Goal: Task Accomplishment & Management: Manage account settings

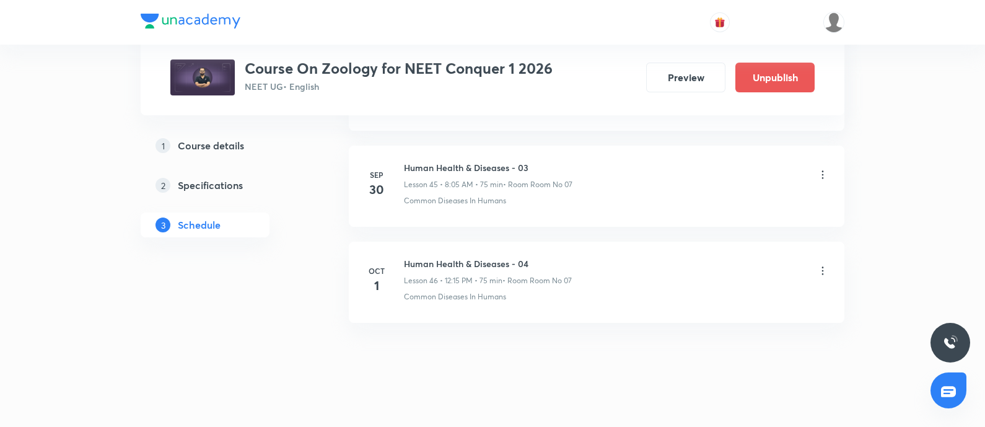
click at [409, 257] on h6 "Human Health & Diseases - 04" at bounding box center [488, 263] width 168 height 13
copy h6 "Human Health & Diseases - 04"
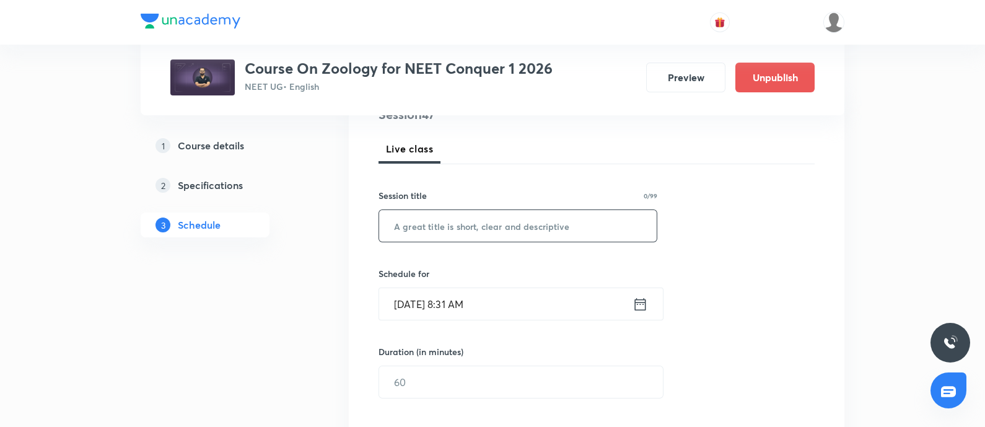
scroll to position [162, 0]
click at [467, 212] on input "text" at bounding box center [517, 227] width 277 height 32
paste input "Human Health & Diseases - 04"
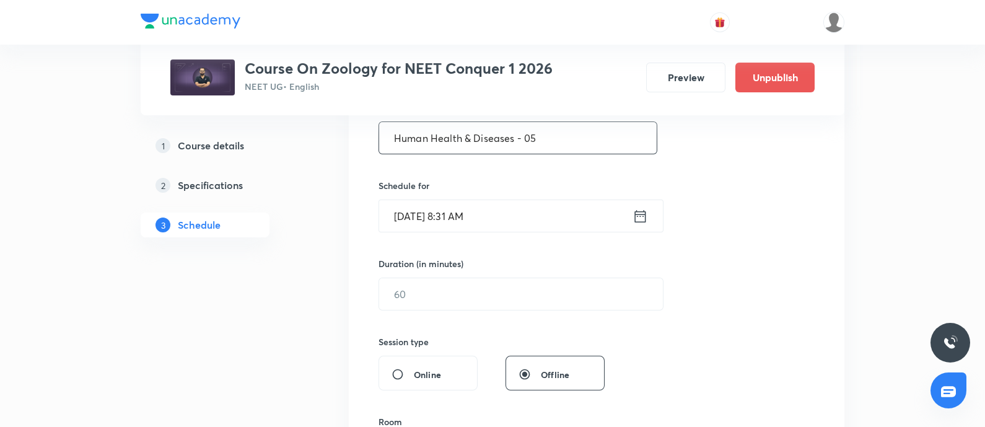
scroll to position [250, 0]
type input "Human Health & Diseases - 05"
click at [530, 216] on input "Oct 1, 2025, 8:31 AM" at bounding box center [505, 216] width 253 height 32
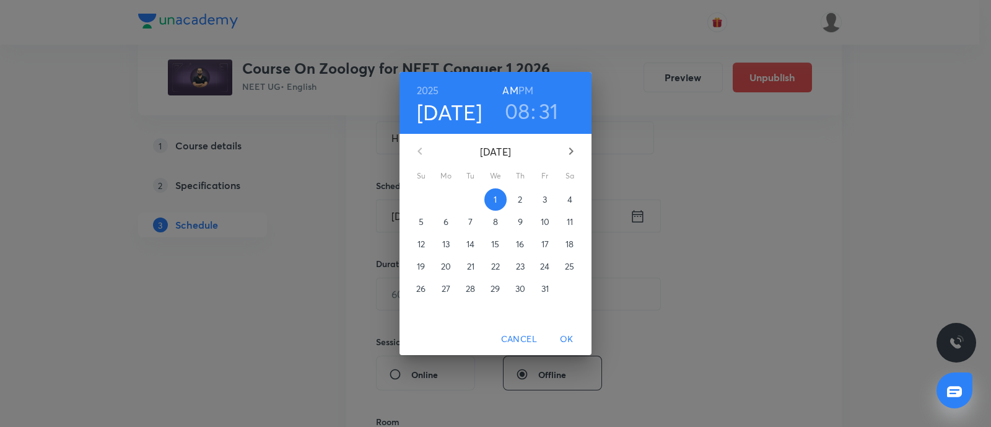
click at [539, 203] on span "3" at bounding box center [545, 199] width 22 height 12
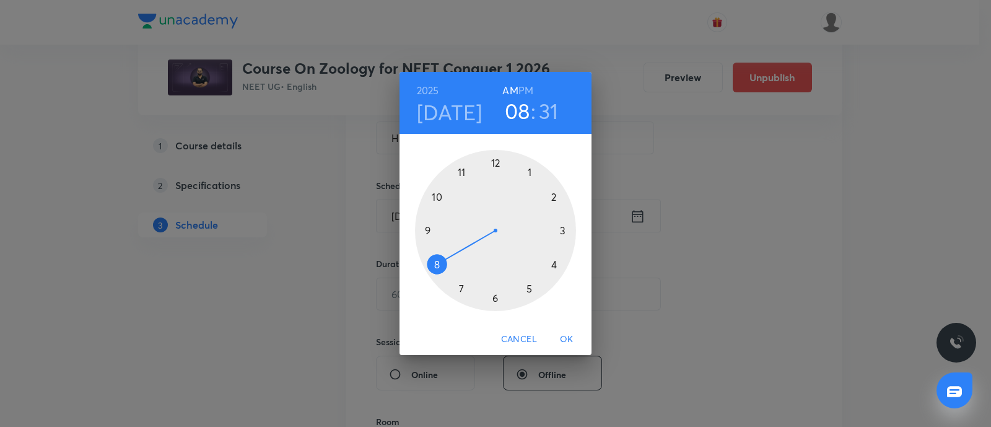
click at [438, 266] on div at bounding box center [495, 230] width 161 height 161
click at [531, 171] on div at bounding box center [495, 230] width 161 height 161
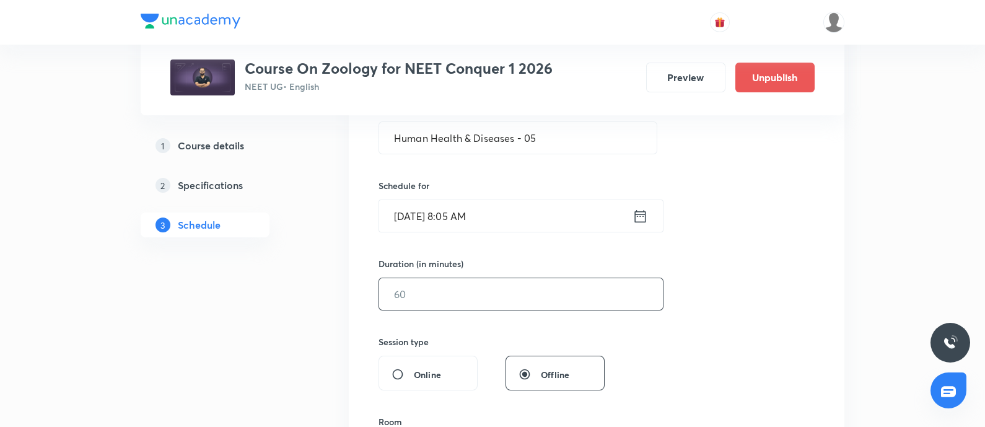
click at [461, 302] on input "text" at bounding box center [521, 294] width 284 height 32
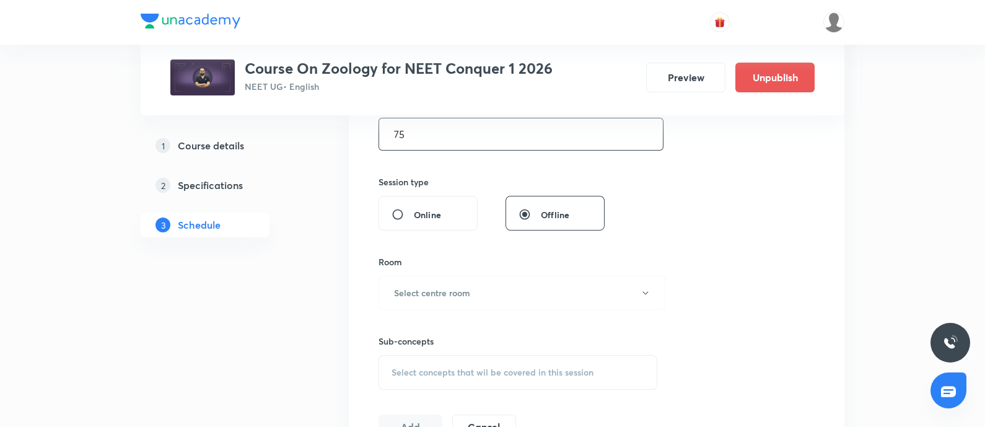
scroll to position [411, 0]
type input "75"
click at [461, 302] on button "Select centre room" at bounding box center [521, 291] width 287 height 34
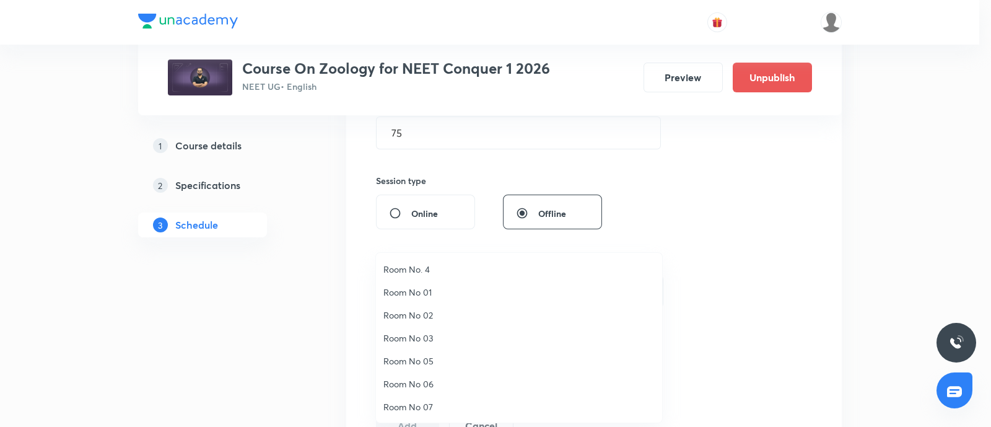
click at [421, 398] on li "Room No 07" at bounding box center [519, 406] width 286 height 23
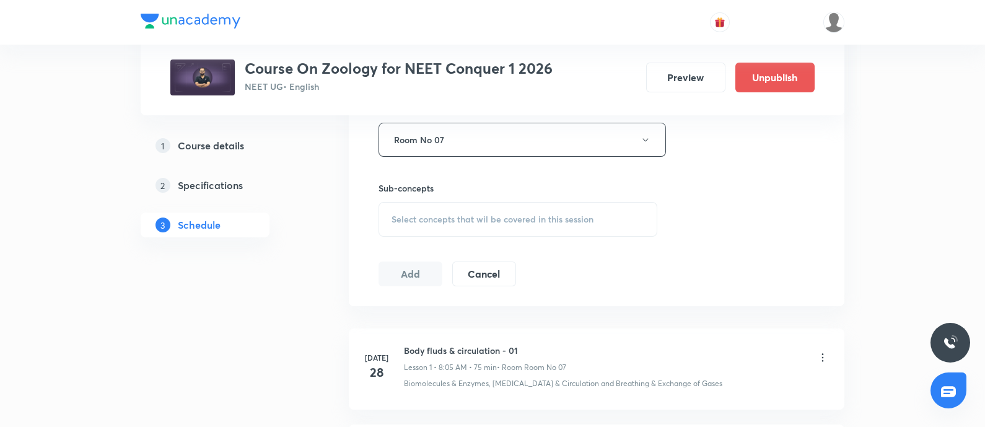
scroll to position [575, 0]
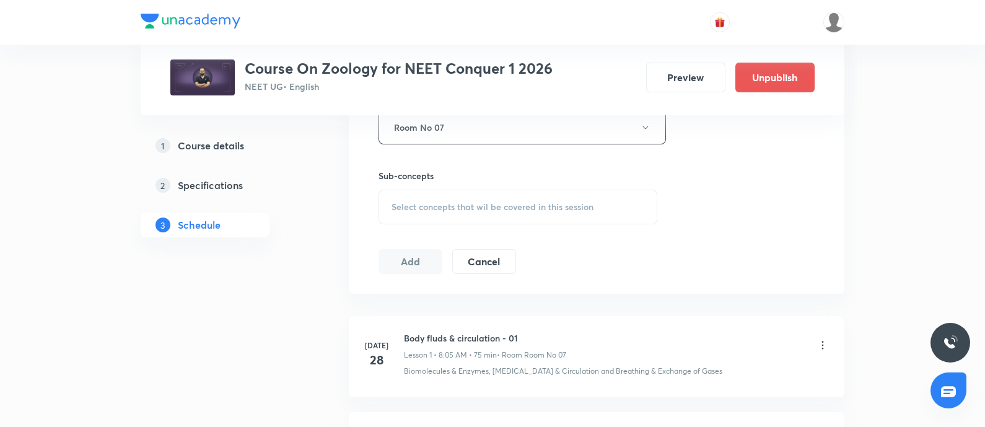
click at [469, 206] on span "Select concepts that wil be covered in this session" at bounding box center [492, 207] width 202 height 10
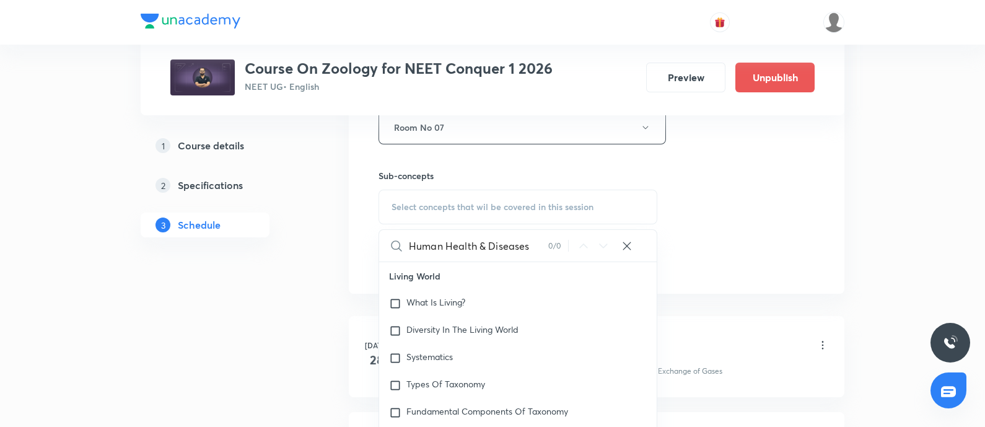
scroll to position [0, 0]
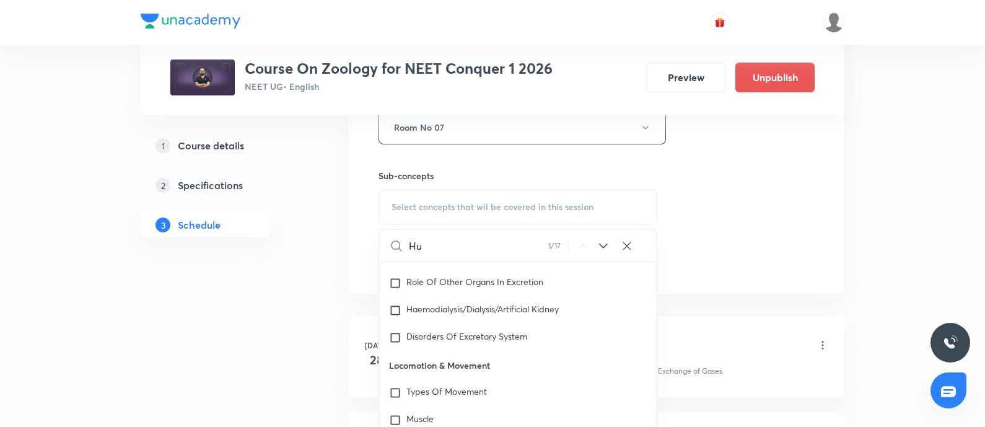
type input "H"
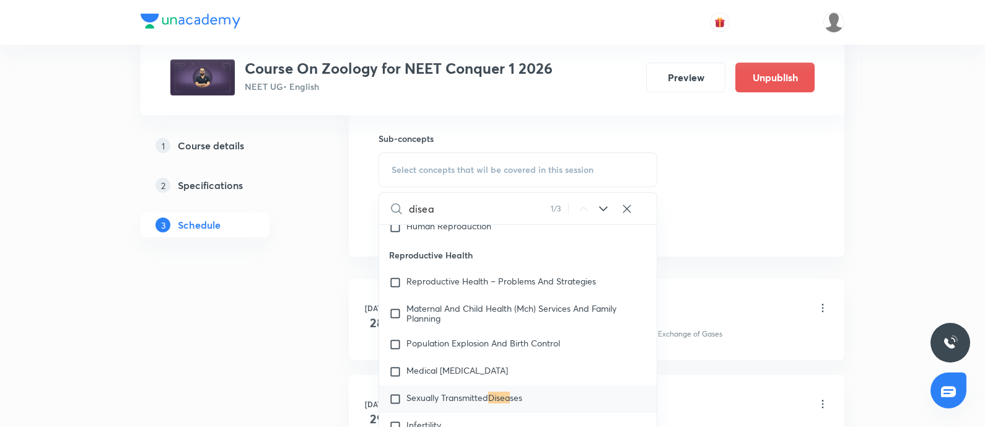
scroll to position [8410, 0]
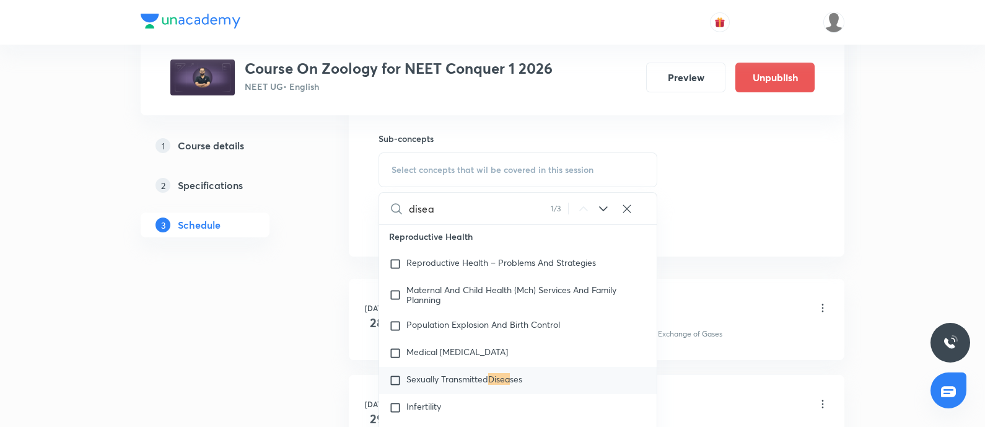
type input "disea"
click at [600, 208] on icon at bounding box center [603, 208] width 15 height 15
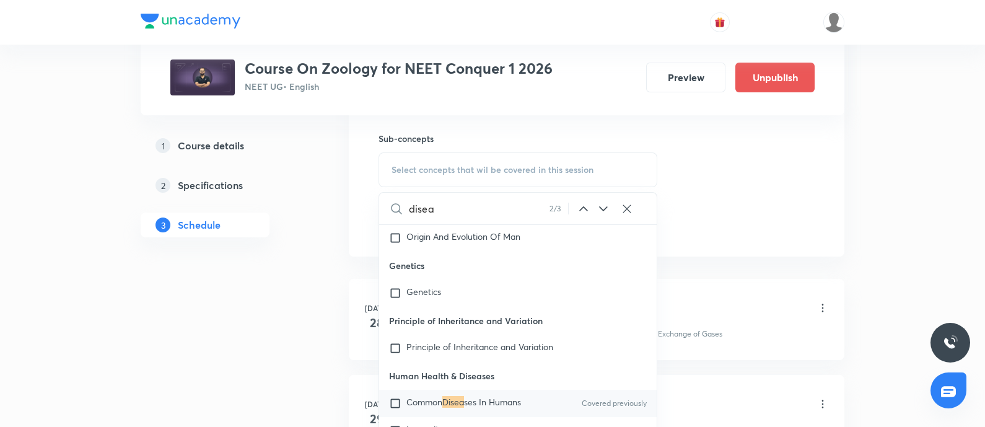
scroll to position [9832, 0]
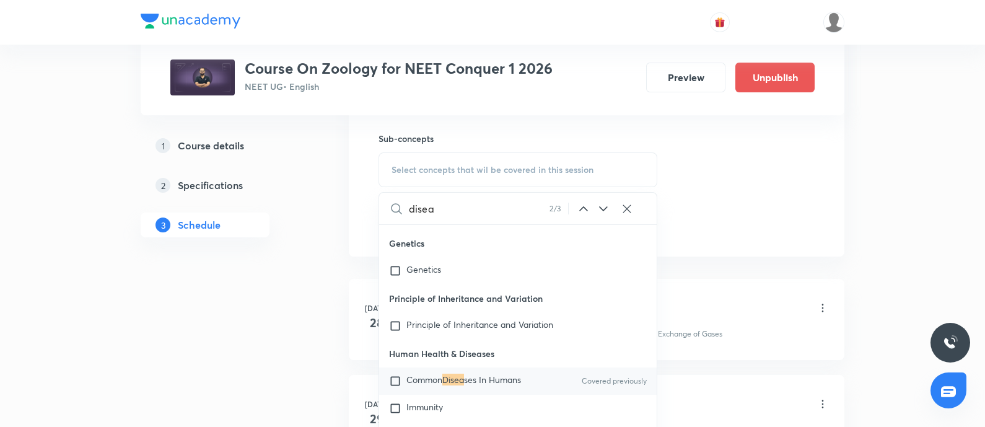
click at [397, 381] on input "checkbox" at bounding box center [397, 381] width 17 height 12
checkbox input "true"
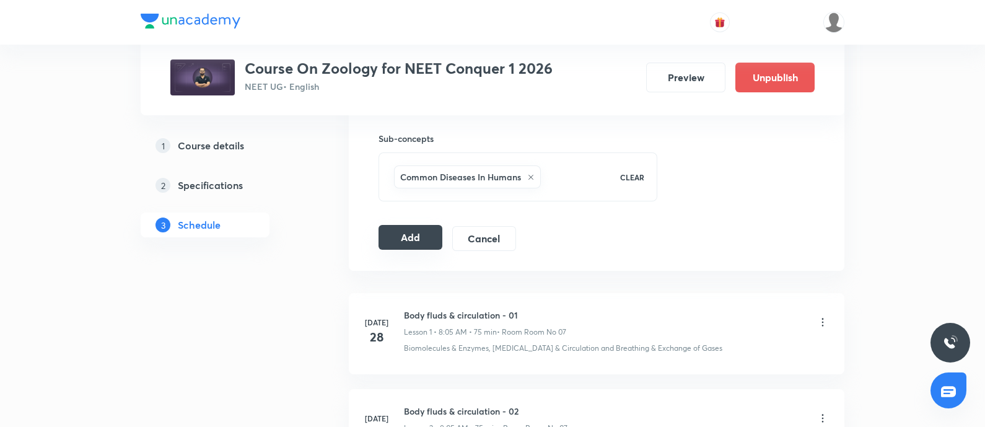
click at [412, 231] on button "Add" at bounding box center [410, 237] width 64 height 25
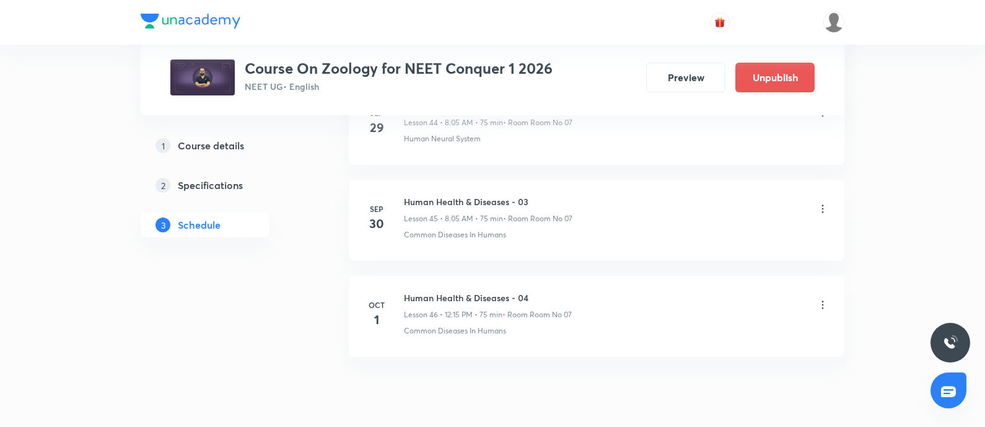
scroll to position [4984, 0]
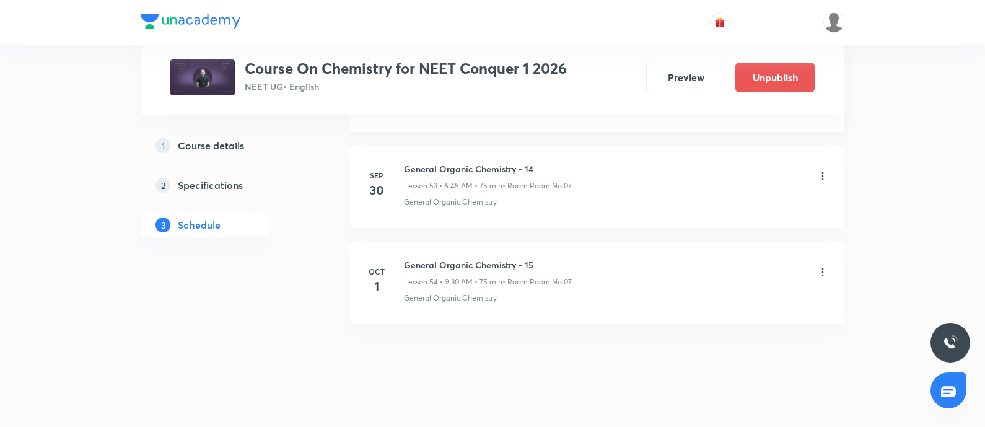
click at [404, 258] on h6 "General Organic Chemistry - 15" at bounding box center [488, 264] width 168 height 13
copy h6 "General Organic Chemistry - 15"
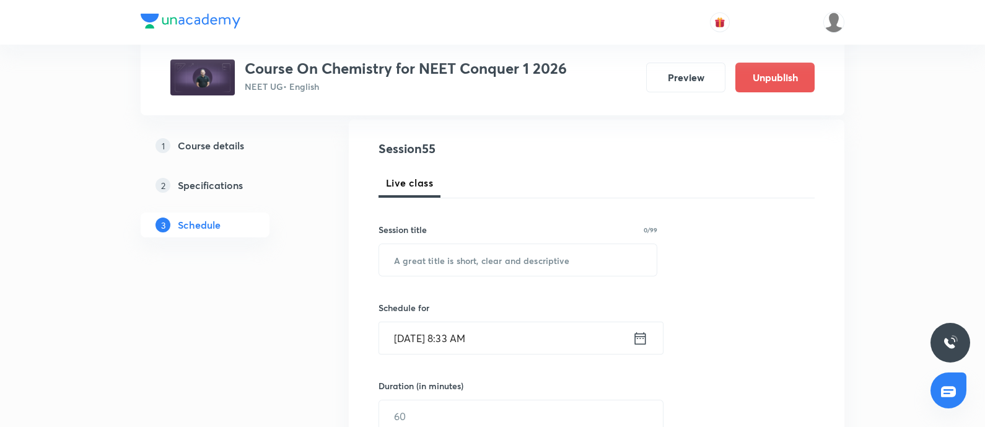
scroll to position [145, 0]
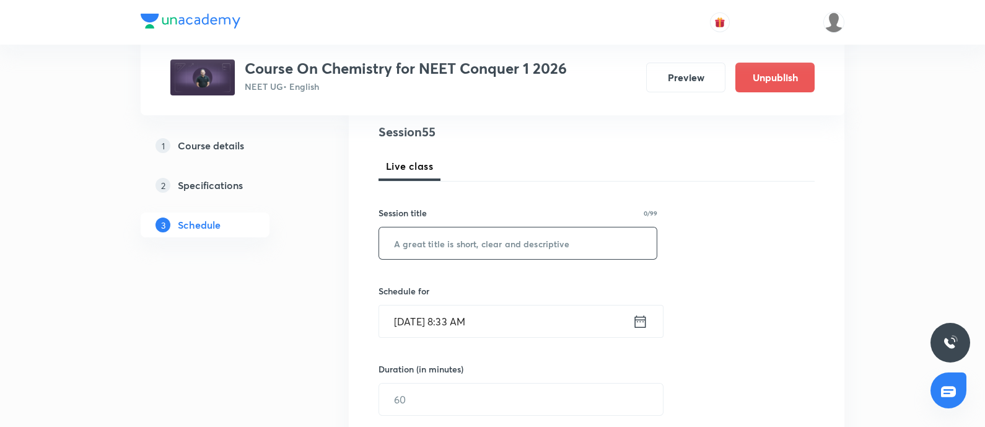
click at [438, 250] on input "text" at bounding box center [517, 243] width 277 height 32
paste input "General Organic Chemistry - 15"
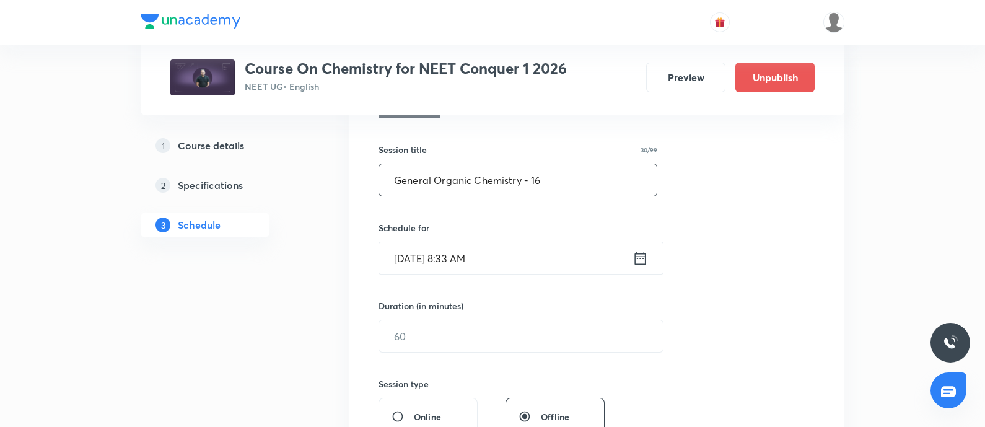
scroll to position [211, 0]
type input "General Organic Chemistry - 16"
click at [520, 258] on input "Oct 1, 2025, 8:33 AM" at bounding box center [505, 256] width 253 height 32
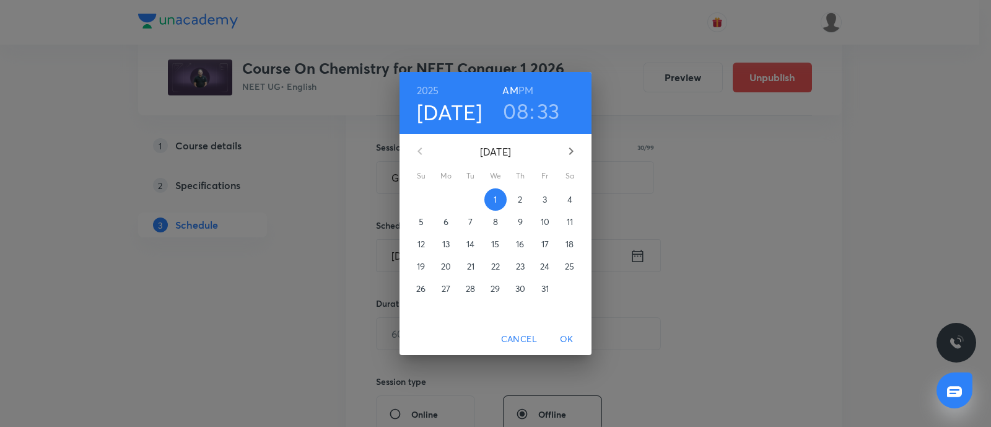
click at [538, 199] on span "3" at bounding box center [545, 199] width 22 height 12
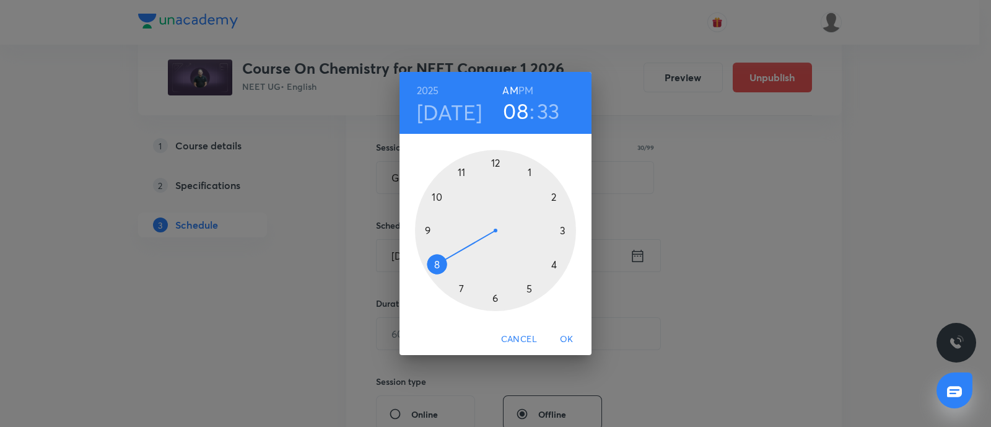
click at [428, 230] on div at bounding box center [495, 230] width 161 height 161
click at [496, 297] on div at bounding box center [495, 230] width 161 height 161
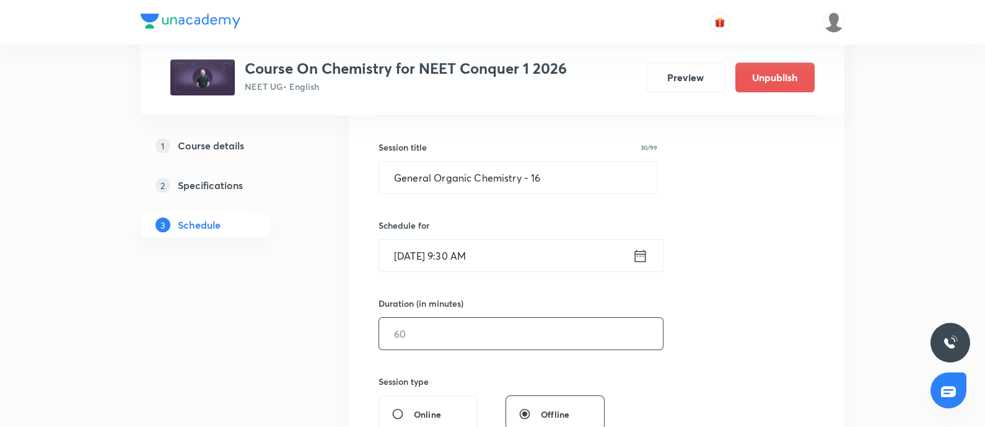
click at [447, 332] on input "text" at bounding box center [521, 334] width 284 height 32
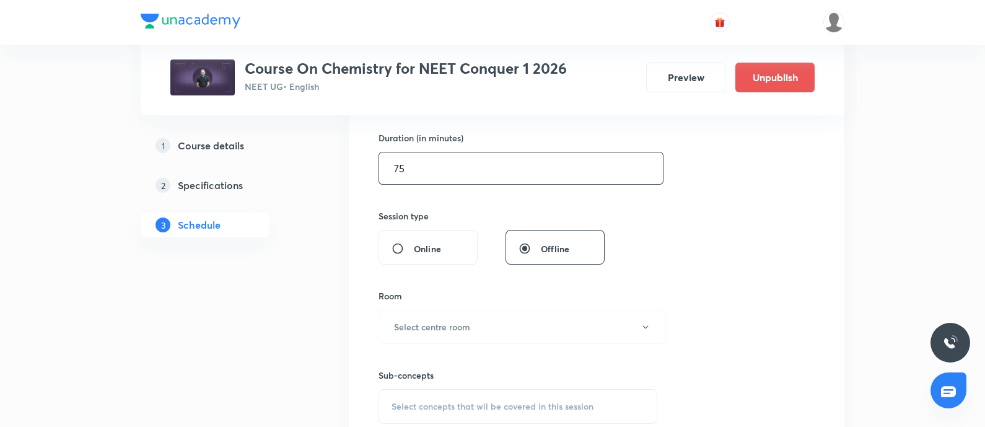
scroll to position [378, 0]
type input "75"
click at [447, 332] on button "Select centre room" at bounding box center [521, 325] width 287 height 34
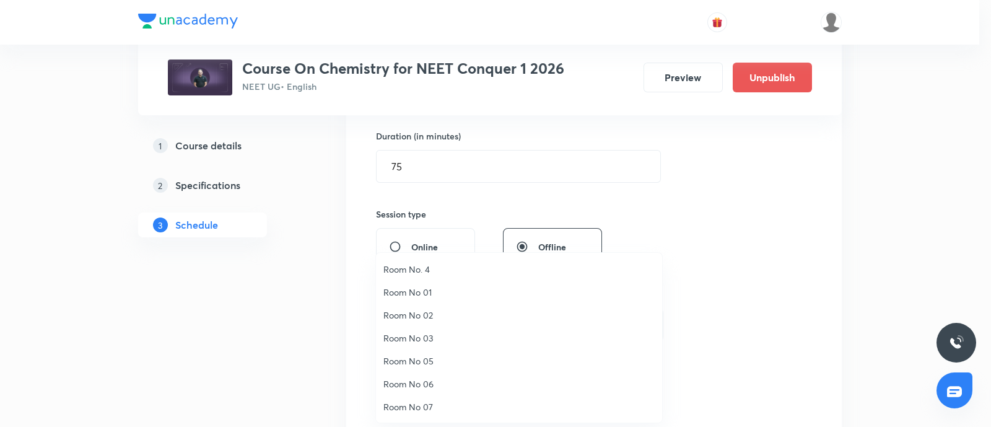
click at [427, 408] on span "Room No 07" at bounding box center [518, 406] width 271 height 13
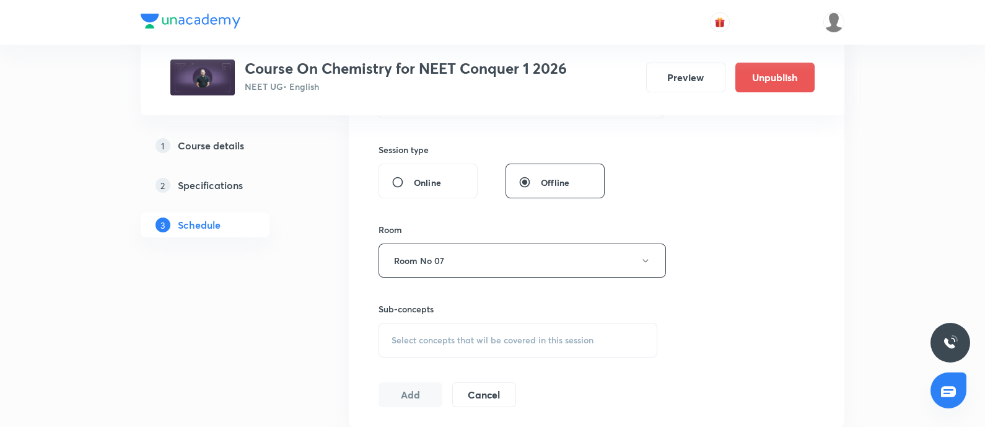
scroll to position [443, 0]
click at [466, 342] on span "Select concepts that wil be covered in this session" at bounding box center [492, 339] width 202 height 10
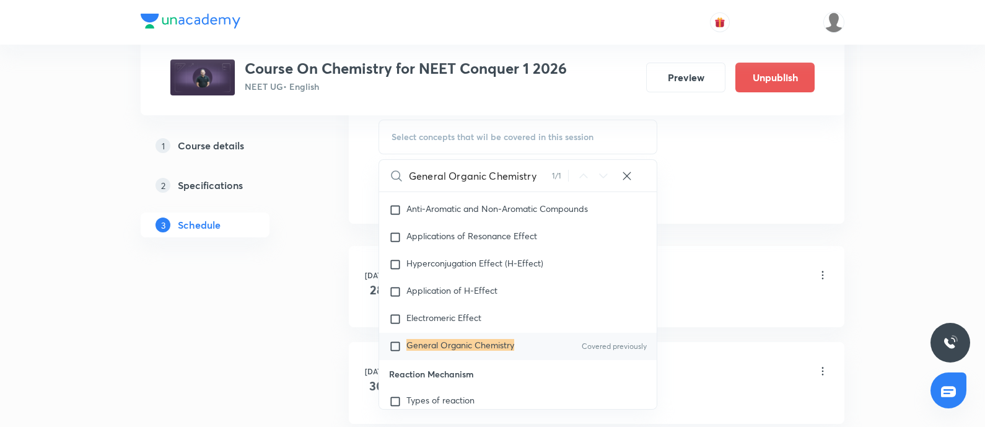
scroll to position [0, 0]
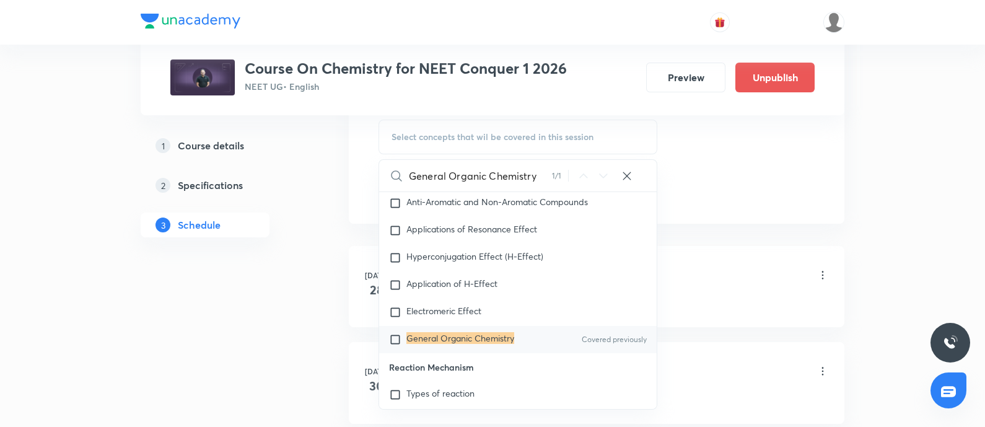
type input "General Organic Chemistry"
click at [431, 346] on p "General Organic Chemistry" at bounding box center [460, 339] width 108 height 12
checkbox input "true"
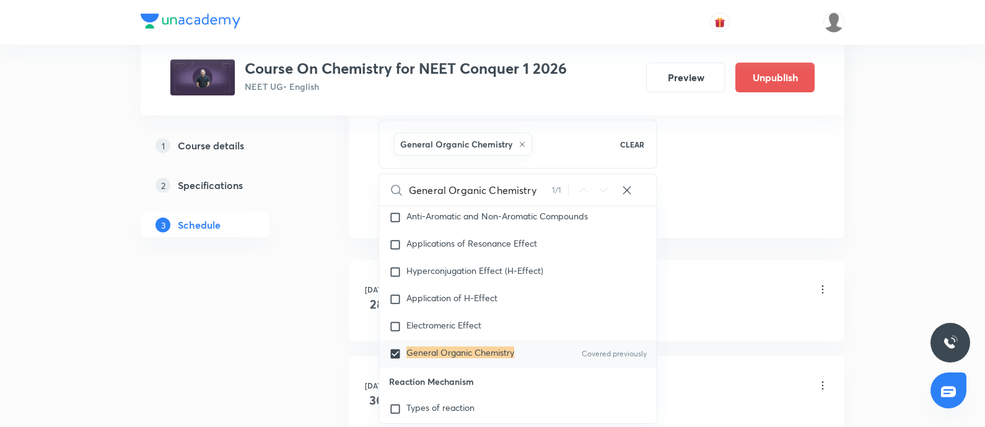
click at [732, 280] on div "Co-ordination Compounds - 01 Lesson 1 • 6:45 AM • 75 min • Room Room No 07" at bounding box center [616, 290] width 425 height 29
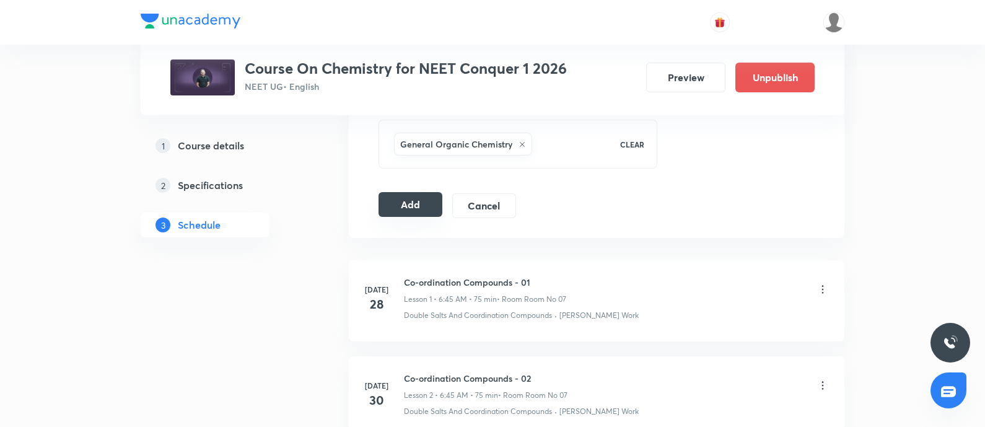
click at [400, 207] on button "Add" at bounding box center [410, 204] width 64 height 25
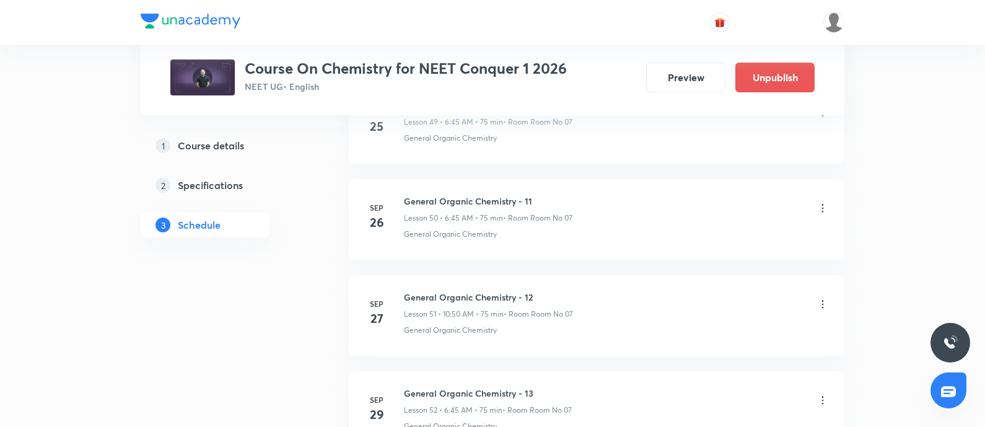
scroll to position [5751, 0]
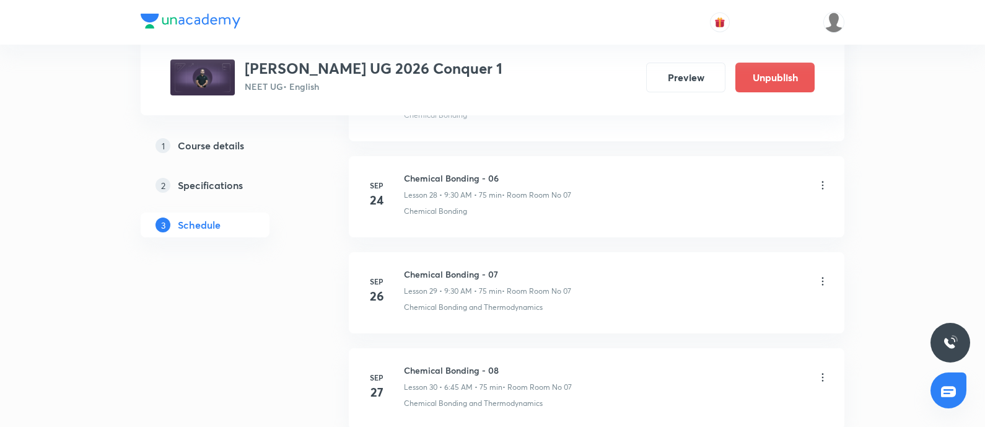
scroll to position [3725, 0]
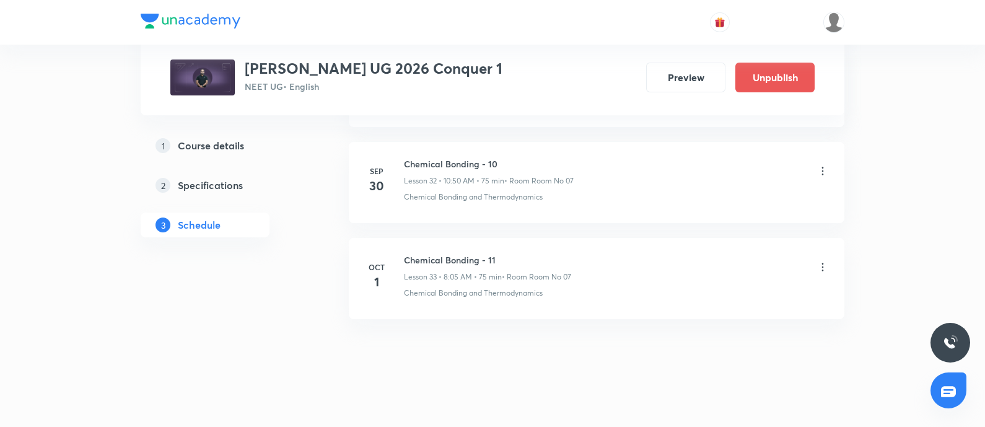
click at [408, 253] on h6 "Chemical Bonding - 11" at bounding box center [487, 259] width 167 height 13
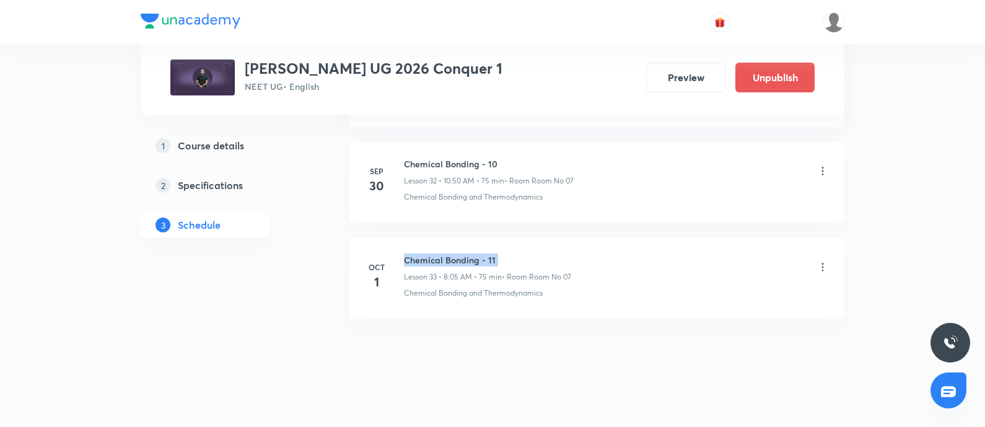
click at [408, 253] on h6 "Chemical Bonding - 11" at bounding box center [487, 259] width 167 height 13
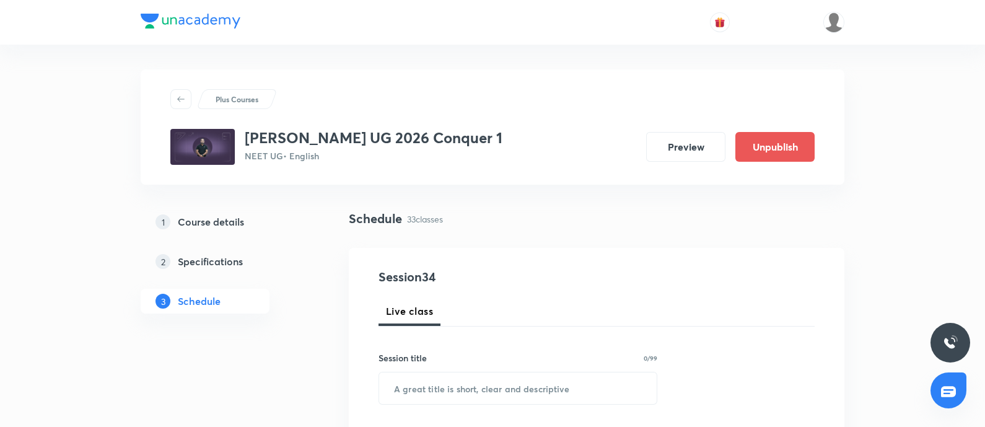
scroll to position [87, 0]
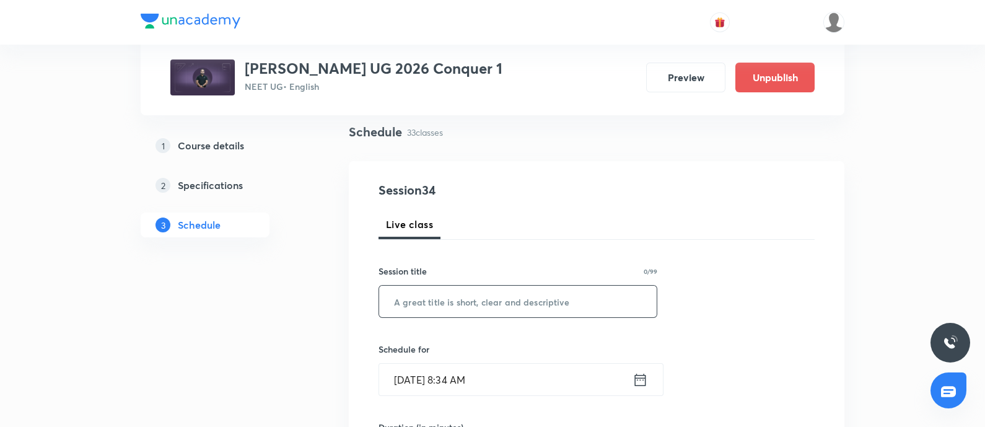
click at [442, 290] on input "text" at bounding box center [517, 302] width 277 height 32
paste input "Chemical Bonding - 11"
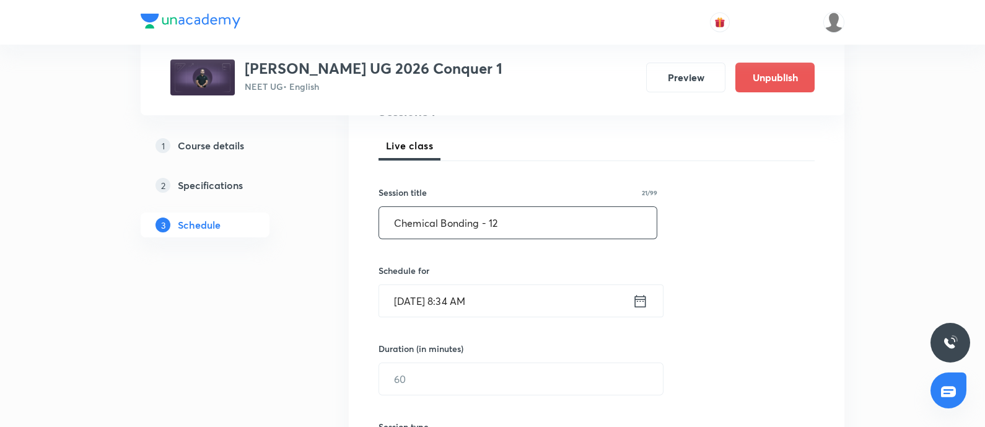
scroll to position [180, 0]
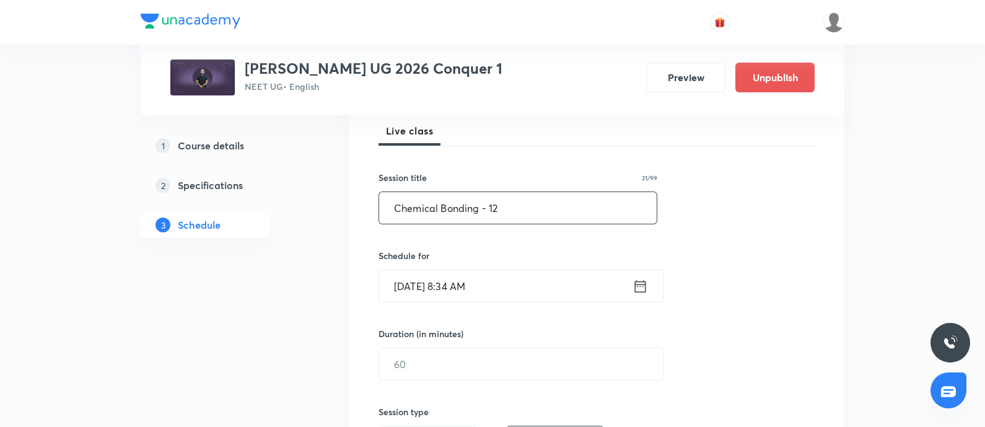
type input "Chemical Bonding - 12"
click at [522, 290] on input "Oct 1, 2025, 8:34 AM" at bounding box center [505, 286] width 253 height 32
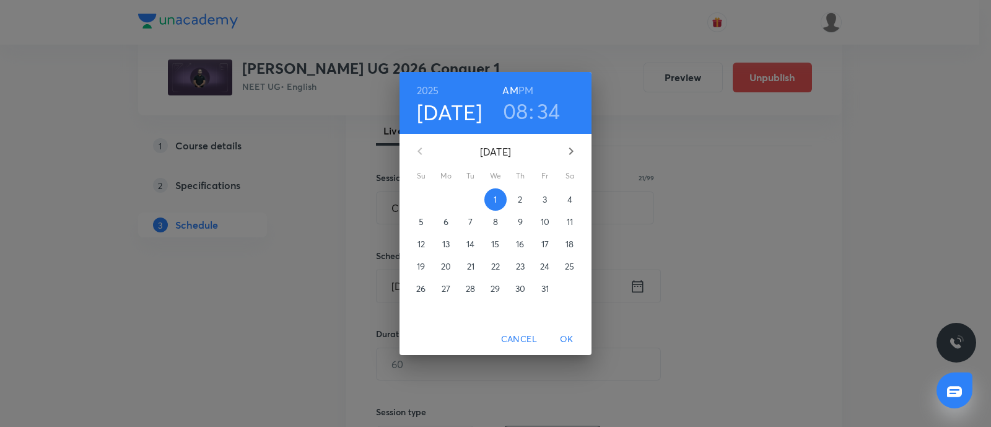
click at [545, 204] on p "3" at bounding box center [545, 199] width 4 height 12
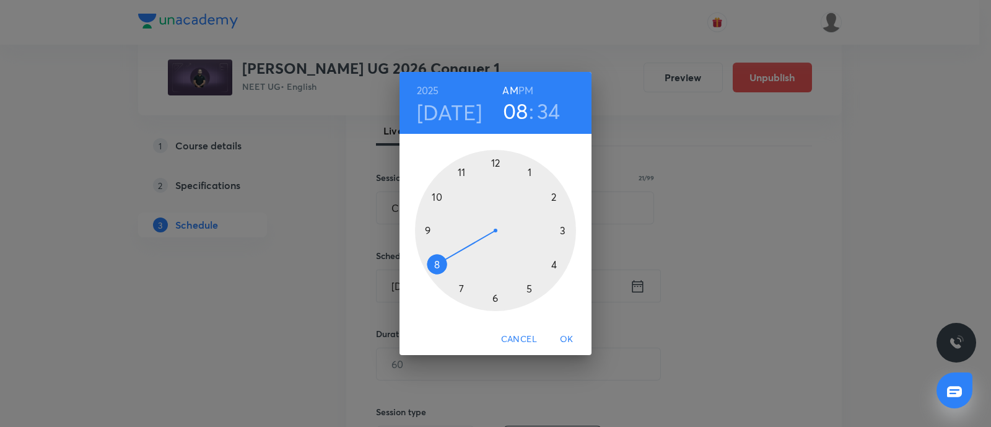
click at [435, 194] on div at bounding box center [495, 230] width 161 height 161
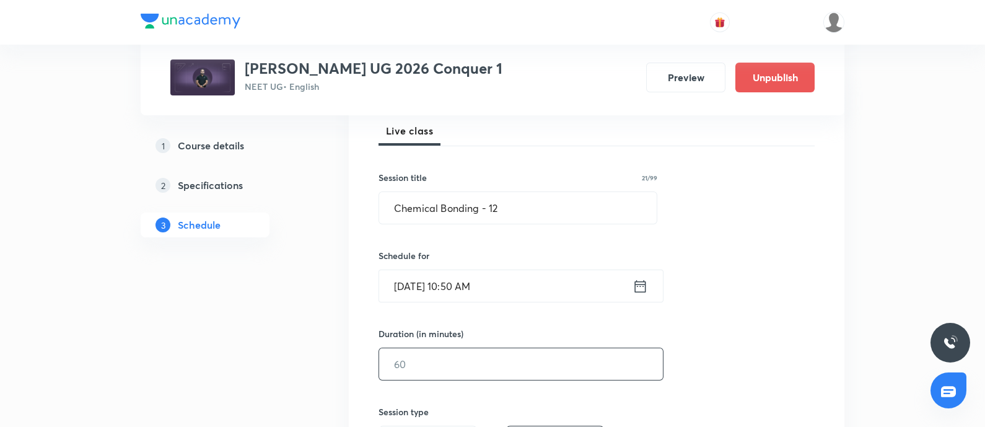
click at [418, 350] on input "text" at bounding box center [521, 364] width 284 height 32
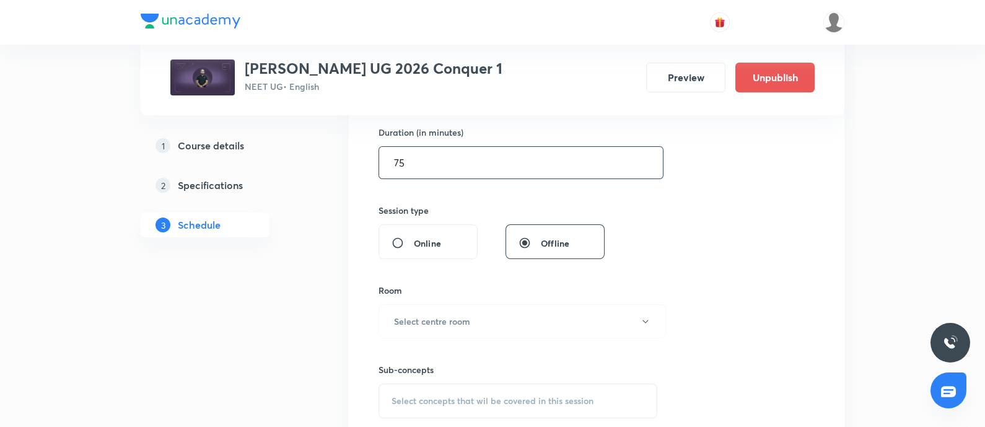
scroll to position [385, 0]
type input "75"
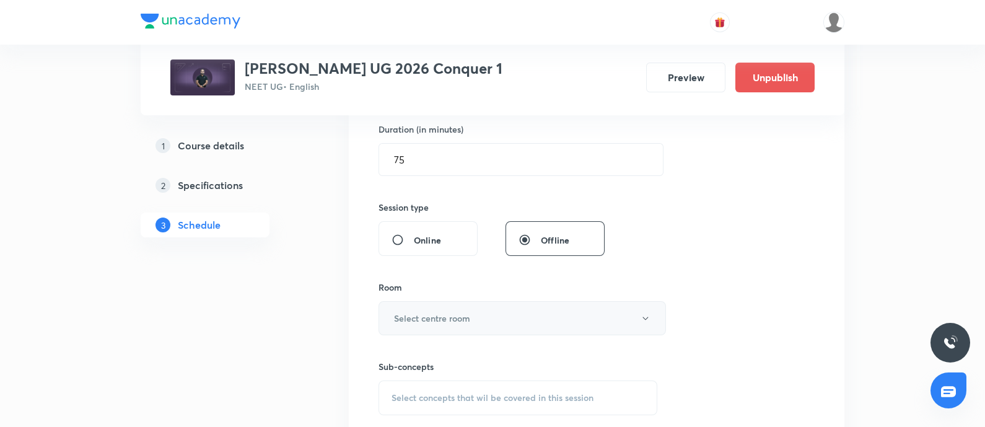
click at [456, 323] on button "Select centre room" at bounding box center [521, 318] width 287 height 34
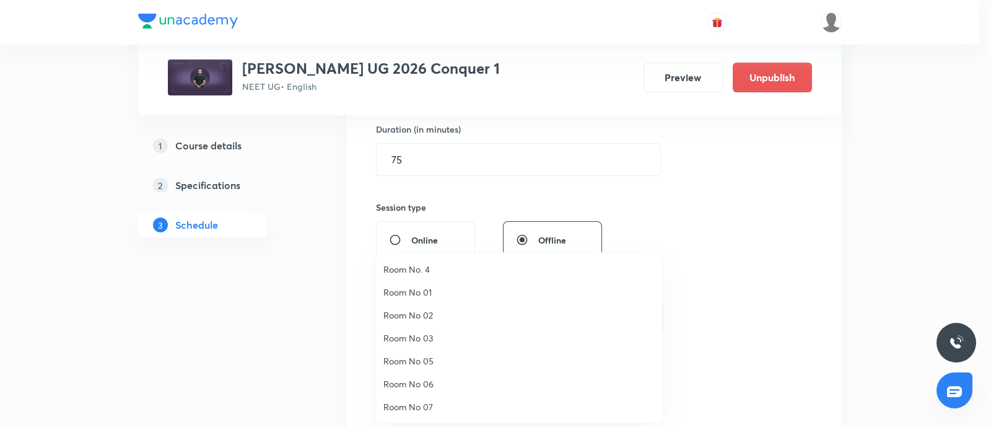
click at [433, 400] on span "Room No 07" at bounding box center [518, 406] width 271 height 13
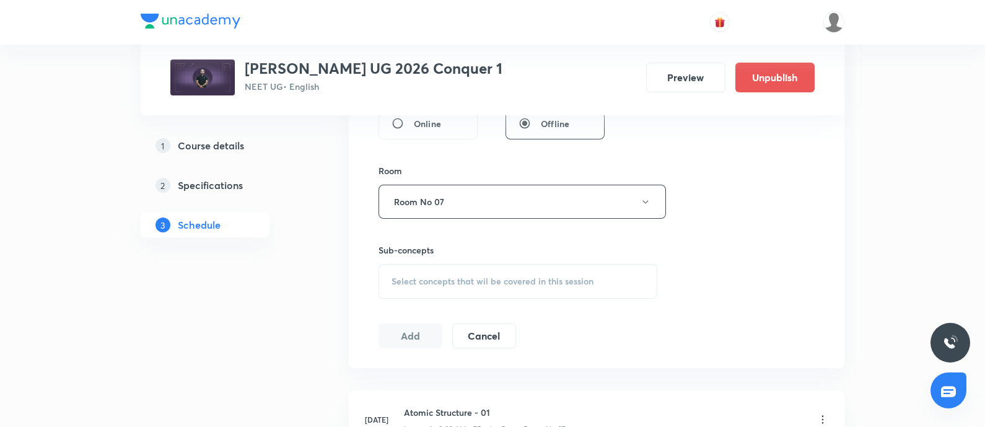
scroll to position [513, 0]
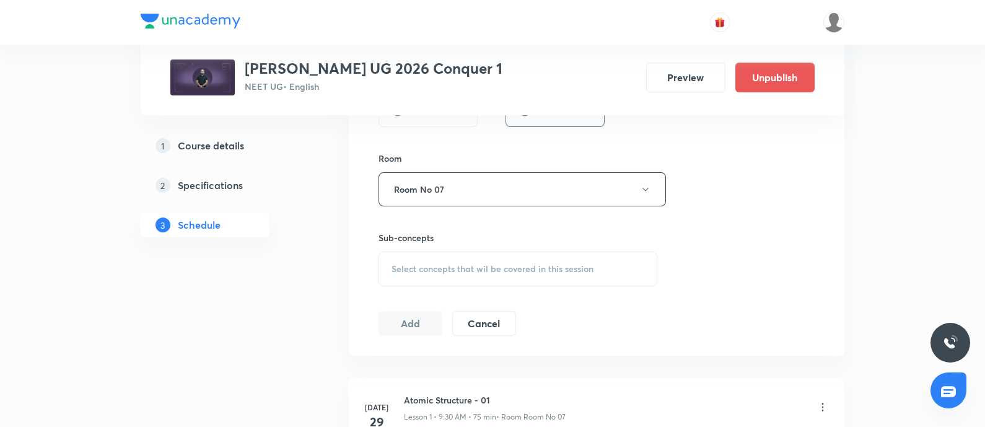
click at [474, 268] on span "Select concepts that wil be covered in this session" at bounding box center [492, 269] width 202 height 10
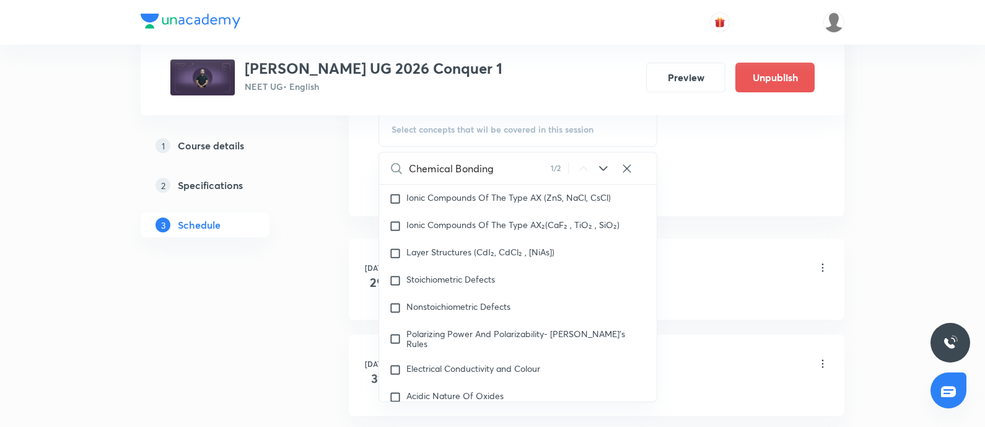
scroll to position [0, 0]
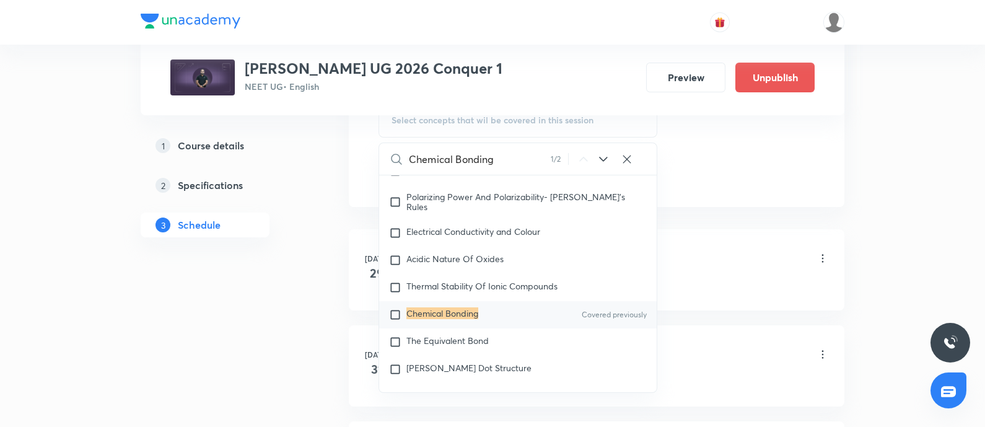
type input "Chemical Bonding"
click at [447, 325] on div "Chemical Bonding Covered previously" at bounding box center [517, 314] width 277 height 27
checkbox input "true"
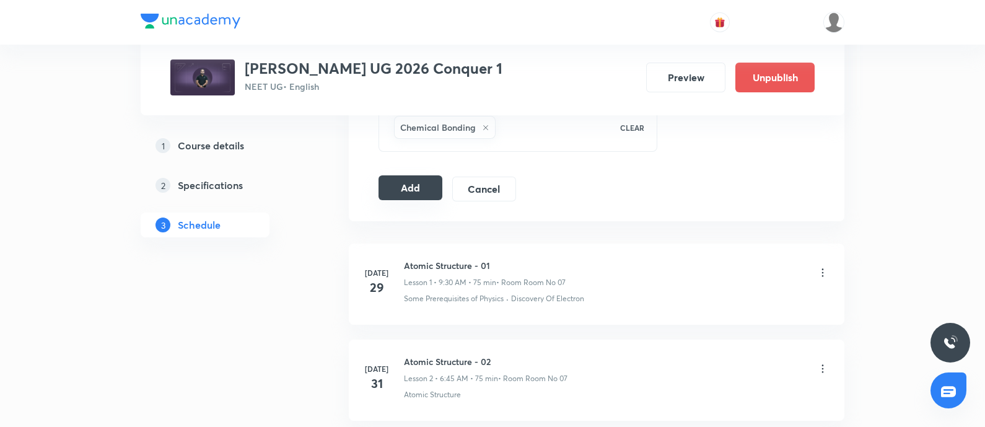
click at [397, 187] on button "Add" at bounding box center [410, 187] width 64 height 25
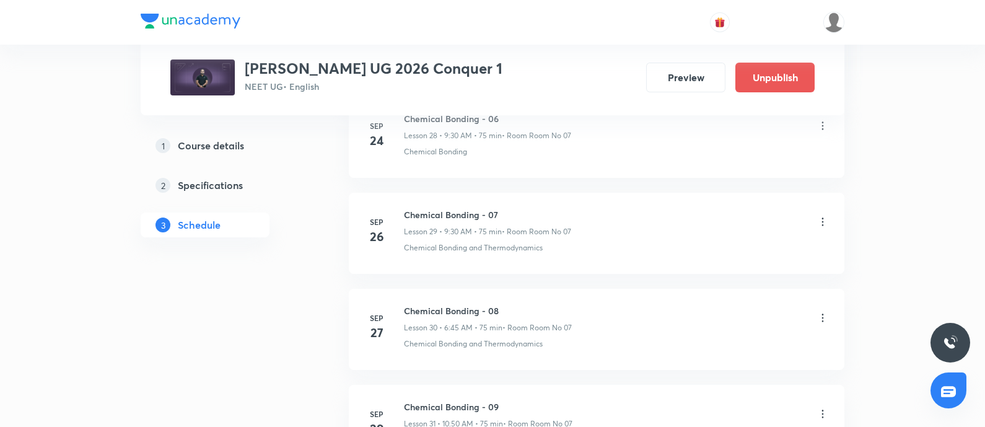
scroll to position [3739, 0]
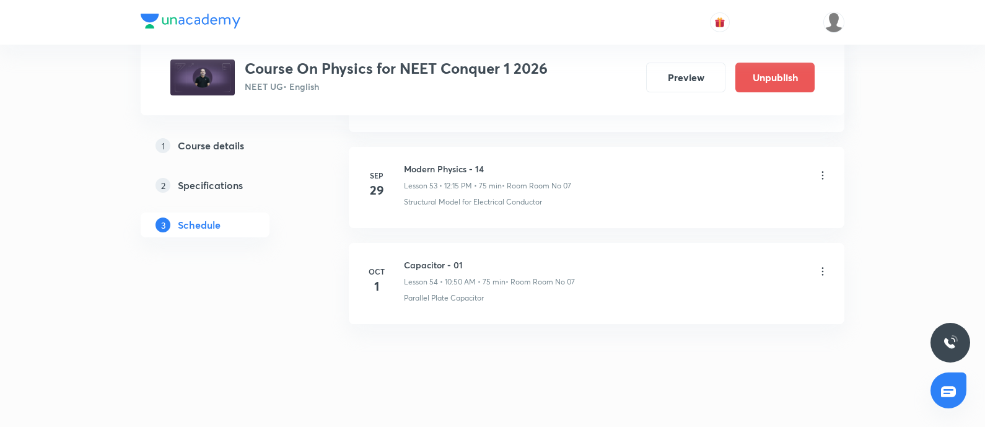
click at [406, 258] on h6 "Capacitor - 01" at bounding box center [489, 264] width 171 height 13
copy h6 "Capacitor - 01"
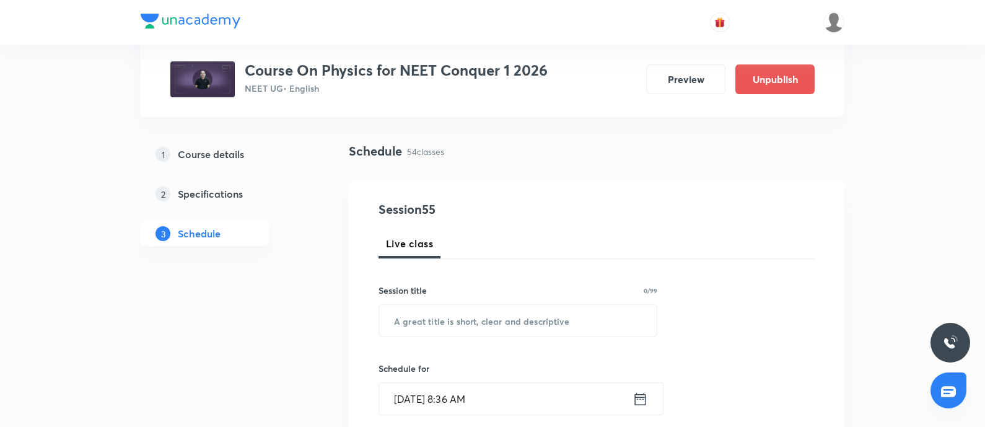
scroll to position [91, 0]
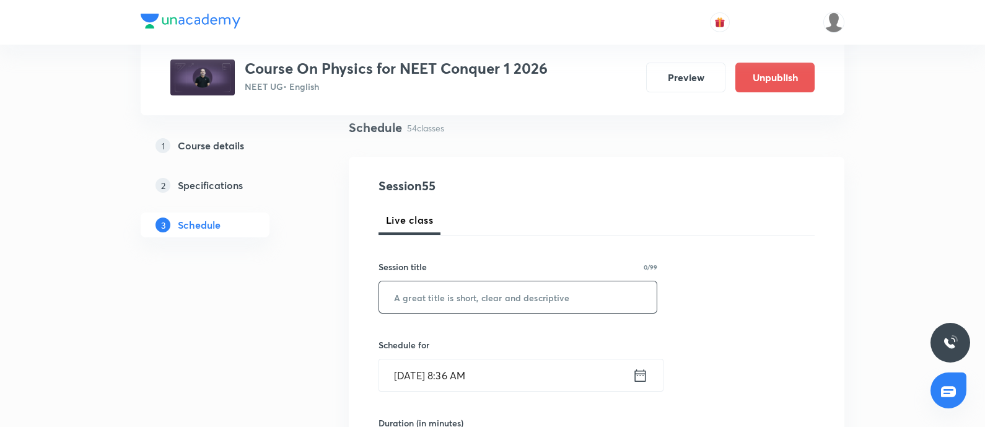
click at [434, 309] on input "text" at bounding box center [517, 297] width 277 height 32
paste input "Capacitor - 01"
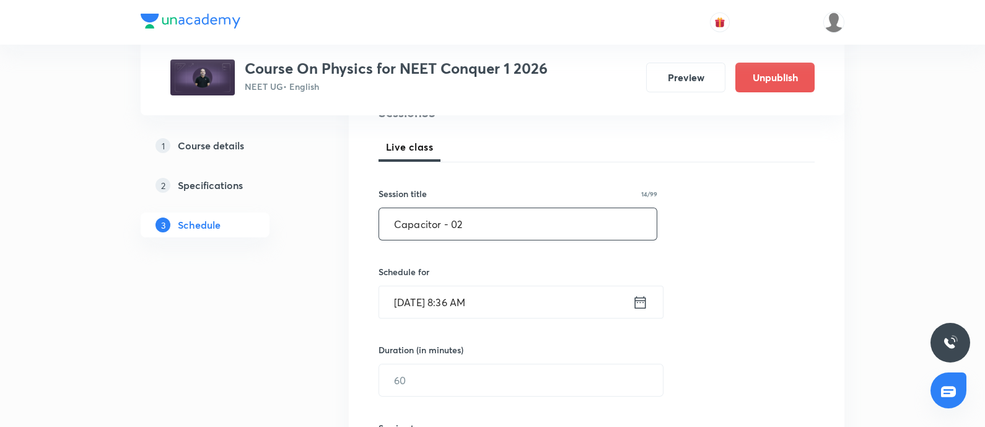
scroll to position [165, 0]
type input "Capacitor - 02"
click at [512, 294] on input "[DATE] 8:36 AM" at bounding box center [505, 302] width 253 height 32
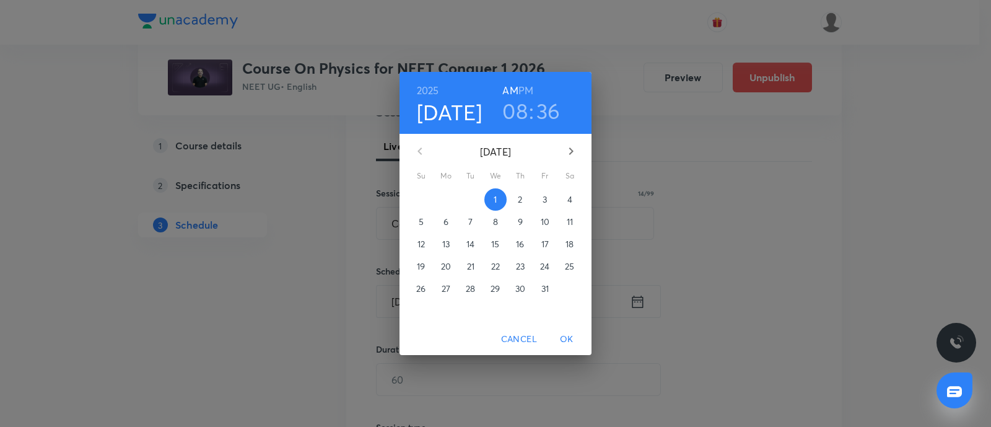
click at [538, 203] on span "3" at bounding box center [545, 199] width 22 height 12
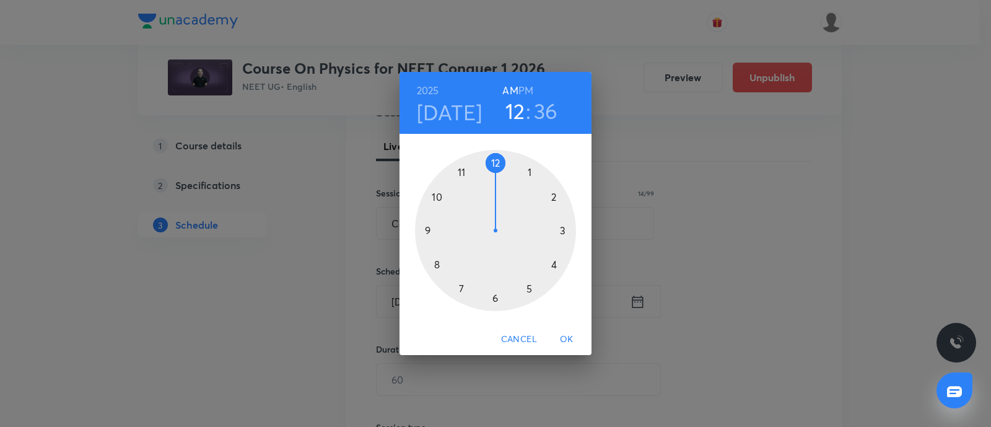
drag, startPoint x: 530, startPoint y: 89, endPoint x: 528, endPoint y: 81, distance: 8.3
click at [528, 82] on h6 "PM" at bounding box center [525, 90] width 15 height 17
click at [494, 162] on div at bounding box center [495, 230] width 161 height 161
click at [564, 229] on div at bounding box center [495, 230] width 161 height 161
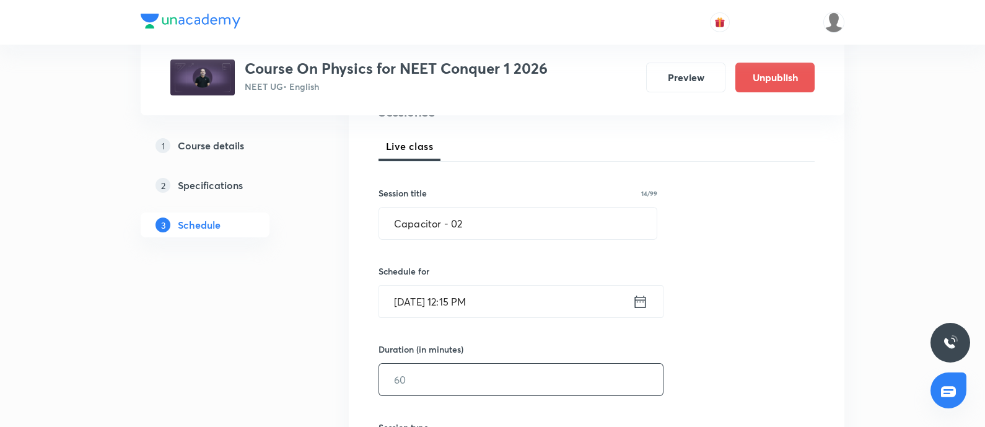
click at [434, 379] on input "text" at bounding box center [521, 380] width 284 height 32
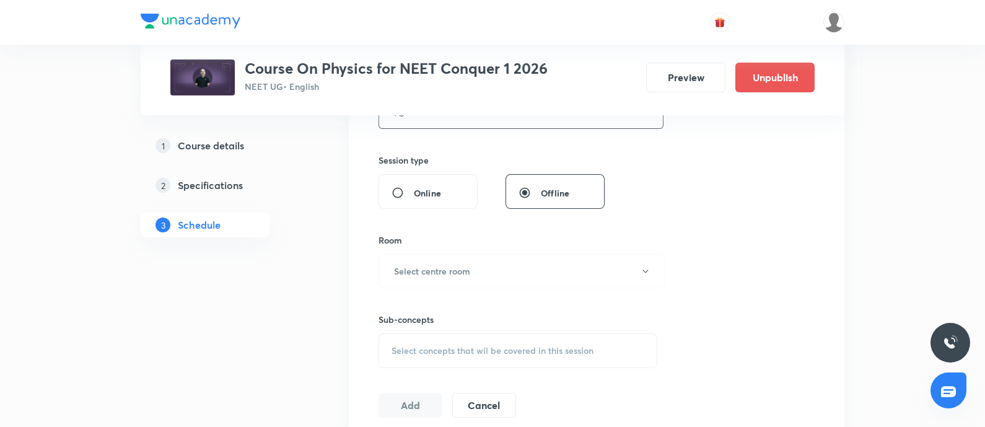
scroll to position [433, 0]
type input "75"
click at [455, 271] on h6 "Select centre room" at bounding box center [432, 269] width 76 height 13
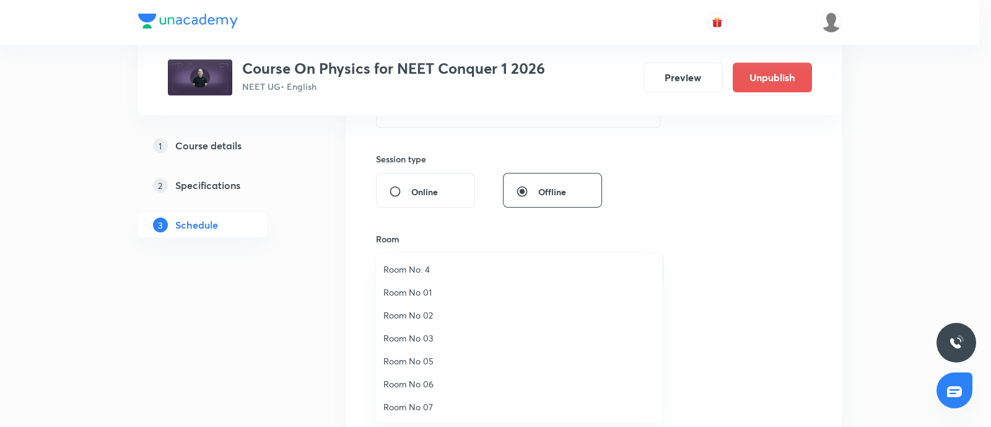
click at [421, 406] on span "Room No 07" at bounding box center [518, 406] width 271 height 13
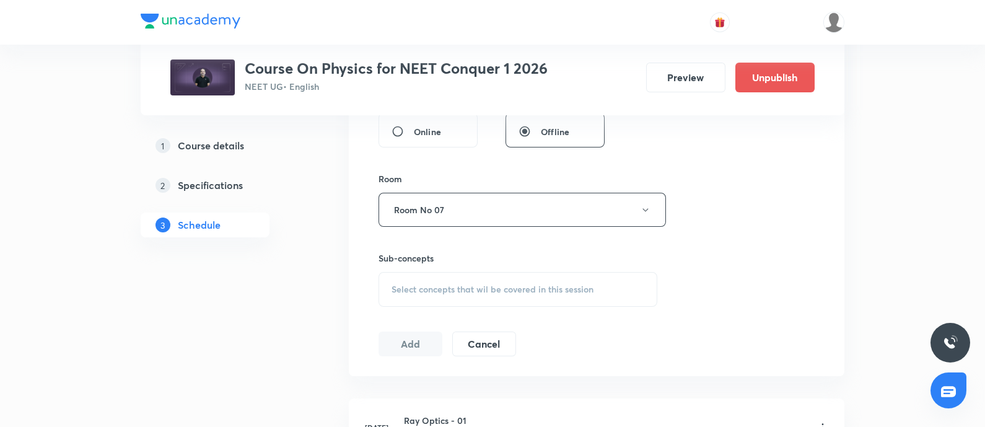
scroll to position [505, 0]
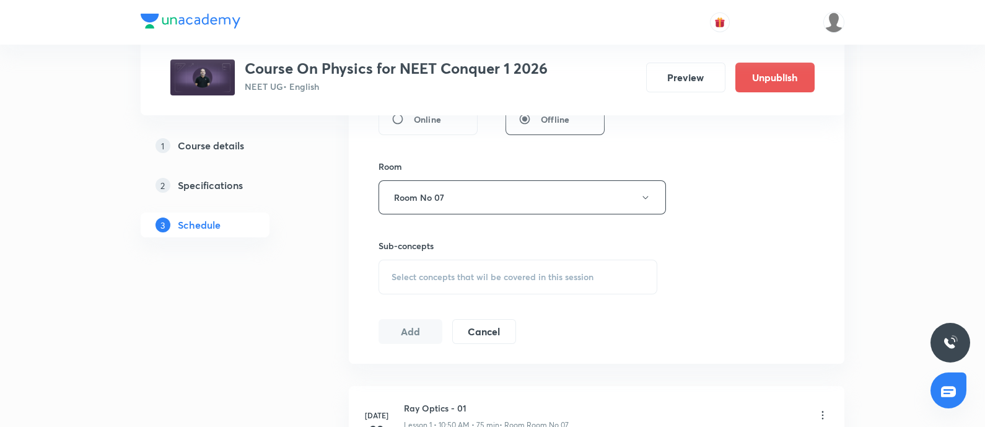
click at [460, 278] on span "Select concepts that wil be covered in this session" at bounding box center [492, 277] width 202 height 10
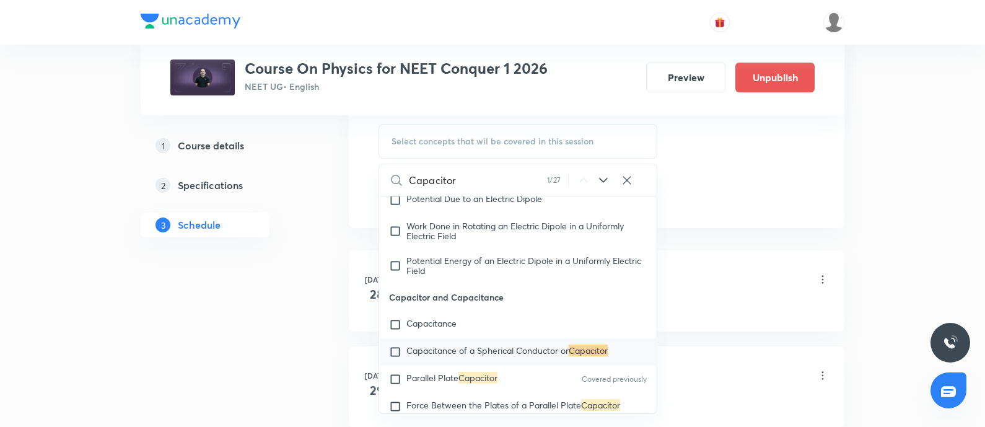
scroll to position [9630, 0]
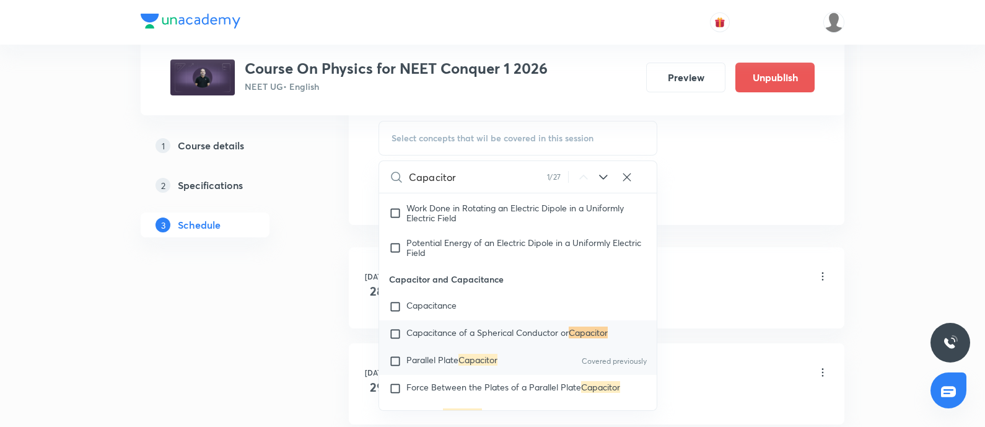
type input "Capacitor"
click at [448, 370] on div "Parallel Plate Capacitor Covered previously" at bounding box center [517, 360] width 277 height 27
checkbox input "true"
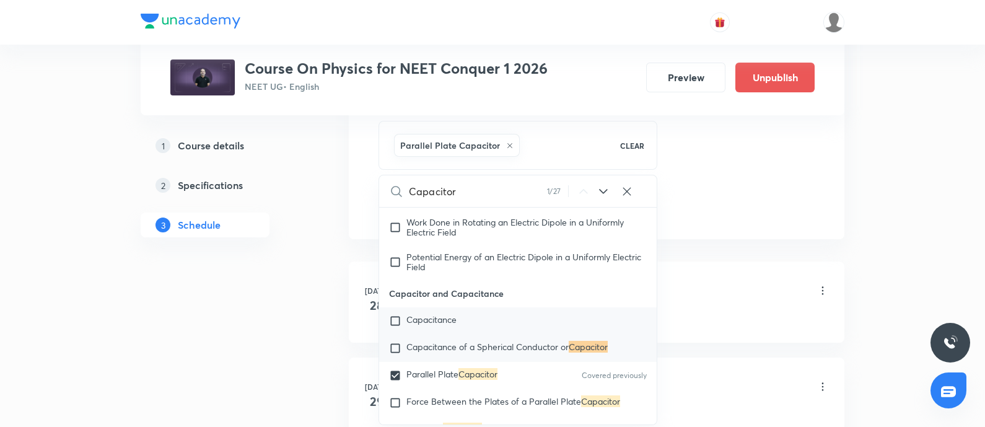
click at [396, 327] on input "checkbox" at bounding box center [397, 321] width 17 height 12
checkbox input "true"
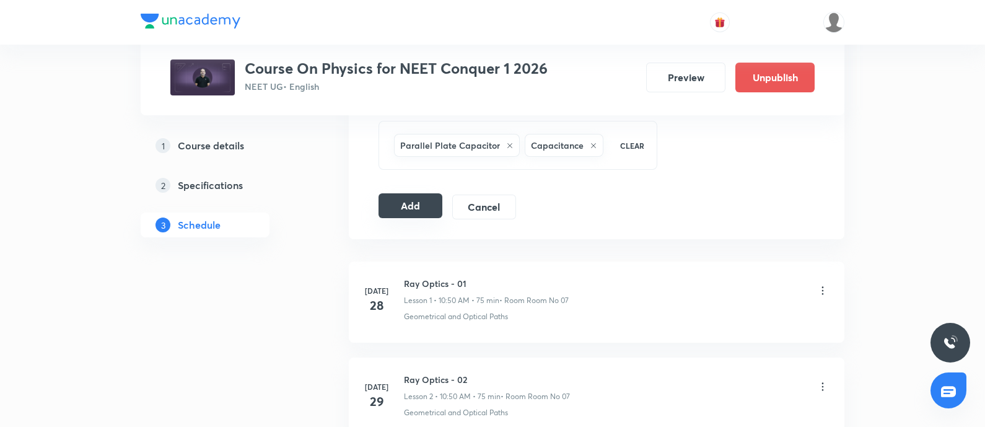
click at [410, 206] on button "Add" at bounding box center [410, 205] width 64 height 25
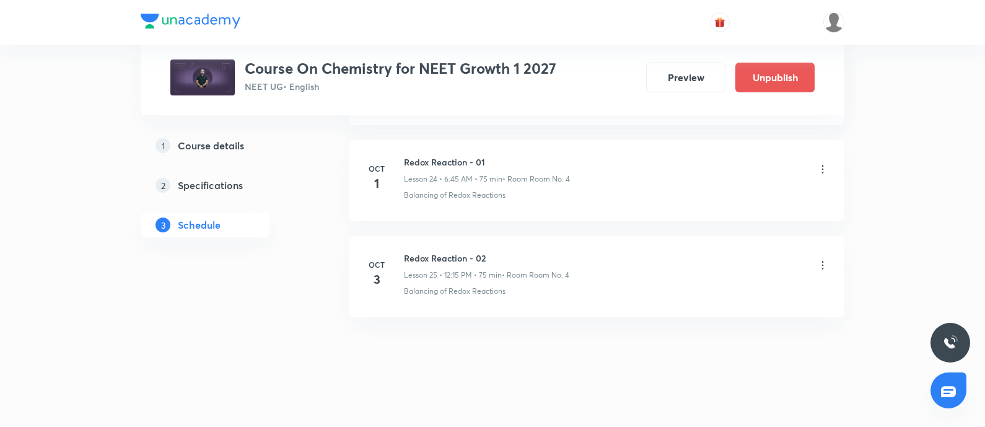
click at [408, 255] on h6 "Redox Reaction - 02" at bounding box center [486, 257] width 165 height 13
copy h6 "Redox Reaction - 02"
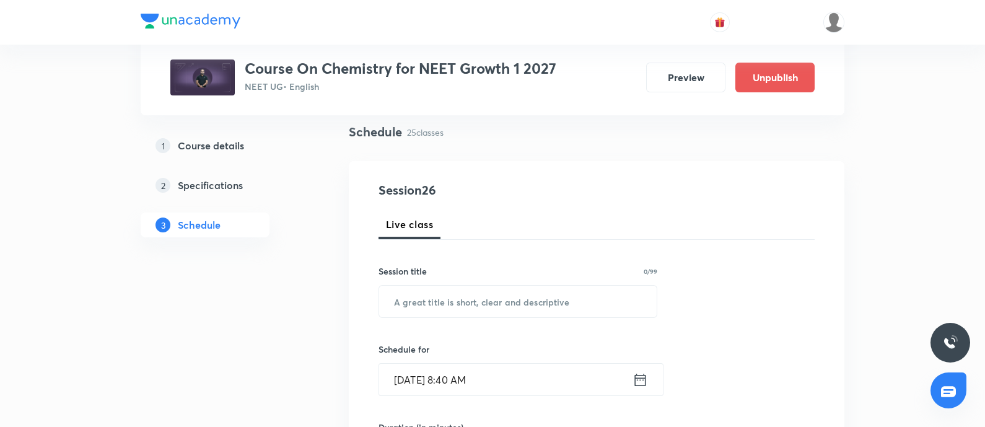
scroll to position [94, 0]
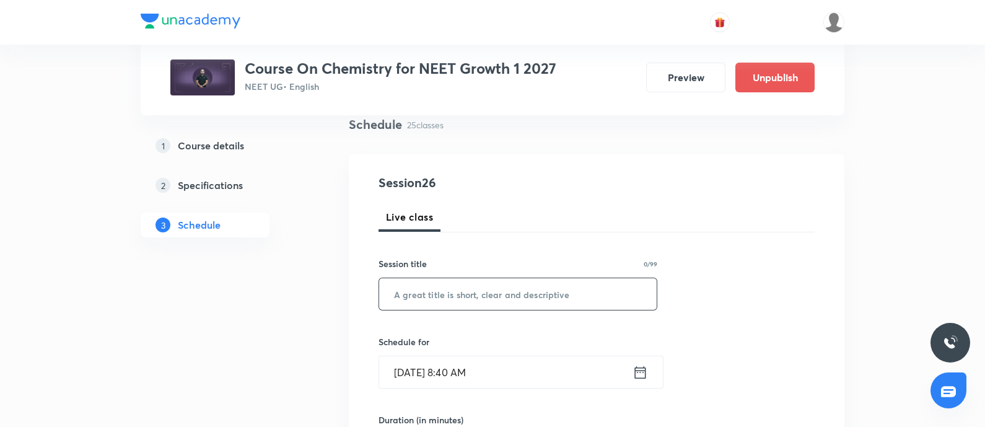
click at [454, 300] on input "text" at bounding box center [517, 294] width 277 height 32
paste input "Redox Reaction - 02"
type input "Redox Reaction - 03"
click at [497, 372] on input "[DATE] 8:40 AM" at bounding box center [505, 372] width 253 height 32
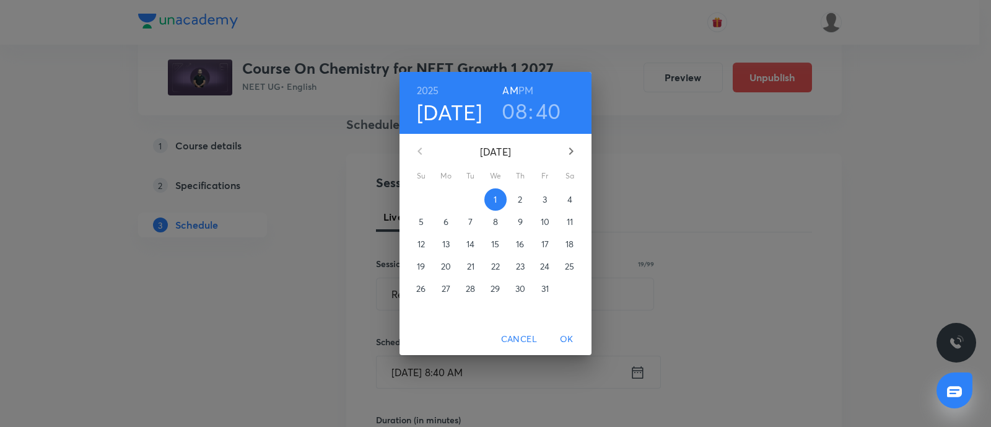
click at [569, 203] on p "4" at bounding box center [569, 199] width 5 height 12
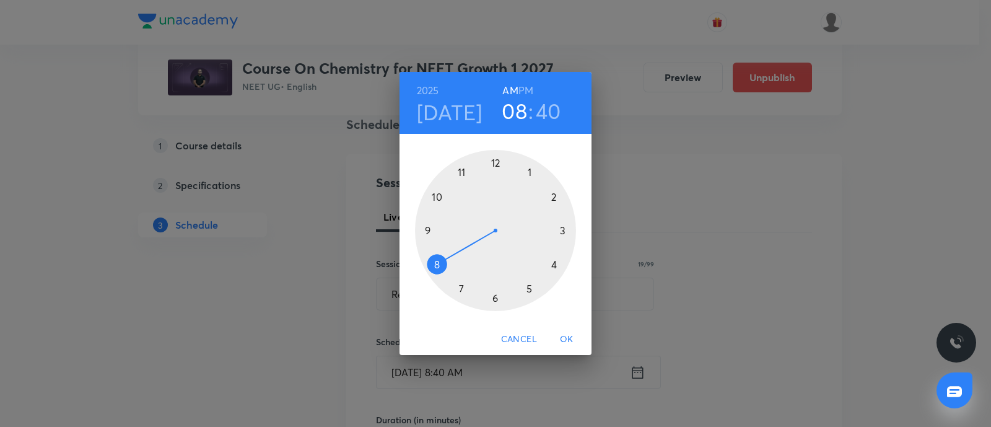
click at [495, 299] on div at bounding box center [495, 230] width 161 height 161
click at [432, 230] on div at bounding box center [495, 230] width 161 height 161
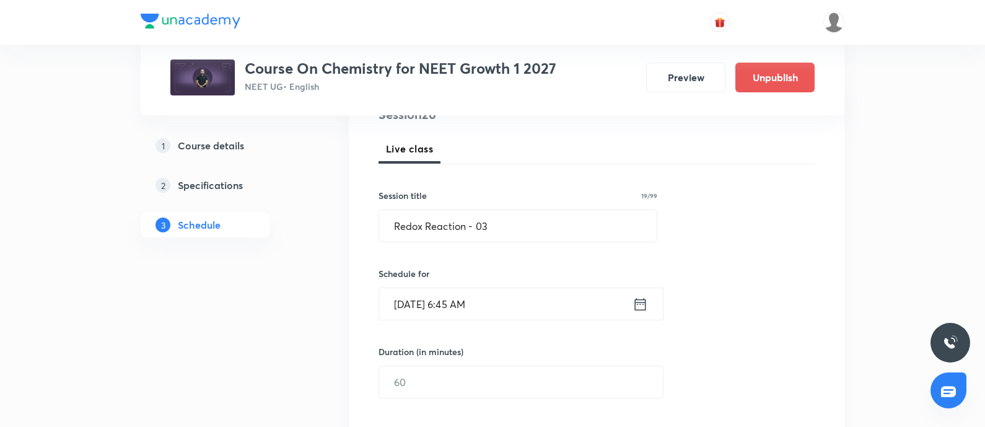
scroll to position [167, 0]
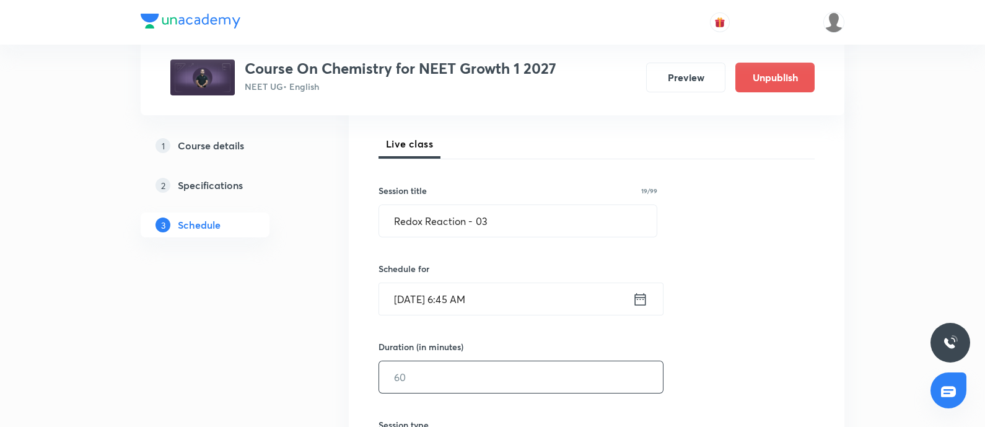
click at [430, 377] on input "text" at bounding box center [521, 377] width 284 height 32
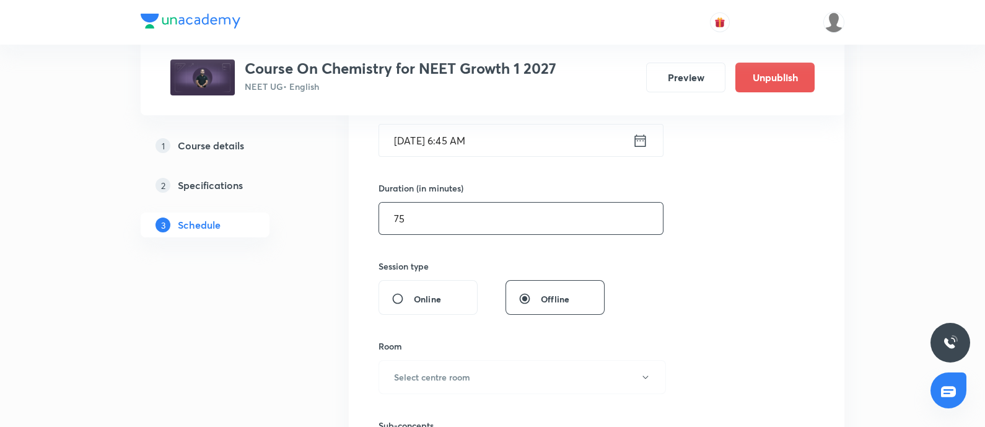
scroll to position [328, 0]
type input "75"
click at [430, 377] on h6 "Select centre room" at bounding box center [432, 374] width 76 height 13
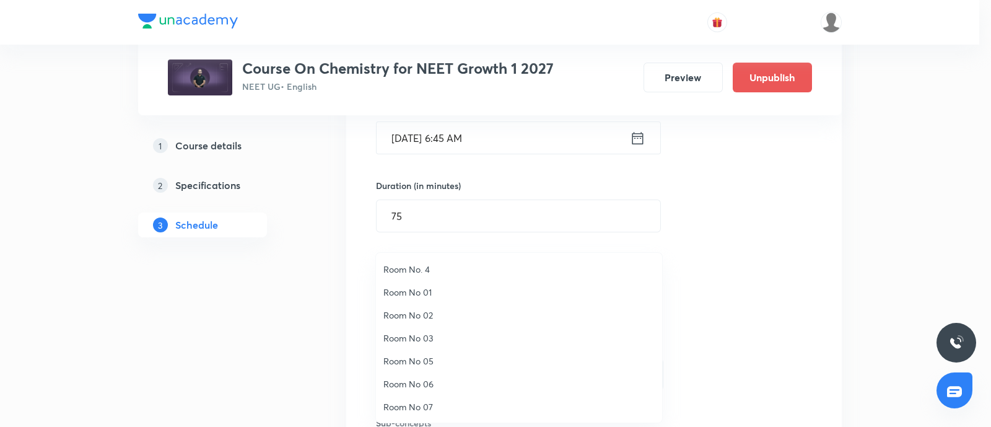
click at [423, 266] on span "Room No. 4" at bounding box center [518, 269] width 271 height 13
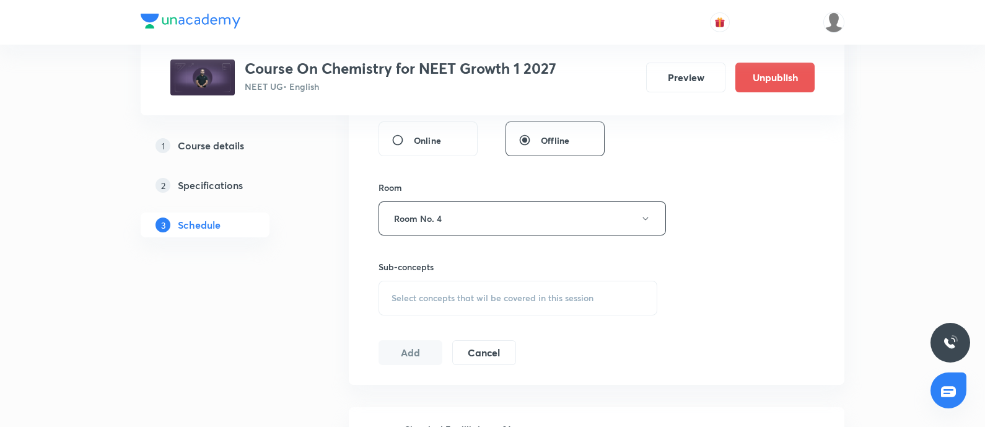
scroll to position [497, 0]
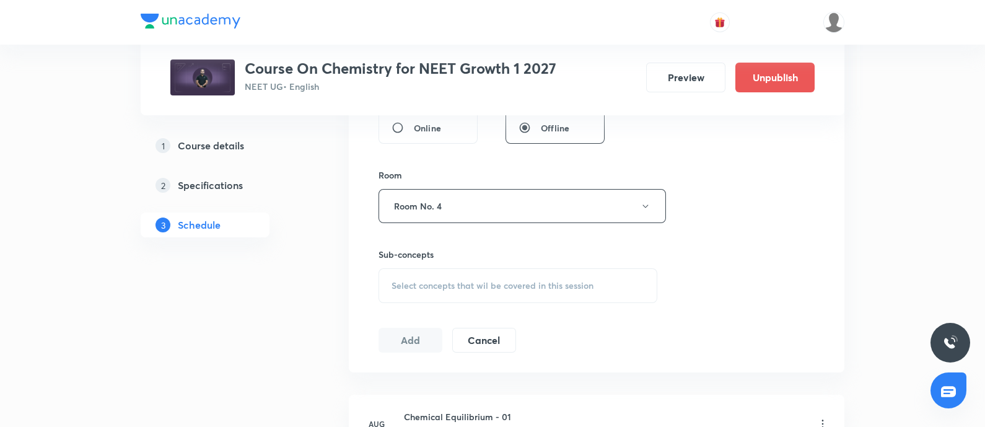
click at [423, 281] on span "Select concepts that wil be covered in this session" at bounding box center [492, 286] width 202 height 10
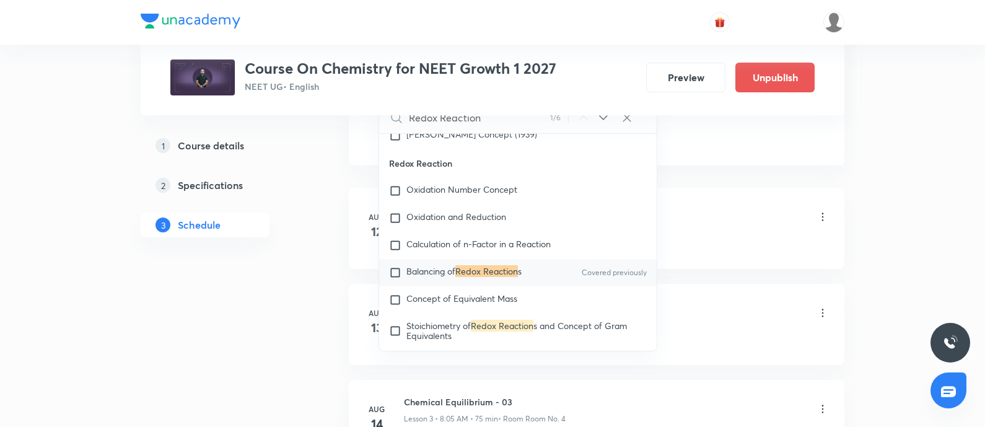
scroll to position [712, 0]
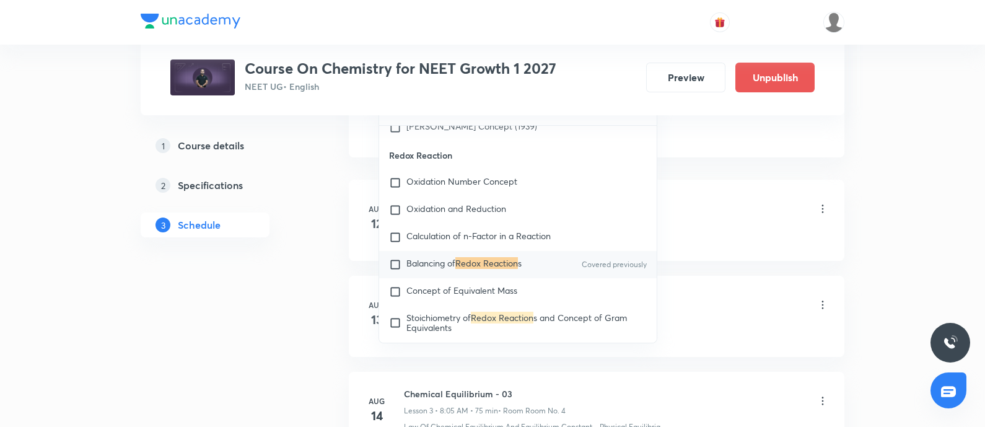
type input "Redox Reaction"
click at [466, 278] on div "Balancing of Redox Reaction s Covered previously" at bounding box center [517, 264] width 277 height 27
checkbox input "true"
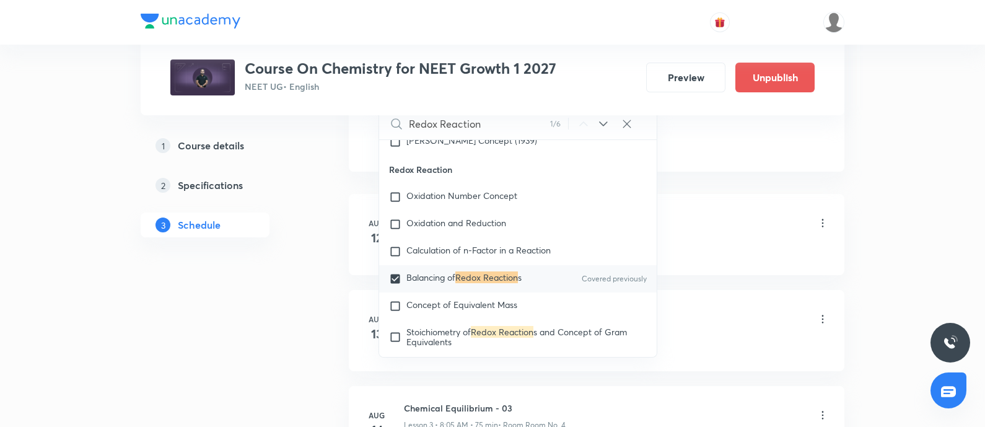
click at [749, 249] on div "Physical Equilibria" at bounding box center [616, 248] width 425 height 11
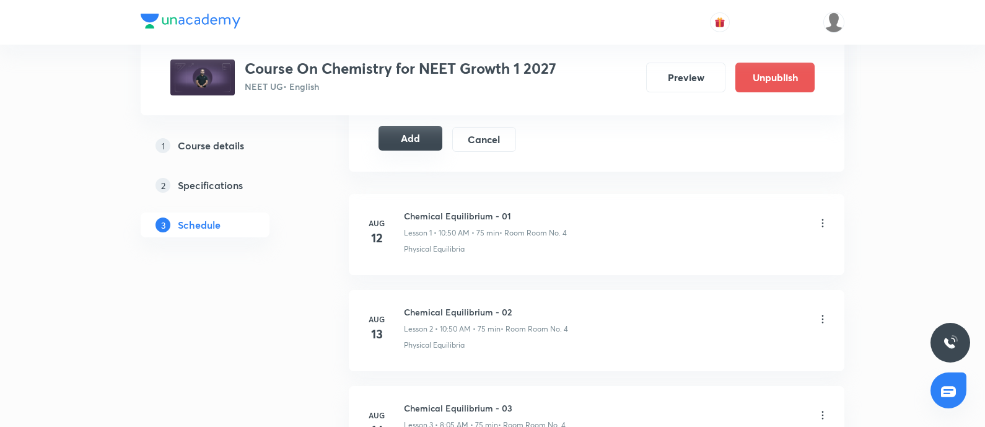
click at [410, 141] on button "Add" at bounding box center [410, 138] width 64 height 25
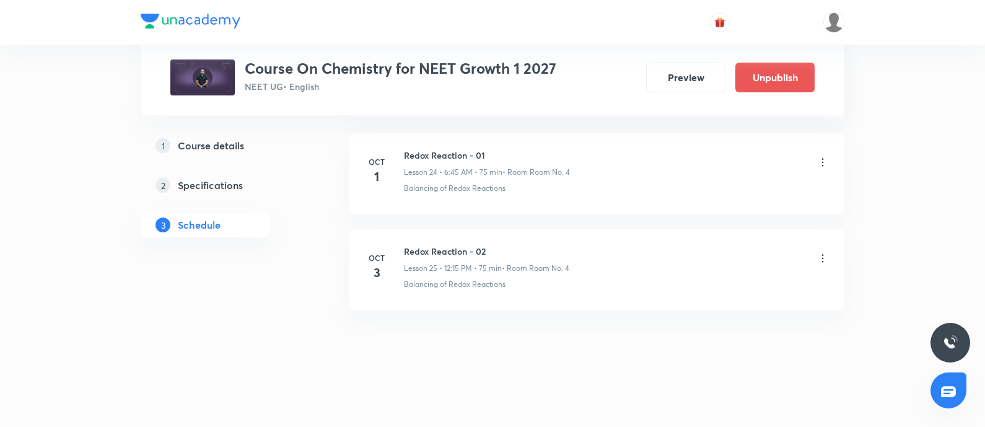
scroll to position [2392, 0]
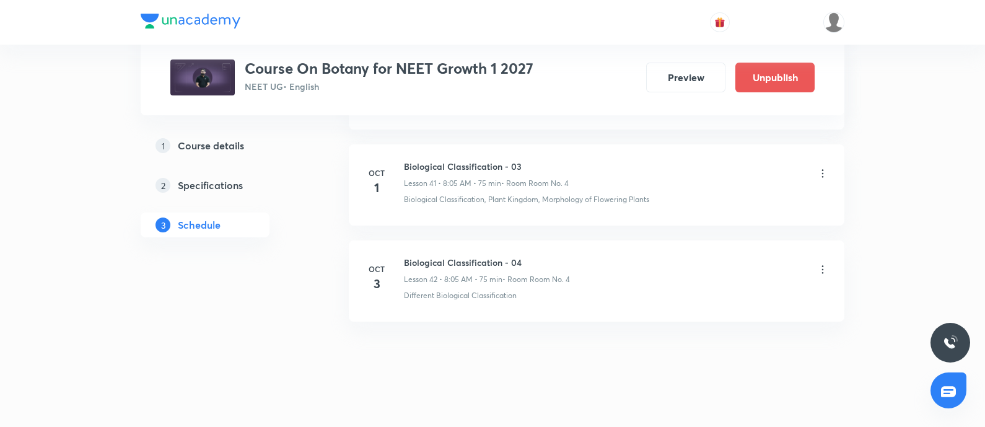
click at [405, 256] on h6 "Biological Classification - 04" at bounding box center [487, 262] width 166 height 13
copy h6 "Biological Classification - 04"
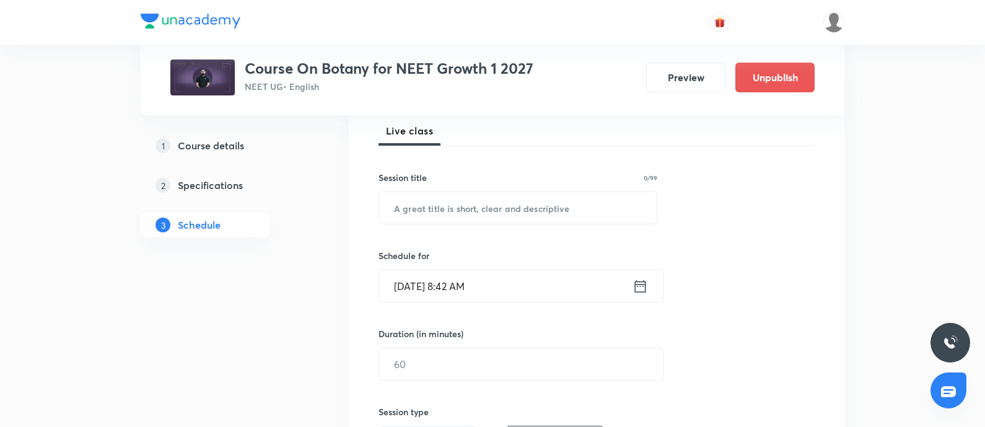
scroll to position [190, 0]
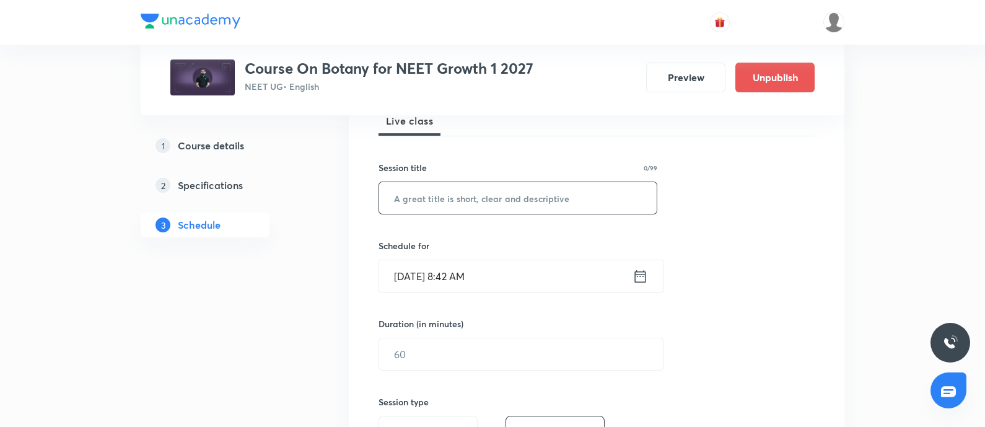
click at [456, 199] on input "text" at bounding box center [517, 198] width 277 height 32
paste input "Biological Classification - 04"
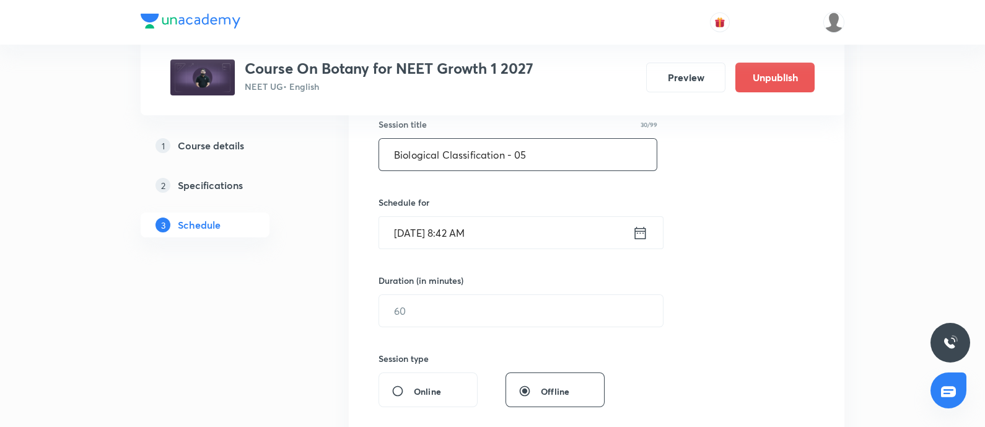
type input "Biological Classification - 05"
click at [495, 220] on input "[DATE] 8:42 AM" at bounding box center [505, 233] width 253 height 32
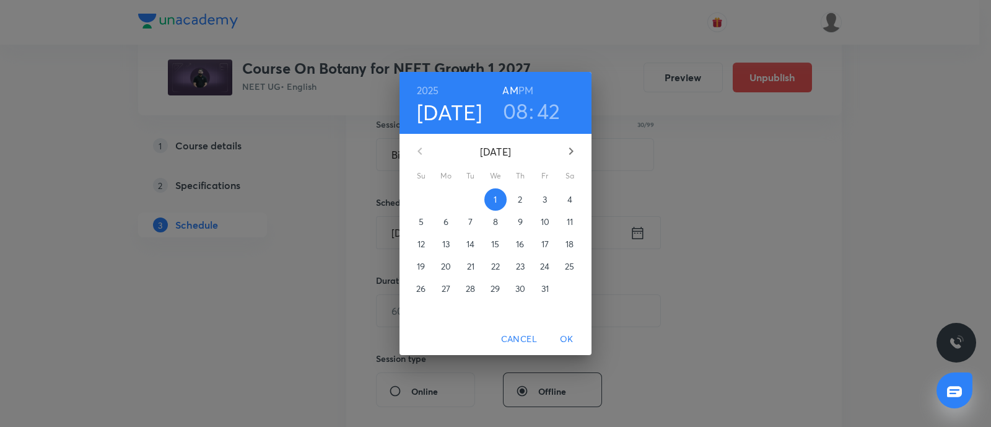
click at [567, 203] on p "4" at bounding box center [569, 199] width 5 height 12
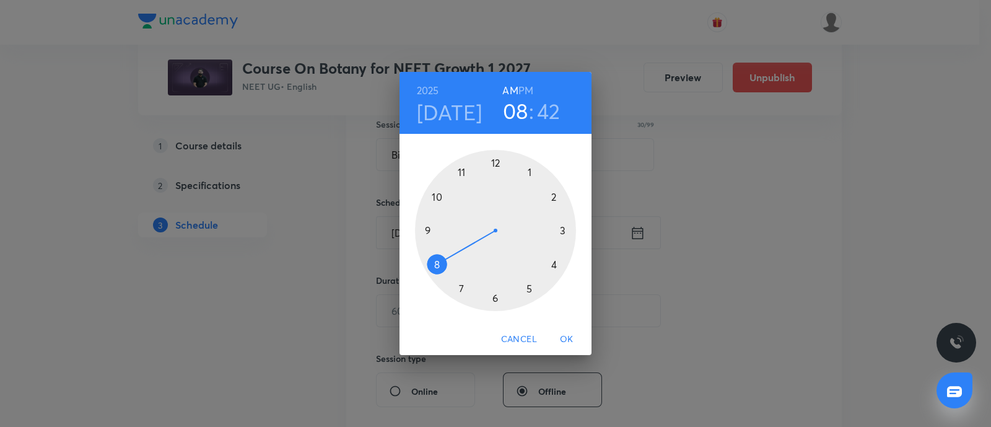
click at [438, 264] on div at bounding box center [495, 230] width 161 height 161
click at [530, 169] on div at bounding box center [495, 230] width 161 height 161
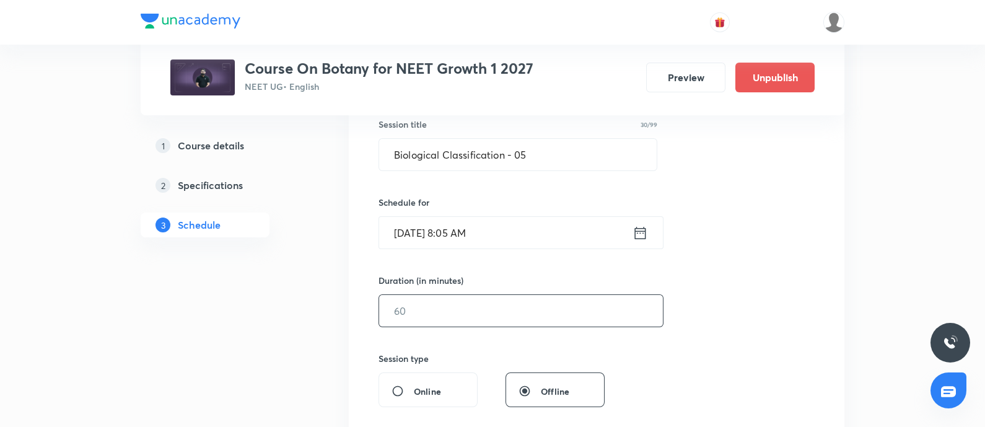
click at [448, 312] on input "text" at bounding box center [521, 311] width 284 height 32
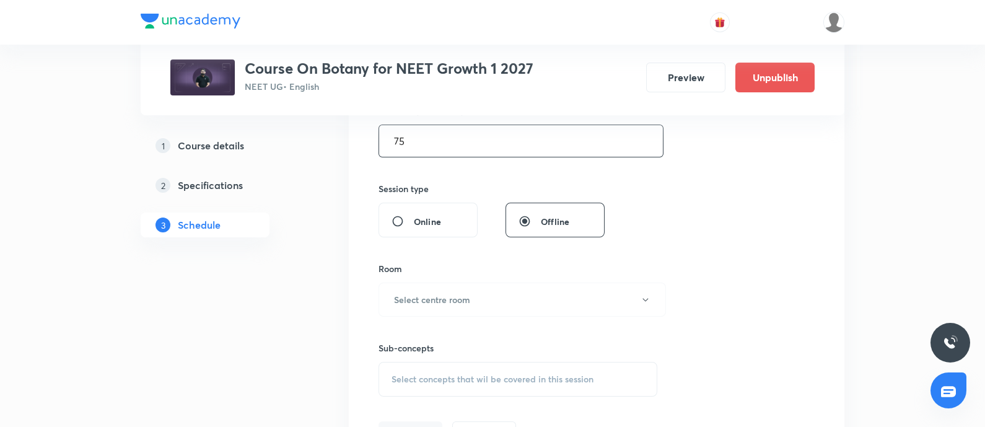
scroll to position [404, 0]
type input "75"
click at [440, 295] on h6 "Select centre room" at bounding box center [432, 298] width 76 height 13
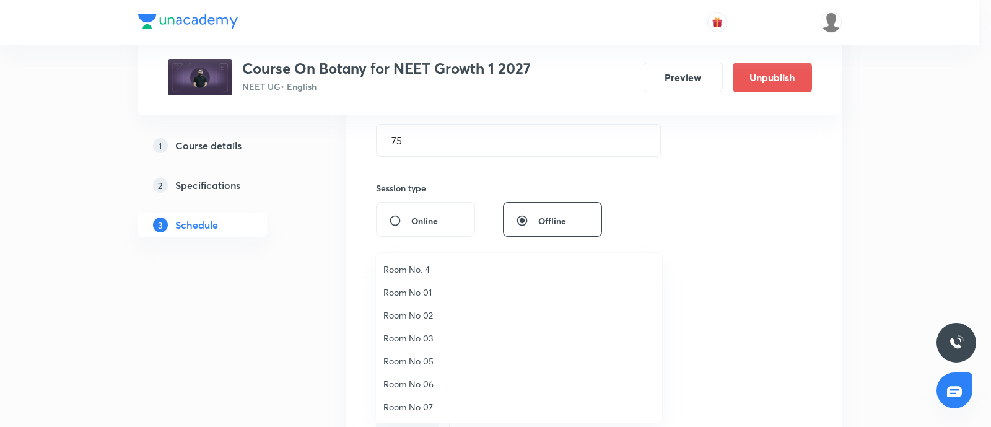
click at [412, 271] on span "Room No. 4" at bounding box center [518, 269] width 271 height 13
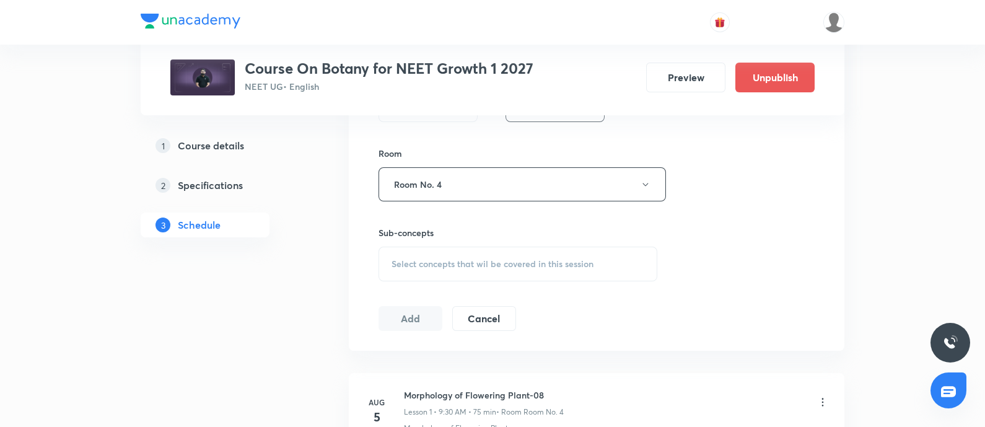
scroll to position [520, 0]
click at [428, 262] on span "Select concepts that wil be covered in this session" at bounding box center [492, 263] width 202 height 10
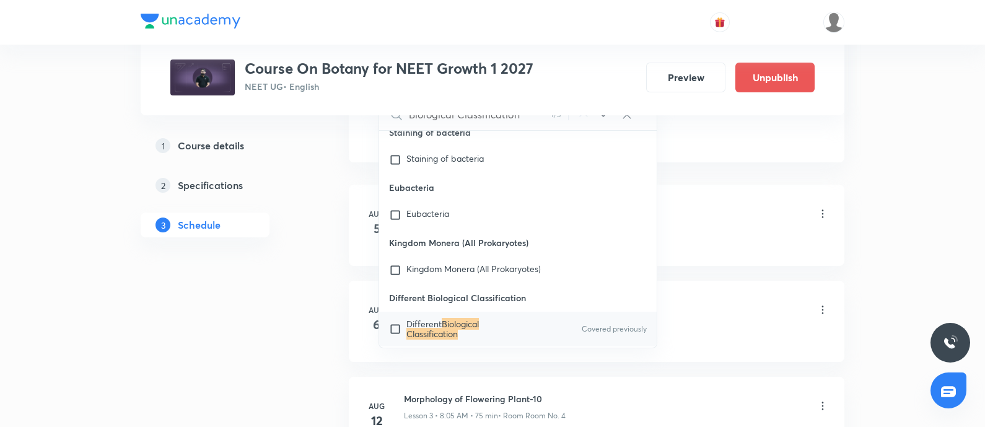
scroll to position [19357, 0]
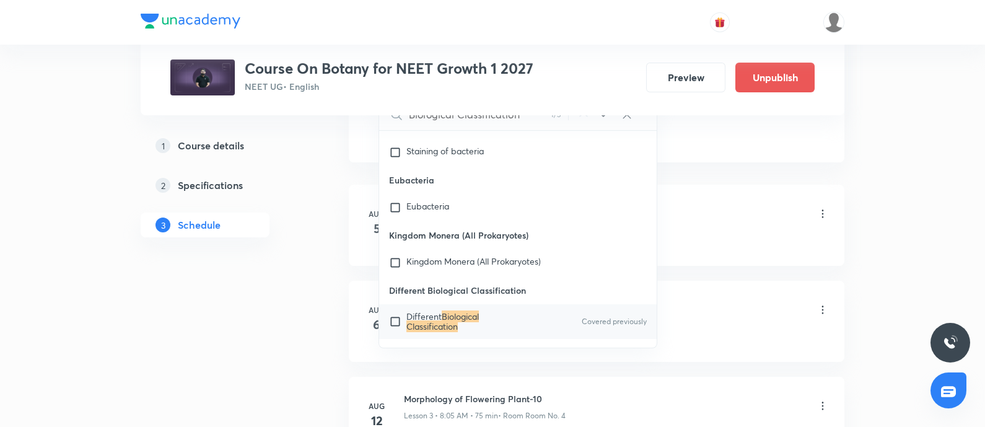
type input "Biological Classification"
click at [437, 310] on mark "Biological Classification" at bounding box center [442, 321] width 72 height 22
checkbox input "true"
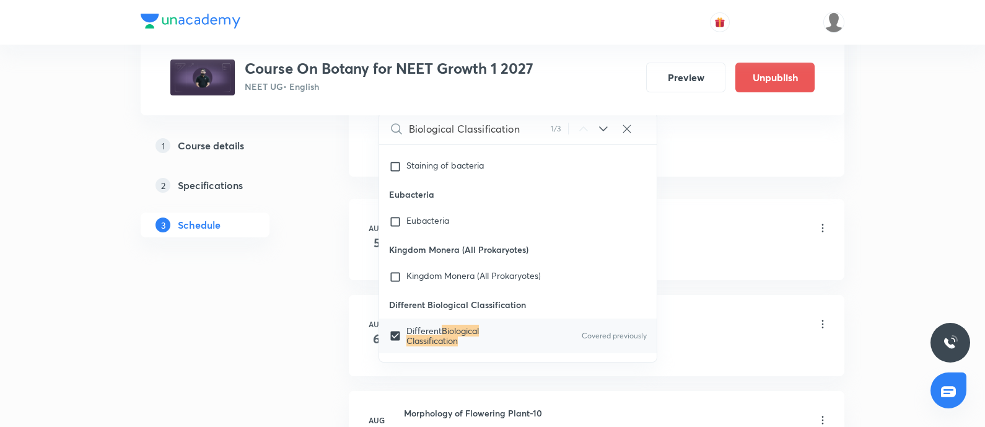
click at [717, 238] on div "Morphology of Flowering Plant-08 Lesson 1 • 9:30 AM • 75 min • Room Room No. 4" at bounding box center [616, 228] width 425 height 29
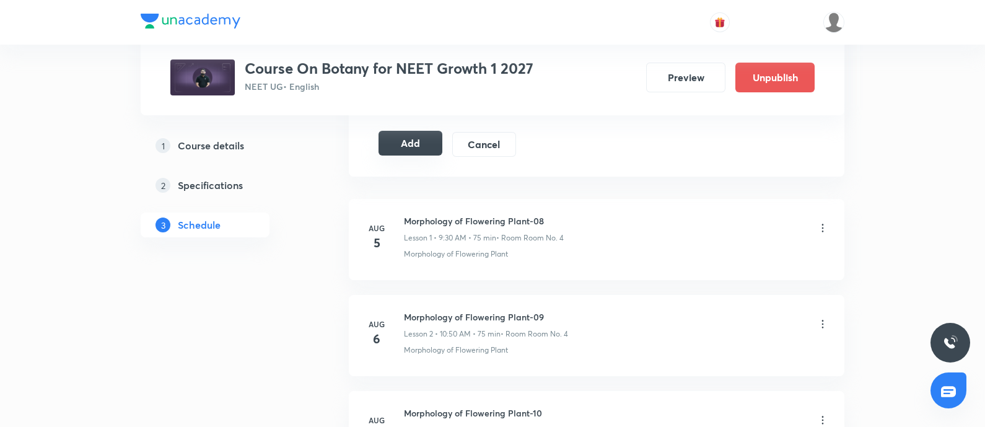
click at [413, 135] on button "Add" at bounding box center [410, 143] width 64 height 25
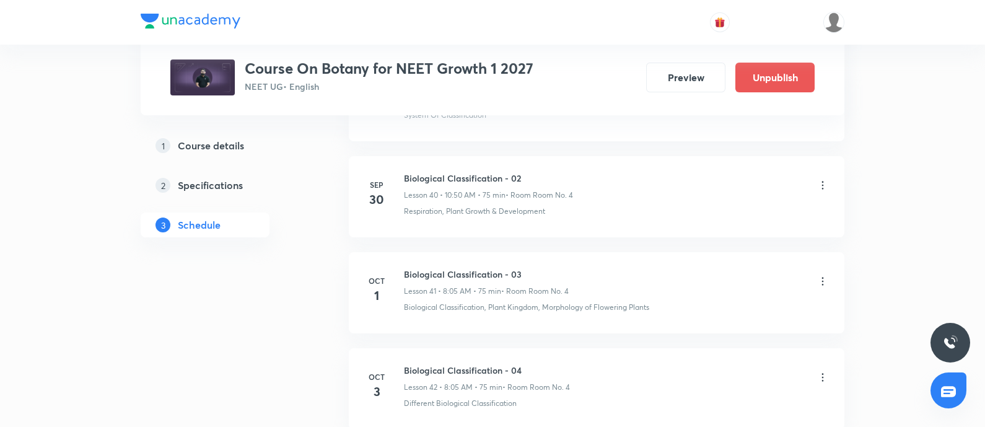
scroll to position [4115, 0]
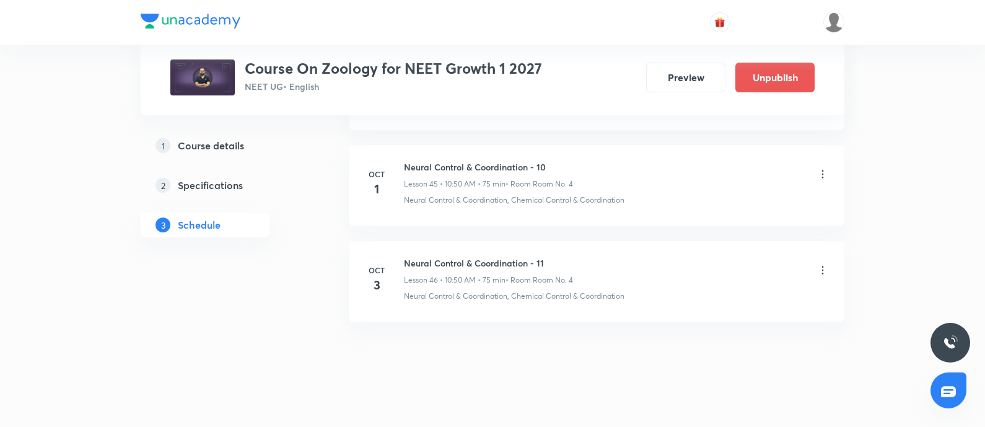
click at [411, 256] on h6 "Neural Control & Coordination - 11" at bounding box center [488, 262] width 169 height 13
copy h6 "Neural Control & Coordination - 11"
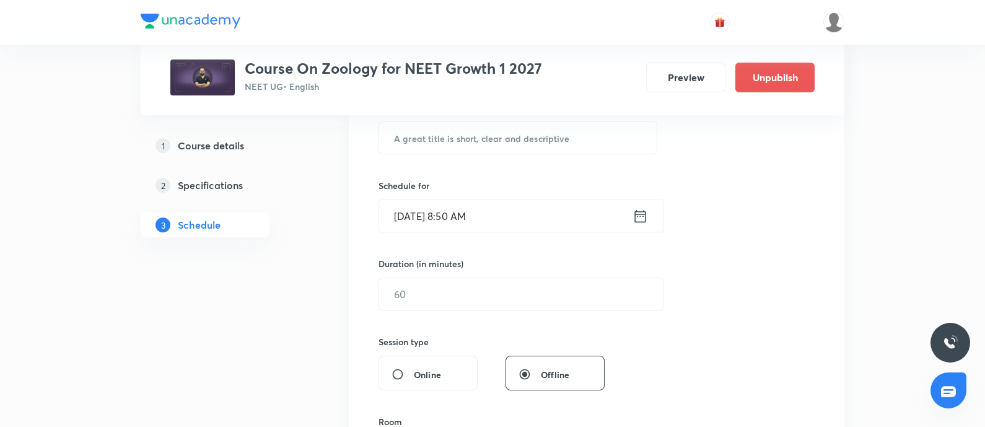
scroll to position [250, 0]
click at [526, 134] on input "text" at bounding box center [517, 139] width 277 height 32
paste input "Neural Control & Coordination - 11"
type input "Neural Control & Coordination - 12"
click at [511, 214] on input "Oct 1, 2025, 8:50 AM" at bounding box center [505, 217] width 253 height 32
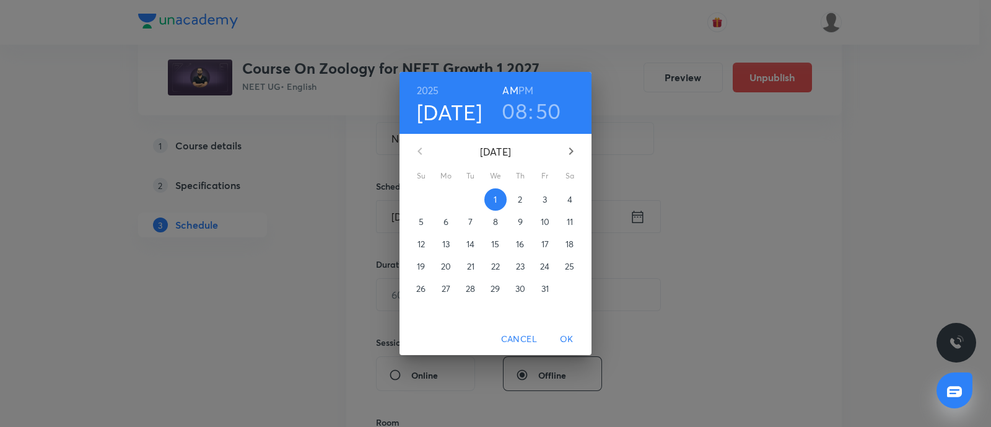
click at [567, 203] on span "4" at bounding box center [570, 199] width 22 height 12
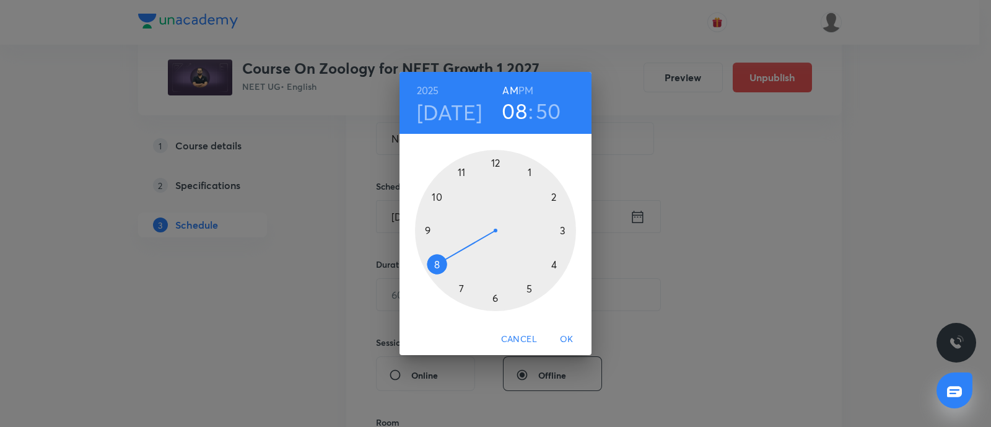
click at [430, 231] on div at bounding box center [495, 230] width 161 height 161
click at [494, 292] on div at bounding box center [495, 230] width 161 height 161
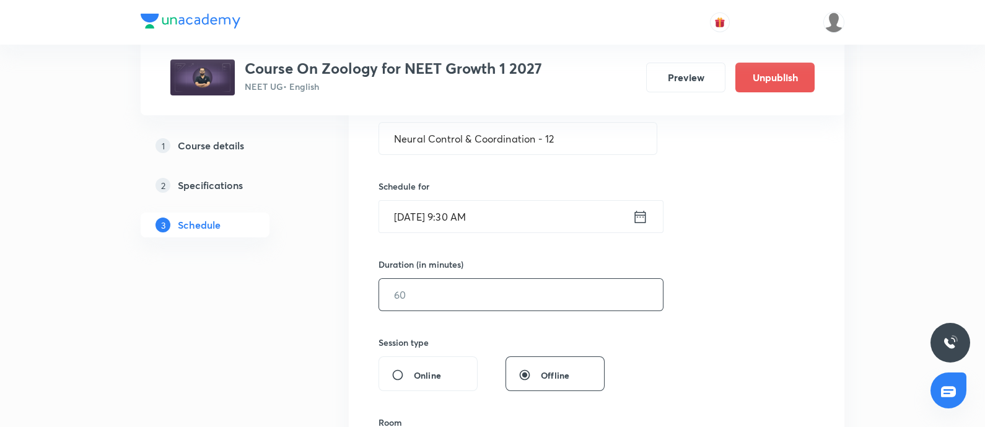
click at [436, 298] on input "text" at bounding box center [521, 295] width 284 height 32
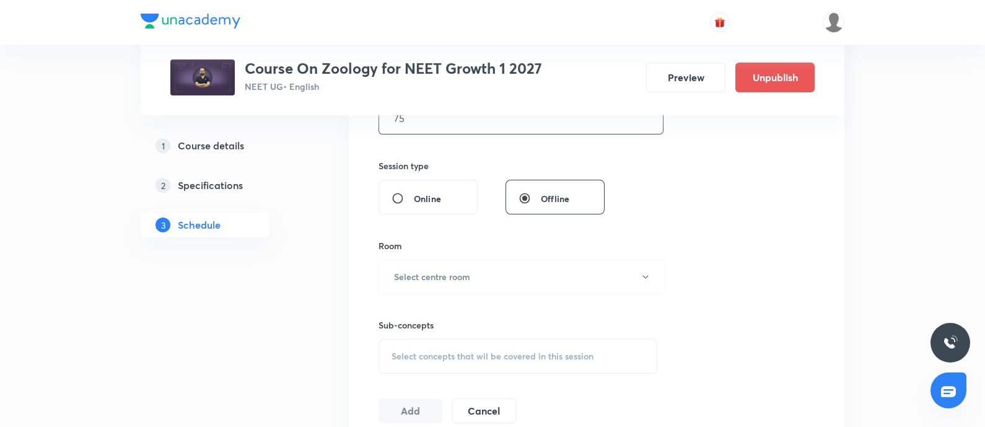
scroll to position [429, 0]
type input "75"
click at [449, 274] on h6 "Select centre room" at bounding box center [432, 274] width 76 height 13
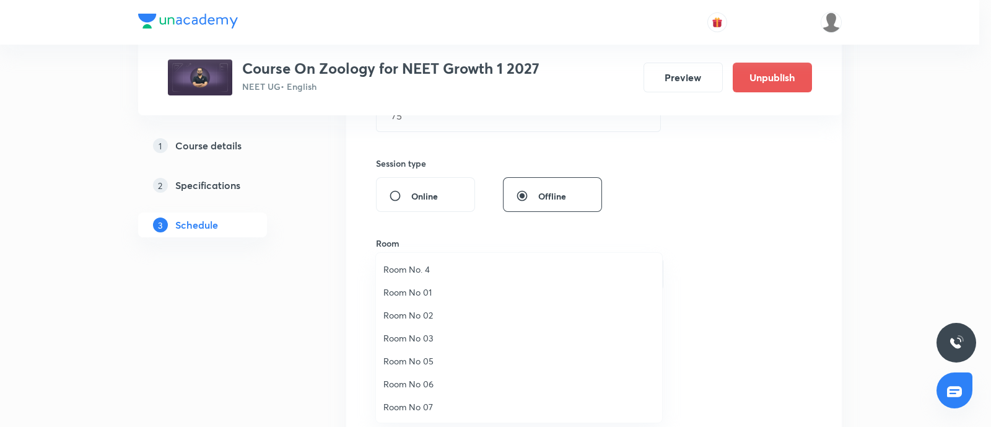
click at [409, 269] on span "Room No. 4" at bounding box center [518, 269] width 271 height 13
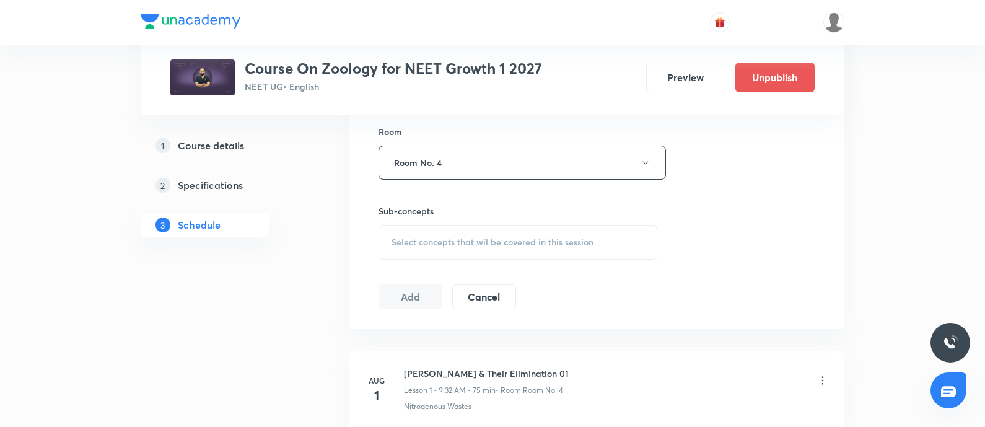
scroll to position [551, 0]
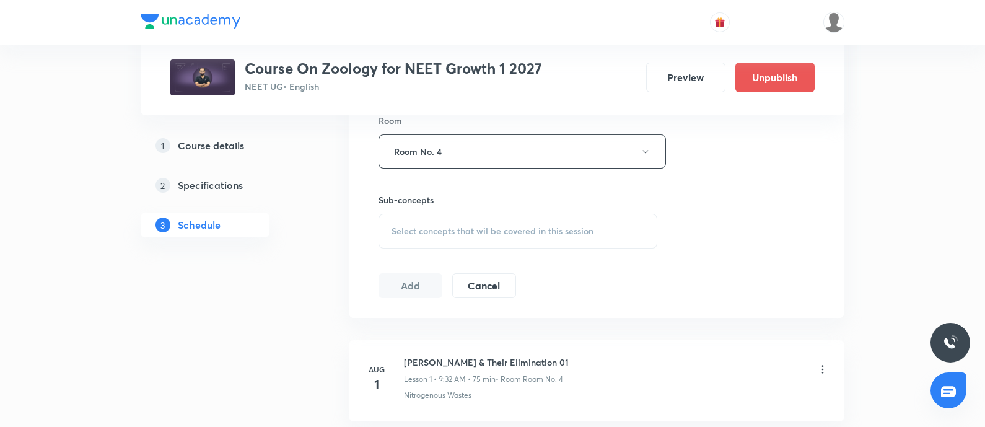
click at [435, 237] on div "Select concepts that wil be covered in this session" at bounding box center [517, 231] width 279 height 35
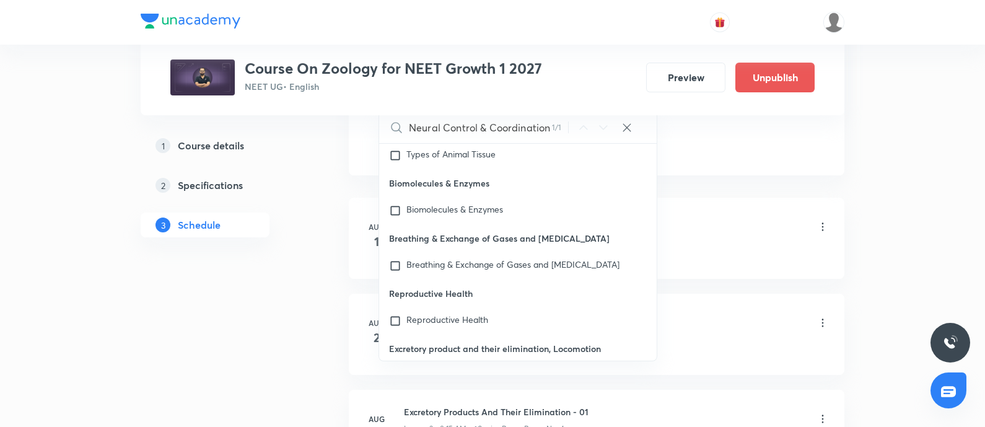
scroll to position [56945, 0]
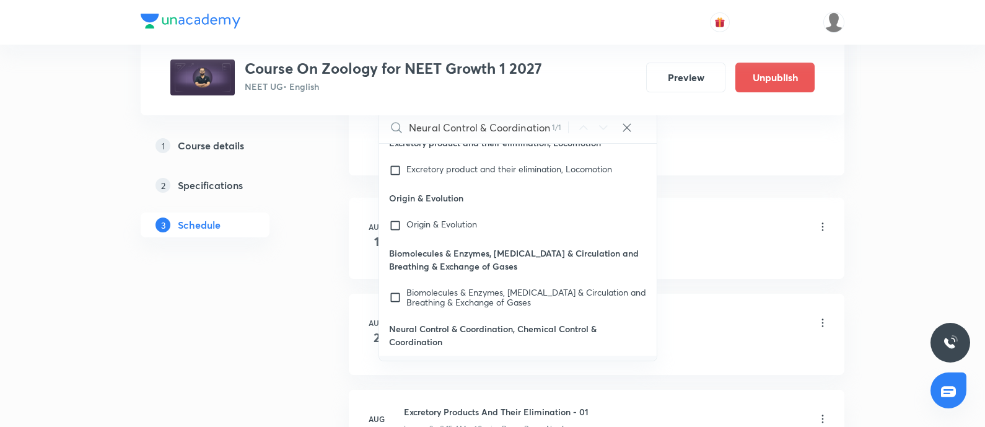
type input "Neural Control & Coordination"
click at [429, 362] on mark "Neural Control & Coordination" at bounding box center [466, 368] width 120 height 12
checkbox input "true"
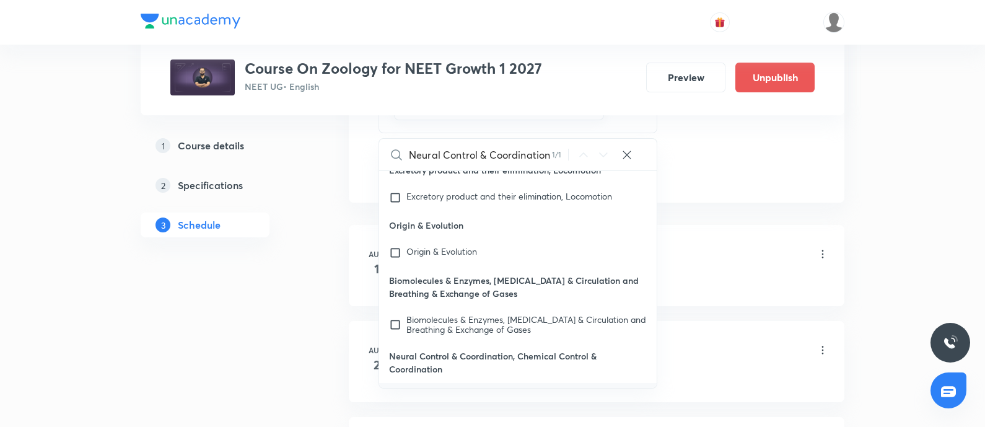
click at [730, 256] on div "Nitrogenous Waste & Their Elimination 01 Lesson 1 • 9:32 AM • 75 min • Room Roo…" at bounding box center [616, 254] width 425 height 29
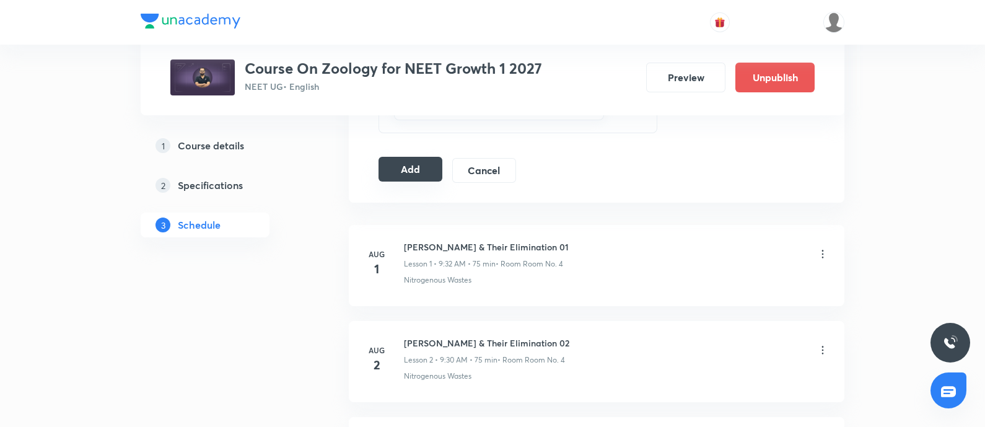
click at [412, 163] on button "Add" at bounding box center [410, 169] width 64 height 25
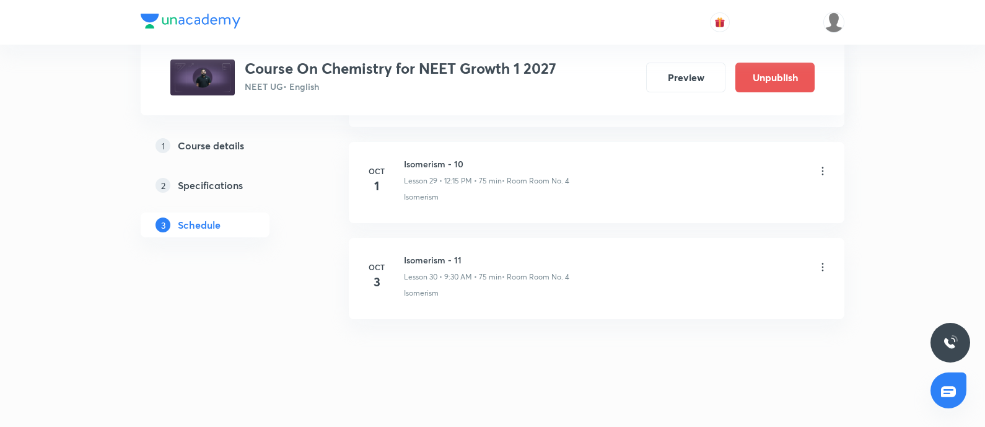
scroll to position [3437, 0]
click at [404, 254] on h6 "Isomerism - 11" at bounding box center [486, 259] width 165 height 13
copy h6 "Isomerism - 11"
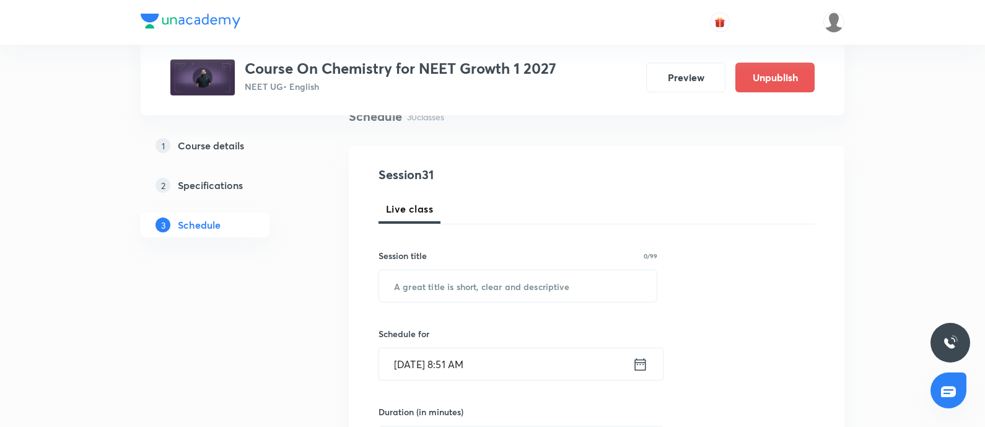
scroll to position [109, 0]
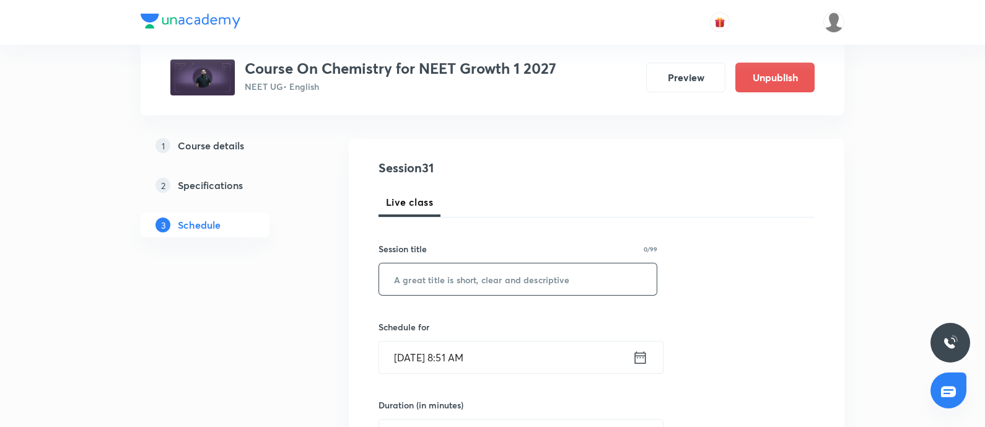
click at [429, 270] on input "text" at bounding box center [517, 279] width 277 height 32
paste input "Isomerism - 11"
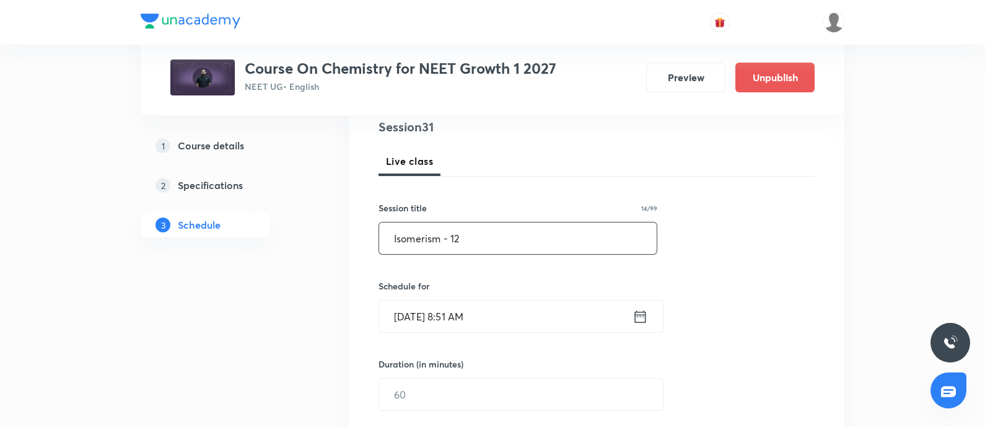
scroll to position [152, 0]
type input "Isomerism - 12"
click at [511, 332] on div "Session 31 Live class Session title 14/99 Isomerism - 12 ​ Schedule for Oct 1, …" at bounding box center [596, 406] width 436 height 582
click at [517, 320] on input "Oct 1, 2025, 8:51 AM" at bounding box center [505, 314] width 253 height 32
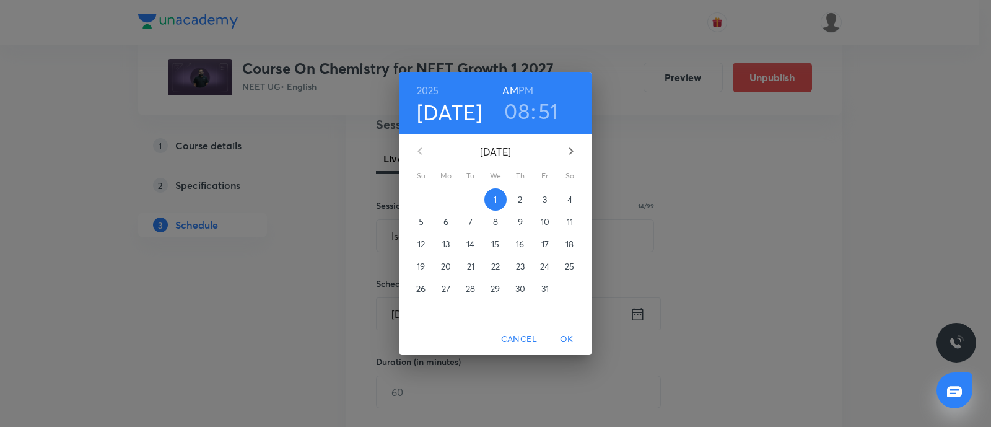
click at [567, 202] on p "4" at bounding box center [569, 199] width 5 height 12
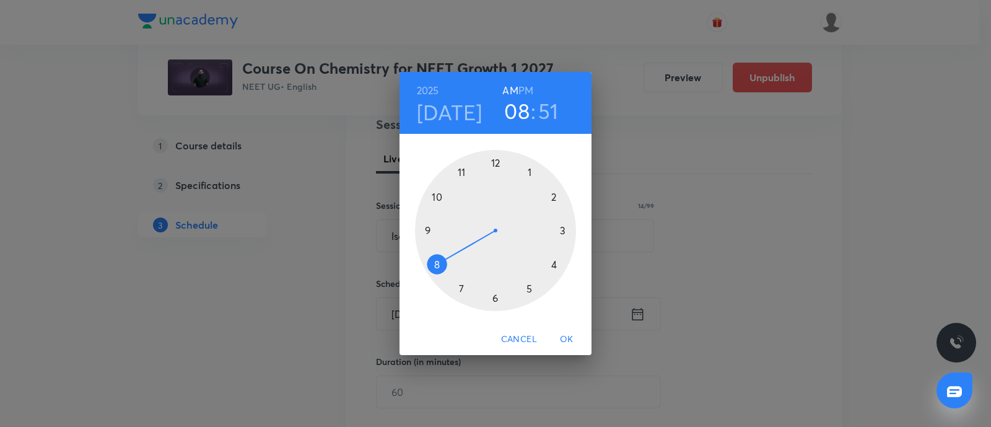
click at [437, 198] on div at bounding box center [495, 230] width 161 height 161
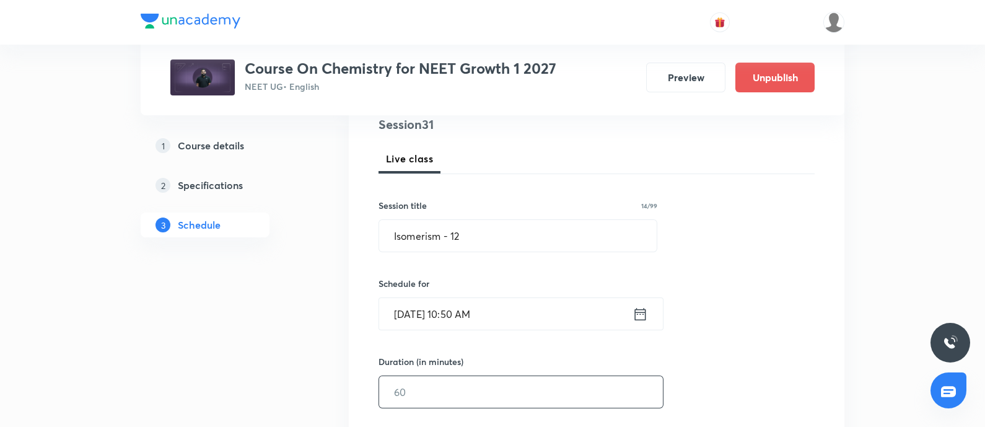
click at [420, 378] on input "text" at bounding box center [521, 392] width 284 height 32
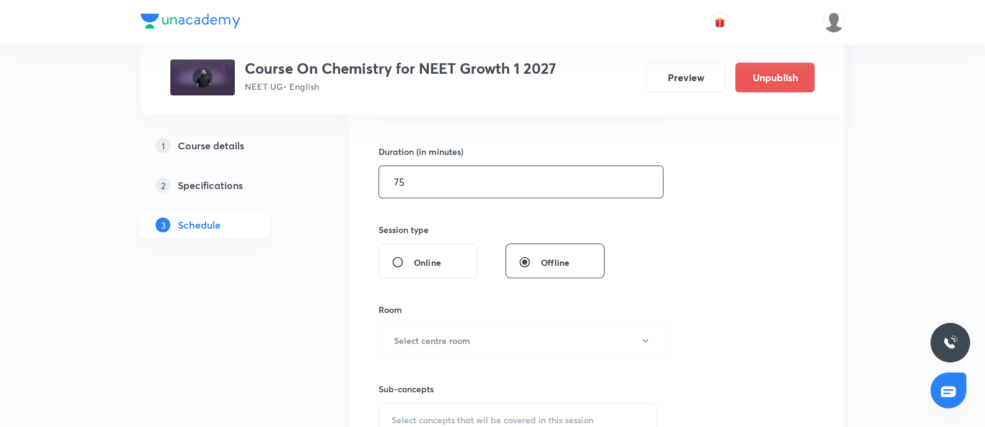
scroll to position [363, 0]
type input "75"
click at [439, 343] on h6 "Select centre room" at bounding box center [432, 339] width 76 height 13
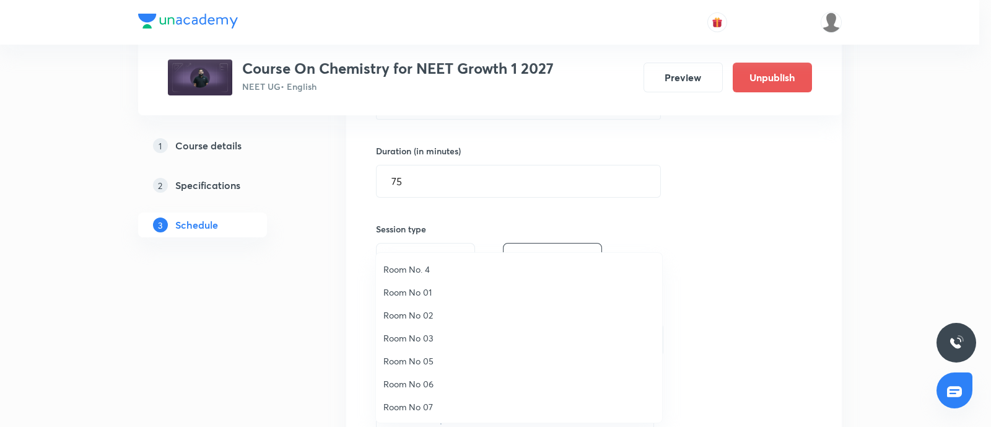
click at [424, 269] on span "Room No. 4" at bounding box center [518, 269] width 271 height 13
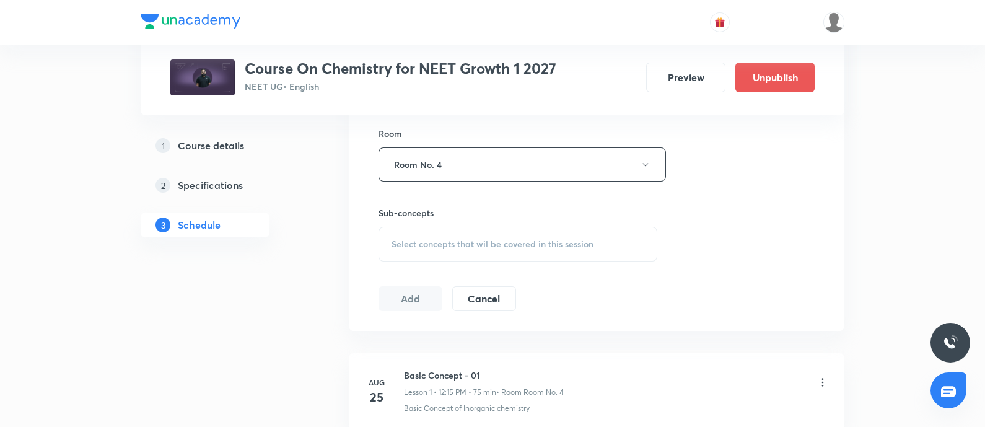
scroll to position [539, 0]
click at [449, 247] on div "Select concepts that wil be covered in this session" at bounding box center [517, 242] width 279 height 35
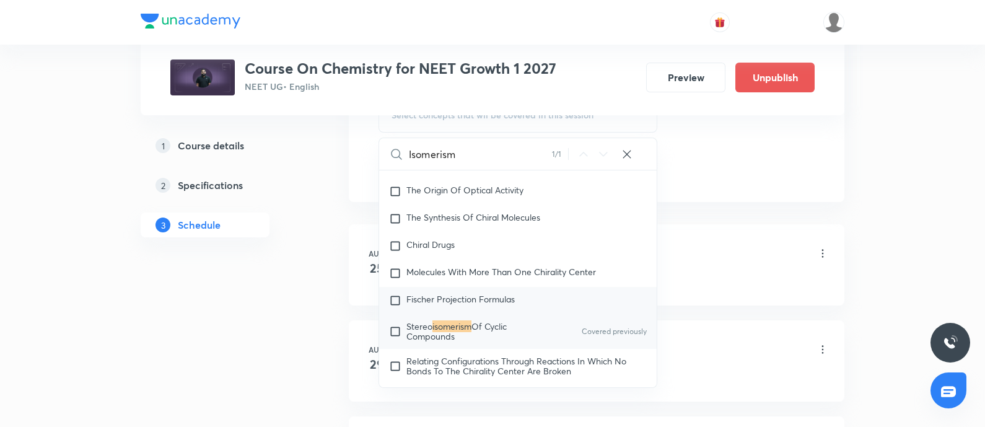
scroll to position [668, 0]
type input "Isomerism"
click at [437, 320] on mark "isomerism" at bounding box center [451, 325] width 39 height 12
checkbox input "true"
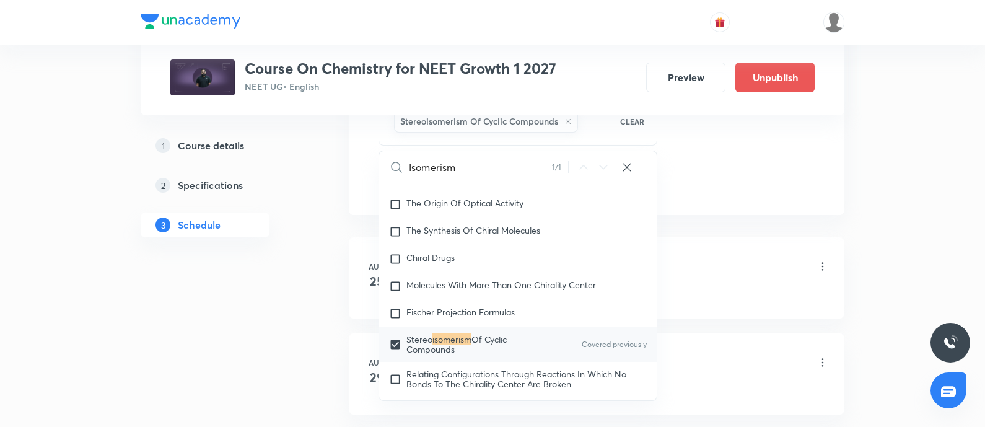
click at [700, 242] on li "Aug 25 Basic Concept - 01 Lesson 1 • 12:15 PM • 75 min • Room Room No. 4 Basic …" at bounding box center [596, 277] width 495 height 81
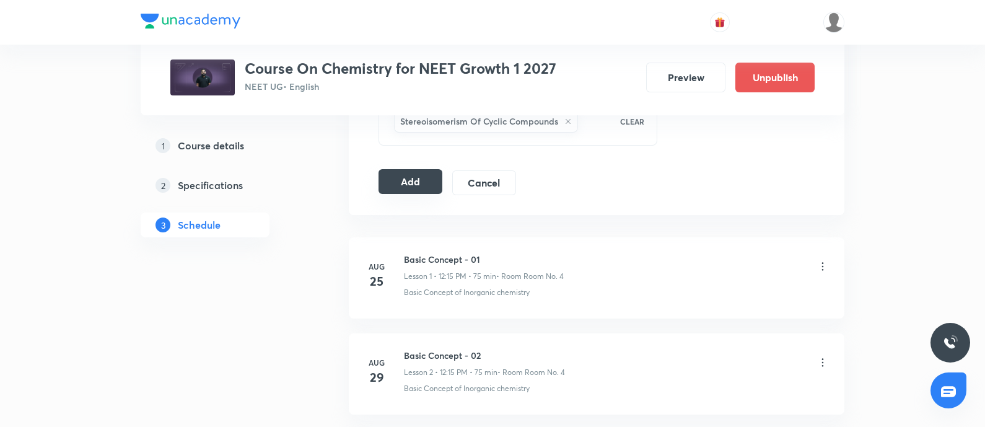
click at [424, 181] on button "Add" at bounding box center [410, 181] width 64 height 25
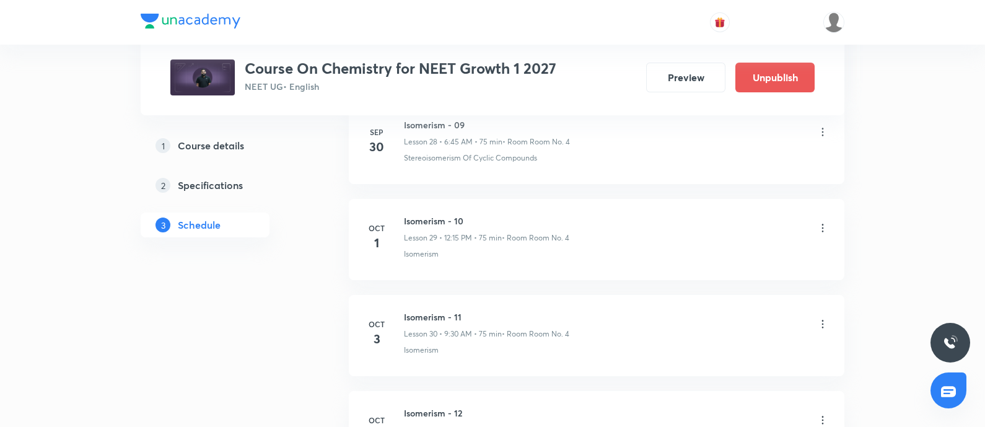
scroll to position [2965, 0]
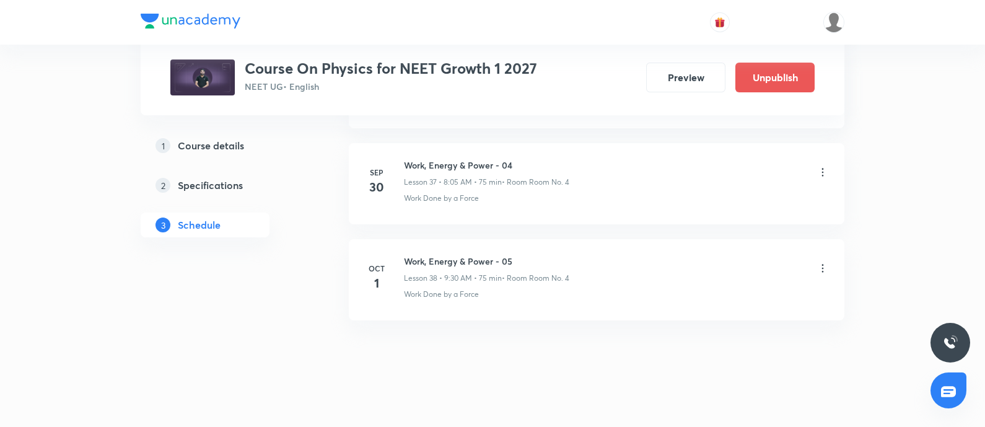
click at [413, 255] on h6 "Work, Energy & Power - 05" at bounding box center [486, 261] width 165 height 13
copy h6 "Work, Energy & Power - 05"
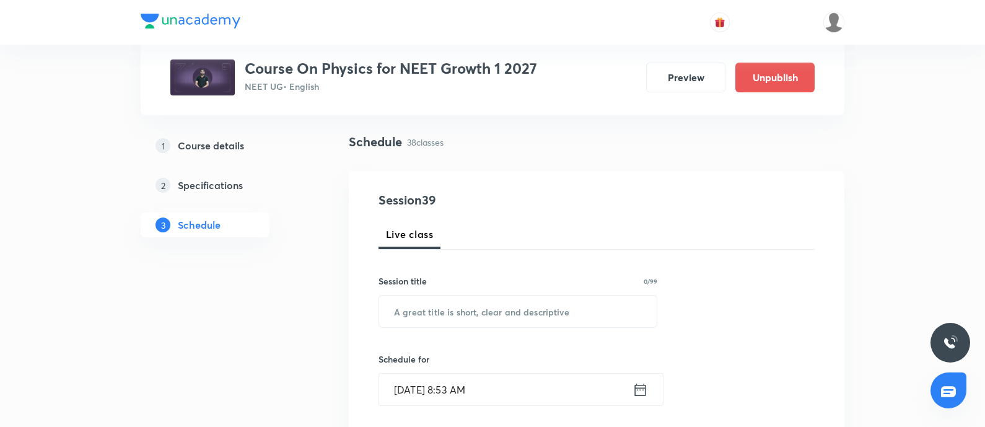
scroll to position [85, 0]
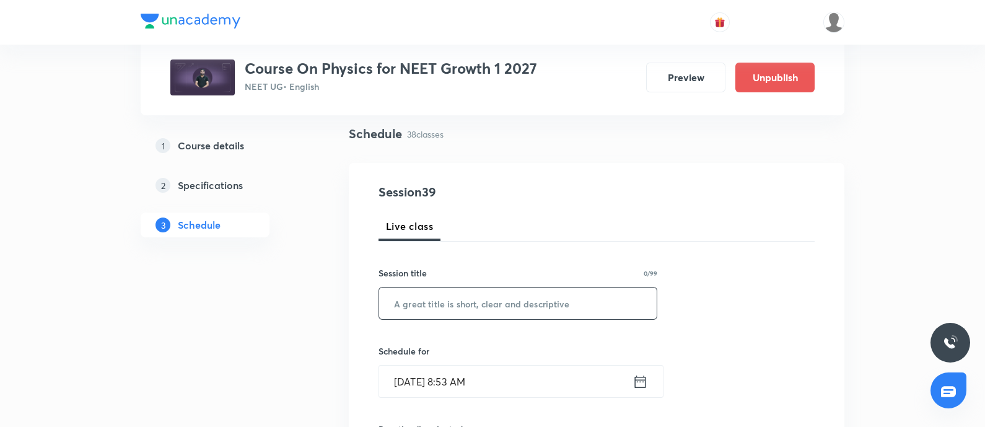
click at [449, 308] on input "text" at bounding box center [517, 303] width 277 height 32
paste input "Work, Energy & Power - 05"
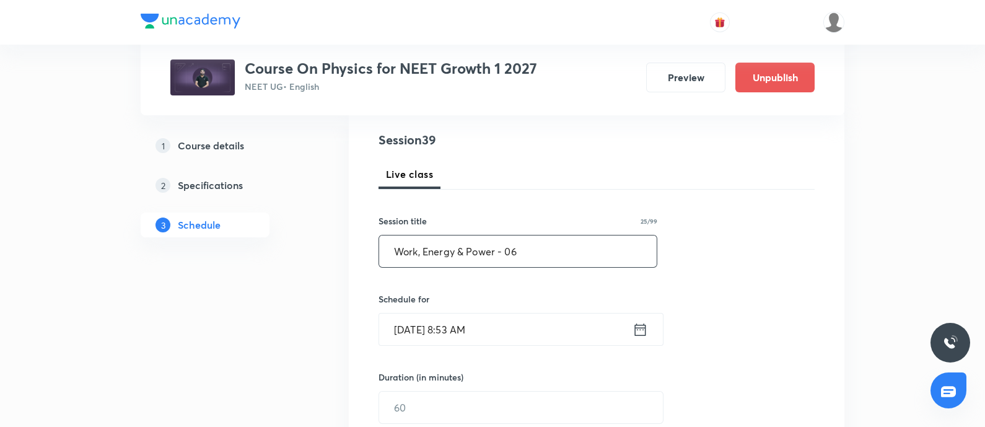
scroll to position [137, 0]
type input "Work, Energy & Power - 06"
click at [512, 320] on input "[DATE] 8:53 AM" at bounding box center [505, 329] width 253 height 32
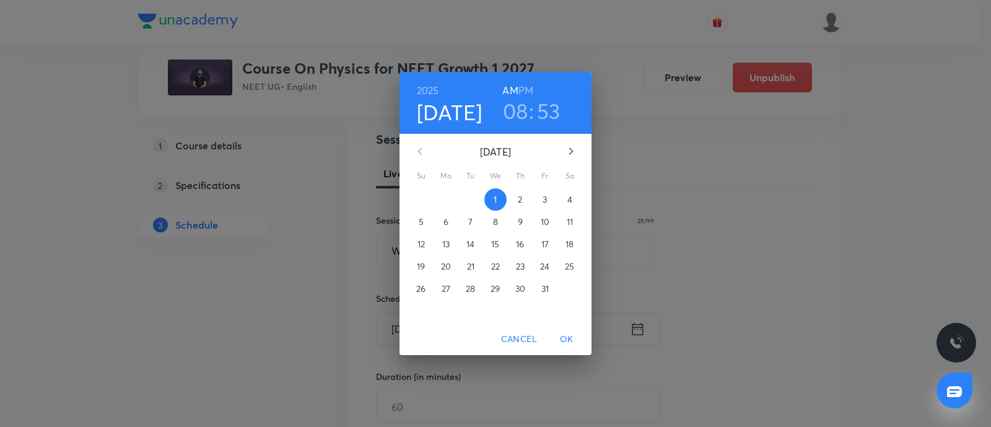
click at [564, 196] on span "4" at bounding box center [570, 199] width 22 height 12
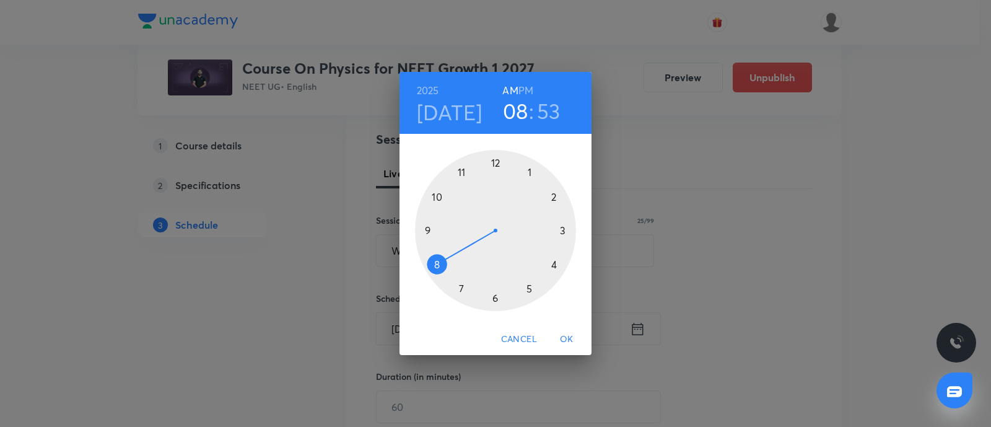
click at [530, 89] on h6 "PM" at bounding box center [525, 90] width 15 height 17
click at [495, 162] on div at bounding box center [495, 230] width 161 height 161
click at [564, 229] on div at bounding box center [495, 230] width 161 height 161
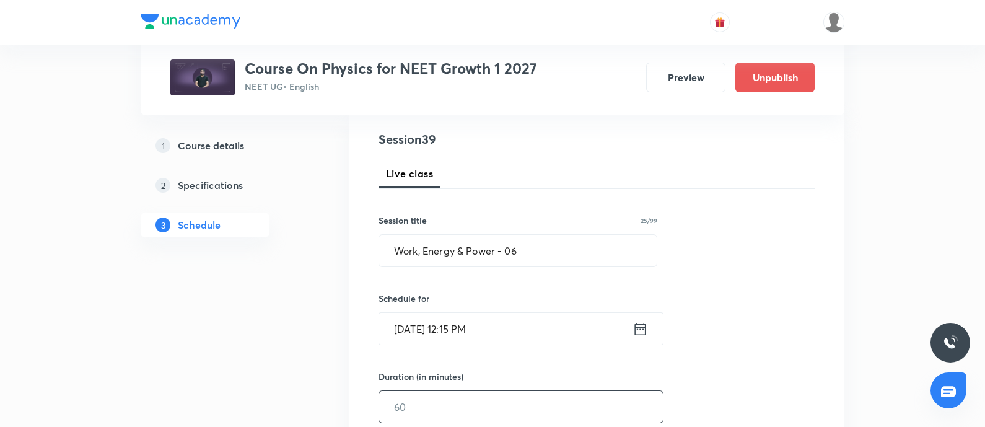
click at [444, 396] on input "text" at bounding box center [521, 407] width 284 height 32
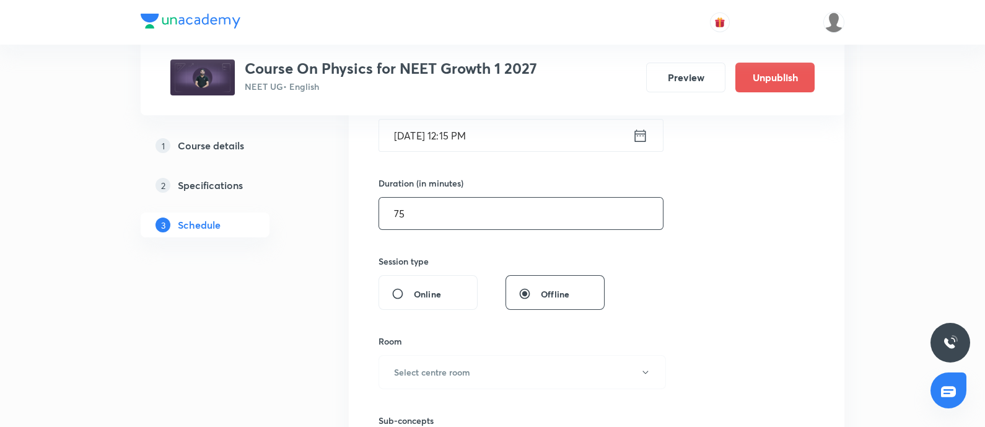
scroll to position [336, 0]
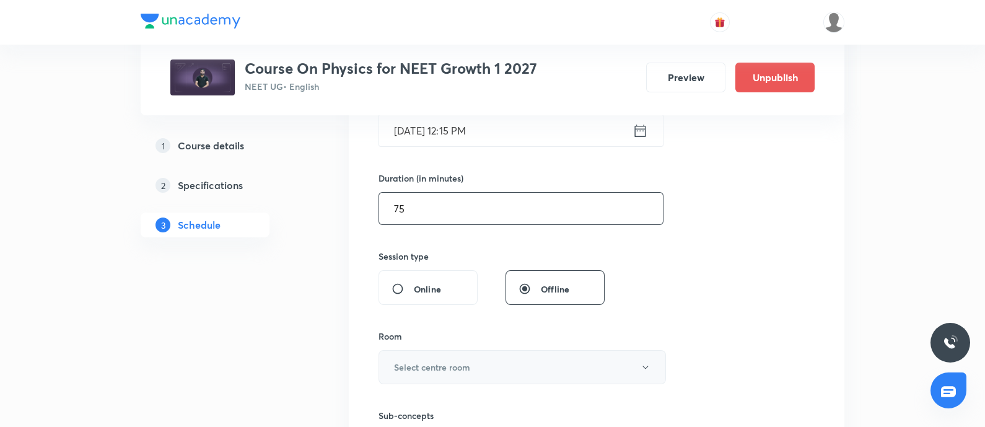
type input "75"
click at [457, 377] on button "Select centre room" at bounding box center [521, 367] width 287 height 34
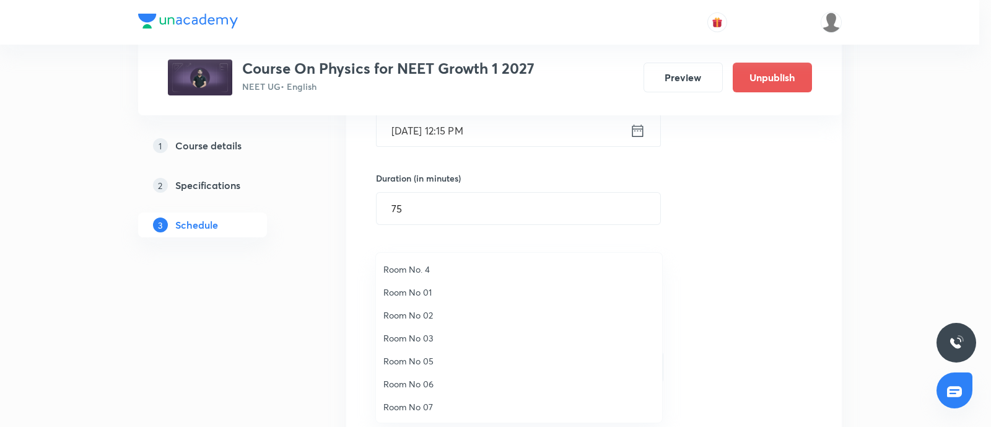
click at [429, 264] on span "Room No. 4" at bounding box center [518, 269] width 271 height 13
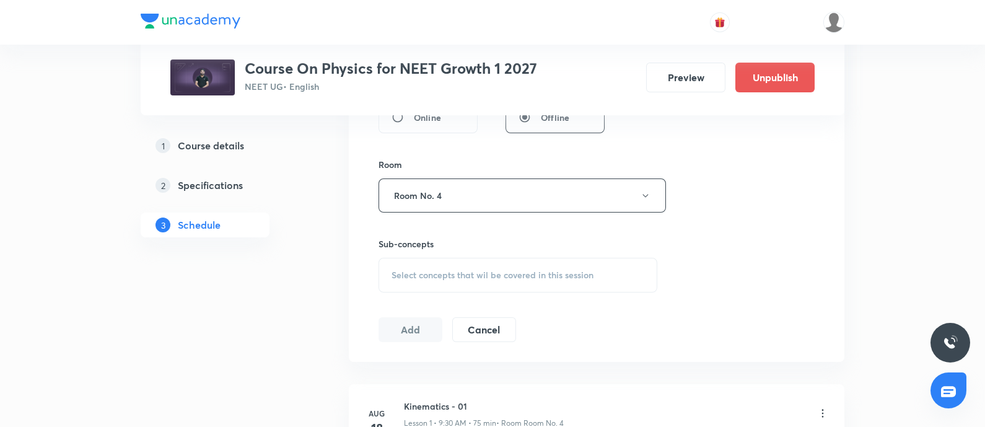
scroll to position [507, 0]
click at [433, 270] on span "Select concepts that wil be covered in this session" at bounding box center [492, 275] width 202 height 10
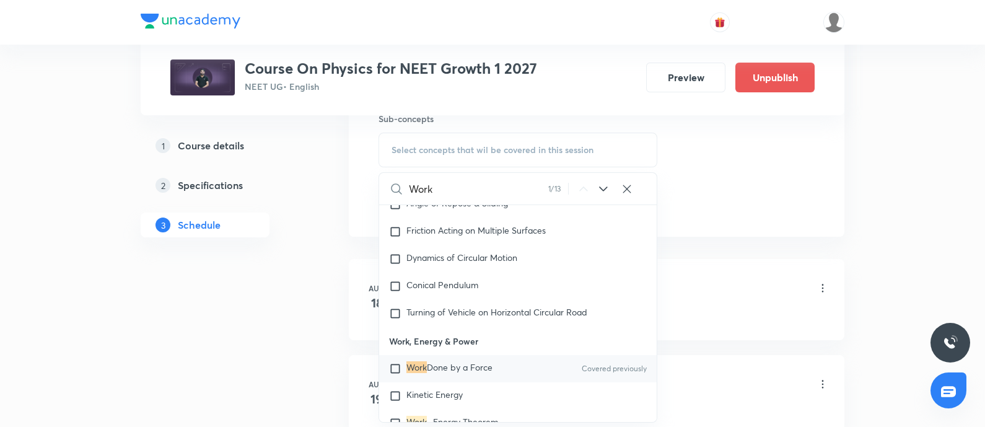
scroll to position [633, 0]
type input "Work"
click at [398, 362] on input "checkbox" at bounding box center [397, 368] width 17 height 12
checkbox input "true"
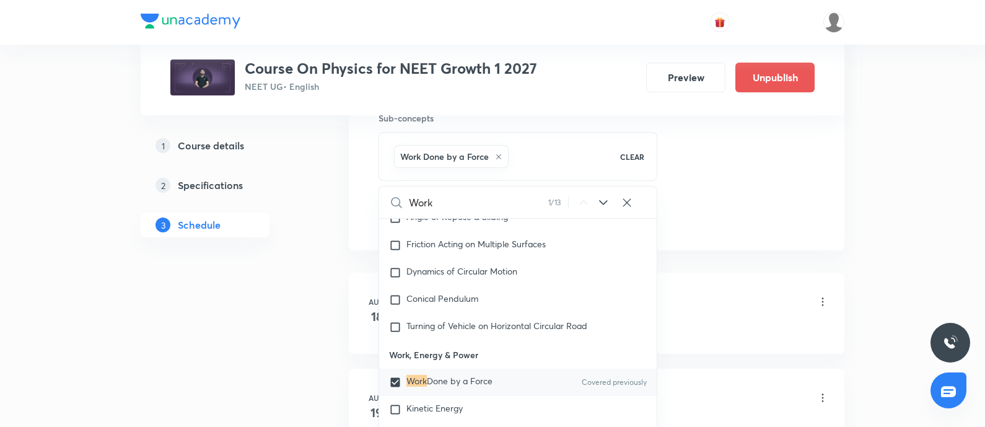
click at [713, 305] on div "Kinematics - 01 Lesson 1 • 9:30 AM • 75 min • Room Room No. 4" at bounding box center [616, 302] width 425 height 29
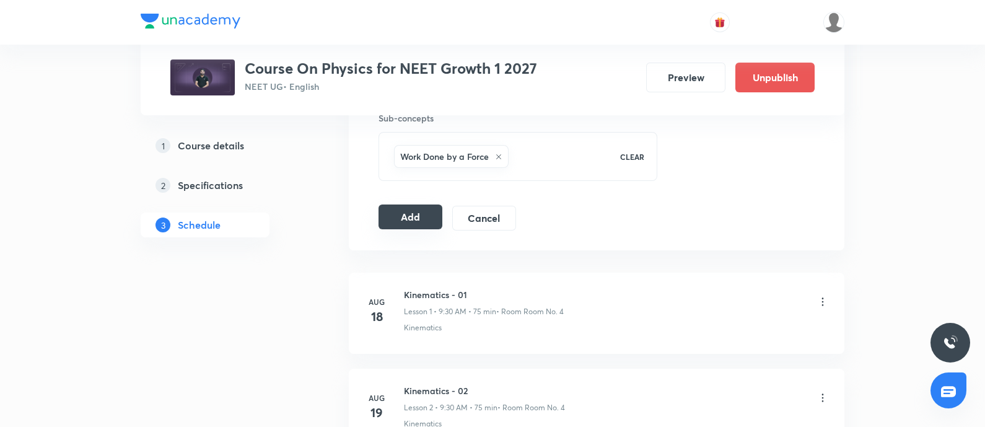
click button "Add"
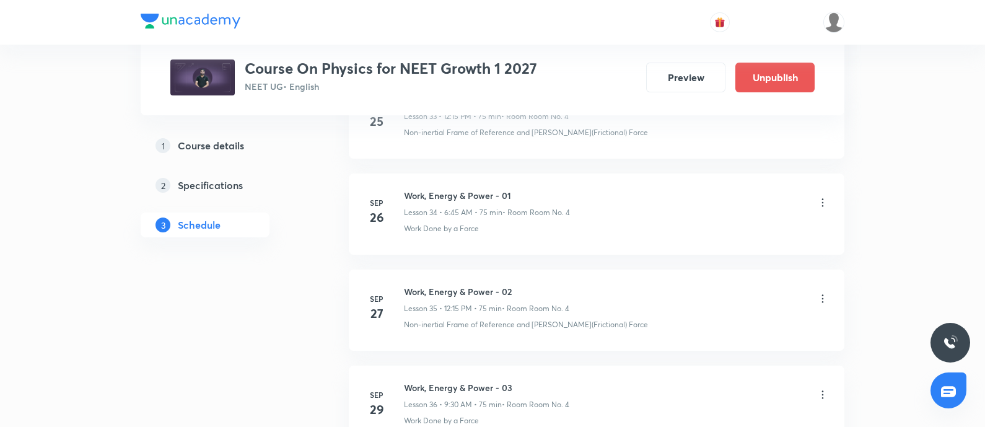
scroll to position [4218, 0]
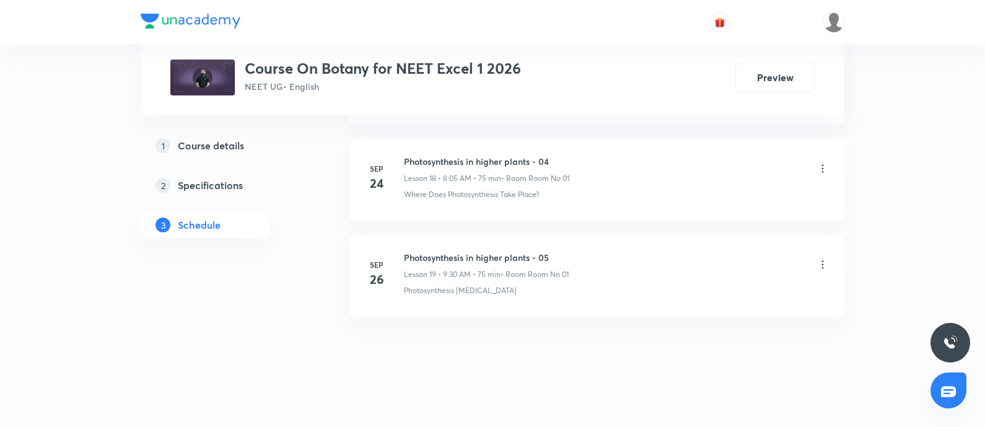
click at [415, 251] on h6 "Photosynthesis in higher plants - 05" at bounding box center [486, 257] width 165 height 13
copy h6 "Photosynthesis in higher plants - 05"
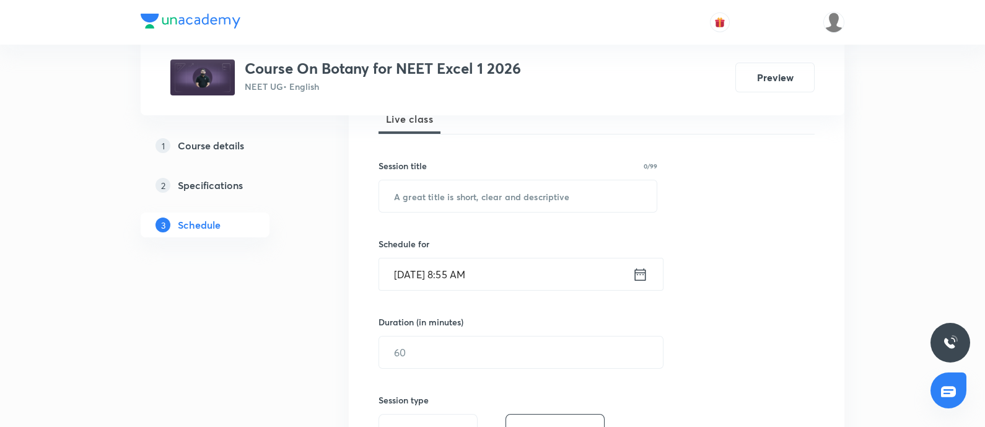
scroll to position [196, 0]
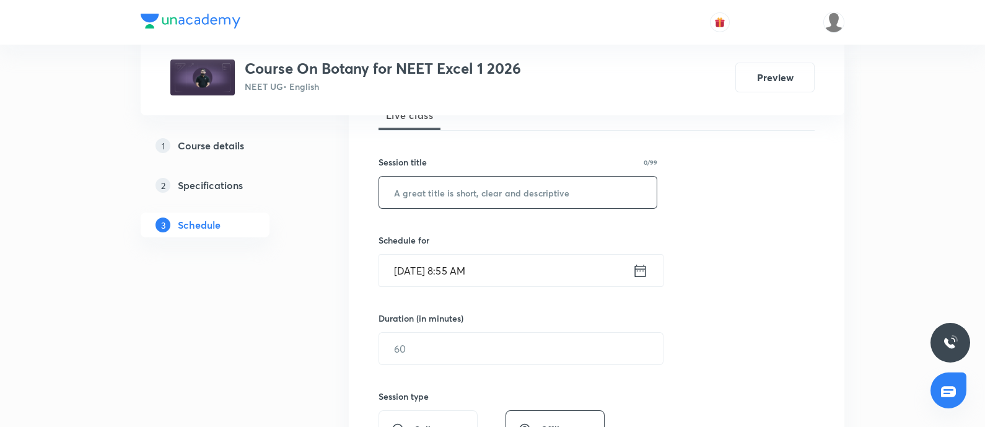
click at [462, 194] on input "text" at bounding box center [517, 193] width 277 height 32
paste input "Photosynthesis in higher plants - 05"
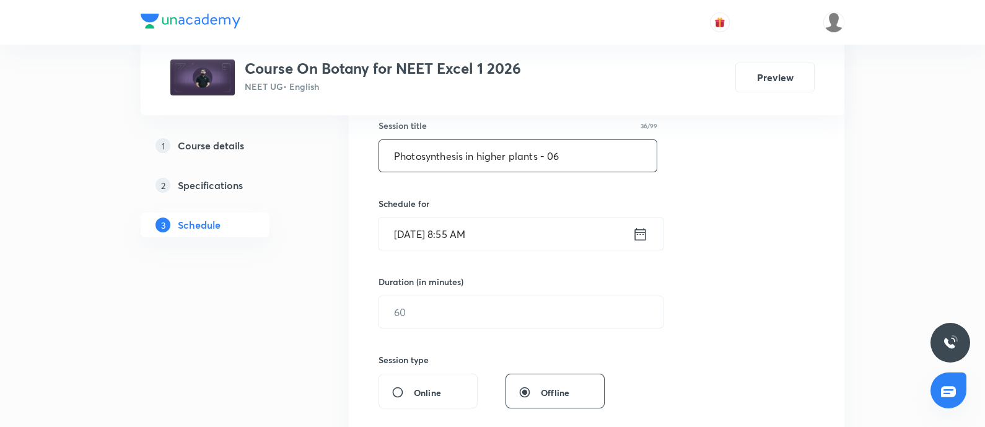
scroll to position [233, 0]
type input "Photosynthesis in higher plants - 06"
click at [513, 221] on input "Oct 1, 2025, 8:55 AM" at bounding box center [505, 233] width 253 height 32
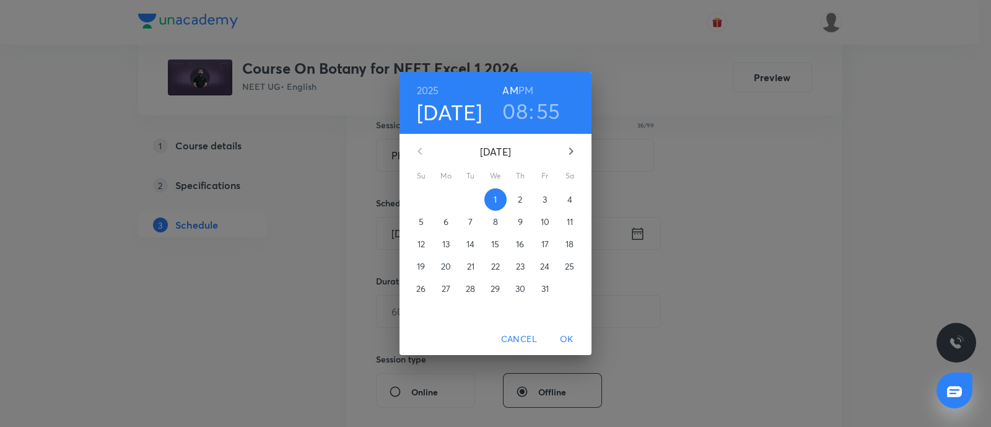
click at [566, 199] on span "4" at bounding box center [570, 199] width 22 height 12
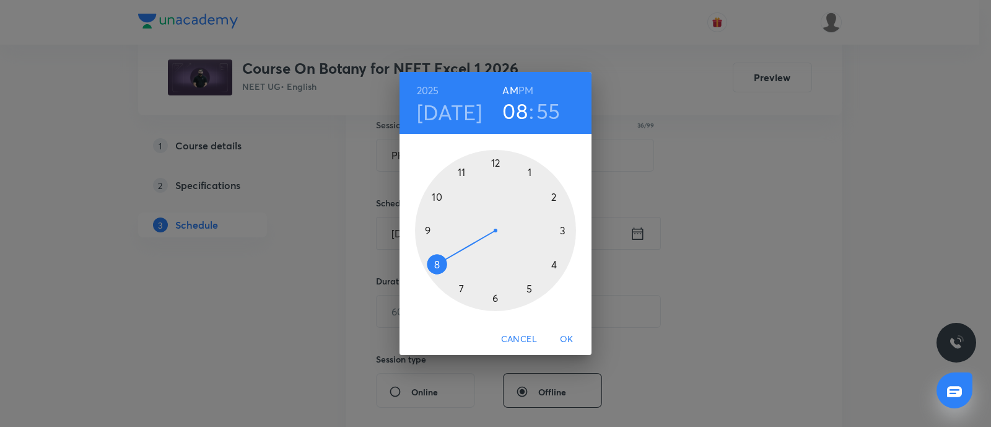
click at [494, 299] on div at bounding box center [495, 230] width 161 height 161
click at [424, 230] on div at bounding box center [495, 230] width 161 height 161
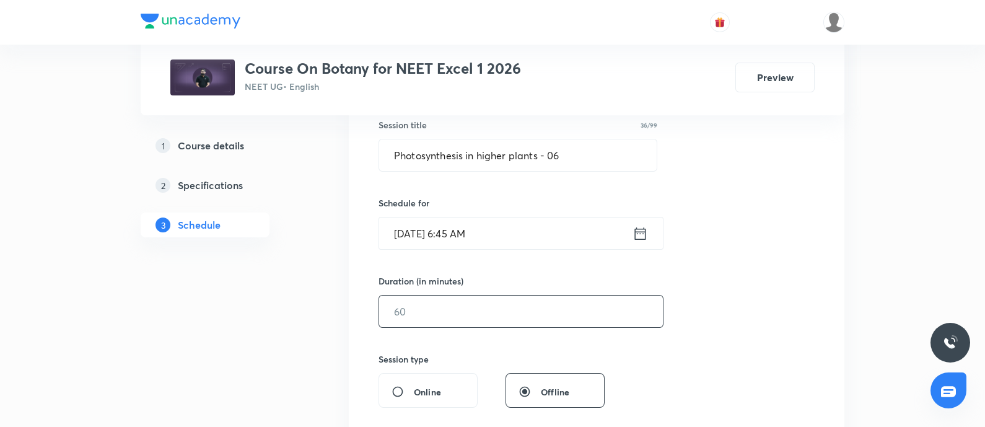
click at [430, 310] on input "text" at bounding box center [521, 311] width 284 height 32
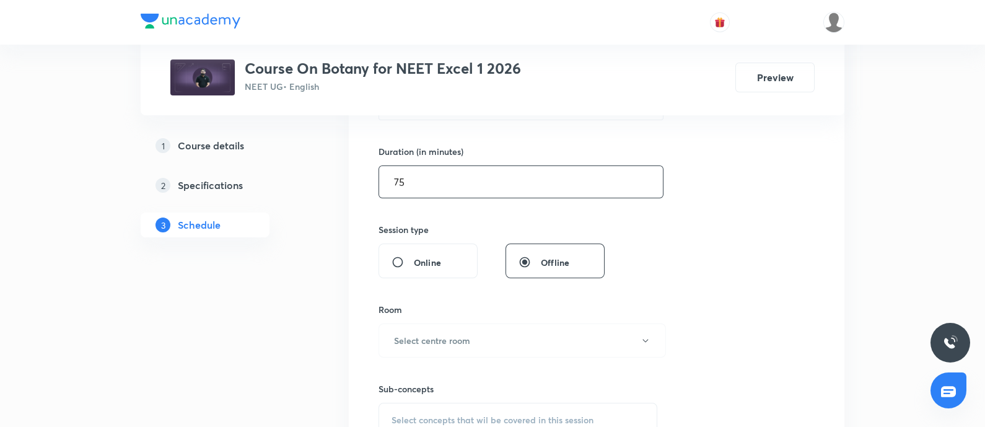
scroll to position [369, 0]
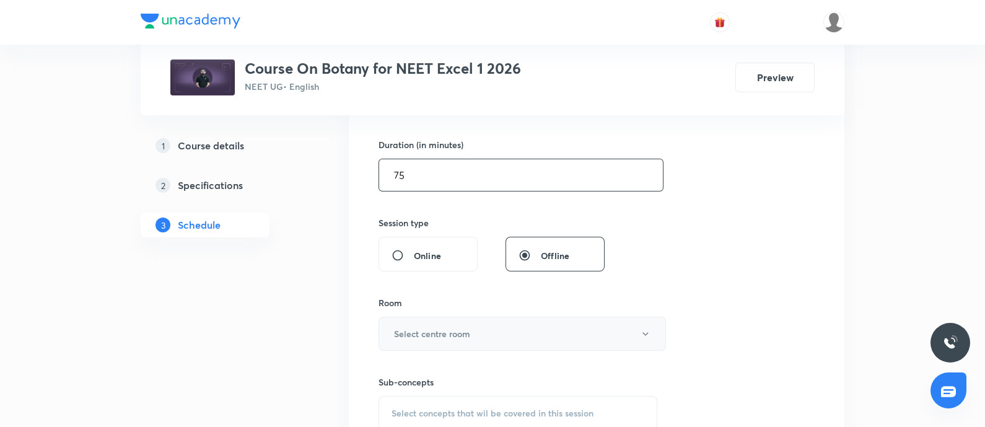
type input "75"
click at [430, 338] on h6 "Select centre room" at bounding box center [432, 333] width 76 height 13
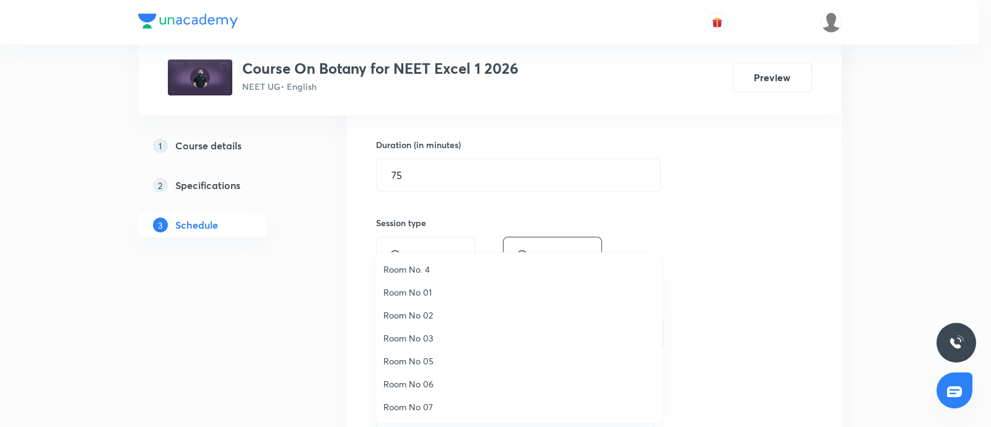
click at [422, 292] on span "Room No 01" at bounding box center [518, 292] width 271 height 13
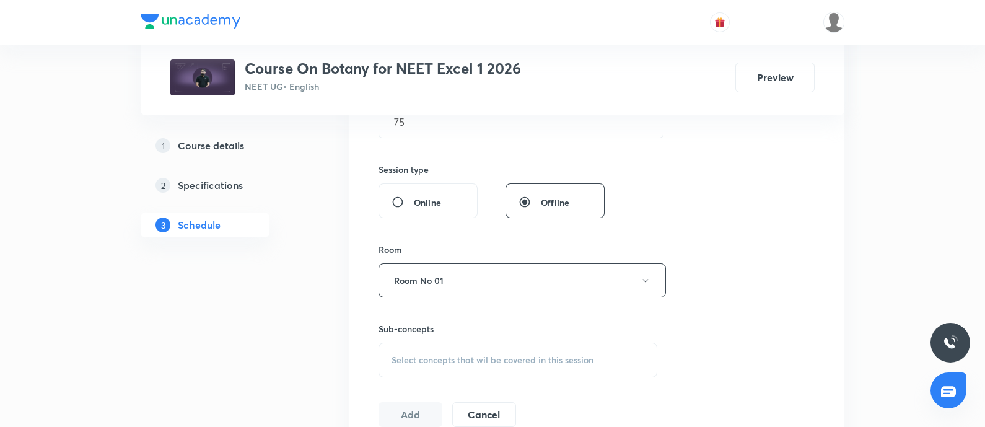
scroll to position [443, 0]
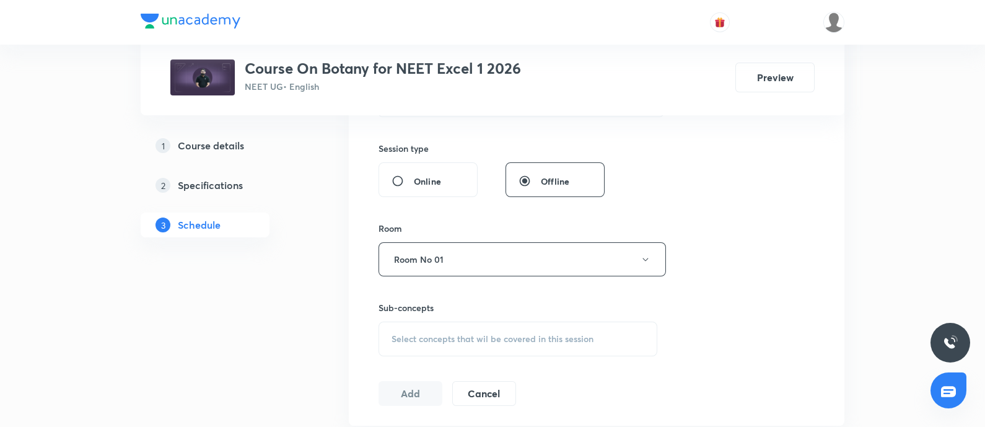
click at [430, 334] on span "Select concepts that wil be covered in this session" at bounding box center [492, 339] width 202 height 10
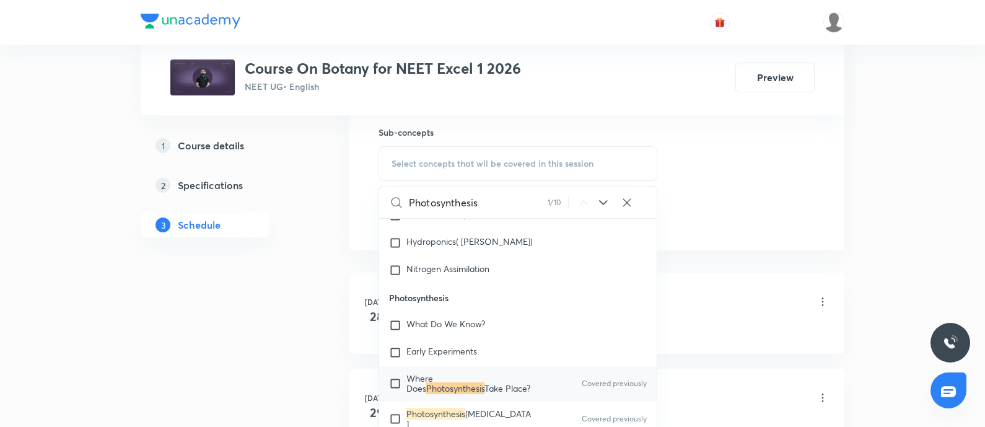
scroll to position [620, 0]
type input "Photosynthesis"
click at [395, 410] on input "checkbox" at bounding box center [397, 418] width 17 height 20
checkbox input "true"
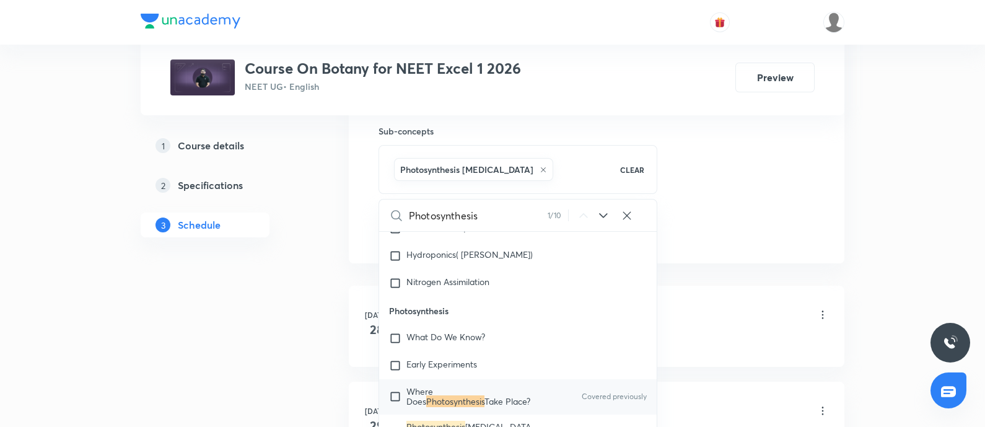
click at [734, 328] on div "Ecology -12 Lesson 1 • 8:05 AM • 75 min • Room Room No 01" at bounding box center [616, 315] width 425 height 29
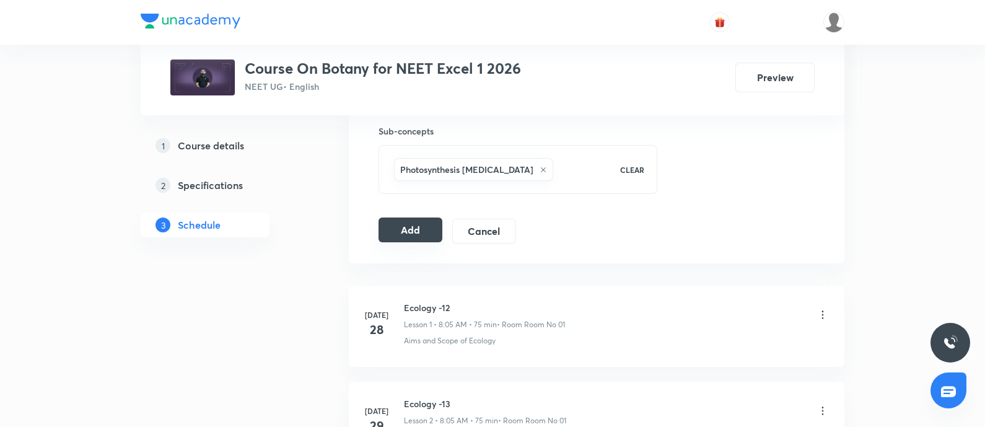
click at [411, 225] on button "Add" at bounding box center [410, 229] width 64 height 25
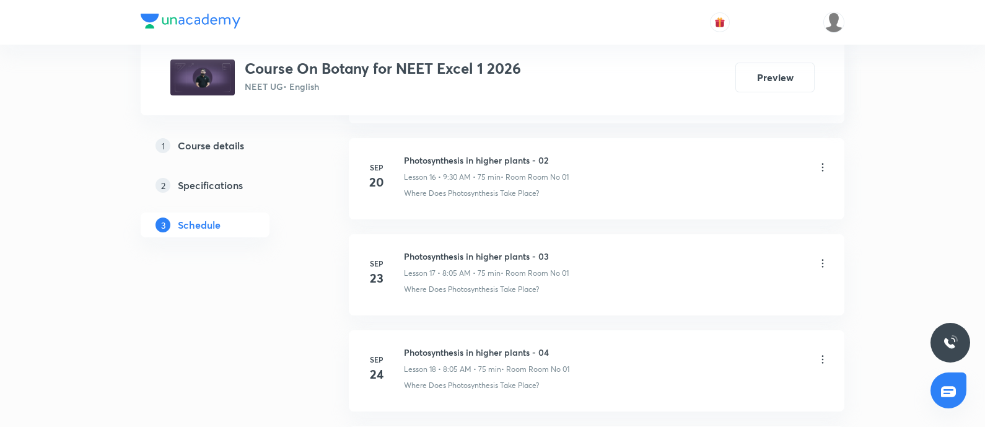
scroll to position [2398, 0]
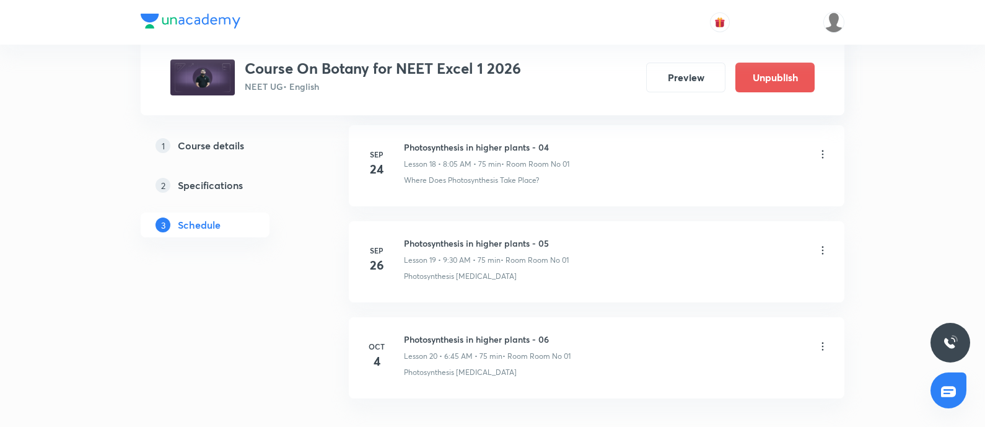
scroll to position [2480, 0]
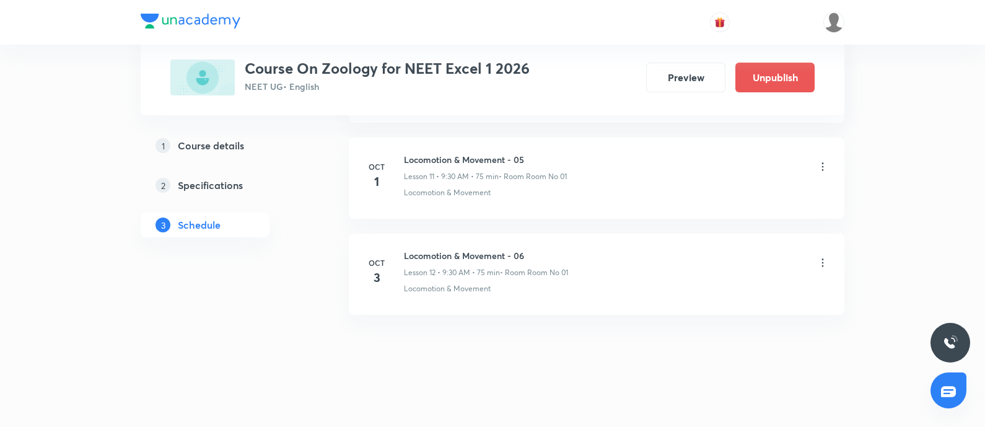
click at [406, 253] on h6 "Locomotion & Movement - 06" at bounding box center [486, 255] width 164 height 13
copy h6 "Locomotion & Movement - 06"
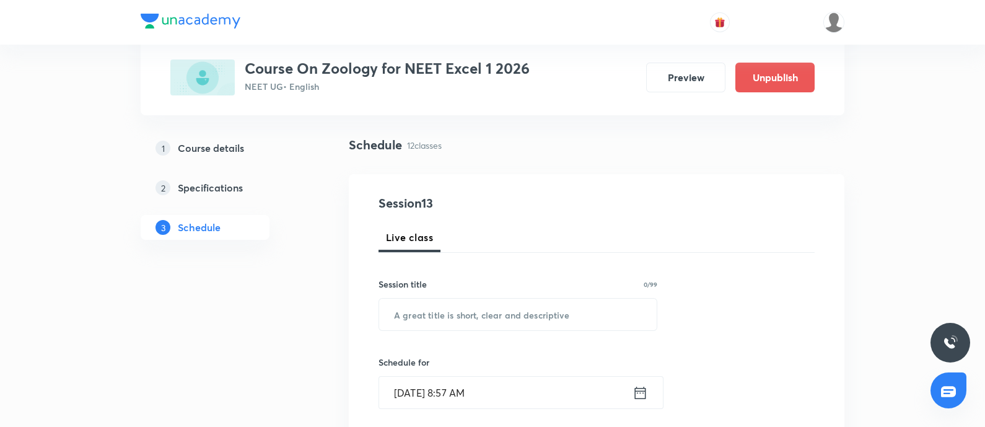
scroll to position [75, 0]
click at [461, 307] on input "text" at bounding box center [517, 313] width 277 height 32
paste input "Locomotion & Movement - 06"
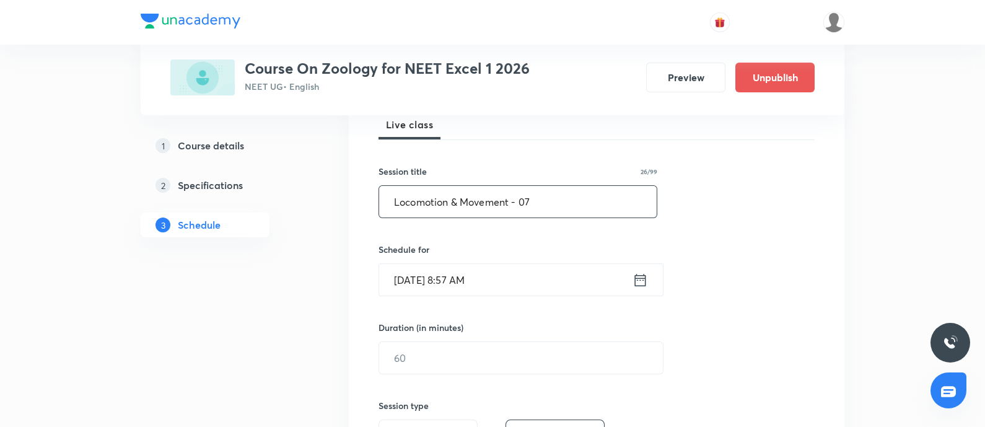
scroll to position [189, 0]
type input "Locomotion & Movement - 07"
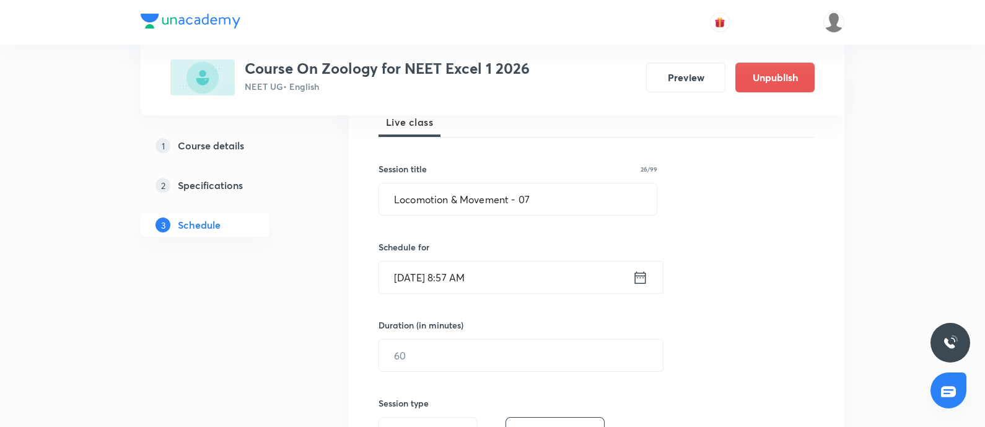
click at [532, 268] on input "Oct 1, 2025, 8:57 AM" at bounding box center [505, 277] width 253 height 32
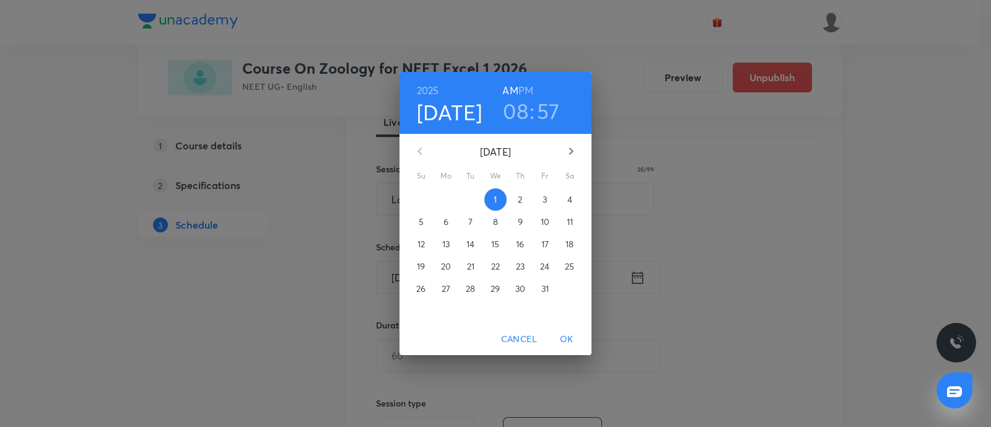
click at [574, 196] on span "4" at bounding box center [570, 199] width 22 height 12
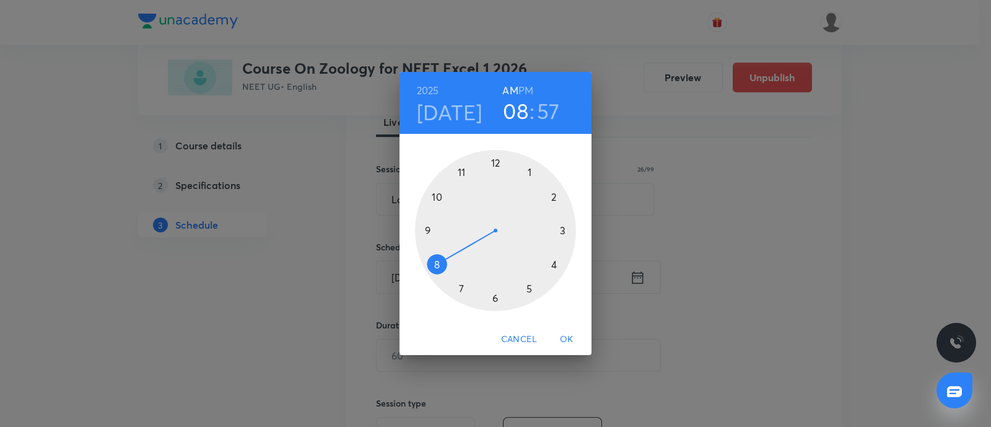
click at [437, 263] on div at bounding box center [495, 230] width 161 height 161
click at [530, 172] on div at bounding box center [495, 230] width 161 height 161
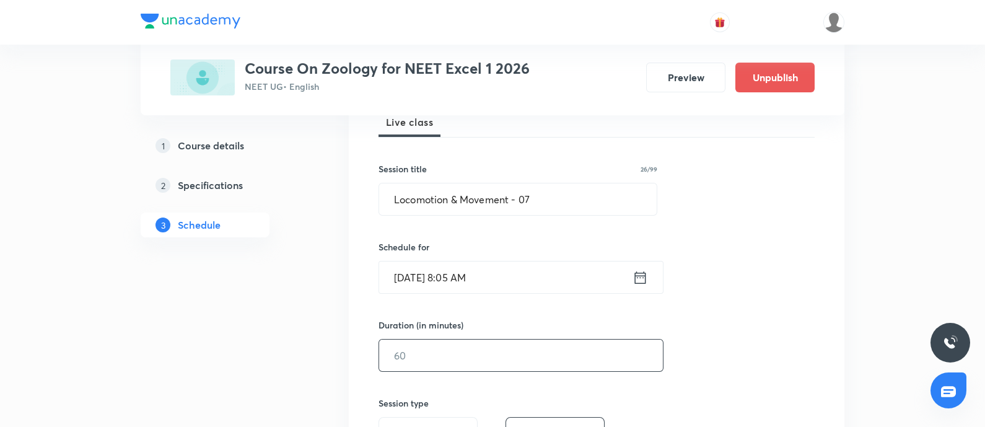
click at [438, 353] on input "text" at bounding box center [521, 355] width 284 height 32
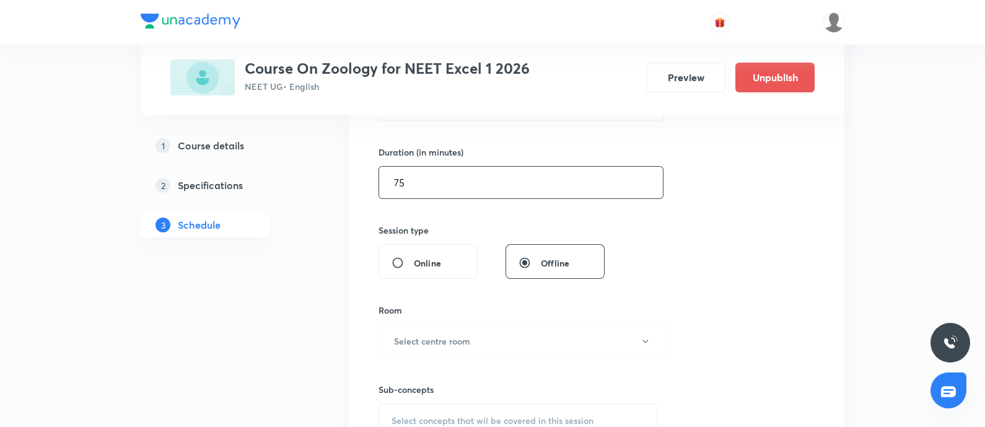
scroll to position [362, 0]
type input "75"
click at [458, 337] on h6 "Select centre room" at bounding box center [432, 340] width 76 height 13
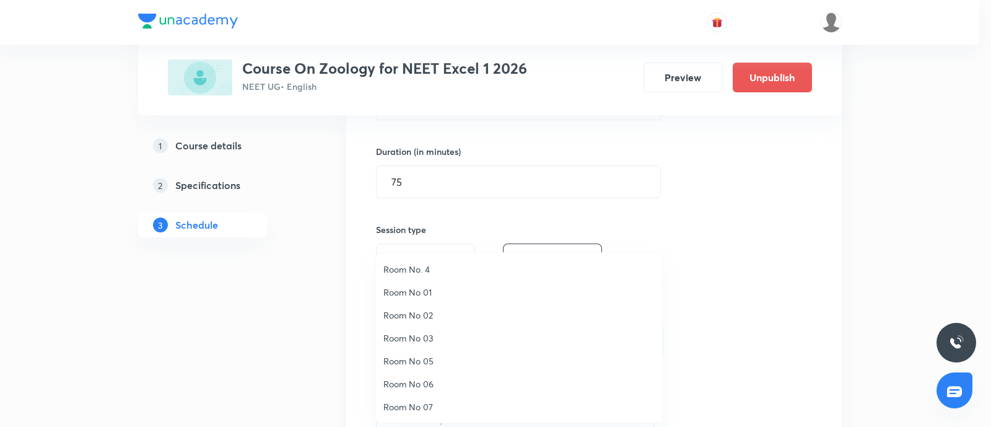
click at [419, 292] on span "Room No 01" at bounding box center [518, 292] width 271 height 13
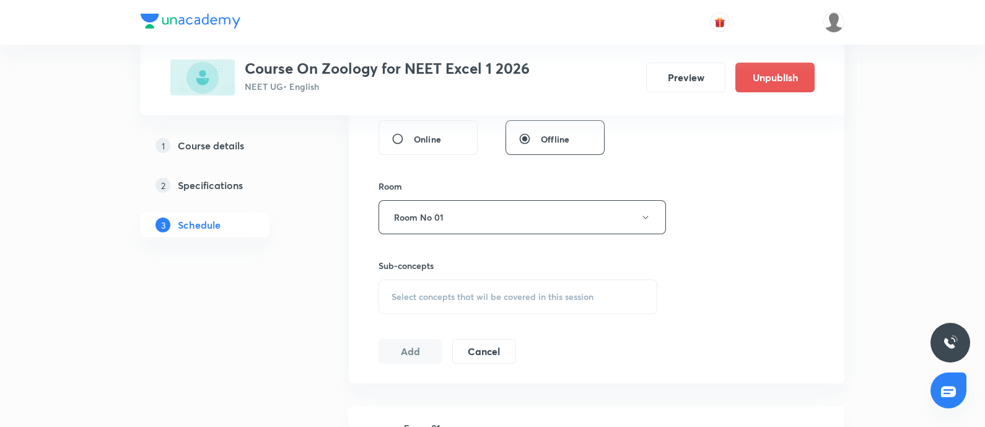
scroll to position [489, 0]
click at [435, 281] on div "Select concepts that wil be covered in this session" at bounding box center [517, 293] width 279 height 35
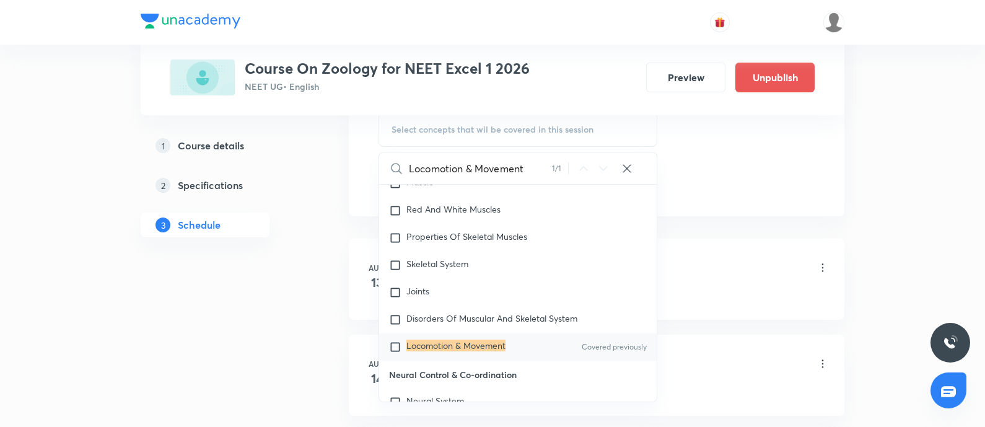
scroll to position [653, 0]
type input "Locomotion & Movement"
click at [398, 340] on input "checkbox" at bounding box center [397, 346] width 17 height 12
checkbox input "true"
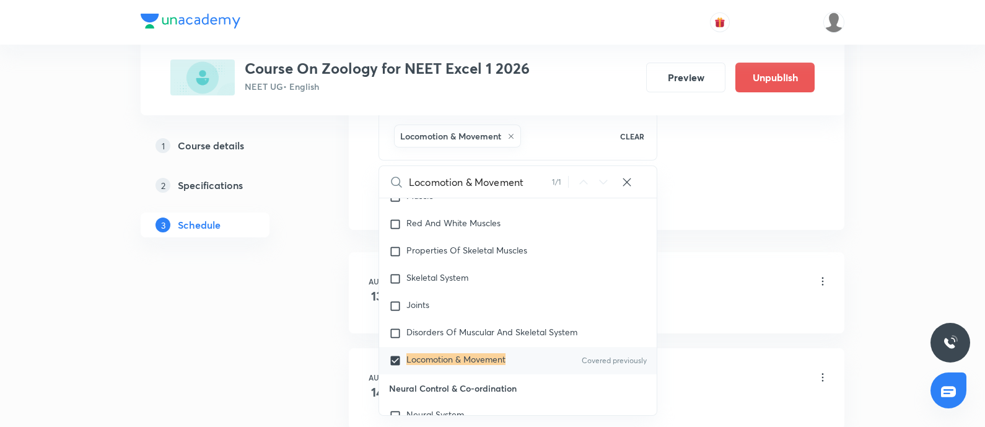
click at [713, 257] on li "Aug 13 Frog - 01 Lesson 1 • 8:05 AM • 75 min • Room Room No 01 Frogs" at bounding box center [596, 292] width 495 height 81
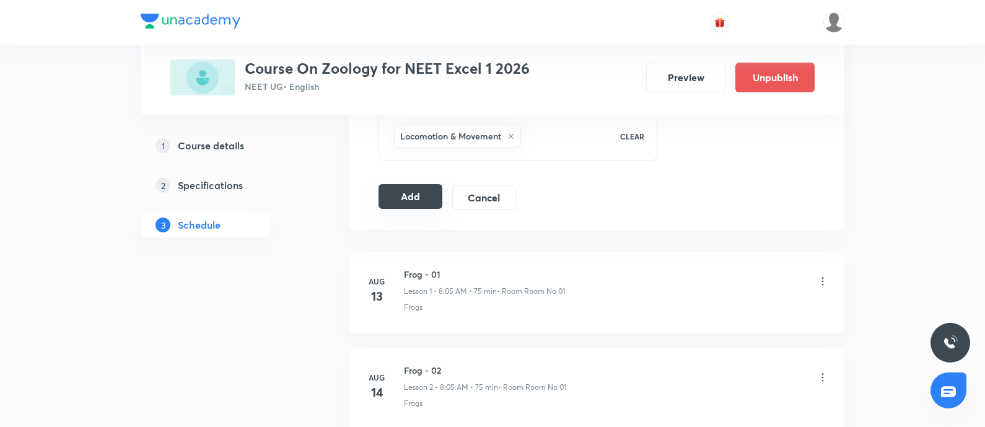
click at [411, 193] on button "Add" at bounding box center [410, 196] width 64 height 25
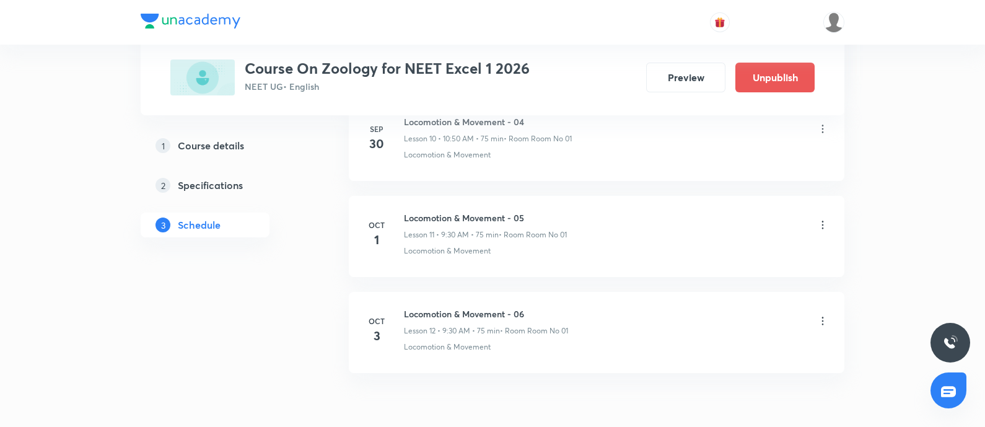
scroll to position [1728, 0]
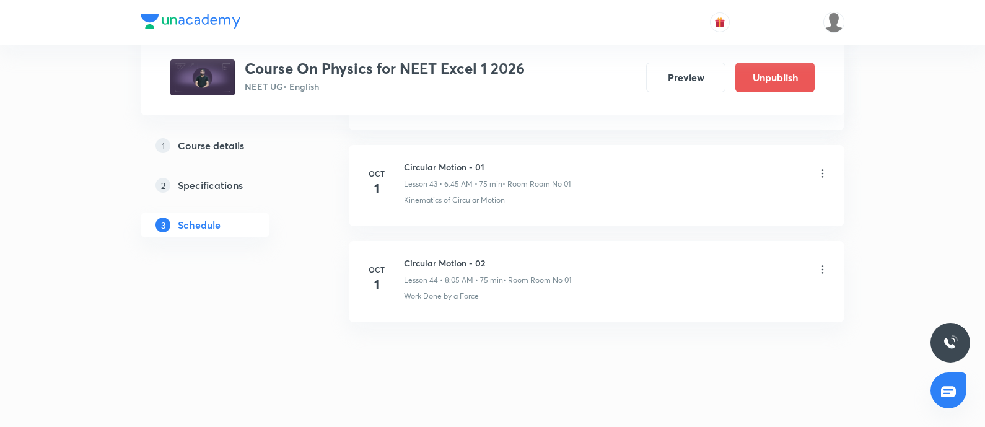
click at [414, 256] on h6 "Circular Motion - 02" at bounding box center [487, 262] width 167 height 13
copy h6 "Circular Motion - 02"
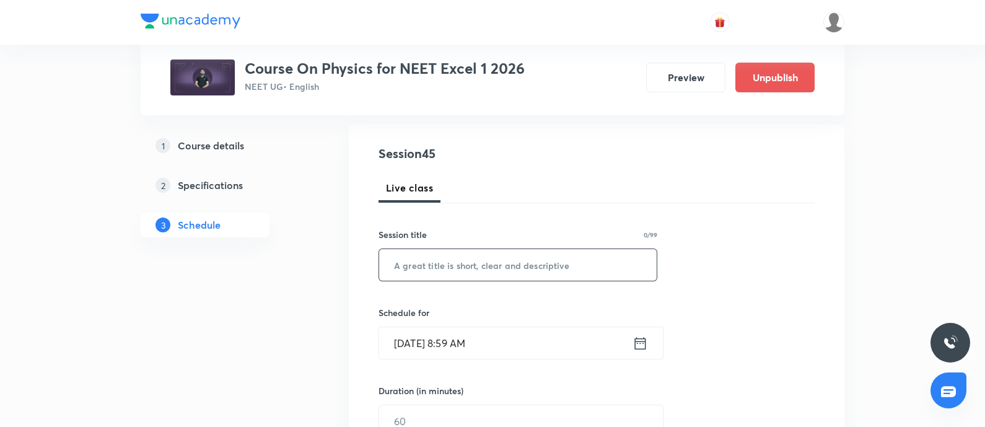
scroll to position [123, 0]
click at [436, 258] on input "text" at bounding box center [517, 265] width 277 height 32
paste input "Circular Motion - 02"
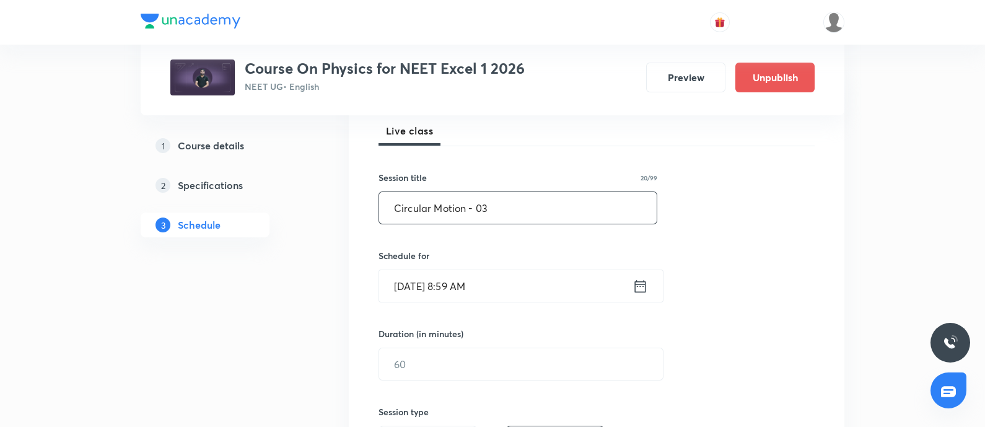
scroll to position [188, 0]
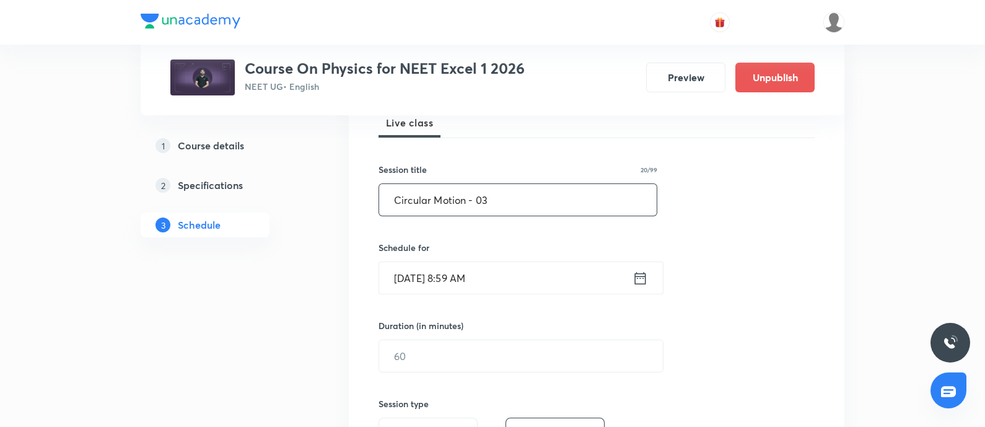
type input "Circular Motion - 03"
click at [517, 273] on input "Oct 1, 2025, 8:59 AM" at bounding box center [505, 278] width 253 height 32
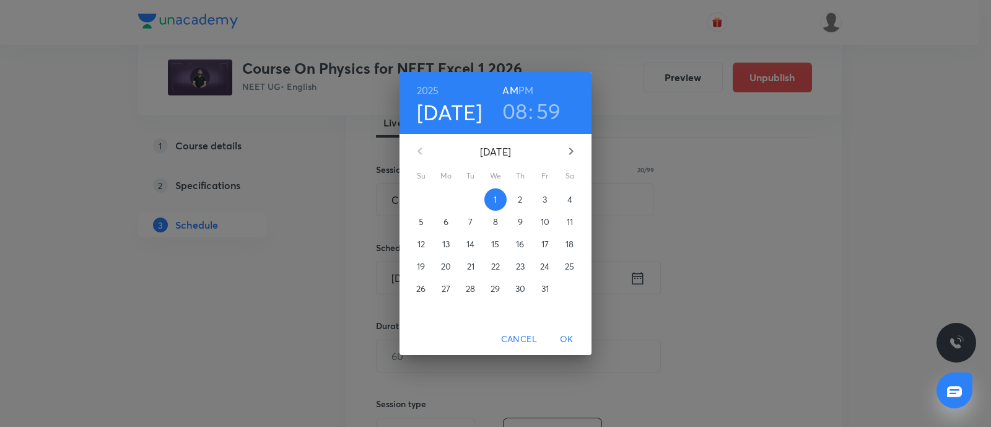
click at [564, 201] on span "4" at bounding box center [570, 199] width 22 height 12
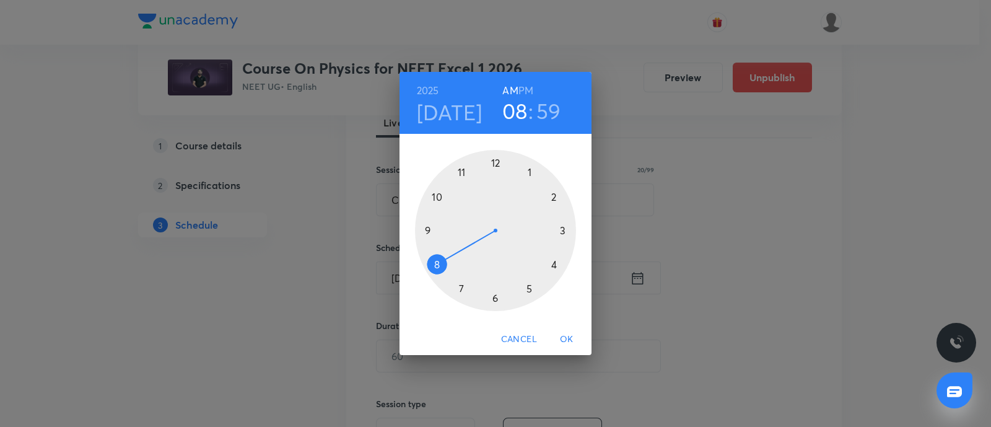
click at [428, 231] on div at bounding box center [495, 230] width 161 height 161
click at [495, 294] on div at bounding box center [495, 230] width 161 height 161
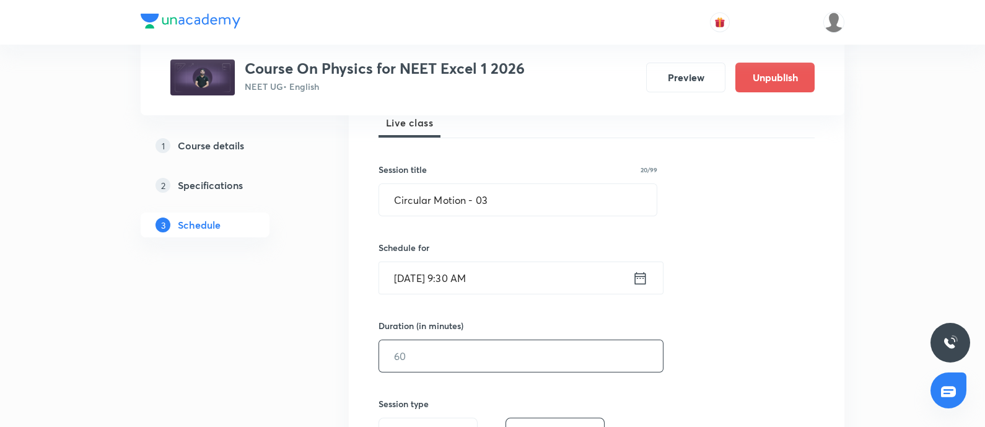
click at [430, 354] on input "text" at bounding box center [521, 356] width 284 height 32
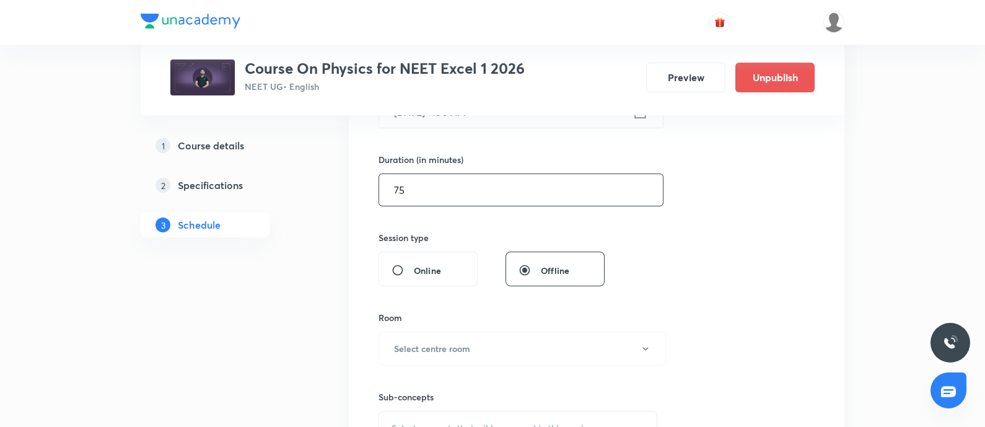
scroll to position [356, 0]
type input "75"
click at [430, 354] on button "Select centre room" at bounding box center [521, 347] width 287 height 34
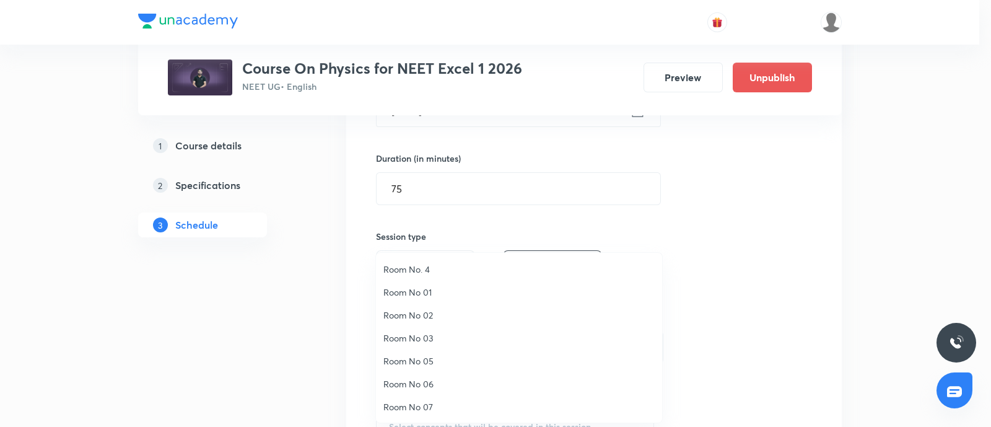
click at [429, 287] on span "Room No 01" at bounding box center [518, 292] width 271 height 13
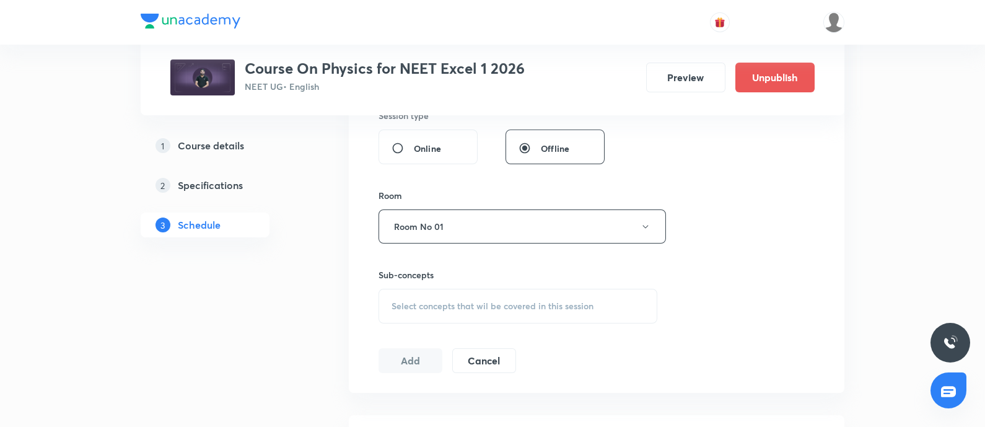
scroll to position [479, 0]
click at [440, 308] on div "Select concepts that wil be covered in this session" at bounding box center [517, 303] width 279 height 35
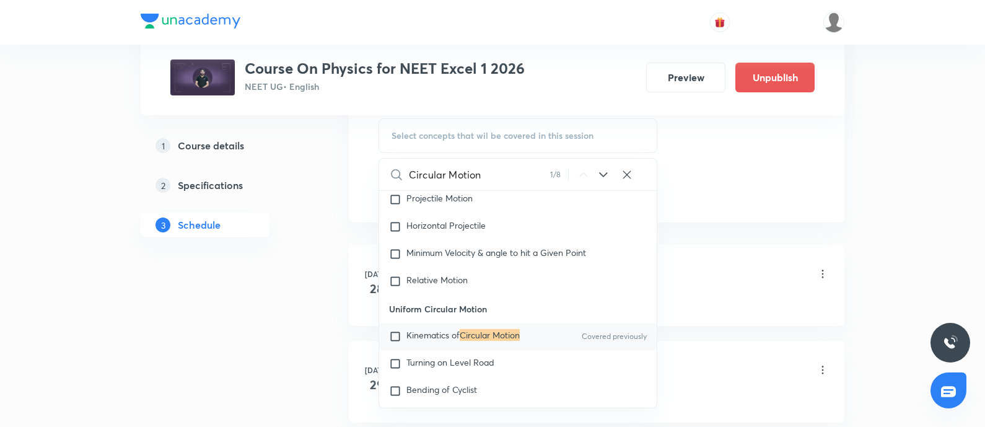
scroll to position [657, 0]
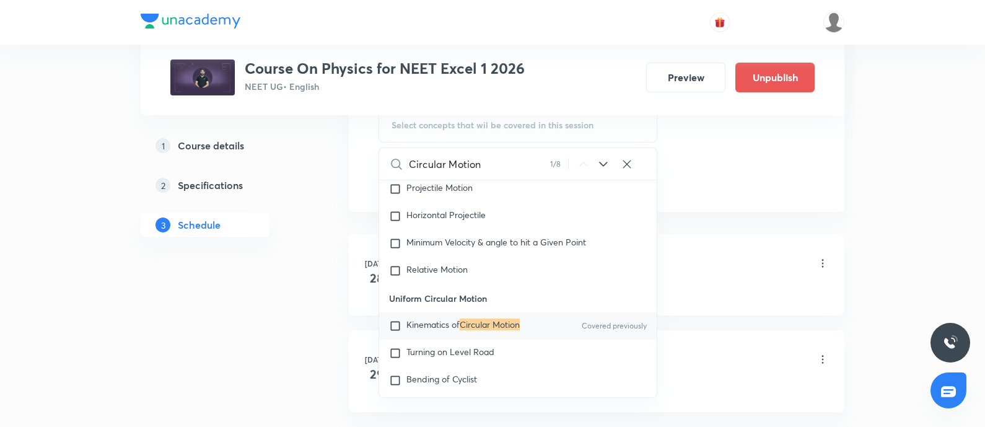
type input "Circular Motion"
click at [438, 330] on span "Kinematics of" at bounding box center [432, 324] width 53 height 12
checkbox input "true"
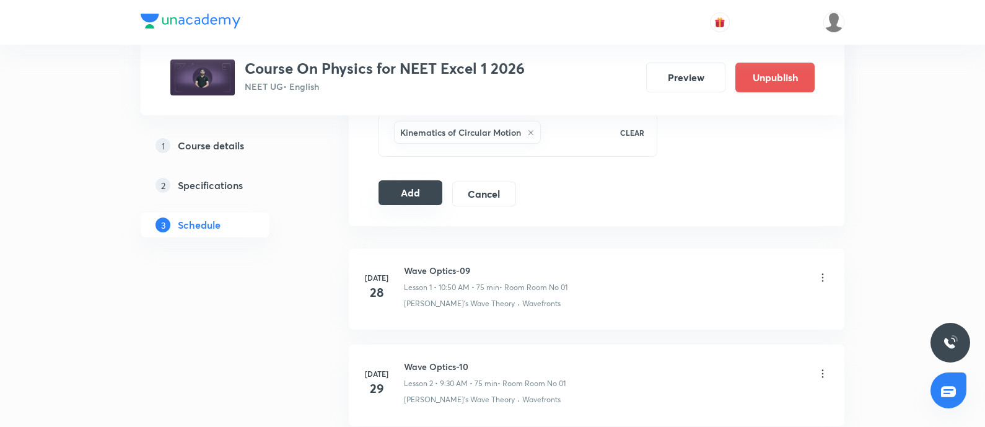
click at [414, 190] on button "Add" at bounding box center [410, 192] width 64 height 25
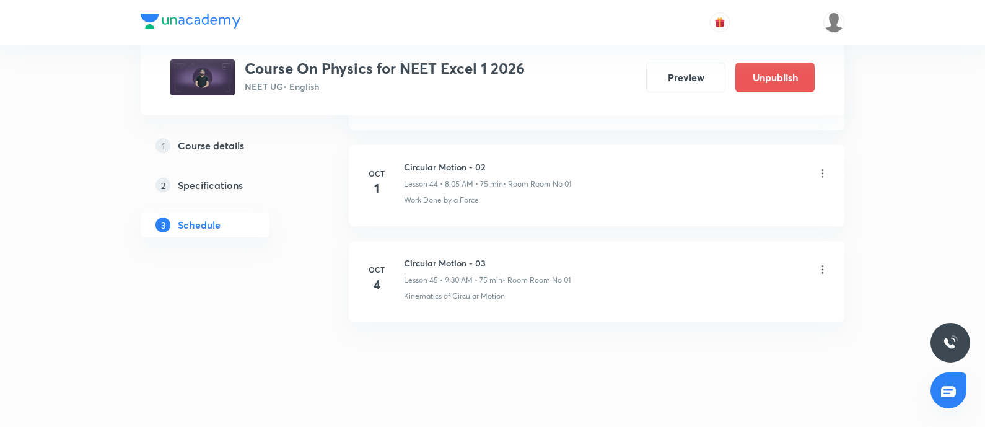
click at [410, 256] on h6 "Circular Motion - 03" at bounding box center [487, 262] width 167 height 13
copy h6 "Circular Motion - 03"
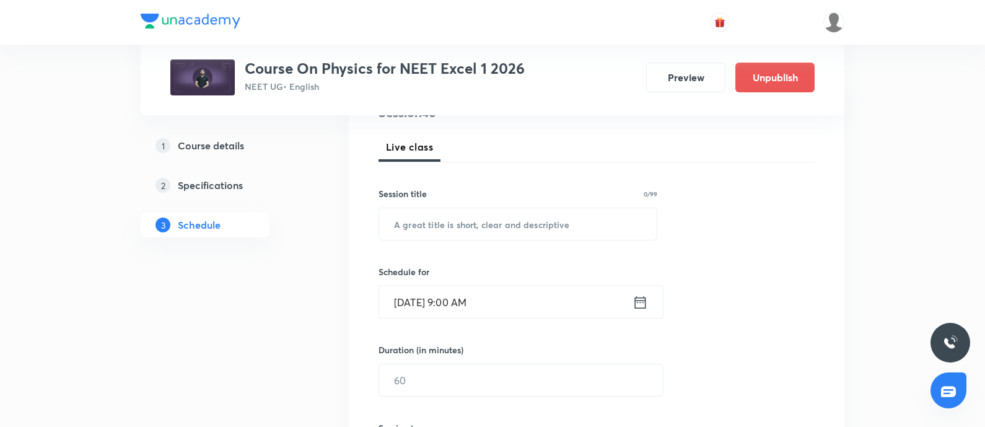
scroll to position [165, 0]
click at [448, 222] on input "text" at bounding box center [517, 223] width 277 height 32
paste input "Circular Motion - 03"
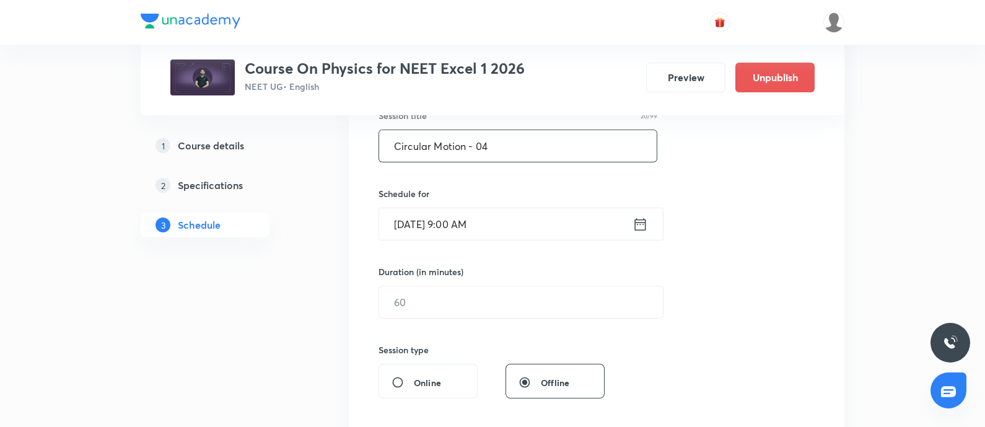
scroll to position [243, 0]
type input "Circular Motion - 04"
click at [521, 216] on input "[DATE] 9:00 AM" at bounding box center [505, 223] width 253 height 32
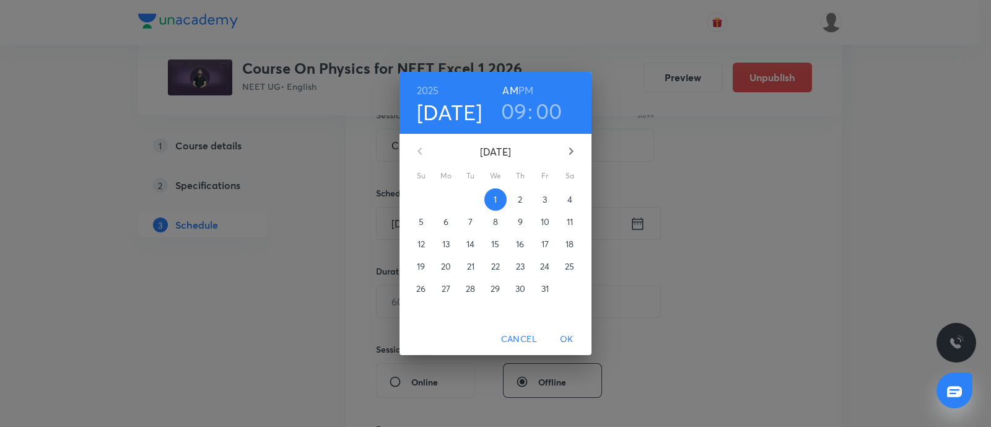
click at [570, 198] on p "4" at bounding box center [569, 199] width 5 height 12
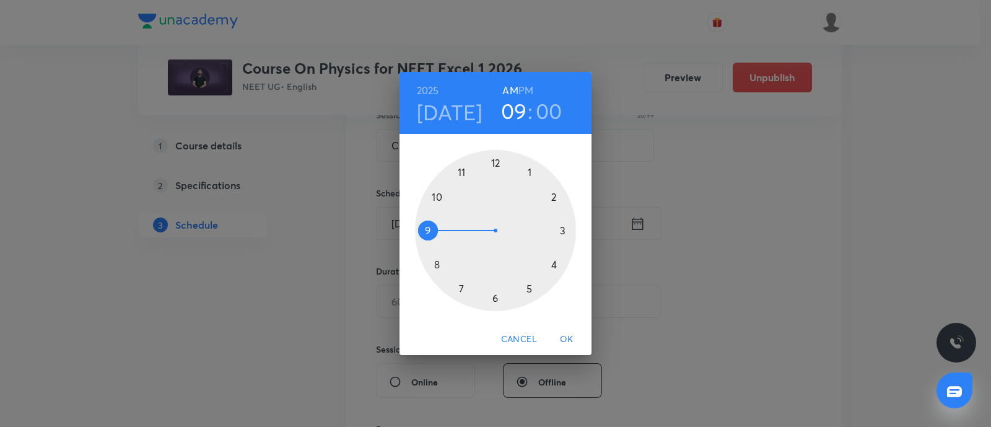
click at [437, 197] on div at bounding box center [495, 230] width 161 height 161
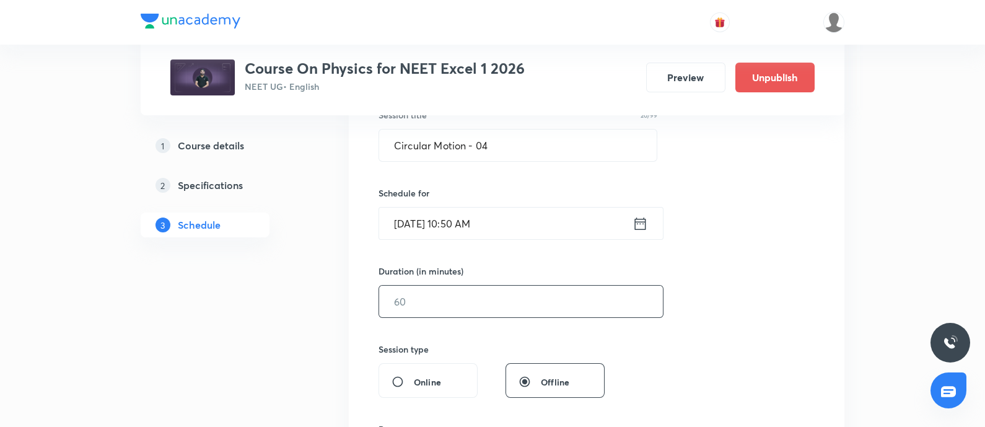
click at [437, 289] on input "text" at bounding box center [521, 302] width 284 height 32
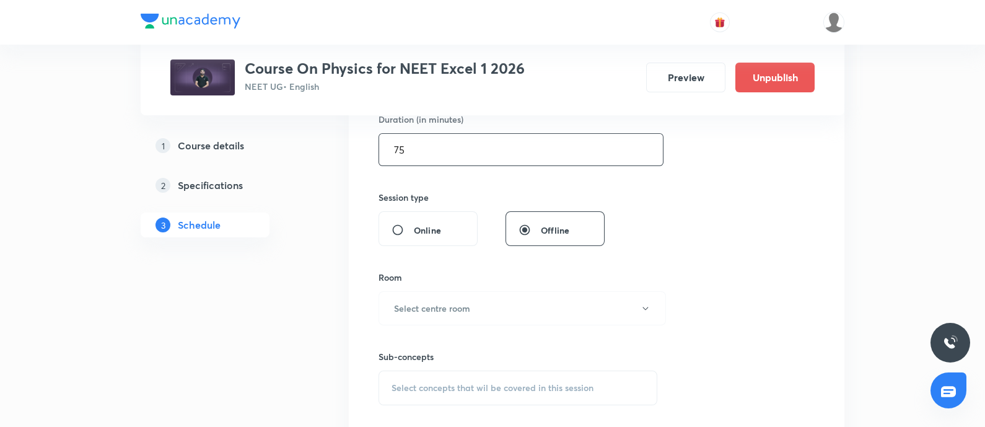
scroll to position [398, 0]
type input "75"
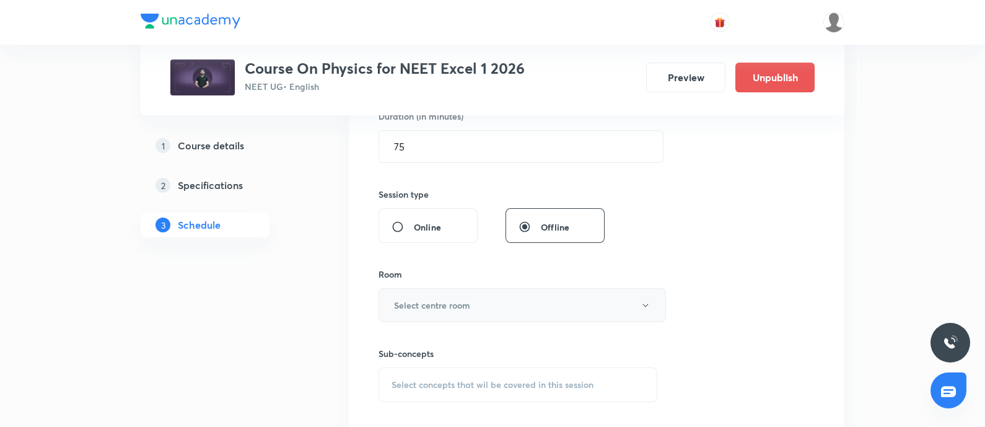
click at [440, 289] on button "Select centre room" at bounding box center [521, 305] width 287 height 34
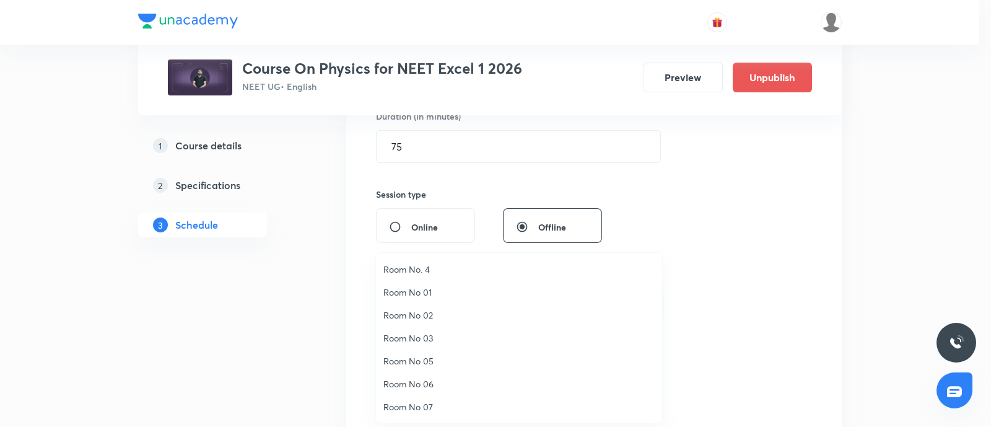
click at [414, 294] on span "Room No 01" at bounding box center [518, 292] width 271 height 13
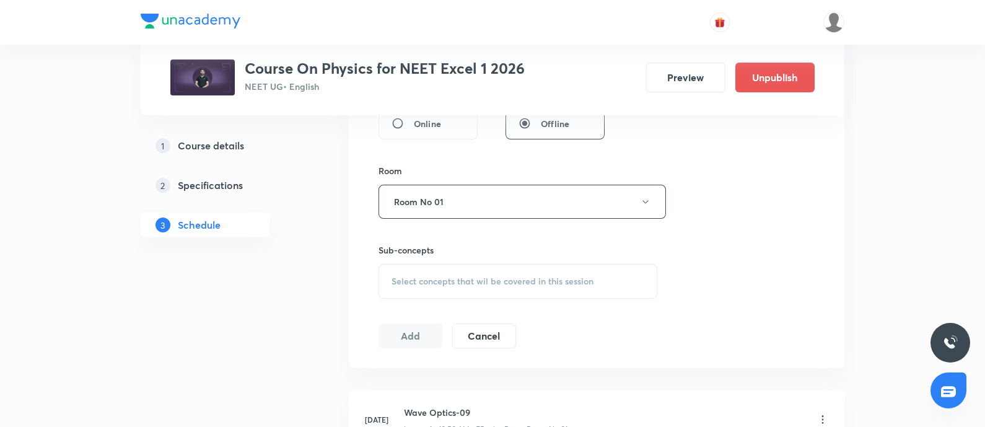
scroll to position [507, 0]
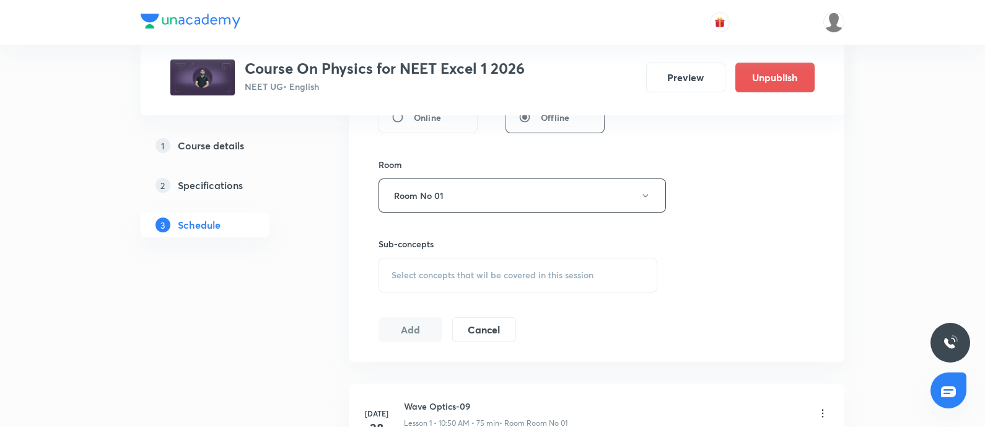
click at [434, 276] on span "Select concepts that wil be covered in this session" at bounding box center [492, 275] width 202 height 10
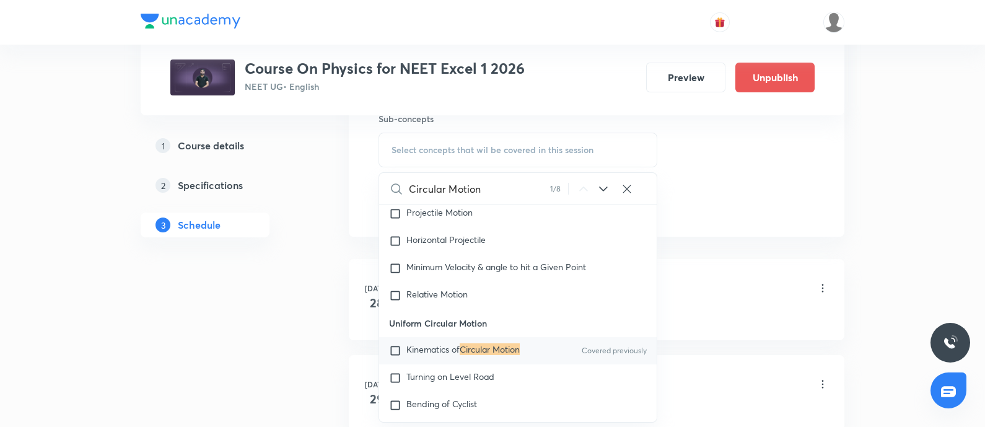
scroll to position [685, 0]
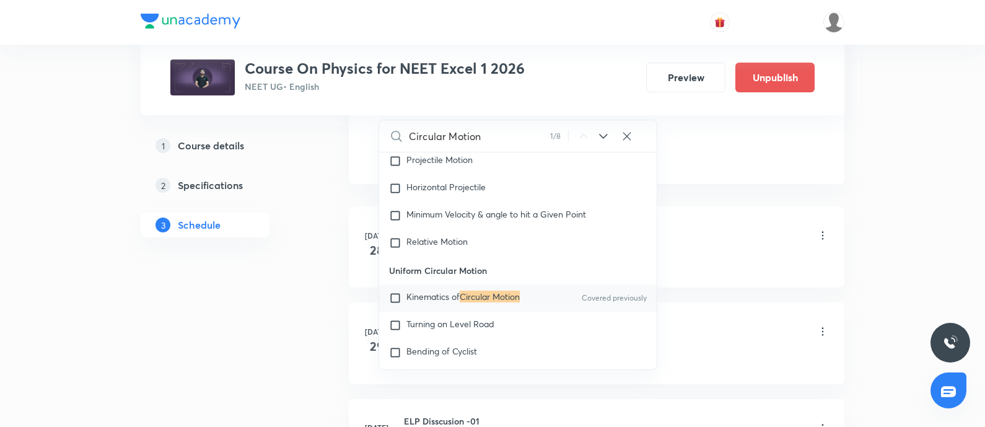
type input "Circular Motion"
click at [414, 302] on span "Kinematics of" at bounding box center [432, 296] width 53 height 12
checkbox input "true"
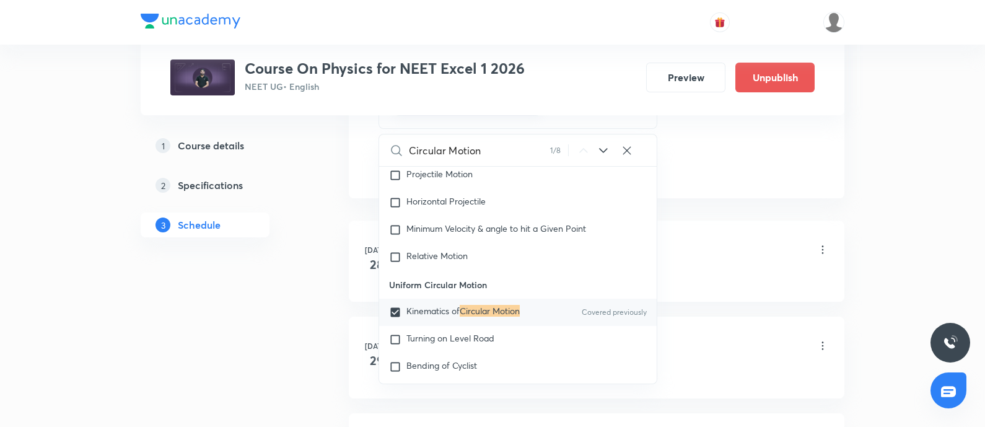
click at [734, 252] on div "Wave Optics-09 Lesson 1 • 10:50 AM • 75 min • Room Room No 01" at bounding box center [616, 250] width 425 height 29
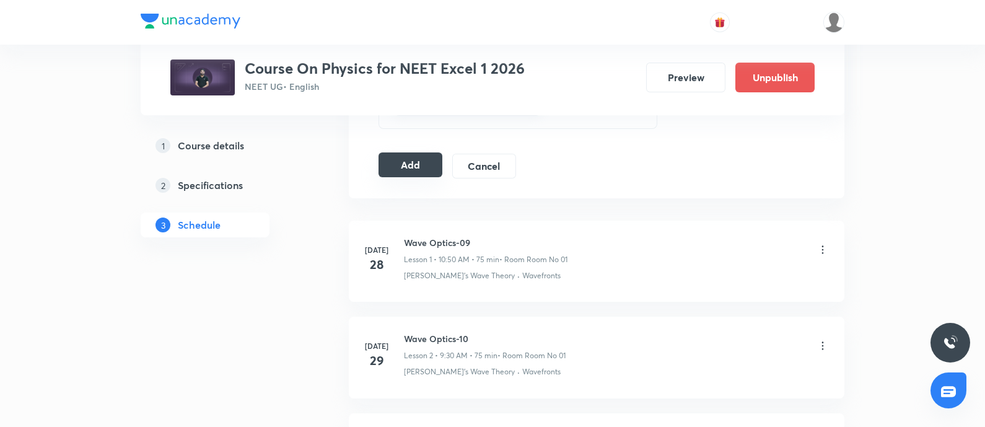
click at [421, 156] on button "Add" at bounding box center [410, 164] width 64 height 25
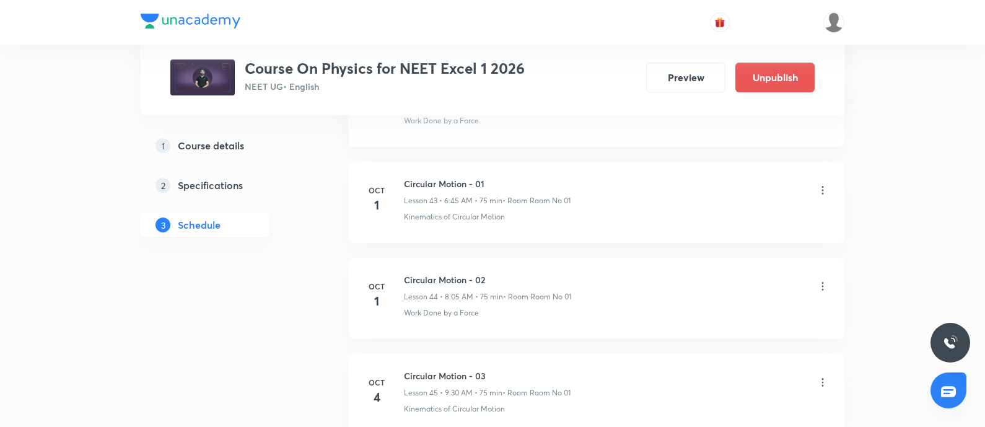
scroll to position [4971, 0]
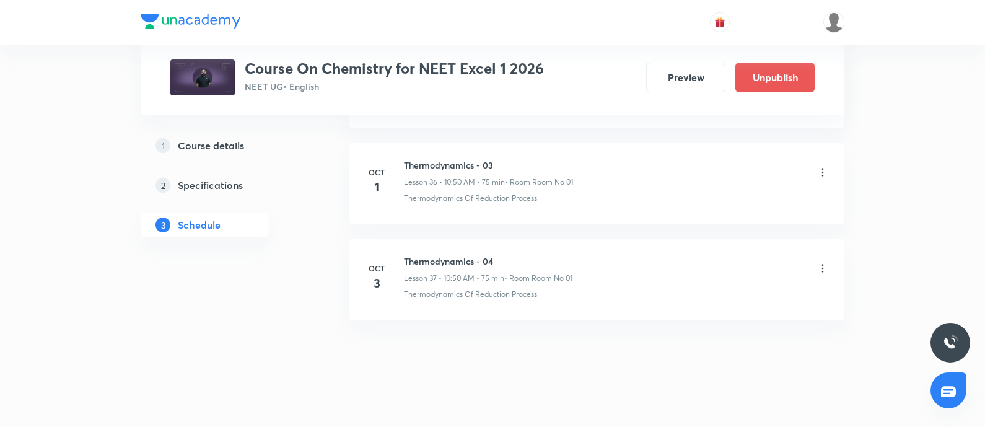
click at [408, 255] on h6 "Thermodynamics - 04" at bounding box center [488, 261] width 168 height 13
copy h6 "Thermodynamics - 04"
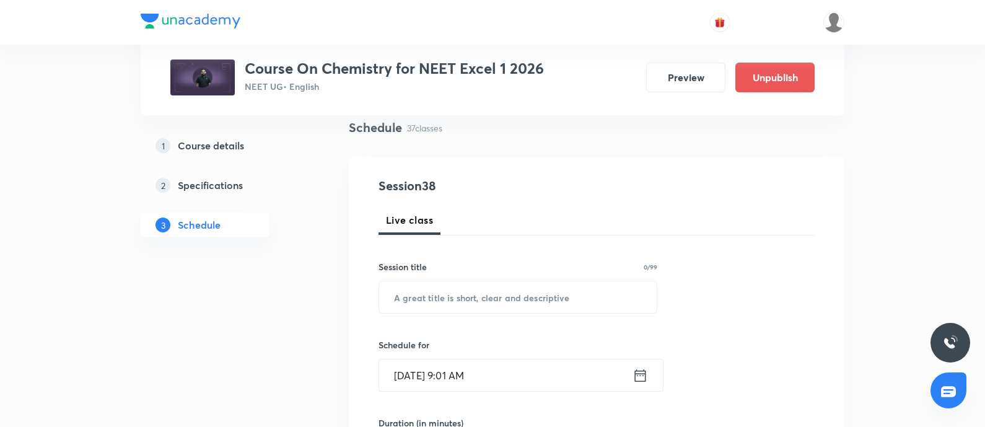
scroll to position [99, 0]
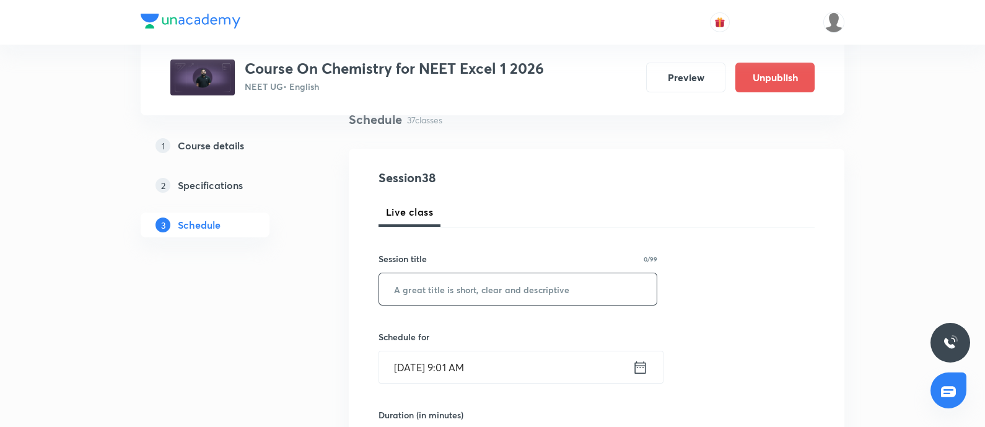
click at [443, 302] on input "text" at bounding box center [517, 289] width 277 height 32
paste input "Thermodynamics - 04"
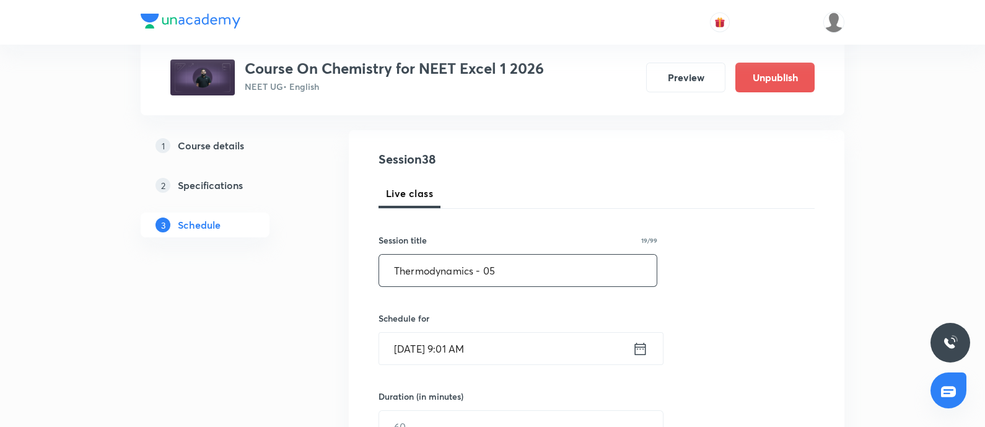
scroll to position [123, 0]
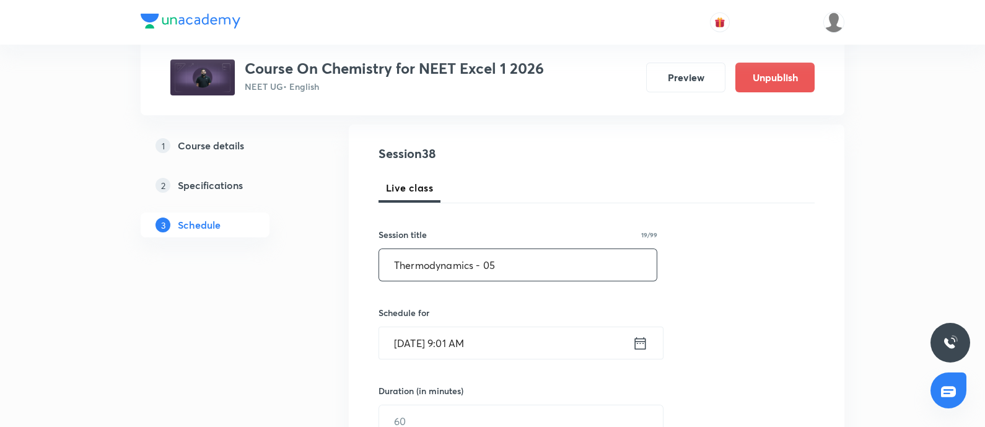
type input "Thermodynamics - 05"
click at [508, 333] on input "Oct 1, 2025, 9:01 AM" at bounding box center [505, 343] width 253 height 32
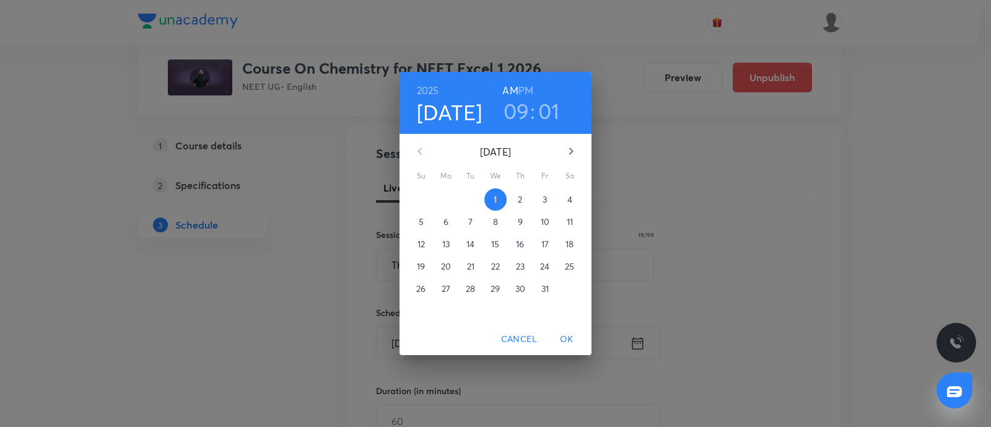
click at [564, 199] on span "4" at bounding box center [570, 199] width 22 height 12
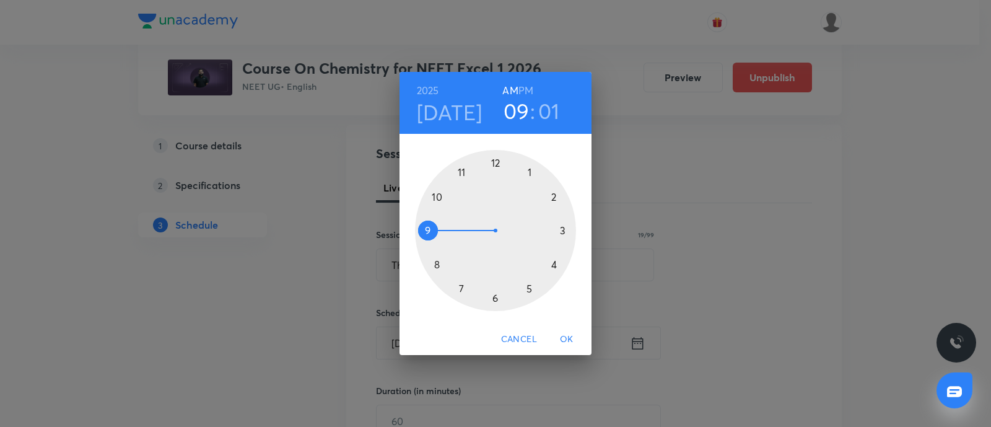
click at [521, 87] on h6 "PM" at bounding box center [525, 90] width 15 height 17
click at [495, 162] on div at bounding box center [495, 230] width 161 height 161
click at [561, 230] on div at bounding box center [495, 230] width 161 height 161
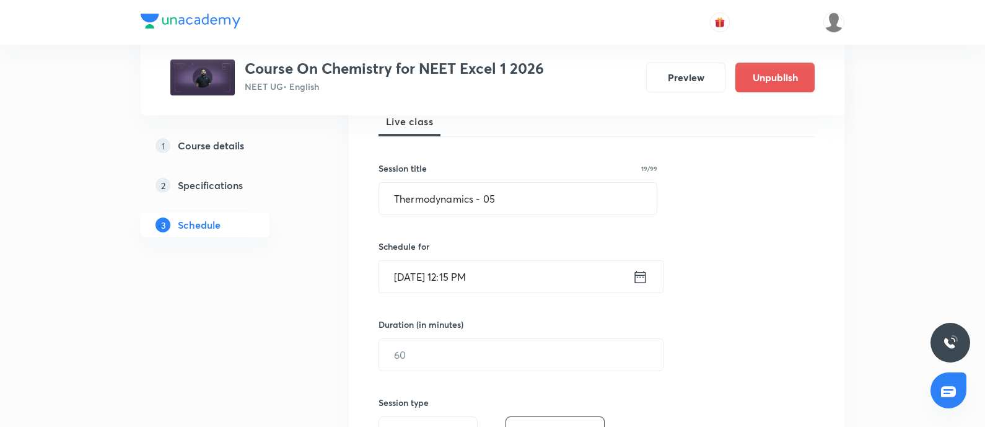
scroll to position [204, 0]
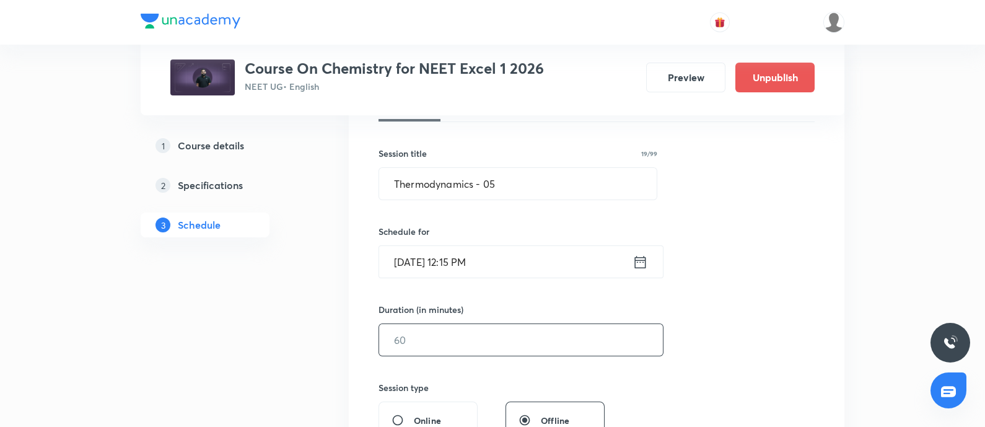
click at [429, 345] on input "text" at bounding box center [521, 340] width 284 height 32
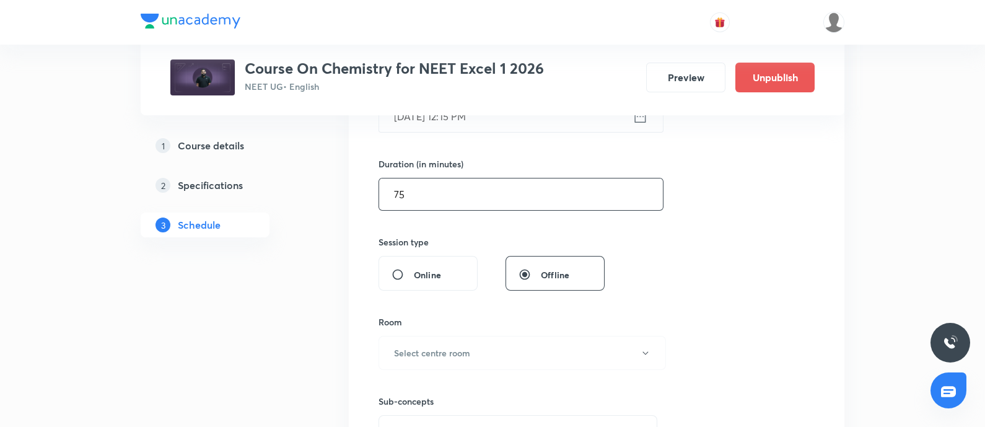
scroll to position [354, 0]
type input "75"
click at [429, 345] on h6 "Select centre room" at bounding box center [432, 348] width 76 height 13
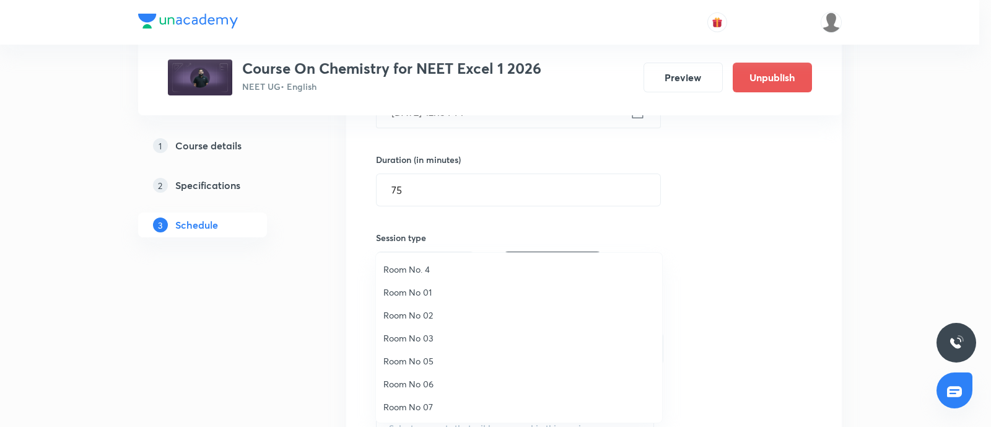
click at [422, 292] on span "Room No 01" at bounding box center [518, 292] width 271 height 13
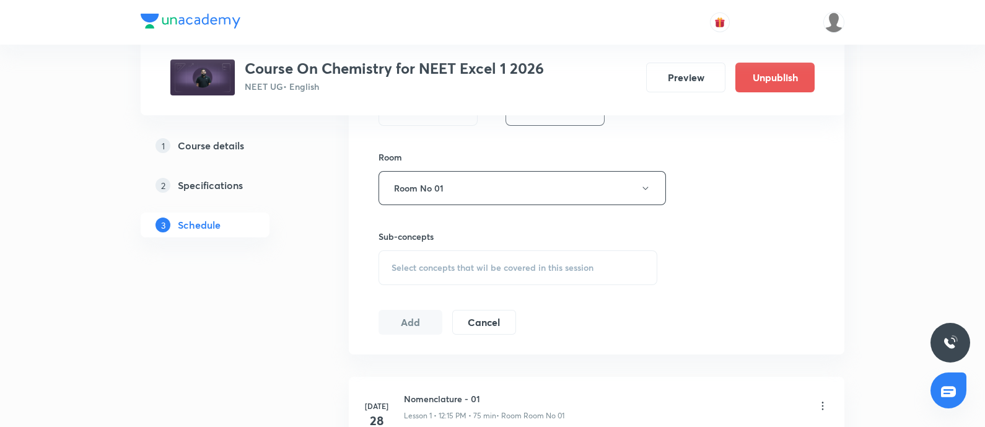
scroll to position [517, 0]
click at [450, 264] on span "Select concepts that wil be covered in this session" at bounding box center [492, 266] width 202 height 10
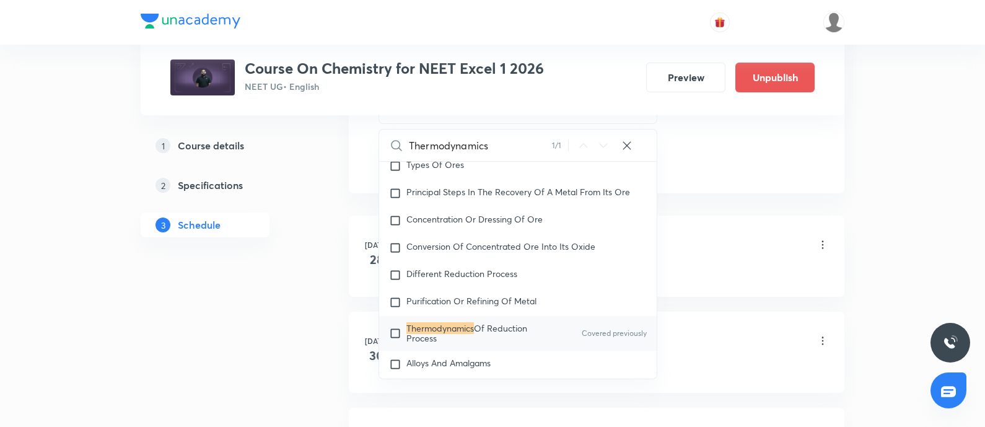
scroll to position [676, 0]
type input "Thermodynamics"
click at [430, 321] on mark "Thermodynamics" at bounding box center [440, 327] width 68 height 12
checkbox input "true"
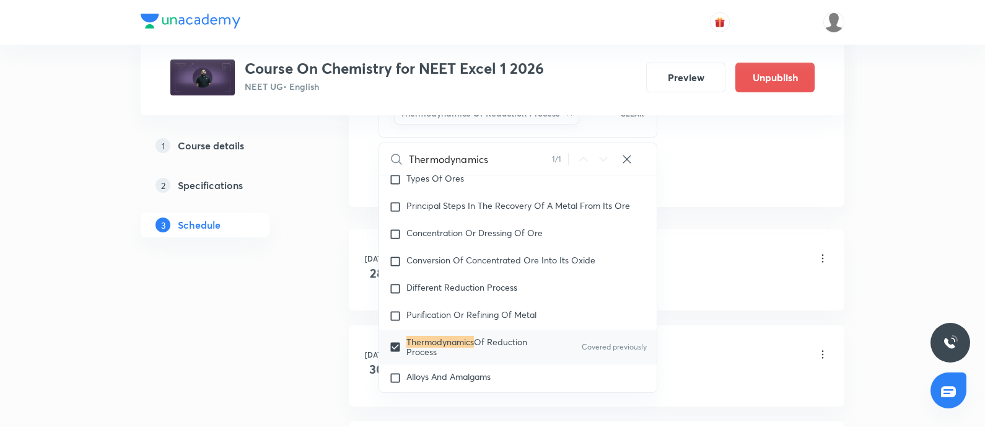
click at [704, 274] on div "Nomenclature - 01 Lesson 1 • 12:15 PM • 75 min • Room Room No 01 Nomenclature" at bounding box center [616, 267] width 425 height 45
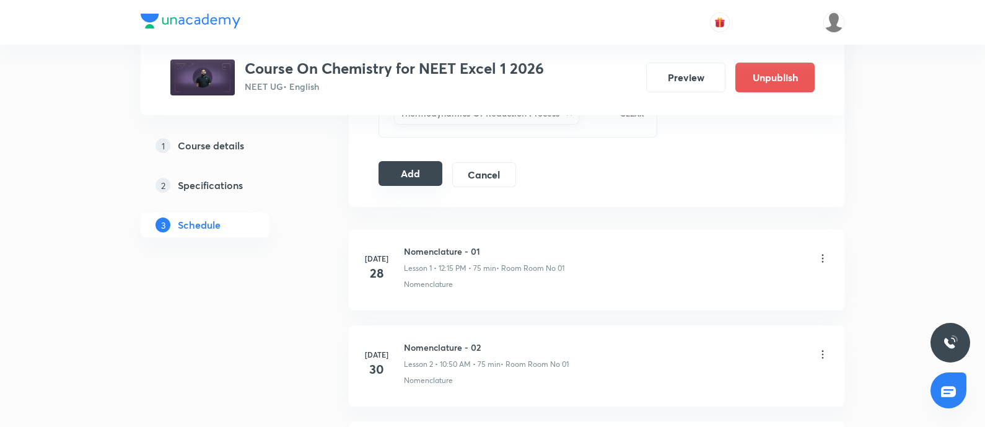
click at [420, 170] on button "Add" at bounding box center [410, 173] width 64 height 25
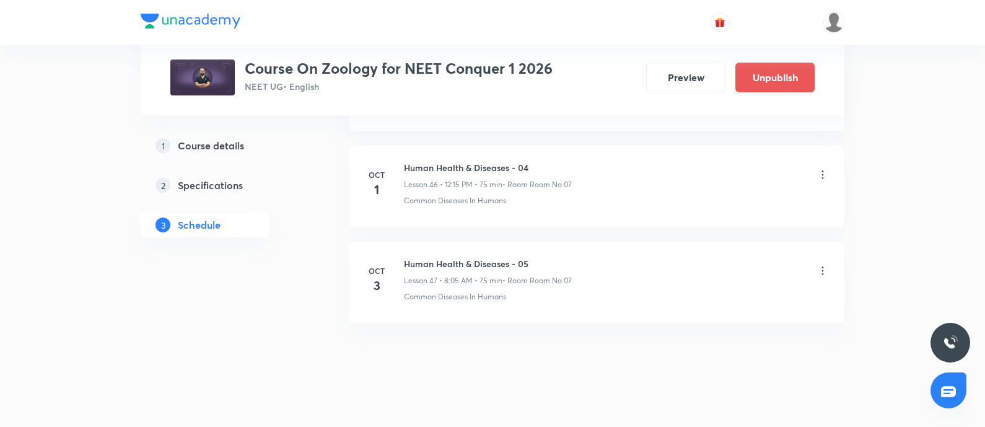
click at [408, 257] on h6 "Human Health & Diseases - 05" at bounding box center [488, 263] width 168 height 13
copy h6 "Human Health & Diseases - 05"
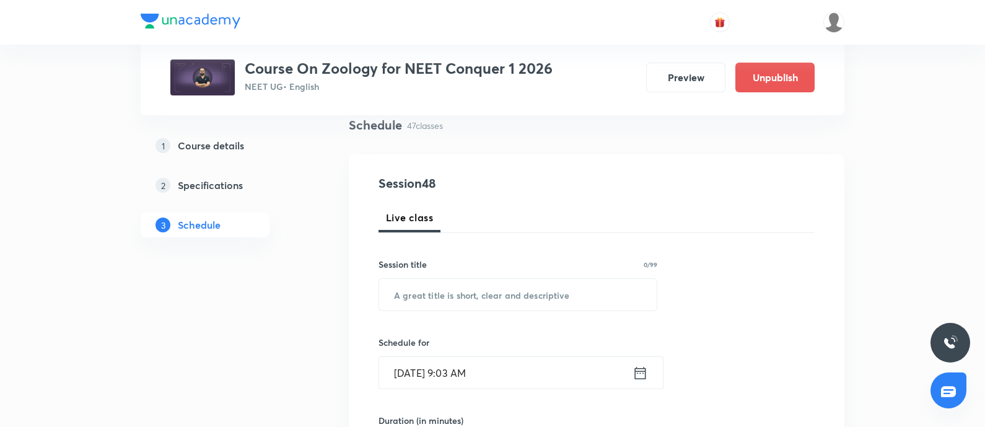
scroll to position [162, 0]
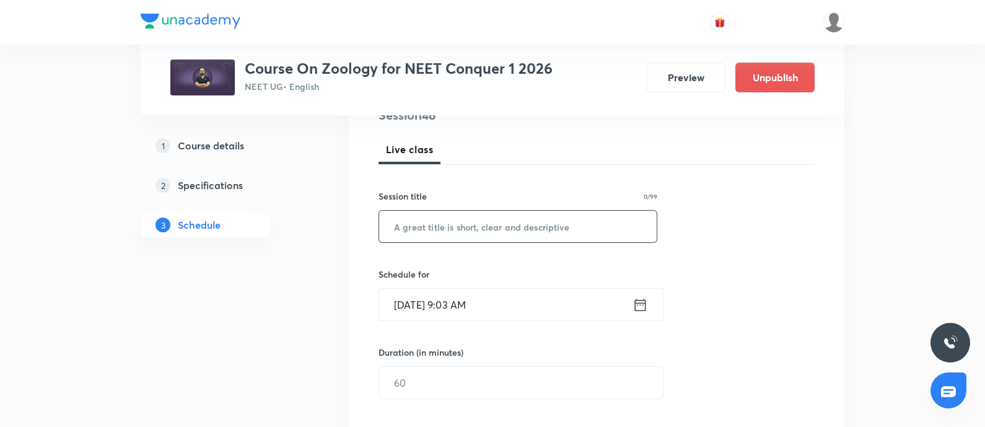
click at [456, 230] on input "text" at bounding box center [517, 227] width 277 height 32
paste input "Human Health & Diseases - 05"
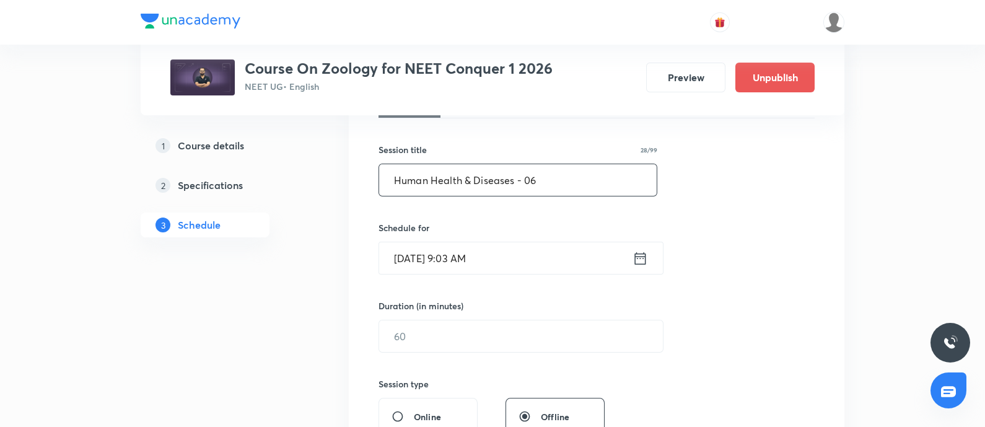
scroll to position [209, 0]
type input "Human Health & Diseases - 06"
click at [510, 251] on input "Oct 1, 2025, 9:03 AM" at bounding box center [505, 258] width 253 height 32
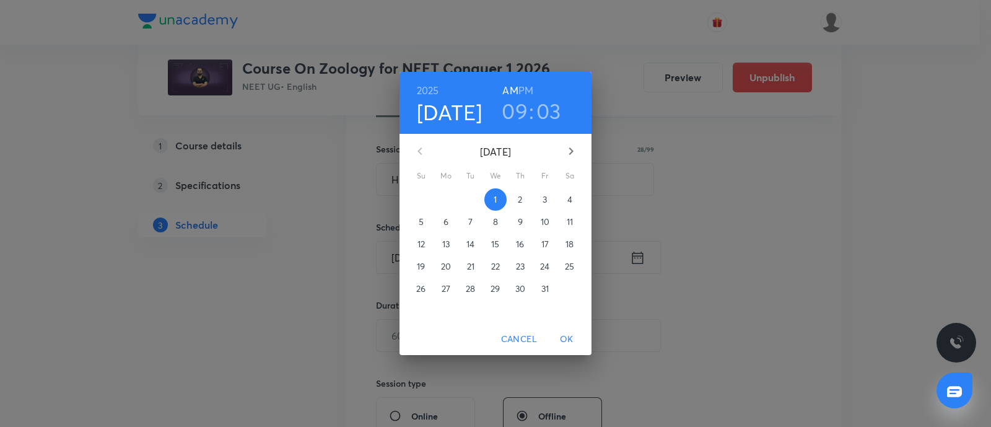
click at [570, 194] on p "4" at bounding box center [569, 199] width 5 height 12
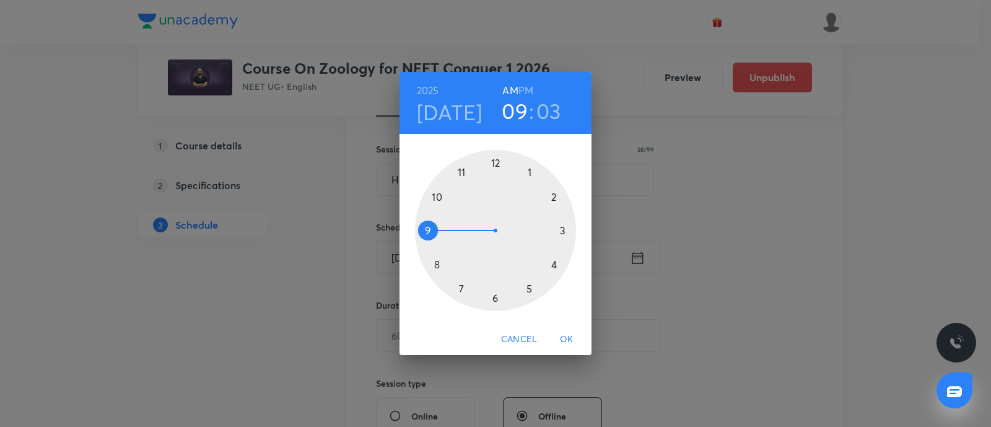
click at [494, 301] on div at bounding box center [495, 230] width 161 height 161
click at [427, 229] on div at bounding box center [495, 230] width 161 height 161
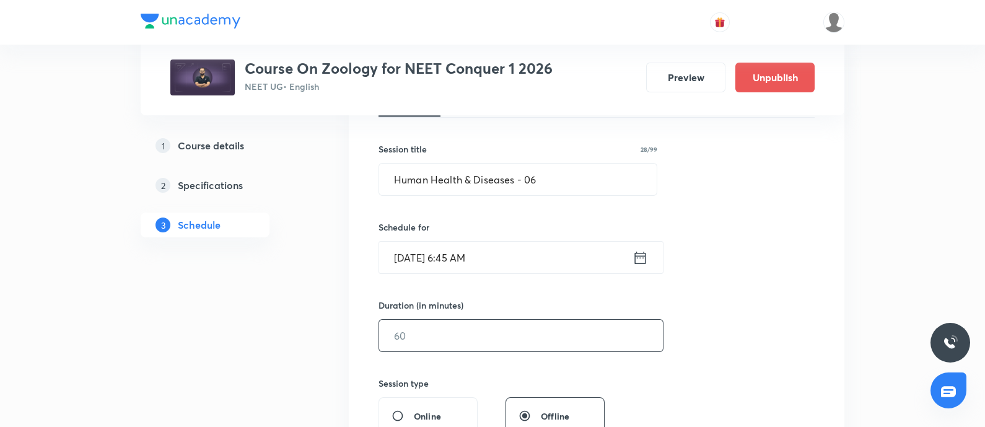
click at [434, 327] on input "text" at bounding box center [521, 336] width 284 height 32
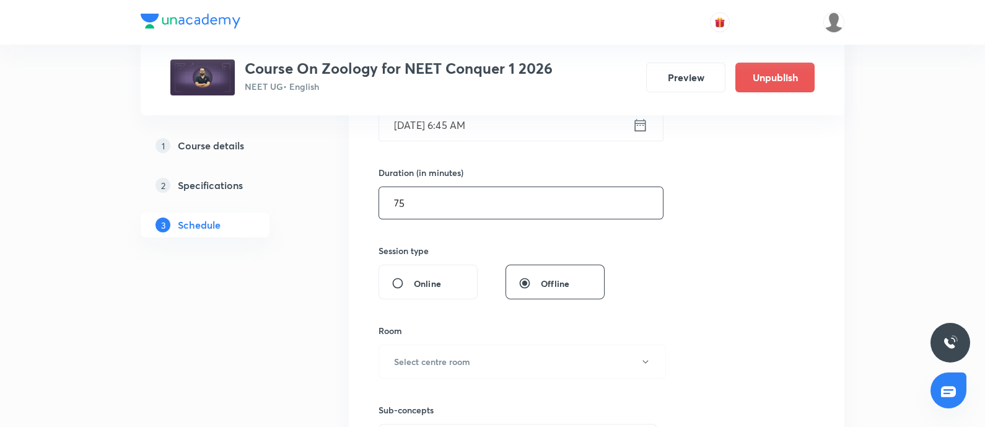
scroll to position [344, 0]
type input "75"
click at [434, 344] on button "Select centre room" at bounding box center [521, 359] width 287 height 34
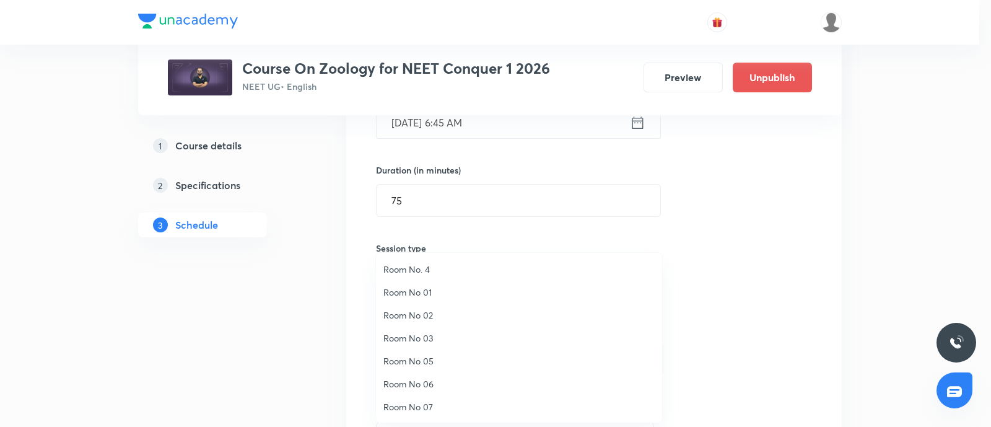
click at [419, 405] on span "Room No 07" at bounding box center [518, 406] width 271 height 13
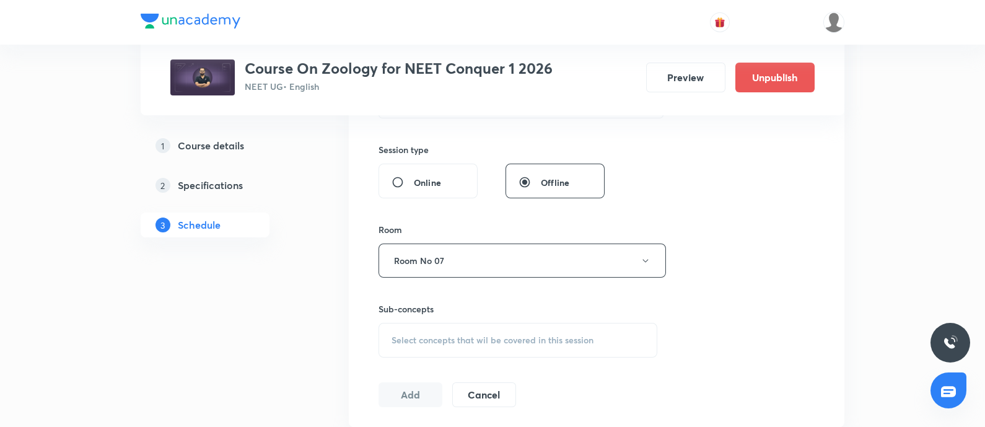
scroll to position [443, 0]
click at [425, 341] on span "Select concepts that wil be covered in this session" at bounding box center [492, 339] width 202 height 10
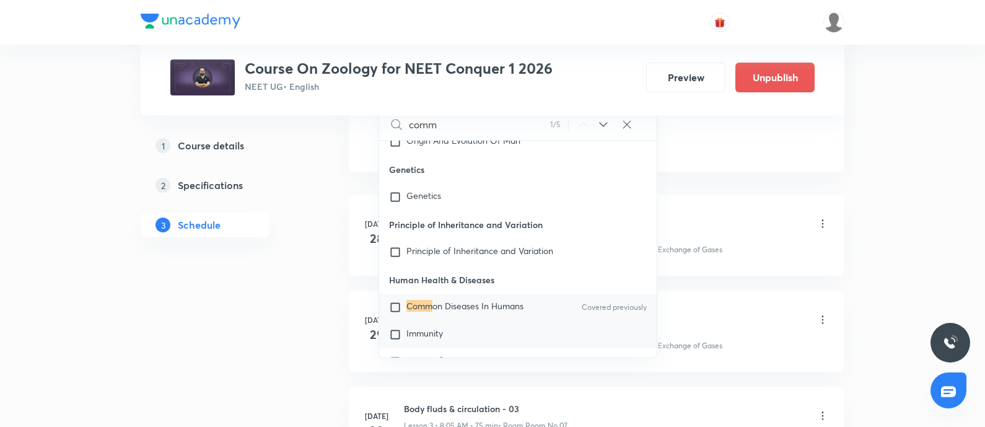
scroll to position [0, 0]
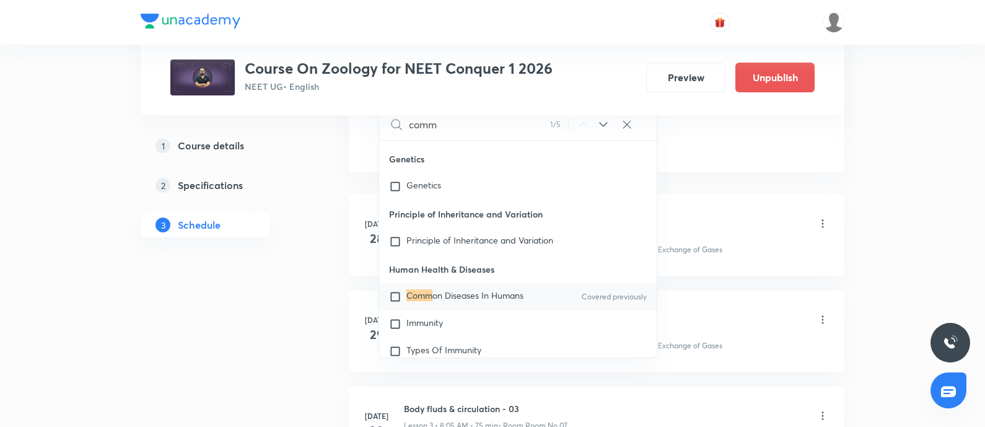
type input "comm"
click at [418, 295] on mark "Comm" at bounding box center [419, 295] width 26 height 12
checkbox input "true"
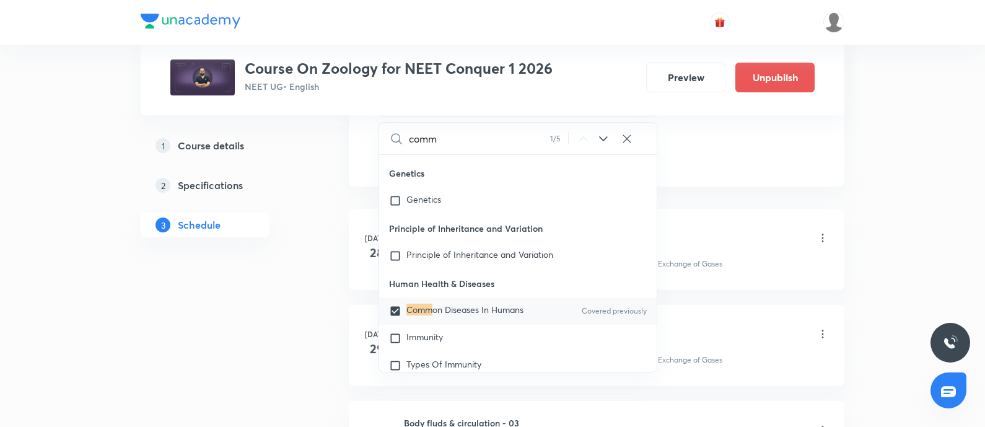
click at [749, 234] on div "Body fluds & circulation - 01 Lesson 1 • 8:05 AM • 75 min • Room Room No 07" at bounding box center [616, 238] width 425 height 29
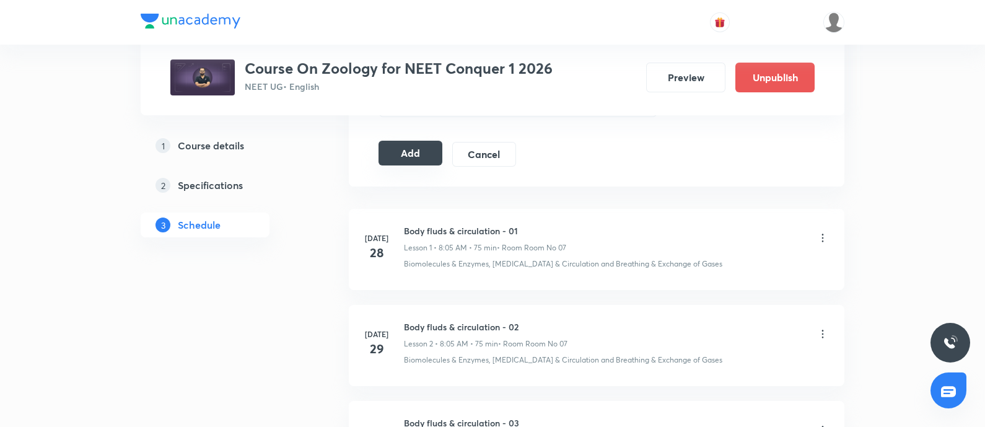
click at [414, 147] on button "Add" at bounding box center [410, 153] width 64 height 25
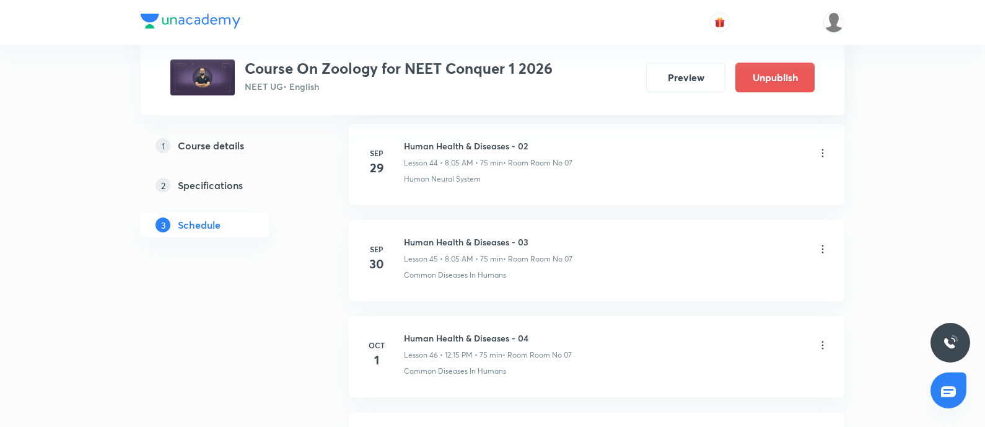
scroll to position [5080, 0]
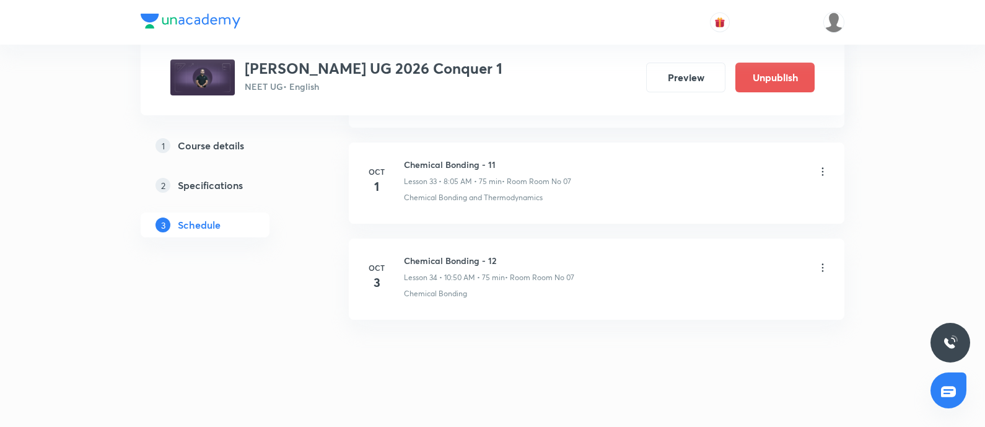
click at [411, 254] on h6 "Chemical Bonding - 12" at bounding box center [489, 260] width 170 height 13
copy h6 "Chemical Bonding - 12"
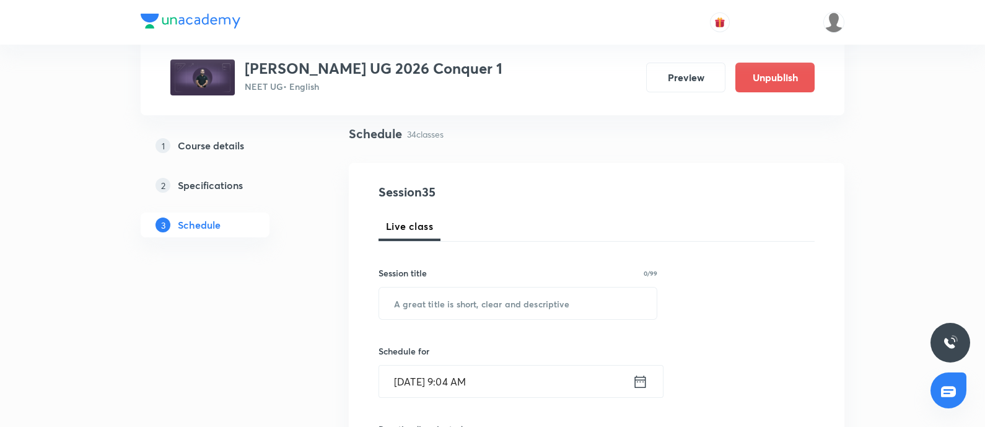
scroll to position [93, 0]
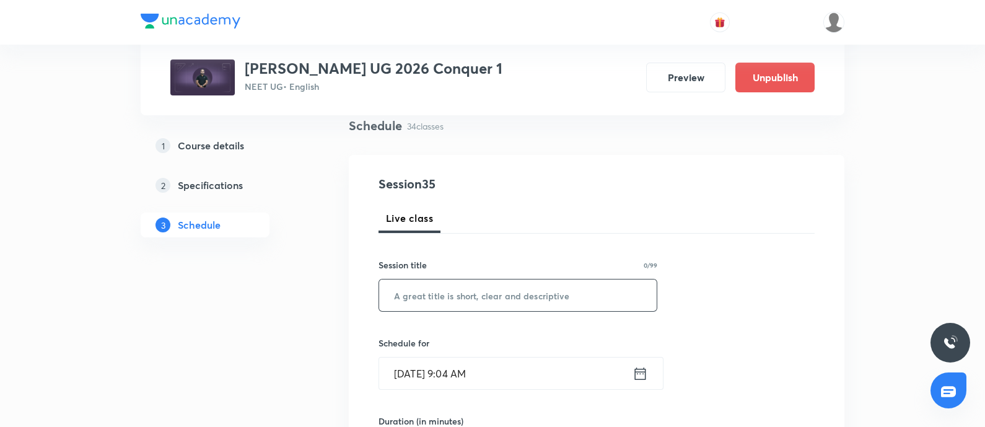
click at [433, 305] on input "text" at bounding box center [517, 295] width 277 height 32
paste input "Chemical Bonding - 12"
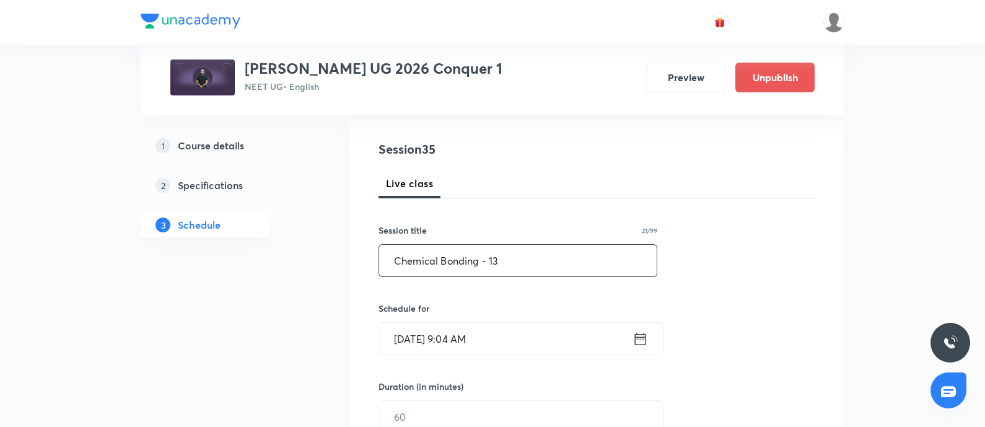
scroll to position [128, 0]
type input "Chemical Bonding - 13"
click at [525, 346] on input "[DATE] 9:04 AM" at bounding box center [505, 338] width 253 height 32
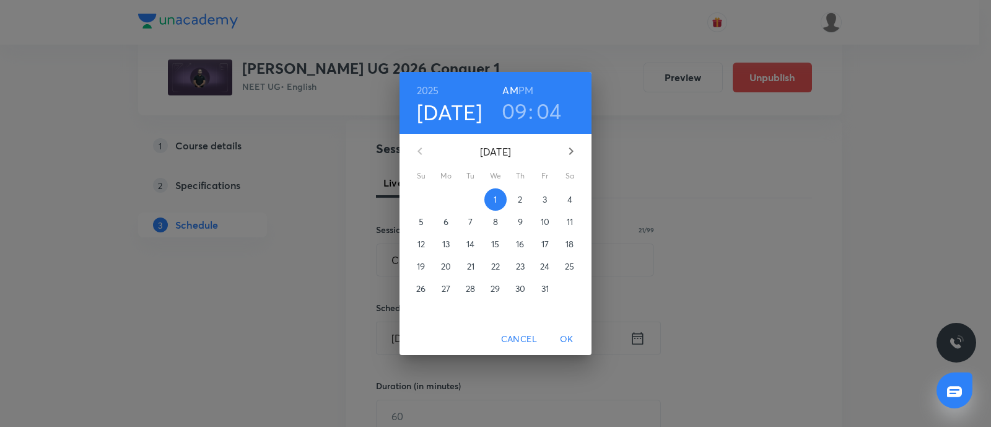
click at [566, 200] on span "4" at bounding box center [570, 199] width 22 height 12
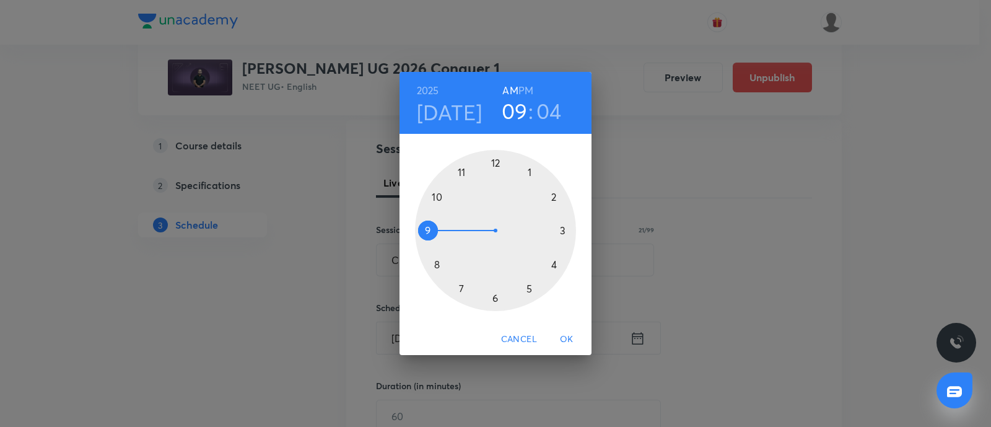
click at [438, 263] on div at bounding box center [495, 230] width 161 height 161
click at [530, 172] on div at bounding box center [495, 230] width 161 height 161
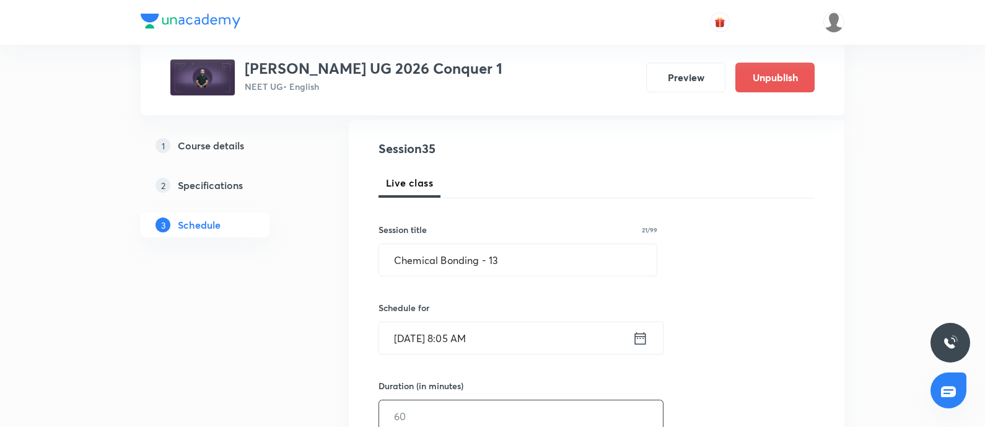
click at [427, 410] on input "text" at bounding box center [521, 416] width 284 height 32
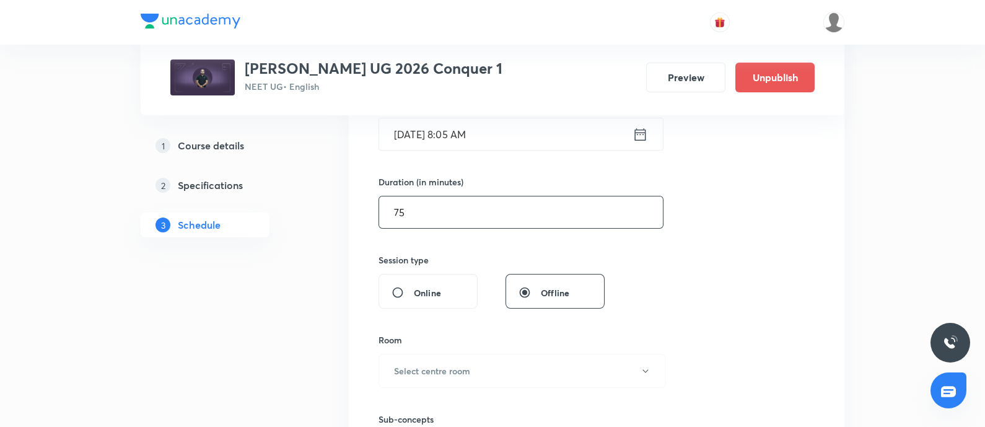
scroll to position [334, 0]
type input "75"
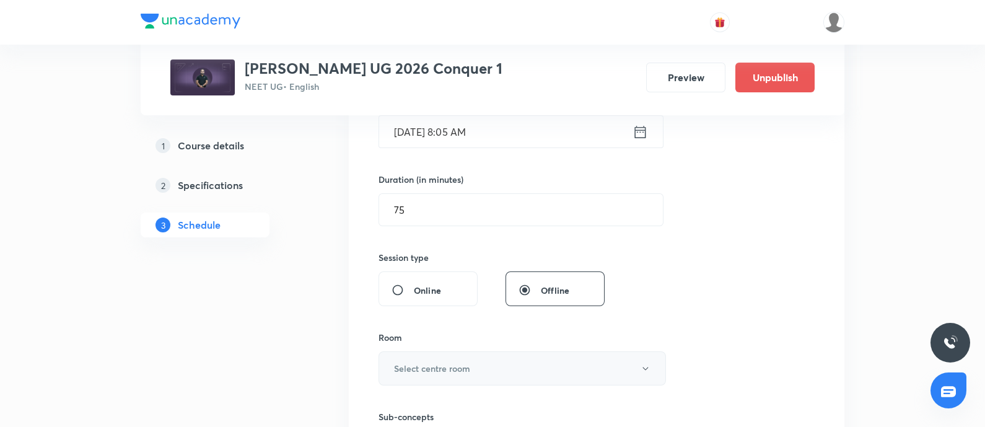
click at [448, 369] on h6 "Select centre room" at bounding box center [432, 368] width 76 height 13
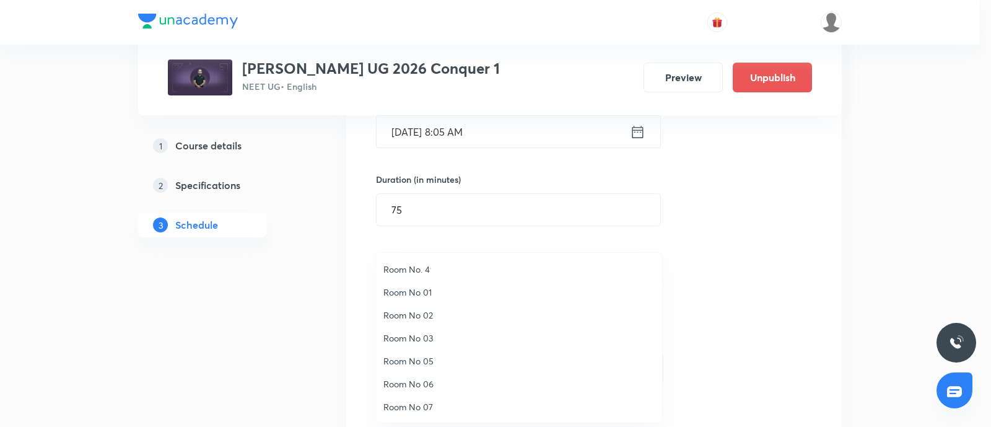
click at [423, 398] on li "Room No 07" at bounding box center [519, 406] width 286 height 23
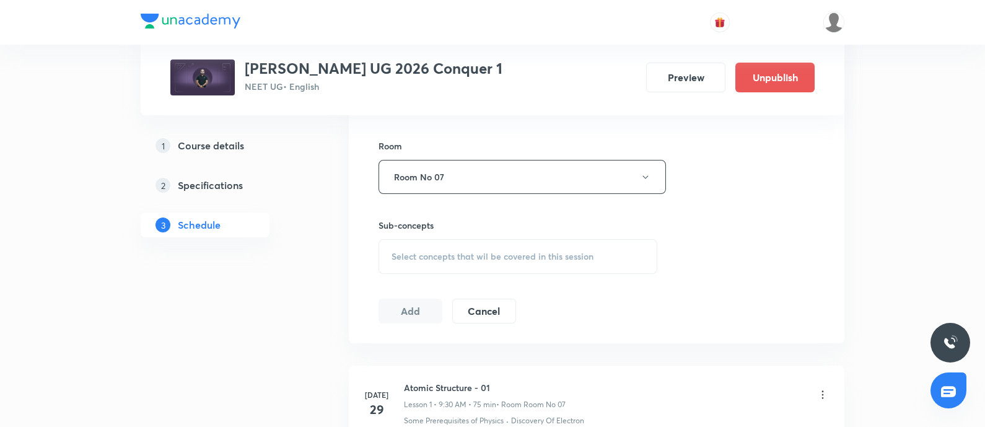
scroll to position [531, 0]
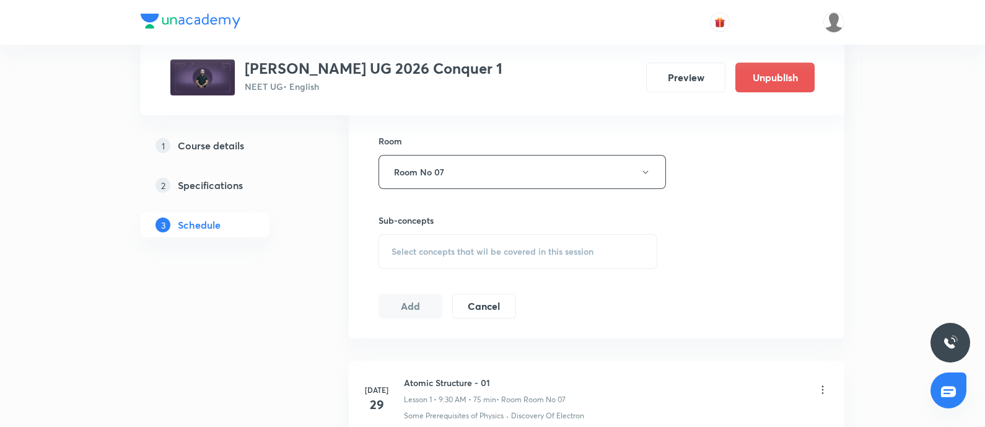
click at [443, 238] on div "Select concepts that wil be covered in this session" at bounding box center [517, 251] width 279 height 35
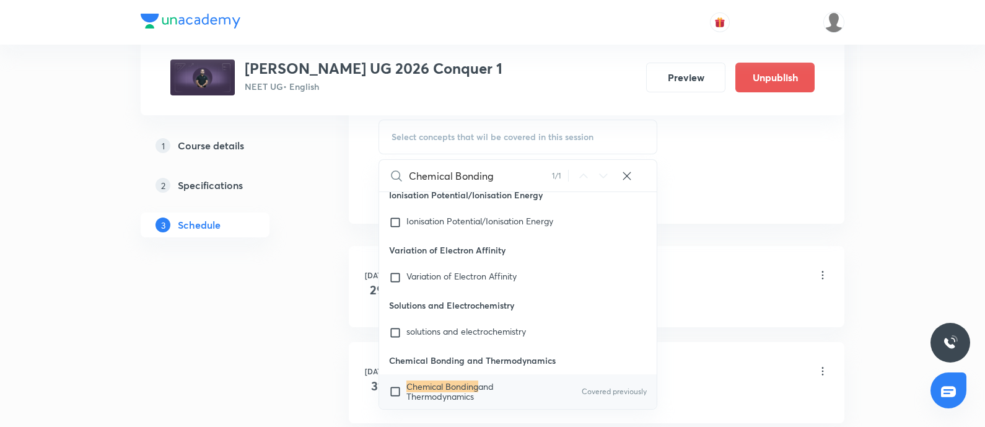
scroll to position [13509, 0]
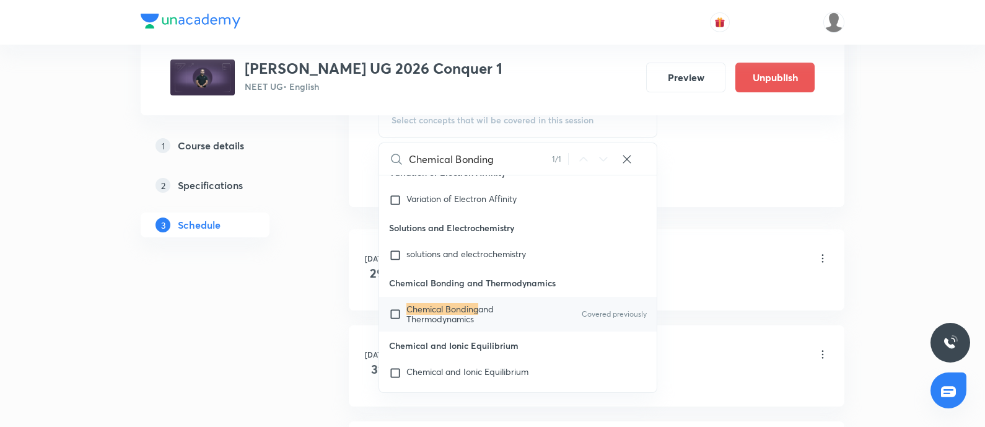
type input "Chemical Bonding"
click at [419, 315] on mark "Chemical Bonding" at bounding box center [442, 309] width 72 height 12
checkbox input "true"
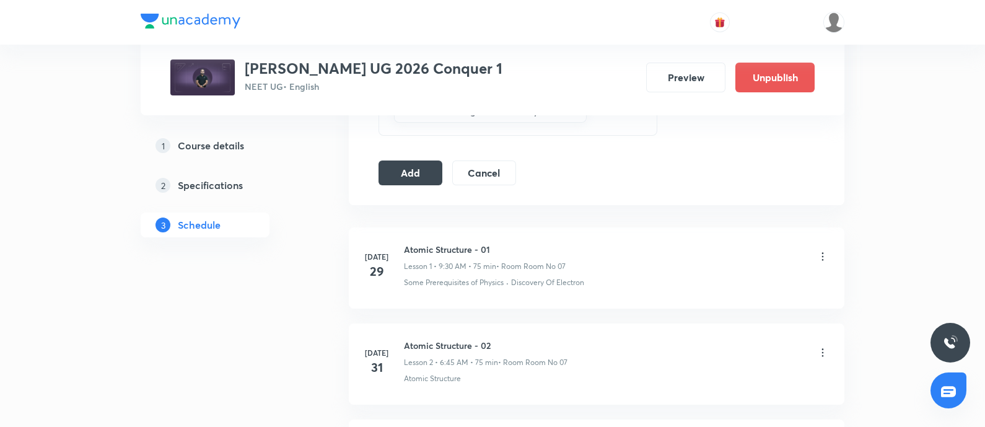
scroll to position [678, 0]
click at [406, 163] on button "Add" at bounding box center [410, 172] width 64 height 25
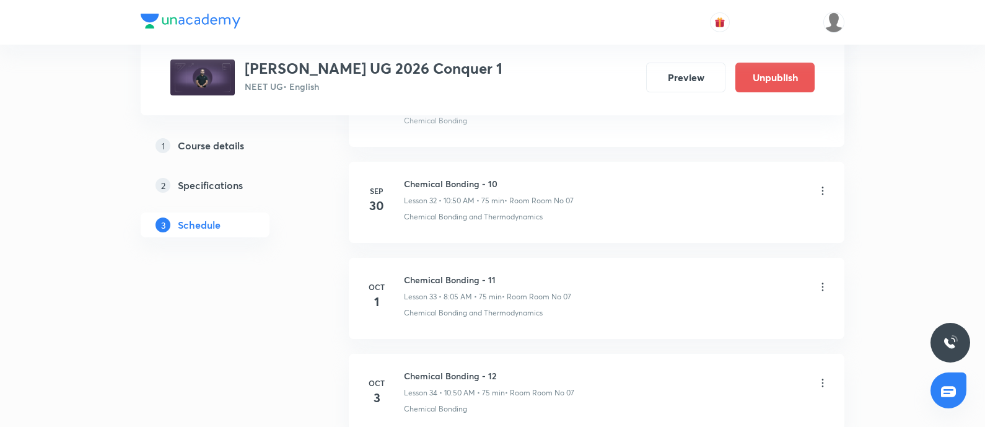
scroll to position [3835, 0]
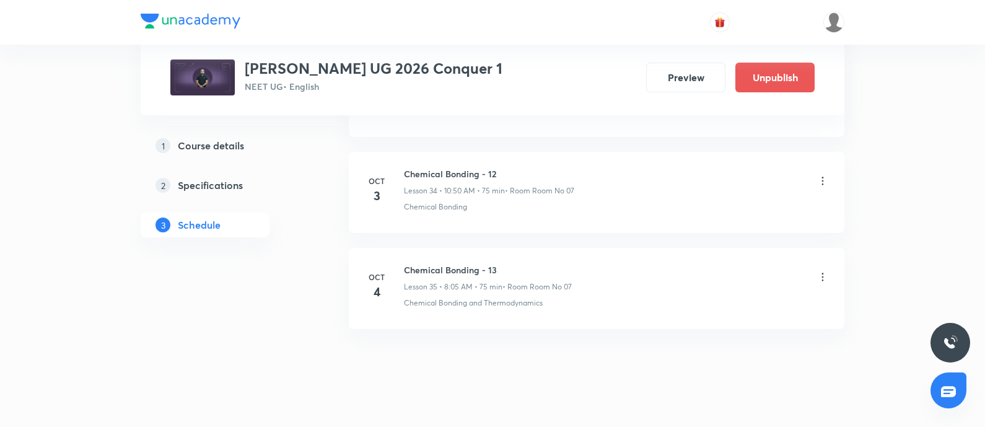
scroll to position [3917, 0]
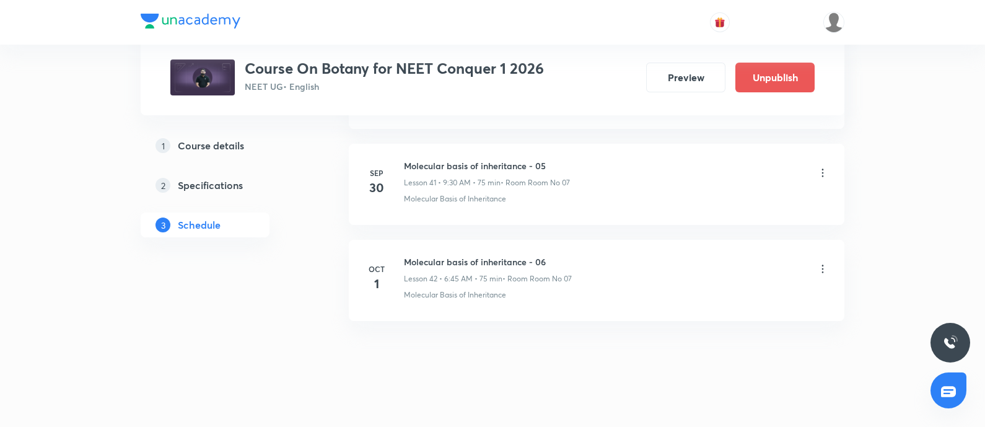
click at [411, 255] on h6 "Molecular basis of inheritance - 06" at bounding box center [488, 261] width 168 height 13
copy h6 "Molecular basis of inheritance - 06"
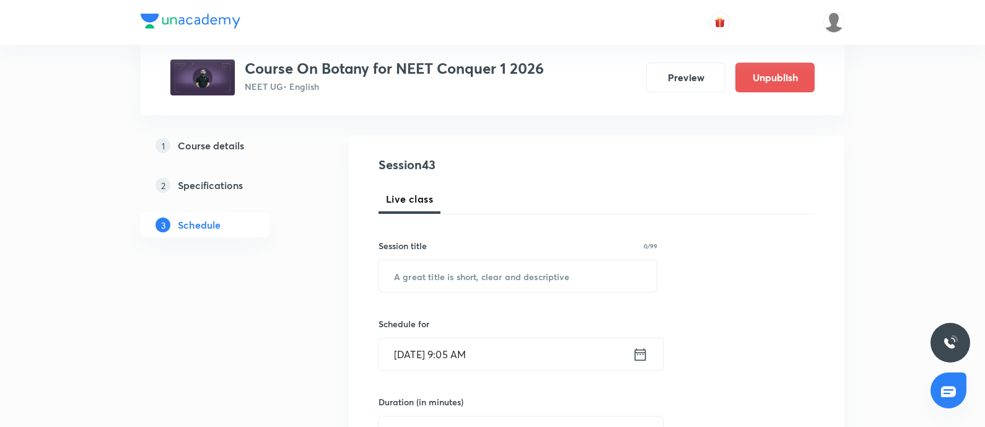
scroll to position [113, 0]
click at [443, 276] on input "text" at bounding box center [517, 276] width 277 height 32
paste input "Molecular basis of inheritance - 06"
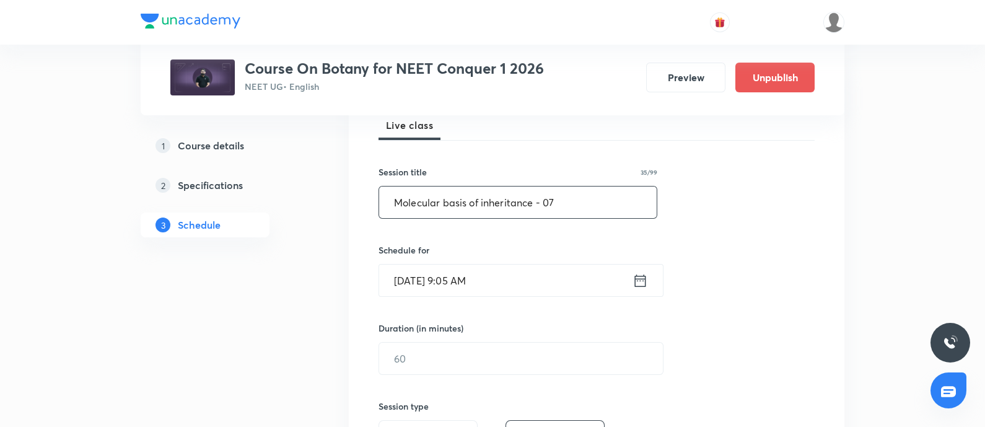
scroll to position [189, 0]
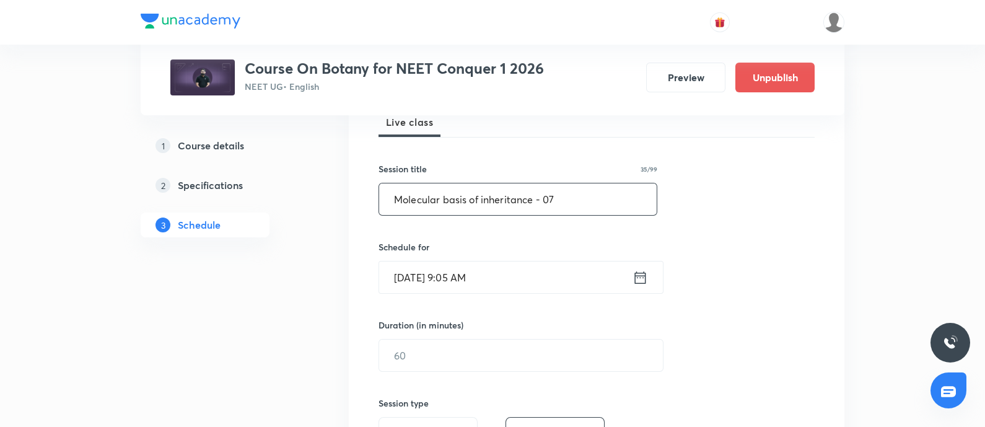
type input "Molecular basis of inheritance - 07"
click at [505, 277] on input "[DATE] 9:05 AM" at bounding box center [505, 277] width 253 height 32
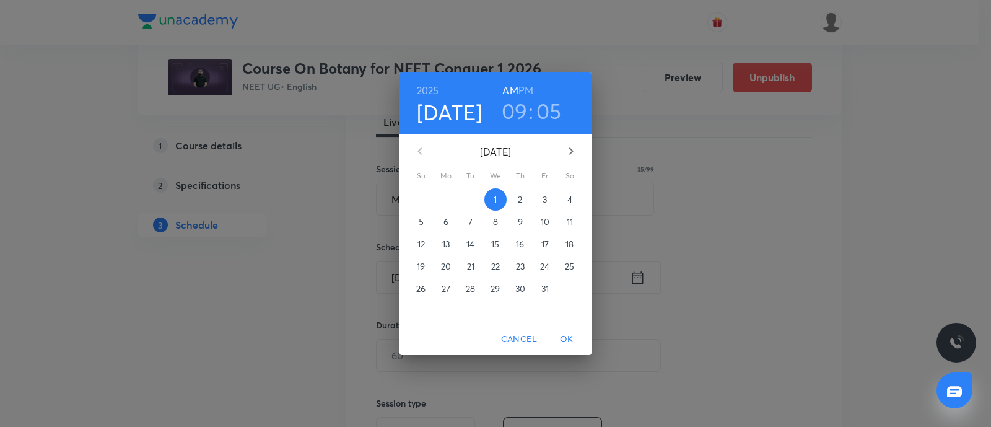
click at [572, 201] on p "4" at bounding box center [569, 199] width 5 height 12
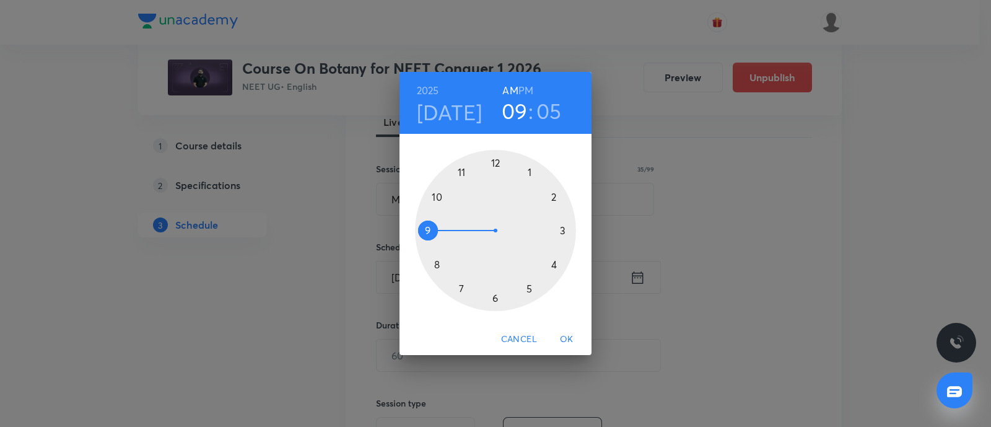
click at [427, 230] on div at bounding box center [495, 230] width 161 height 161
click at [495, 295] on div at bounding box center [495, 230] width 161 height 161
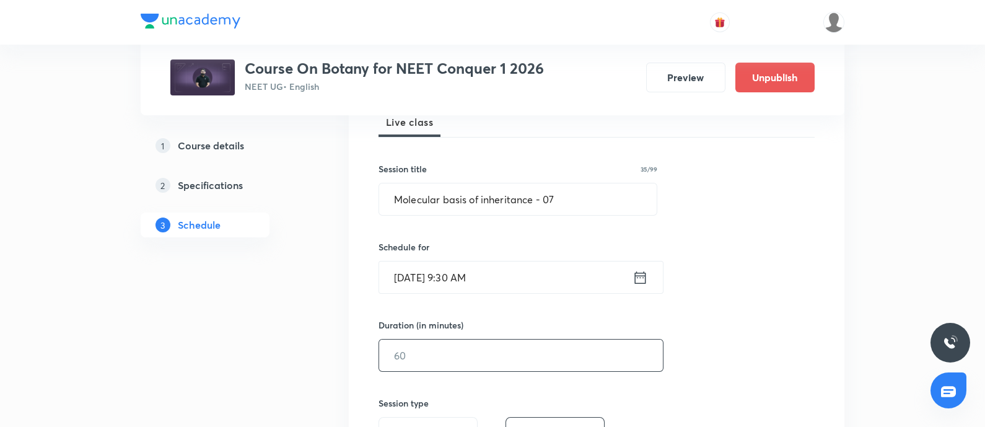
click at [424, 346] on input "text" at bounding box center [521, 355] width 284 height 32
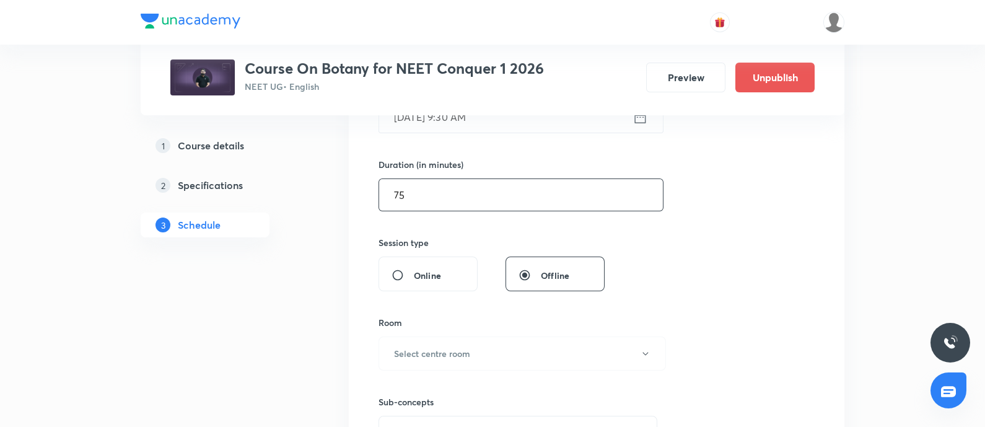
scroll to position [357, 0]
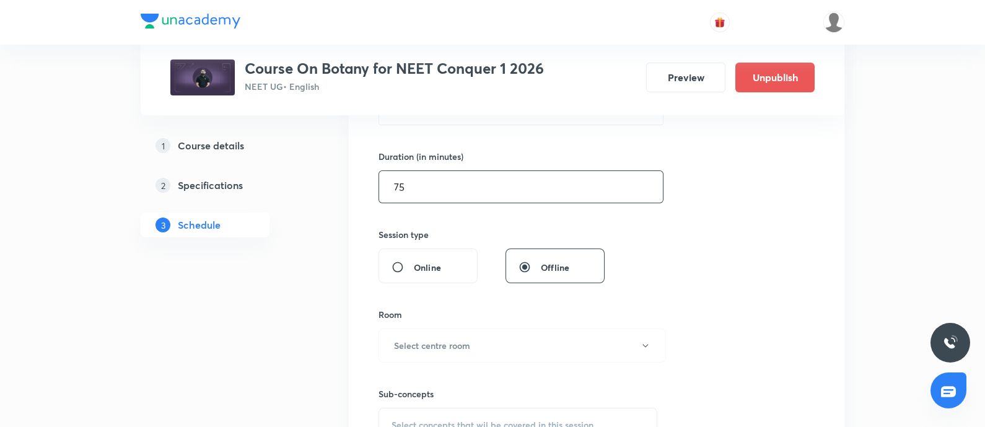
type input "75"
click at [424, 346] on h6 "Select centre room" at bounding box center [432, 345] width 76 height 13
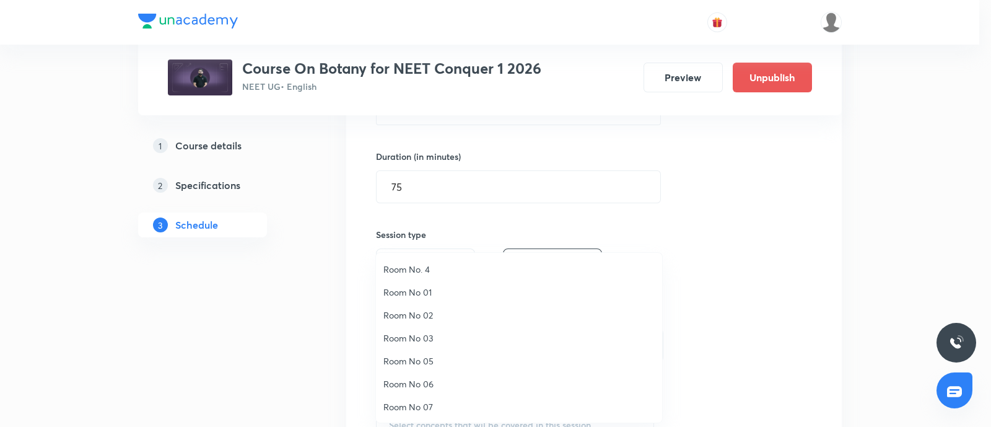
click at [411, 401] on span "Room No 07" at bounding box center [518, 406] width 271 height 13
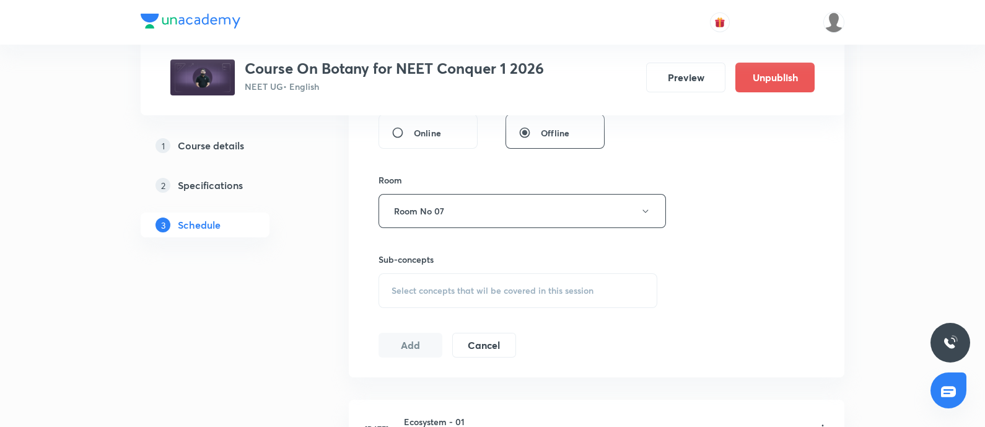
scroll to position [495, 0]
click at [440, 292] on div "Select concepts that wil be covered in this session" at bounding box center [517, 287] width 279 height 35
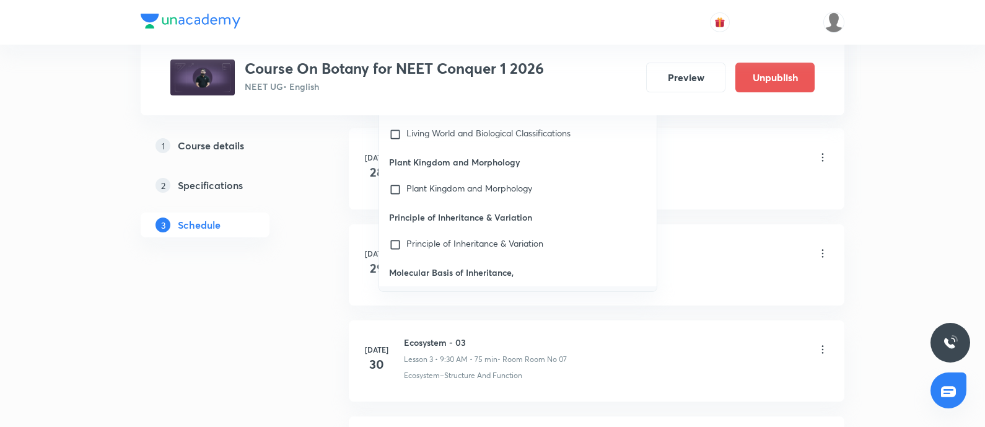
scroll to position [766, 0]
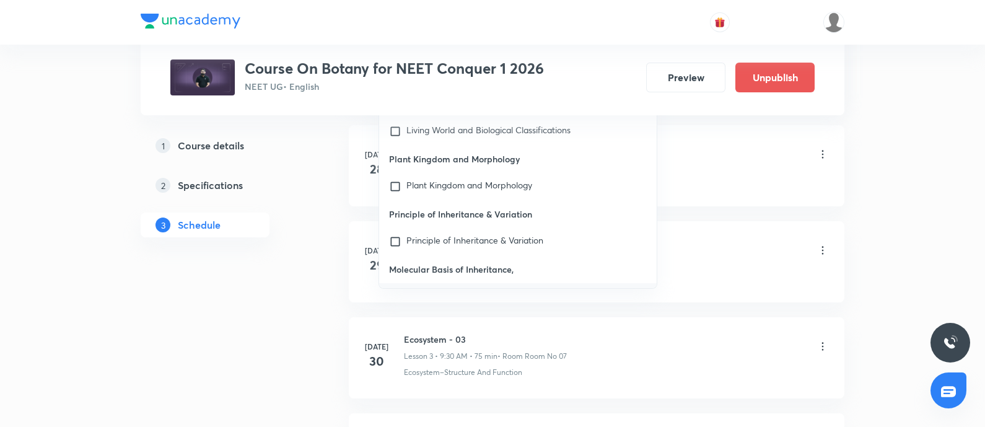
type input "Molecular basis of inheritance"
click at [419, 289] on mark "Molecular Basis of Inheritance" at bounding box center [465, 295] width 118 height 12
checkbox input "true"
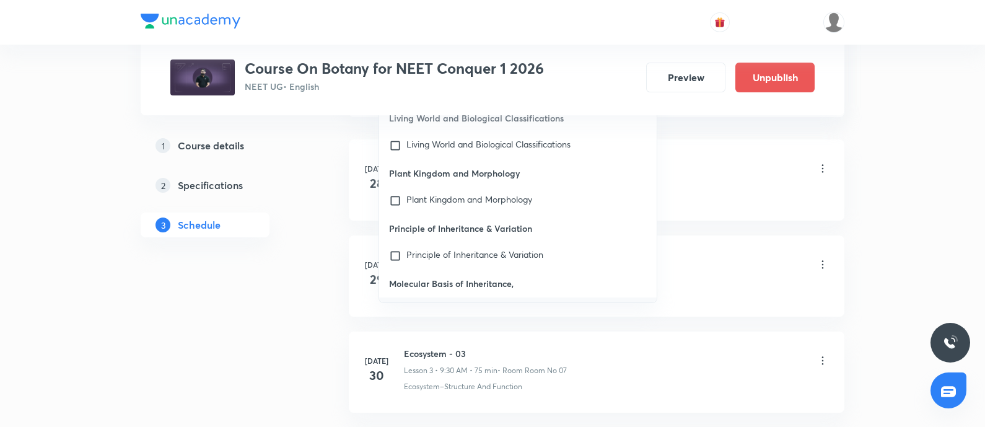
click at [734, 196] on div "Ecosystem–Structure And Function · Components Of Eco System" at bounding box center [616, 194] width 425 height 11
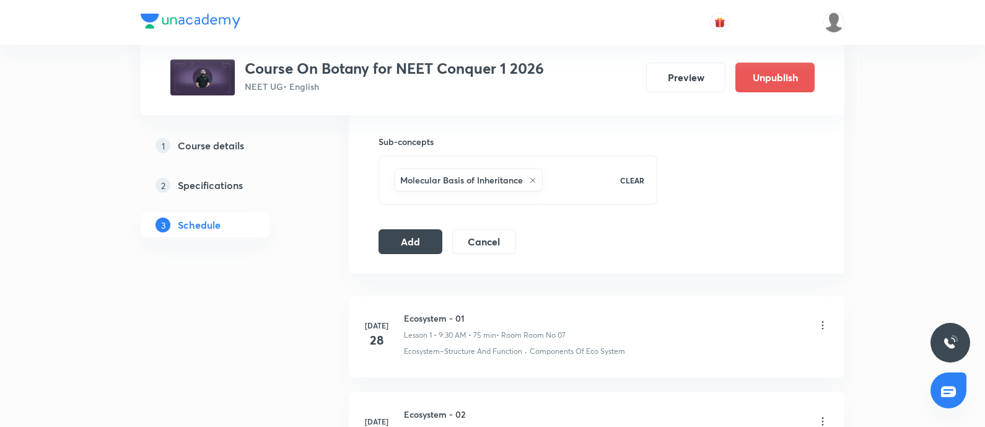
scroll to position [600, 0]
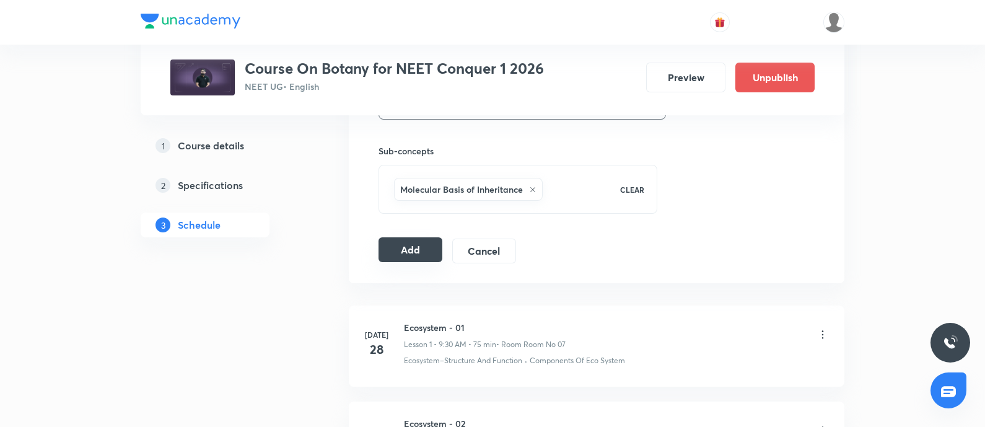
click at [402, 245] on button "Add" at bounding box center [410, 249] width 64 height 25
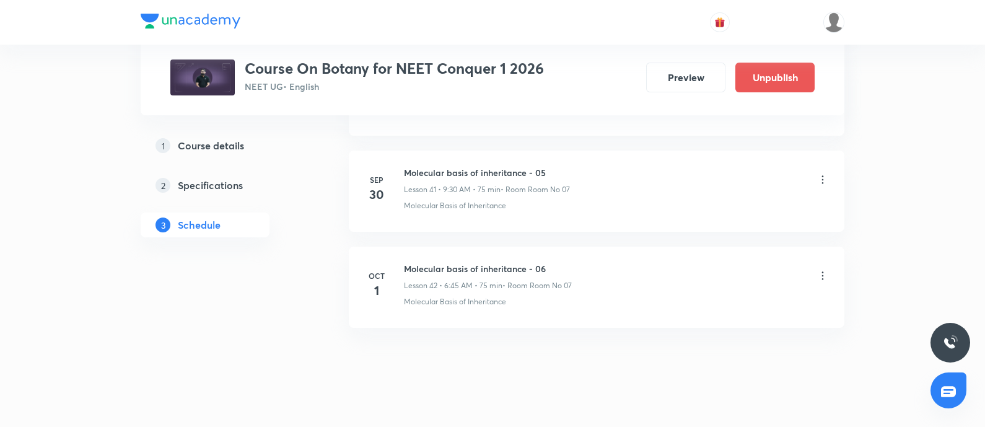
scroll to position [4601, 0]
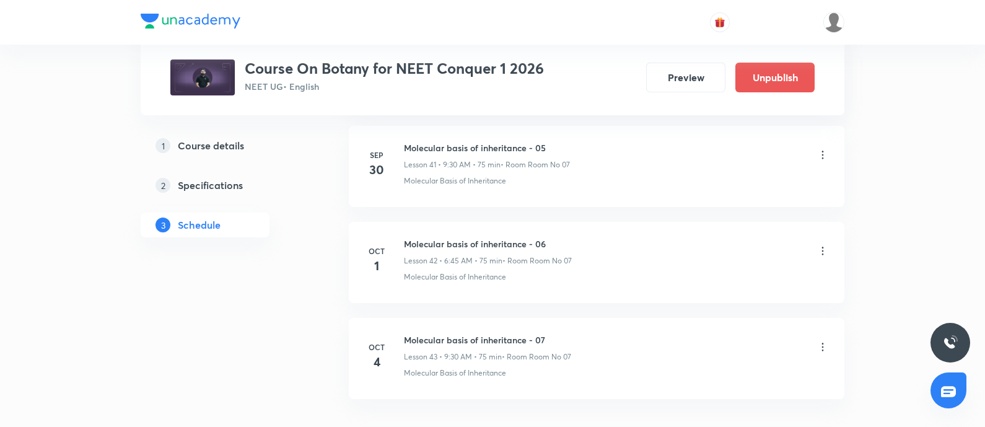
scroll to position [4683, 0]
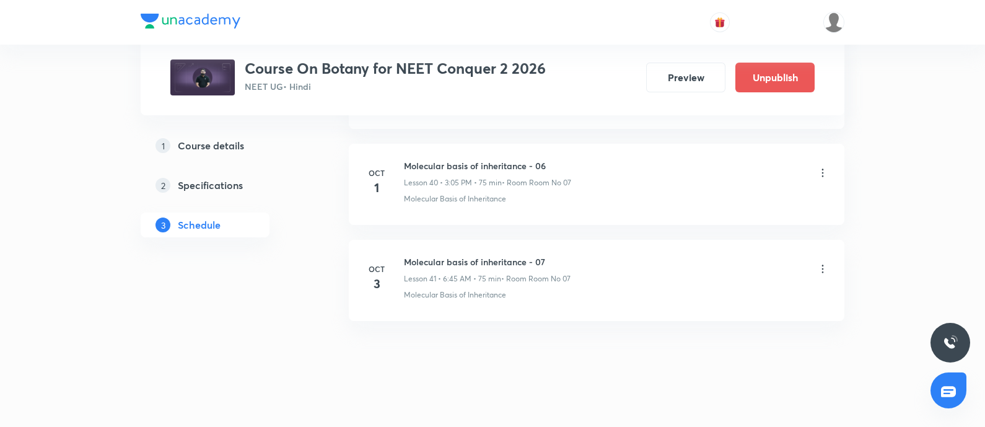
click at [819, 263] on icon at bounding box center [822, 269] width 12 height 12
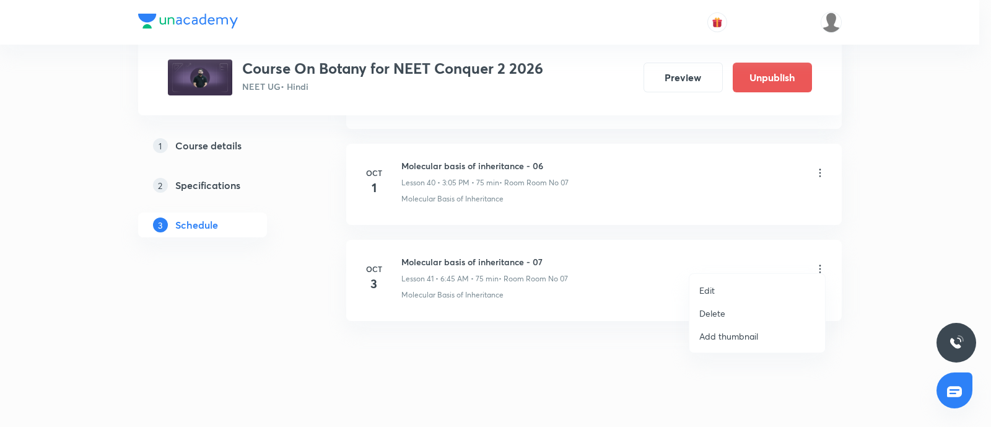
click at [715, 289] on li "Edit" at bounding box center [757, 290] width 136 height 23
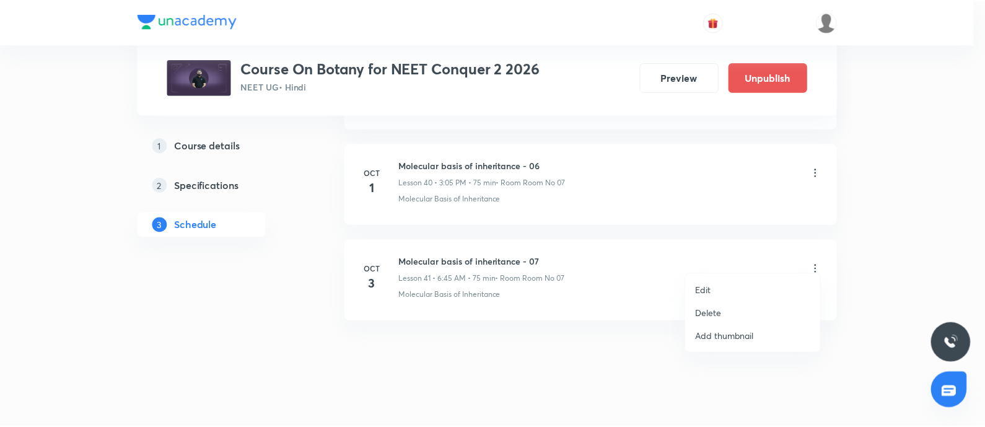
scroll to position [4398, 0]
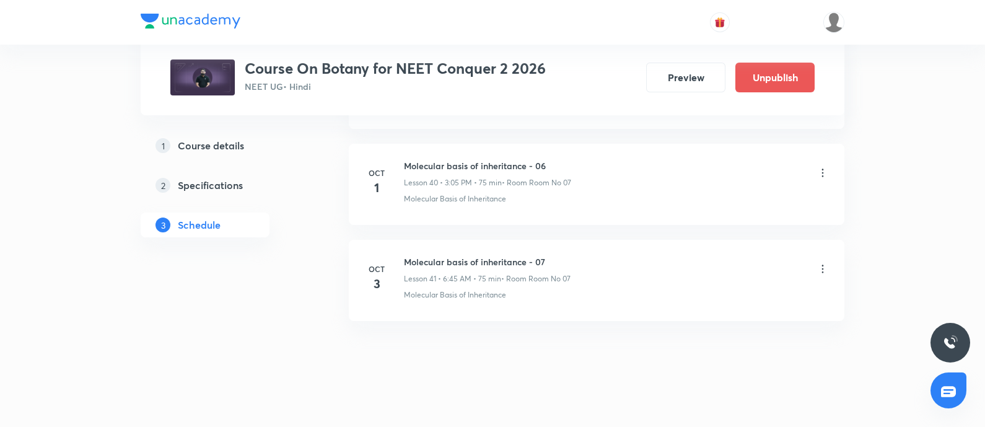
click at [822, 263] on icon at bounding box center [822, 269] width 12 height 12
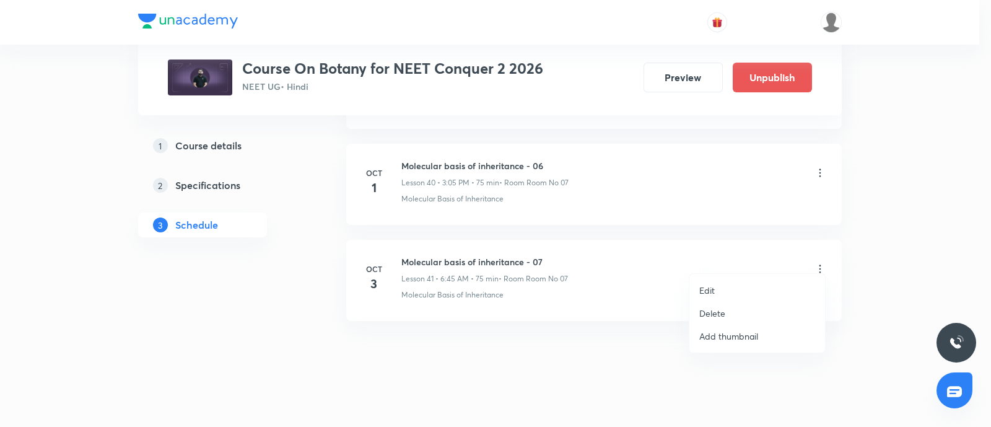
click at [728, 310] on li "Delete" at bounding box center [757, 313] width 136 height 23
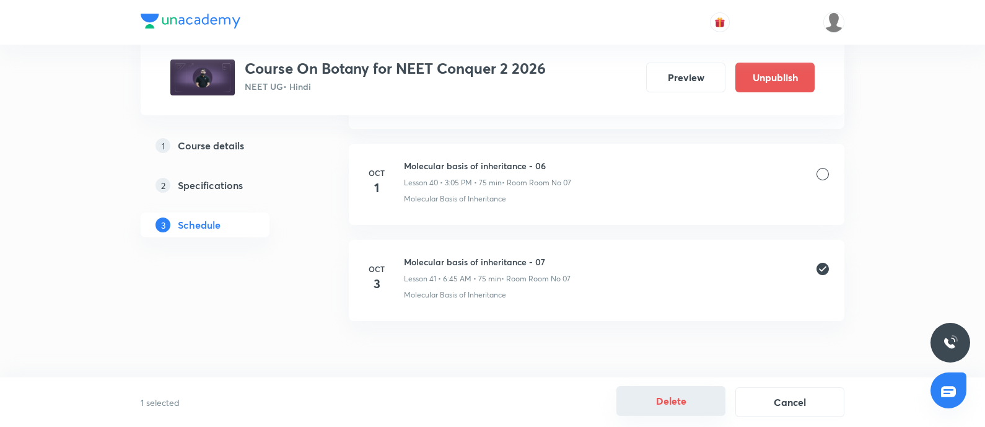
click at [667, 398] on button "Delete" at bounding box center [670, 401] width 109 height 30
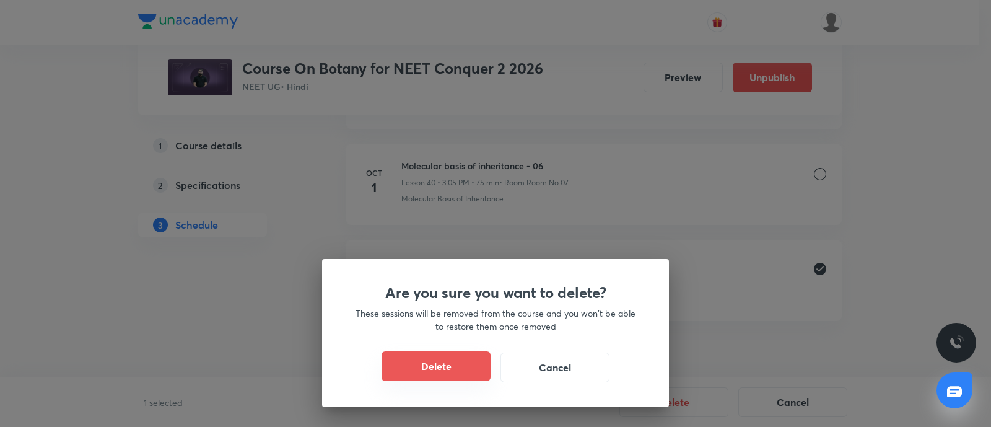
click at [458, 367] on button "Delete" at bounding box center [436, 366] width 109 height 30
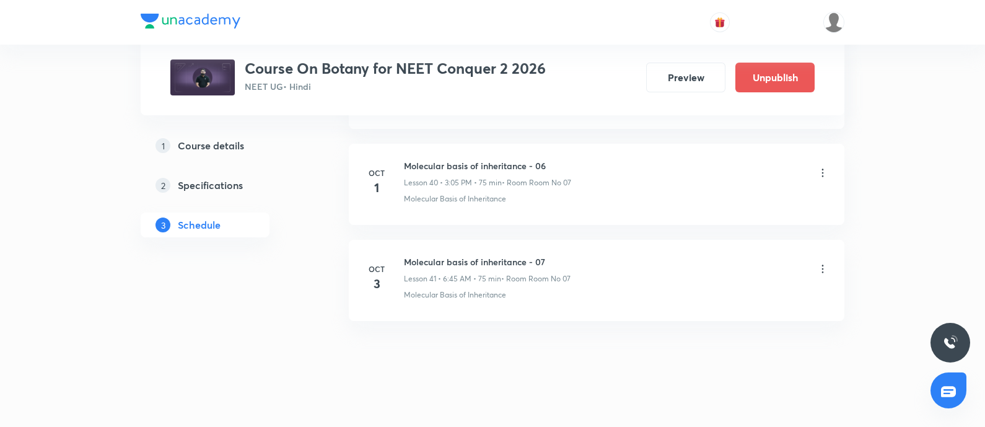
scroll to position [4396, 0]
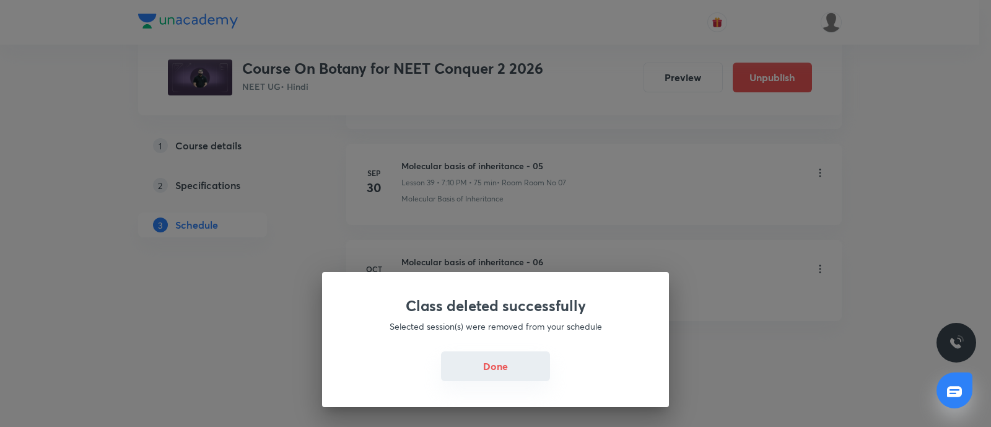
click at [489, 371] on button "Done" at bounding box center [495, 366] width 109 height 30
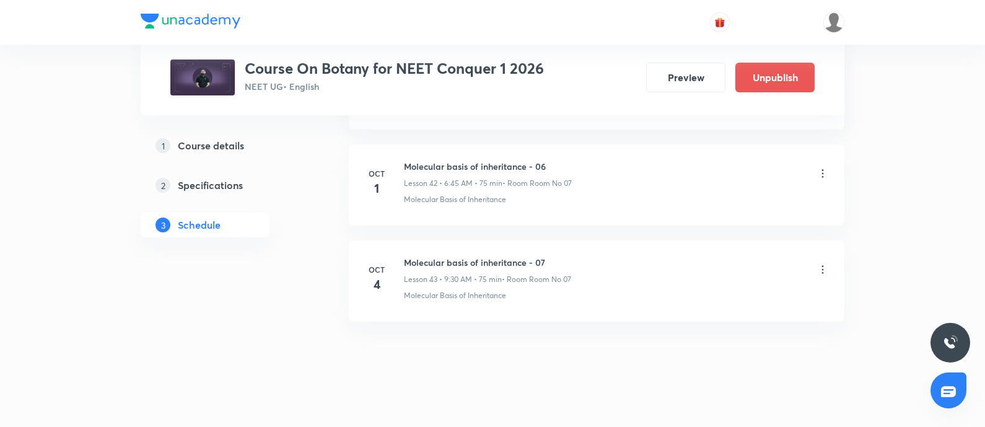
click at [407, 256] on h6 "Molecular basis of inheritance - 07" at bounding box center [487, 262] width 167 height 13
copy h6 "Molecular basis of inheritance - 07"
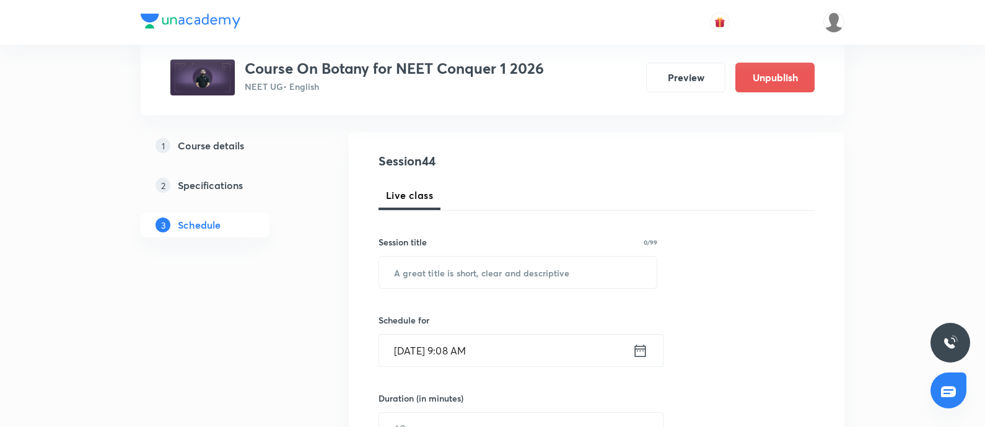
scroll to position [133, 0]
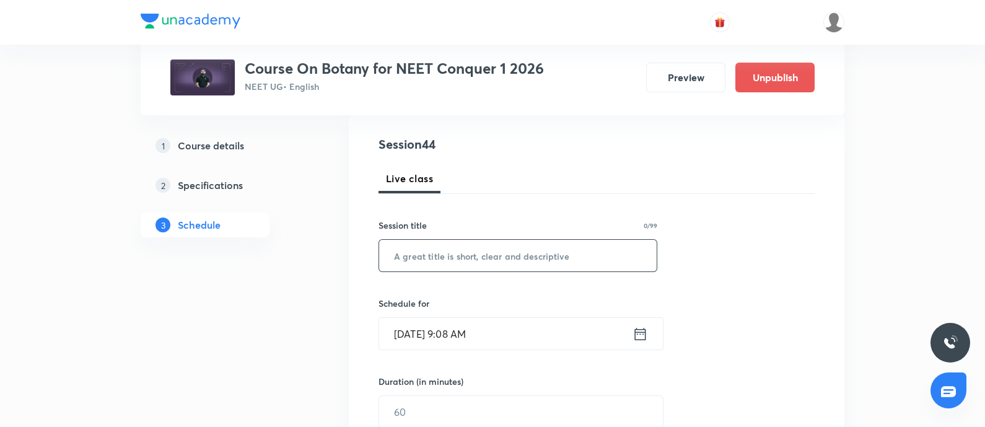
click at [430, 263] on input "text" at bounding box center [517, 256] width 277 height 32
paste input "Molecular basis of inheritance - 07"
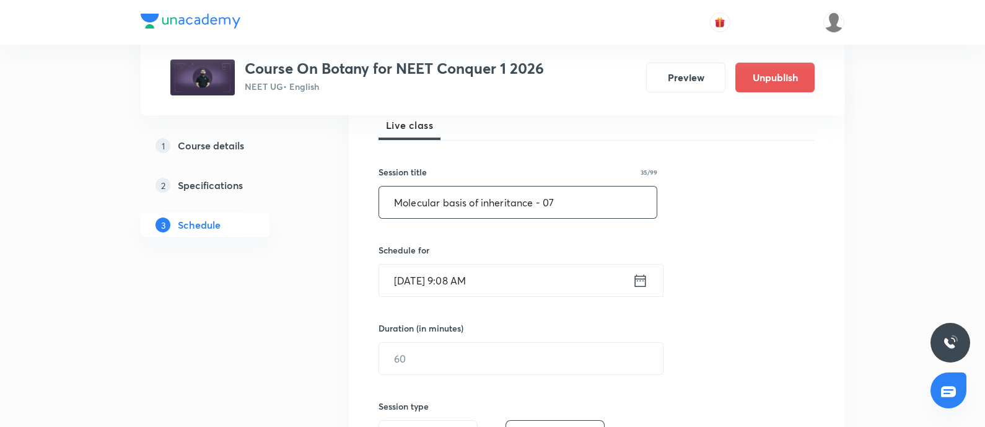
scroll to position [189, 0]
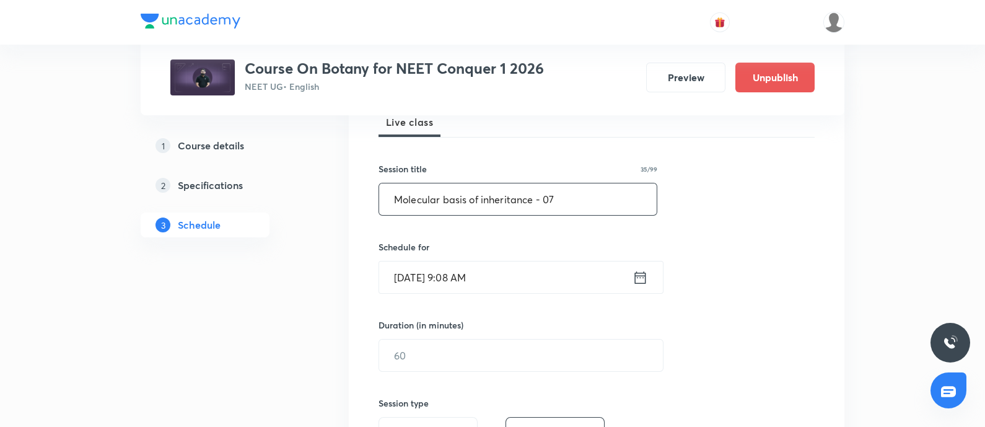
type input "Molecular basis of inheritance - 07"
click at [531, 279] on input "[DATE] 9:08 AM" at bounding box center [505, 277] width 253 height 32
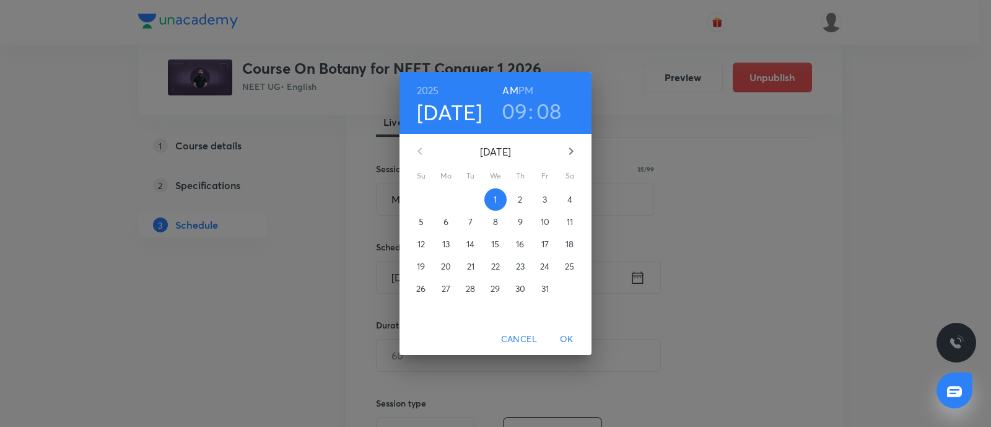
click at [539, 204] on span "3" at bounding box center [545, 199] width 22 height 12
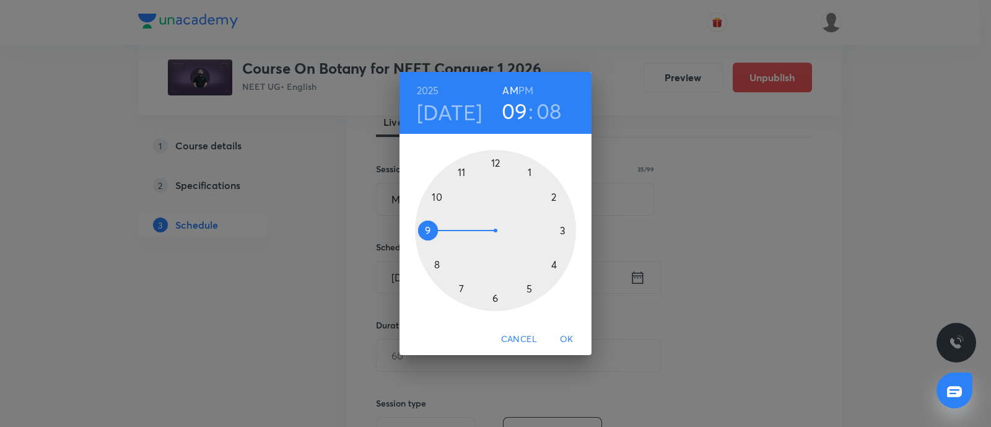
click at [495, 299] on div at bounding box center [495, 230] width 161 height 161
click at [431, 231] on div at bounding box center [495, 230] width 161 height 161
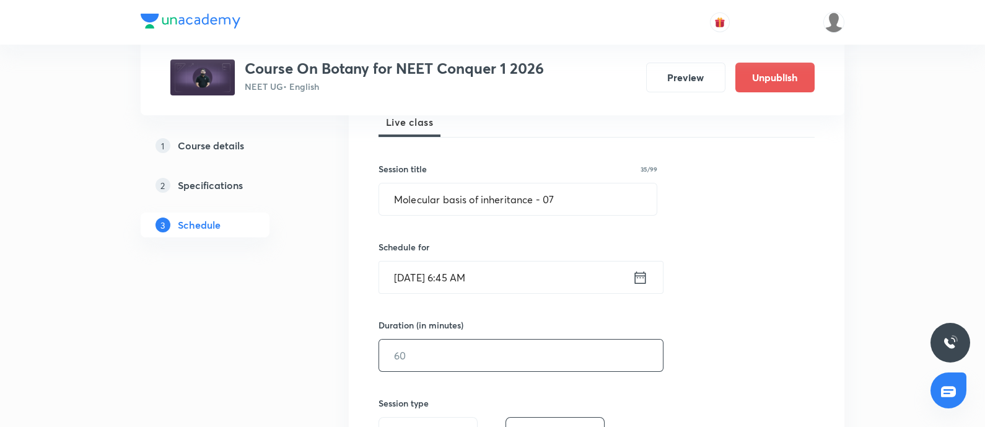
click at [427, 350] on input "text" at bounding box center [521, 355] width 284 height 32
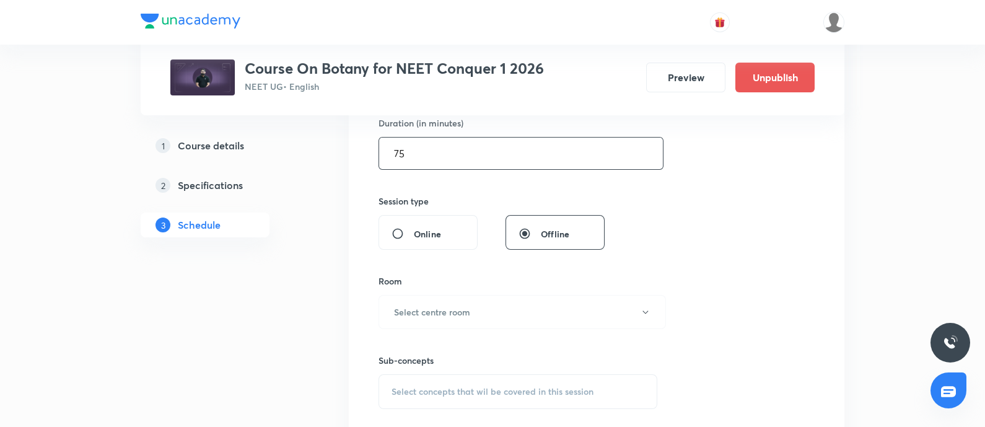
scroll to position [393, 0]
type input "75"
click at [440, 313] on h6 "Select centre room" at bounding box center [432, 309] width 76 height 13
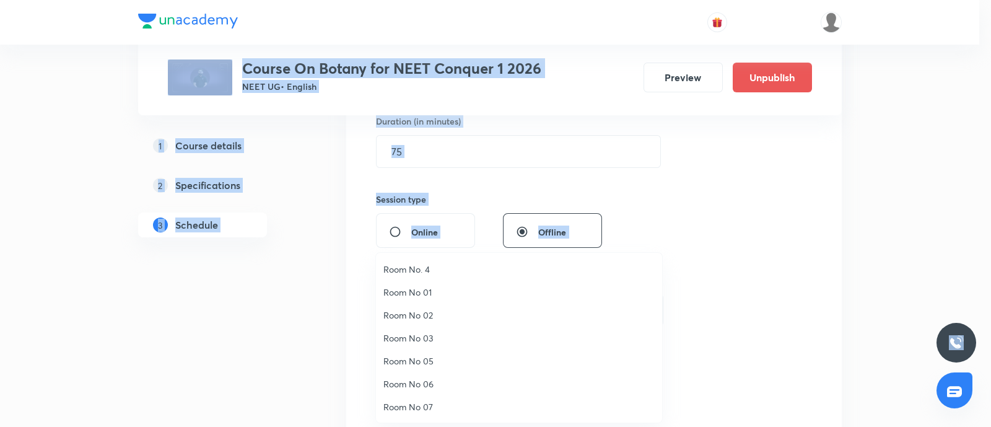
click at [440, 313] on span "Room No 02" at bounding box center [518, 314] width 271 height 13
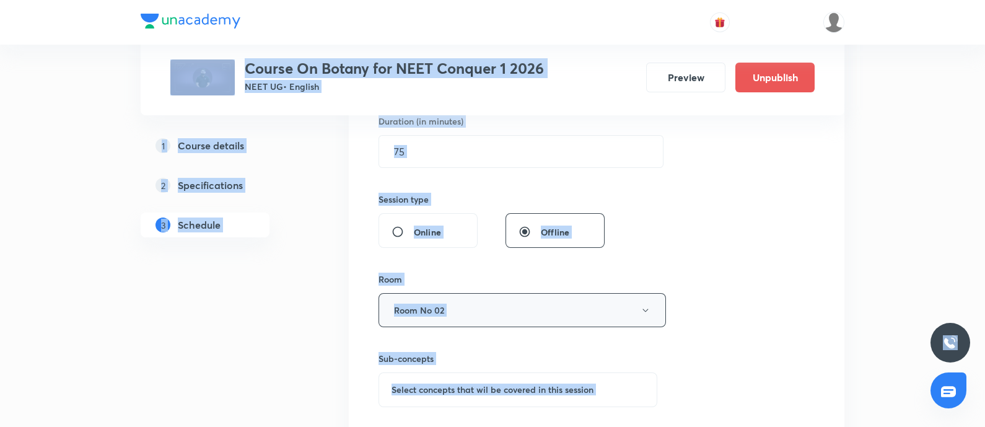
click at [442, 317] on button "Room No 02" at bounding box center [521, 310] width 287 height 34
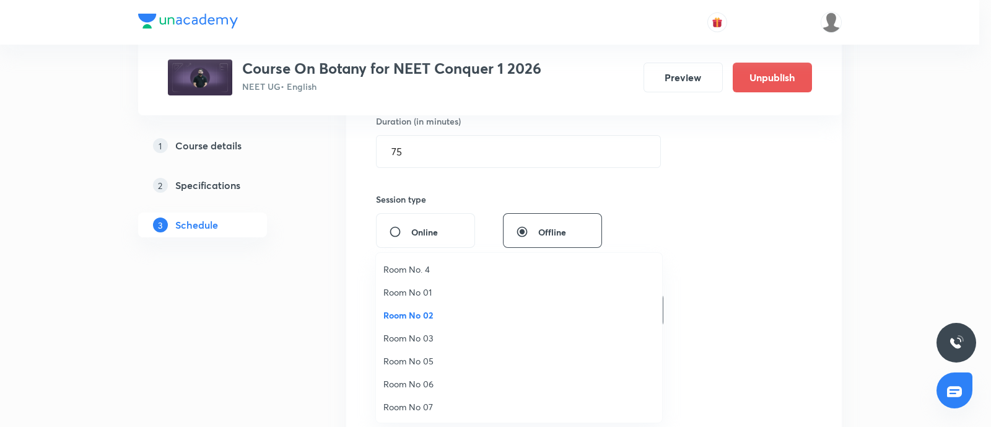
click at [414, 400] on span "Room No 07" at bounding box center [518, 406] width 271 height 13
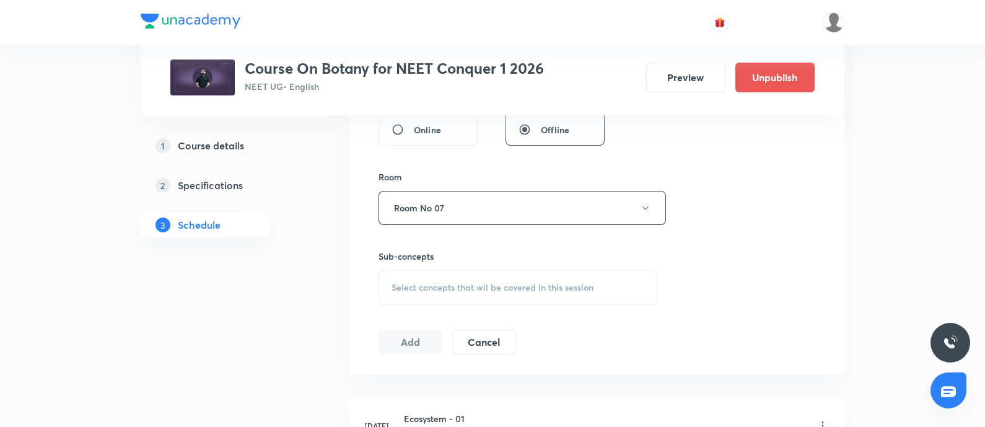
scroll to position [497, 0]
click at [440, 286] on span "Select concepts that wil be covered in this session" at bounding box center [492, 286] width 202 height 10
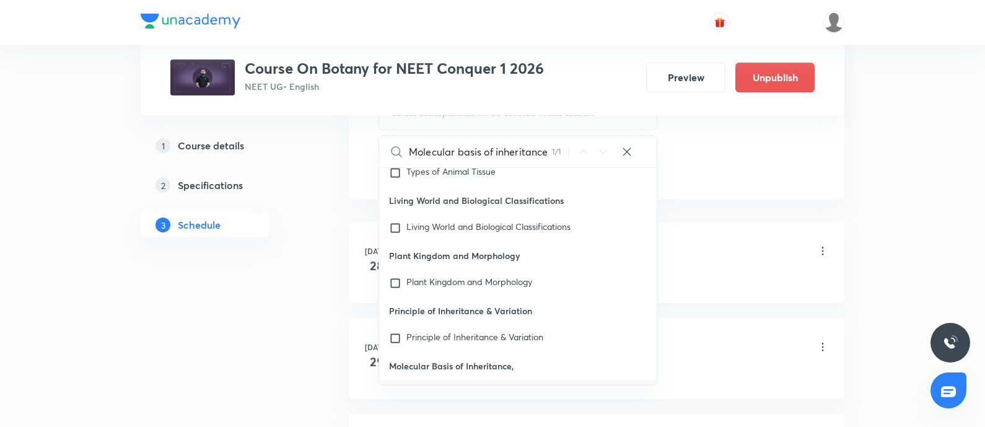
scroll to position [670, 0]
type input "Molecular basis of inheritance"
click at [432, 385] on mark "Molecular Basis of Inheritance" at bounding box center [465, 391] width 118 height 12
checkbox input "true"
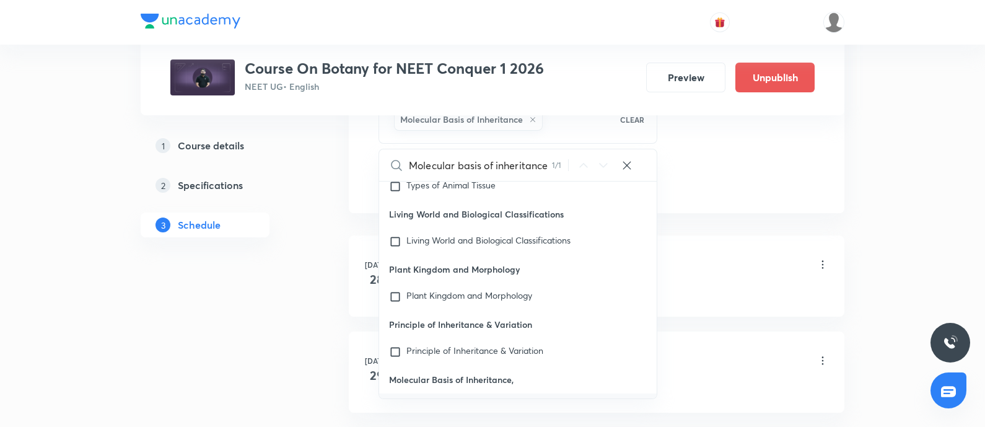
click at [711, 276] on div "Ecosystem - 01 Lesson 1 • 9:30 AM • 75 min • Room Room No 07" at bounding box center [616, 265] width 425 height 29
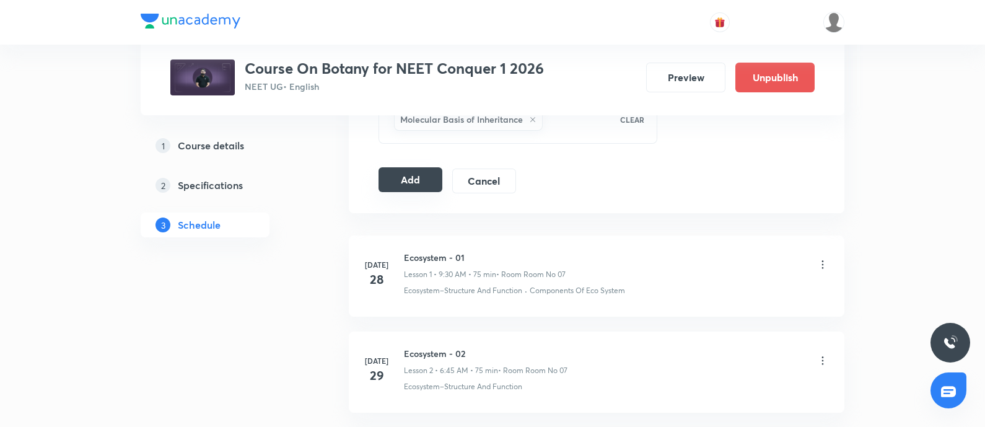
click at [424, 183] on button "Add" at bounding box center [410, 179] width 64 height 25
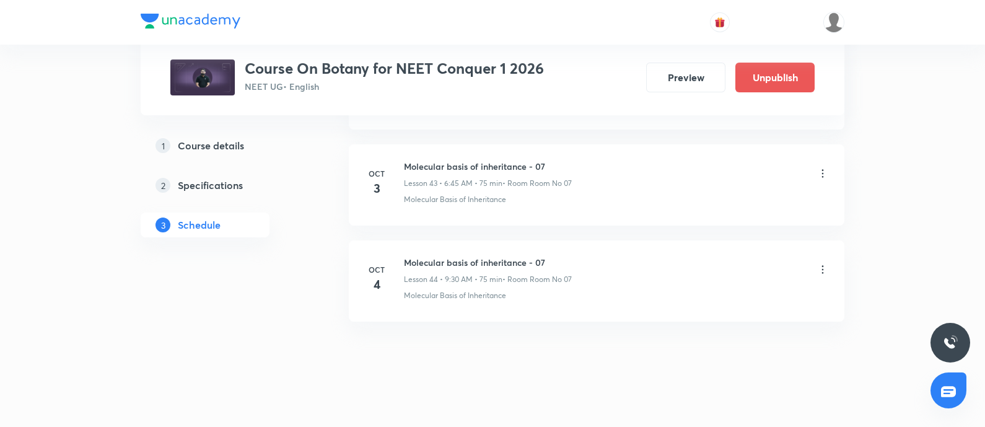
click at [826, 263] on icon at bounding box center [822, 269] width 12 height 12
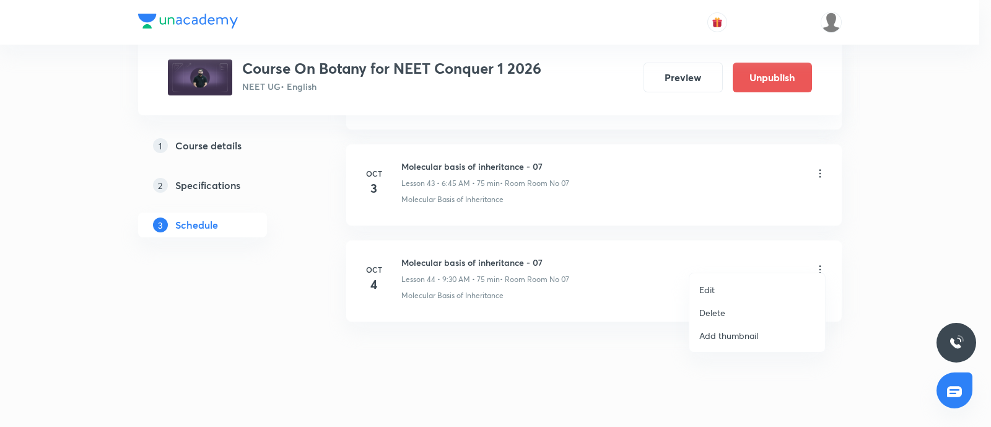
click at [725, 287] on li "Edit" at bounding box center [757, 289] width 136 height 23
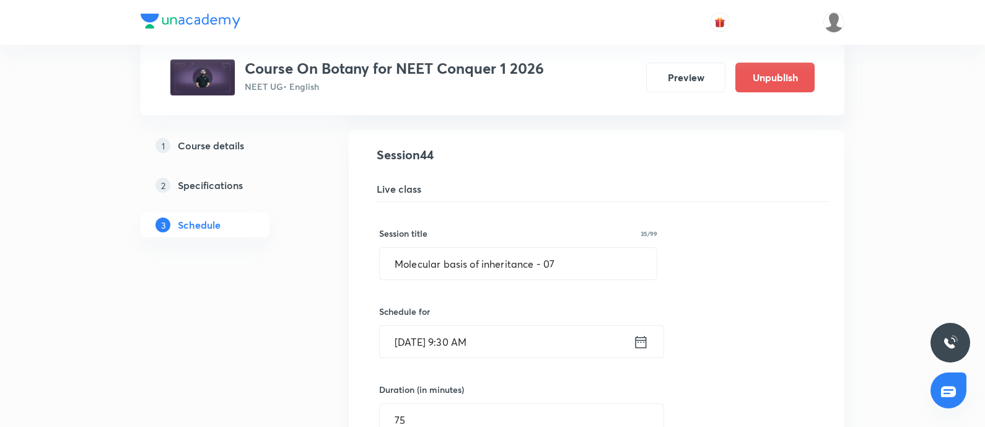
scroll to position [4258, 0]
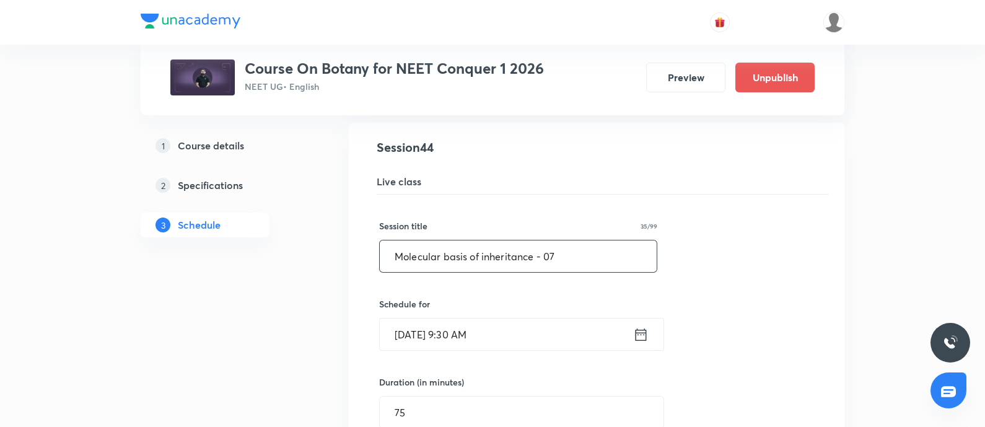
click at [565, 247] on input "Molecular basis of inheritance - 07" at bounding box center [518, 256] width 277 height 32
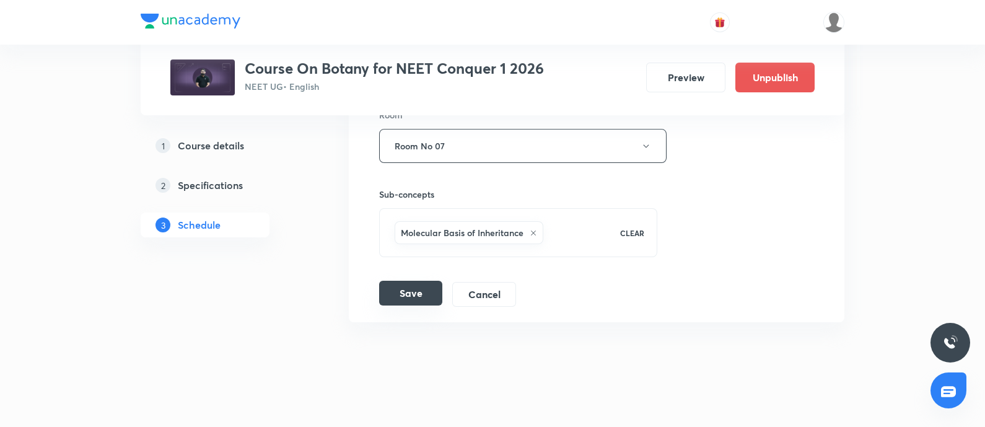
type input "Molecular basis of inheritance - 08"
click at [412, 281] on button "Save" at bounding box center [410, 293] width 63 height 25
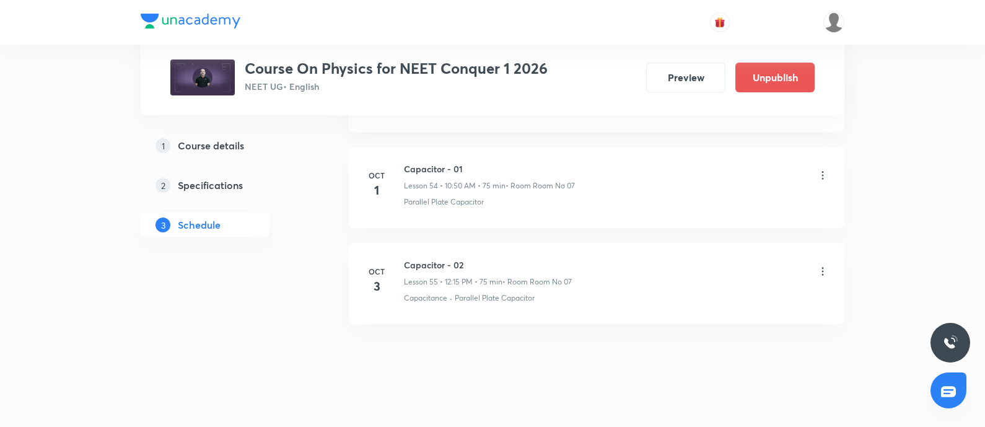
click at [413, 258] on h6 "Capacitor - 02" at bounding box center [488, 264] width 168 height 13
copy h6 "Capacitor - 02"
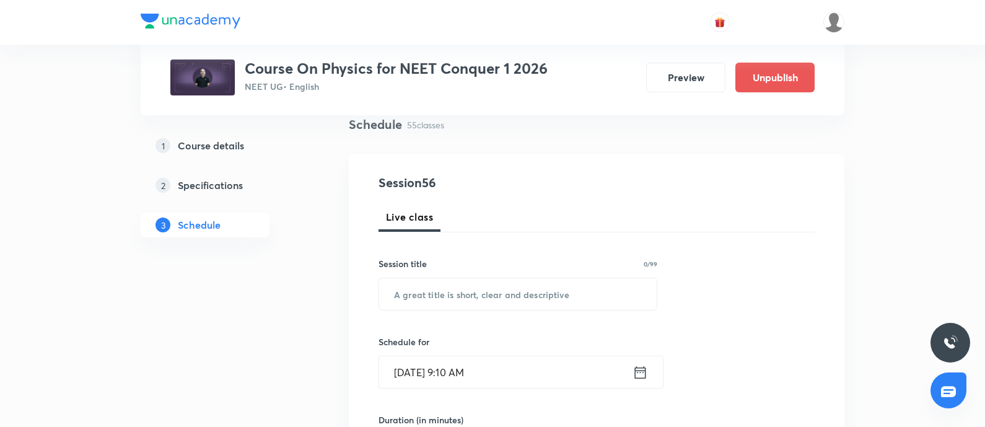
scroll to position [96, 0]
click at [424, 302] on input "text" at bounding box center [517, 292] width 277 height 32
paste input "Capacitor - 02"
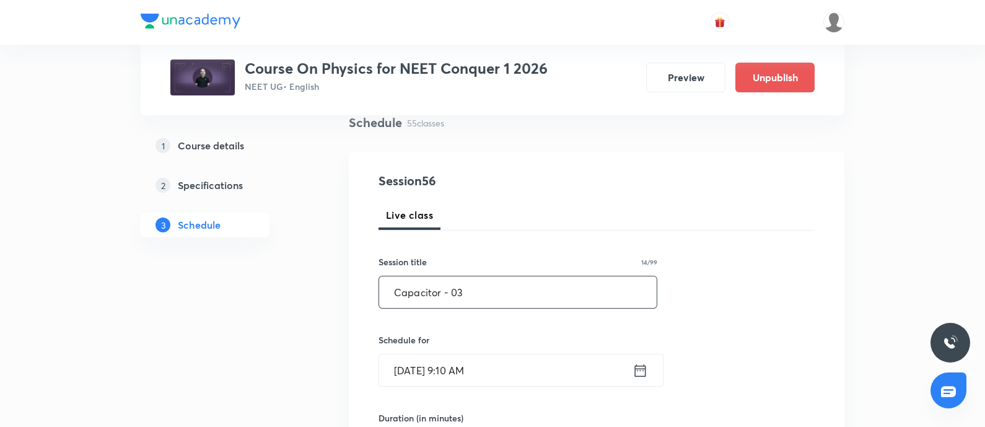
scroll to position [181, 0]
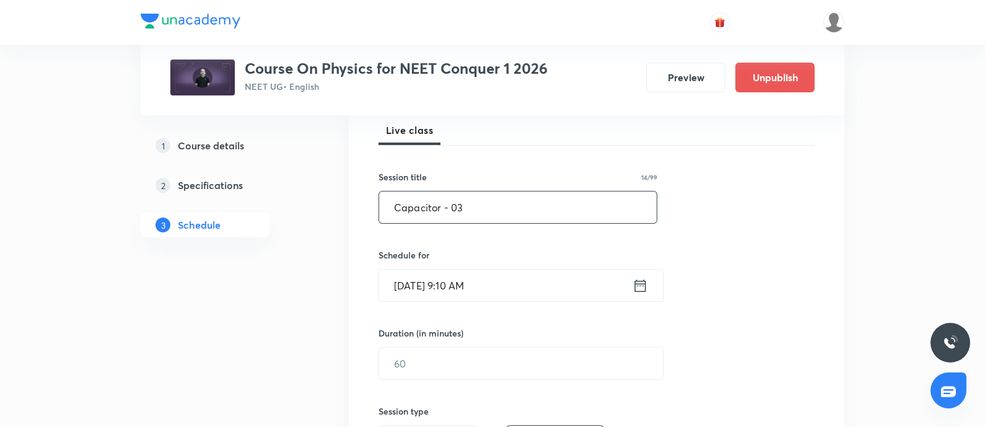
type input "Capacitor - 03"
click at [505, 286] on input "[DATE] 9:10 AM" at bounding box center [505, 285] width 253 height 32
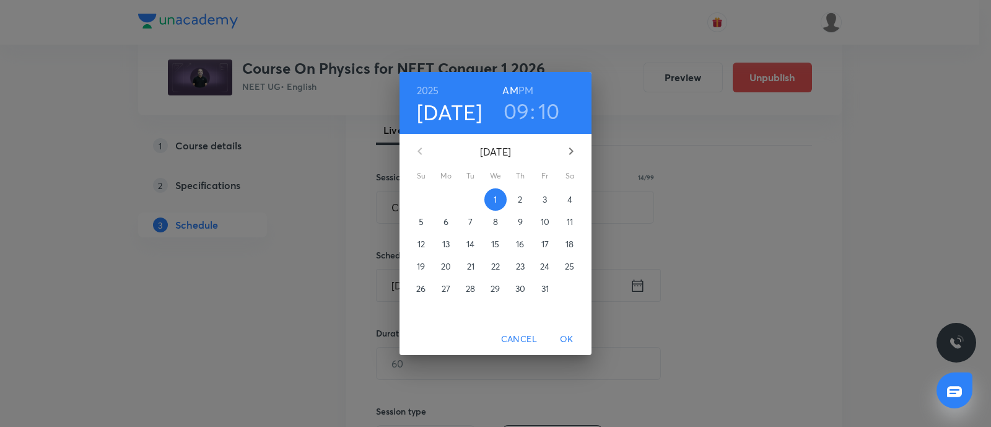
click at [569, 201] on p "4" at bounding box center [569, 199] width 5 height 12
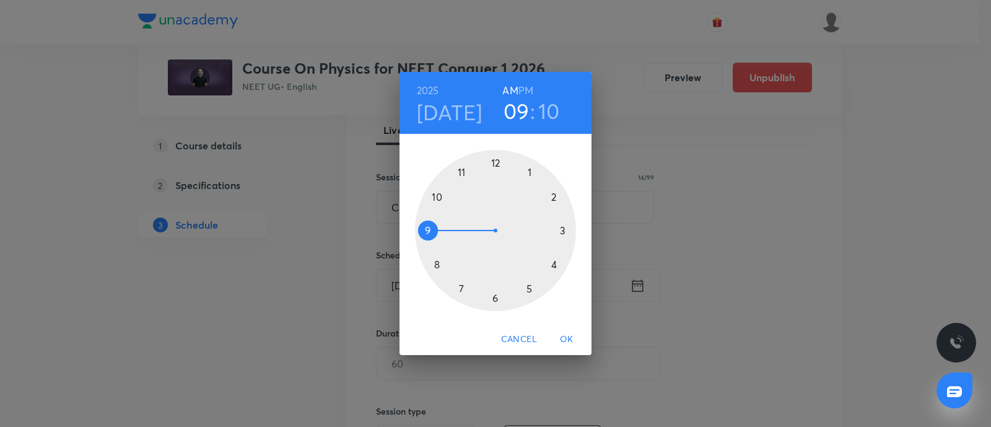
click at [569, 201] on div at bounding box center [495, 230] width 161 height 161
click at [508, 107] on h3 "02" at bounding box center [516, 111] width 25 height 26
click at [437, 197] on div at bounding box center [495, 230] width 161 height 161
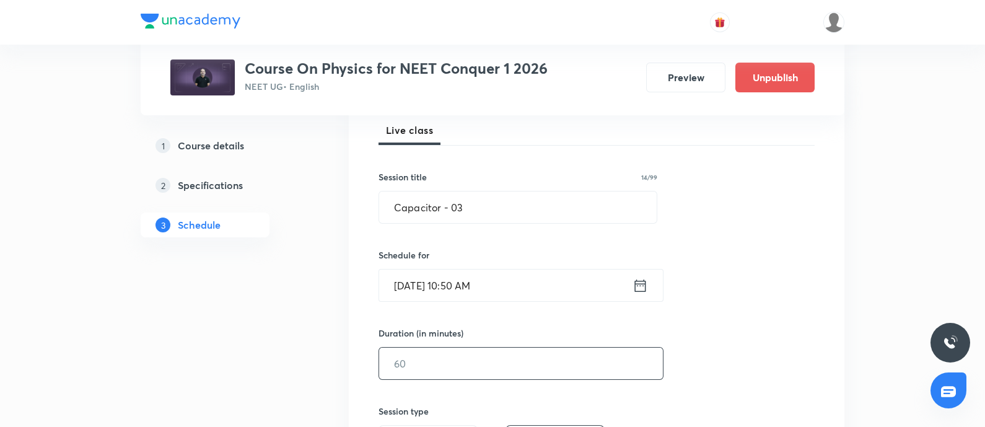
click at [437, 357] on input "text" at bounding box center [521, 363] width 284 height 32
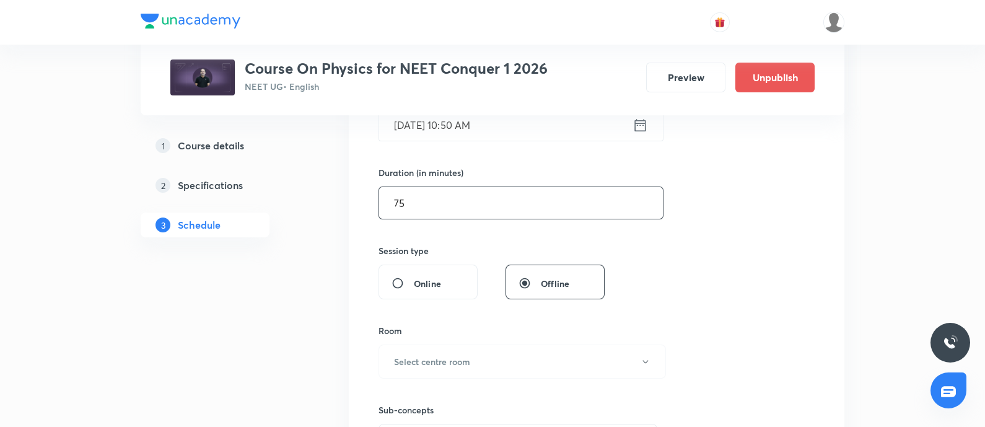
scroll to position [347, 0]
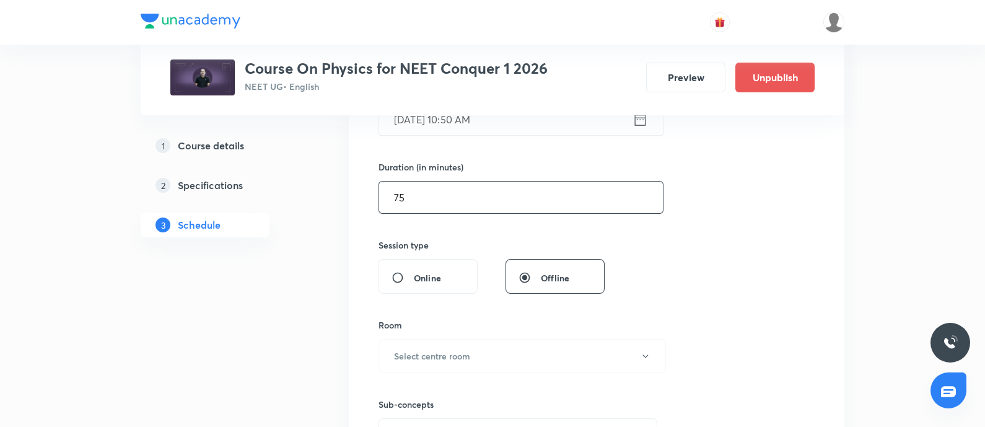
type input "75"
click at [437, 357] on h6 "Select centre room" at bounding box center [432, 355] width 76 height 13
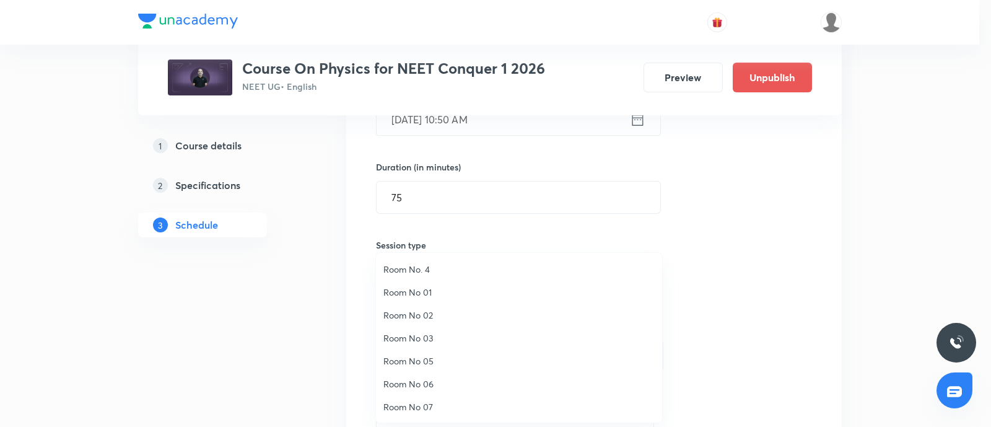
click at [408, 400] on span "Room No 07" at bounding box center [518, 406] width 271 height 13
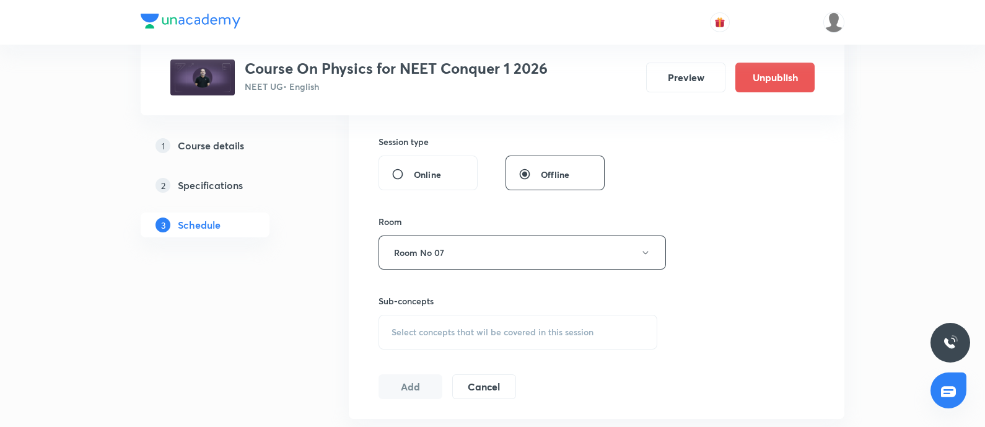
scroll to position [452, 0]
click at [432, 338] on div "Select concepts that wil be covered in this session" at bounding box center [517, 330] width 279 height 35
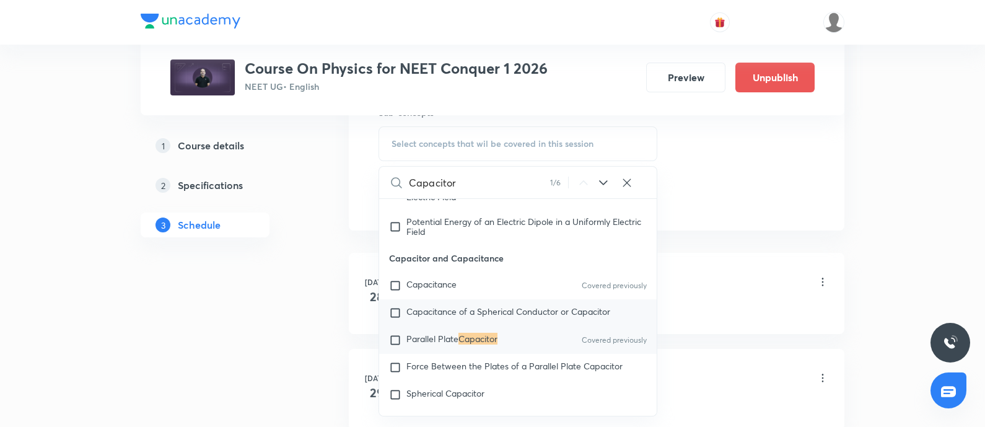
scroll to position [639, 0]
type input "Capacitor"
click at [440, 344] on span "Parallel Plate" at bounding box center [432, 338] width 52 height 12
checkbox input "true"
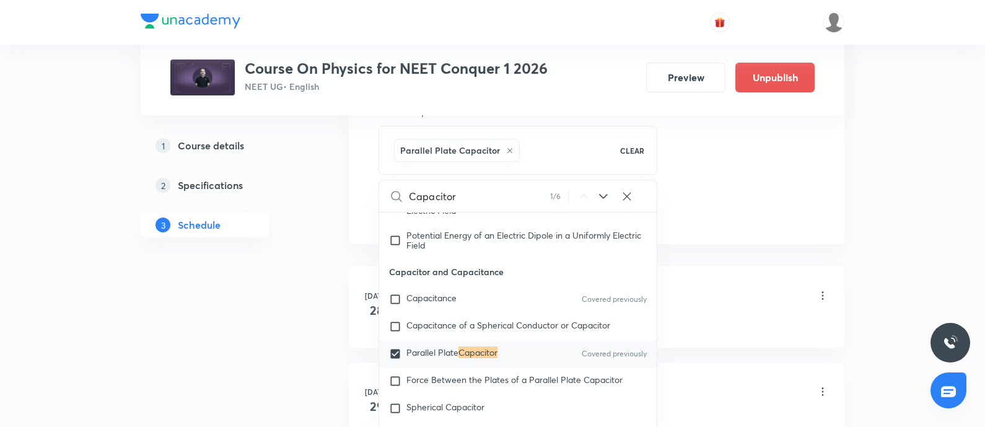
click at [736, 299] on div "Ray Optics - 01 Lesson 1 • 10:50 AM • 75 min • Room Room No 07" at bounding box center [616, 296] width 425 height 29
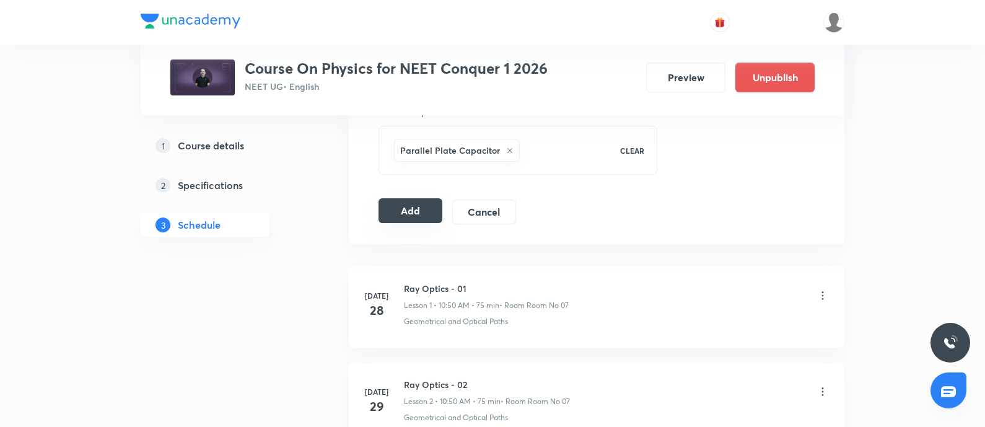
click at [402, 198] on button "Add" at bounding box center [410, 210] width 64 height 25
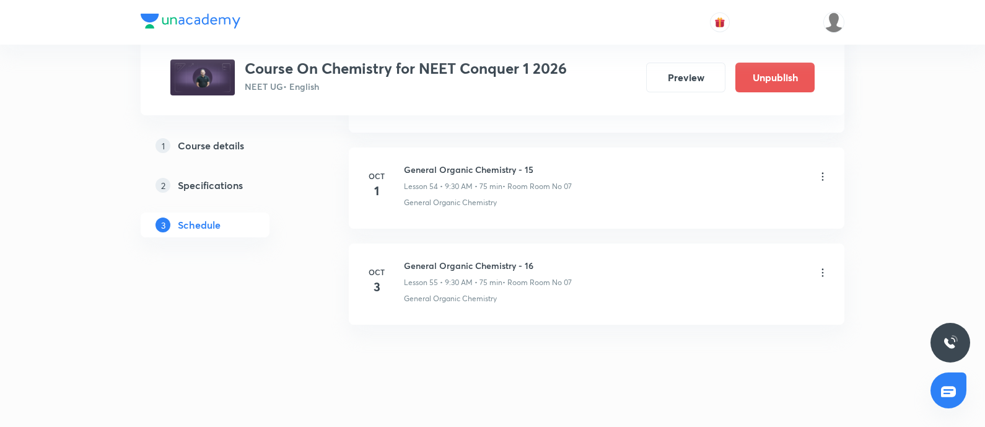
click at [414, 259] on h6 "General Organic Chemistry - 16" at bounding box center [488, 265] width 168 height 13
copy h6 "General Organic Chemistry - 16"
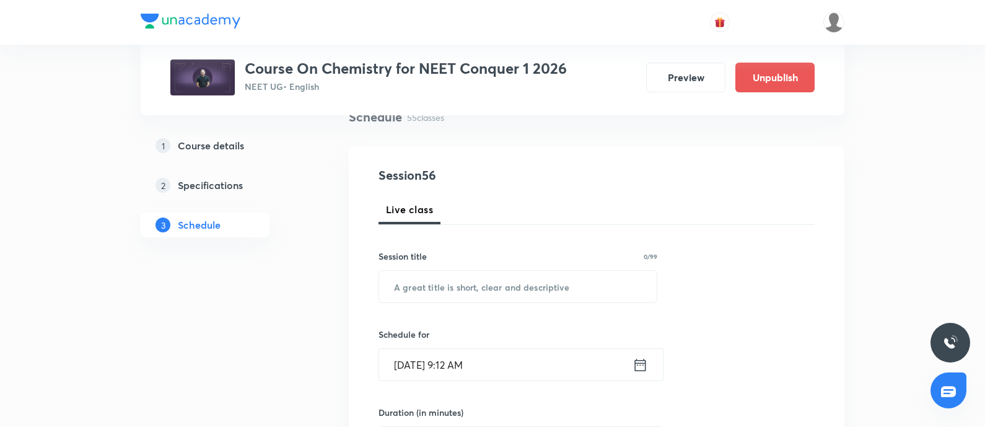
scroll to position [103, 0]
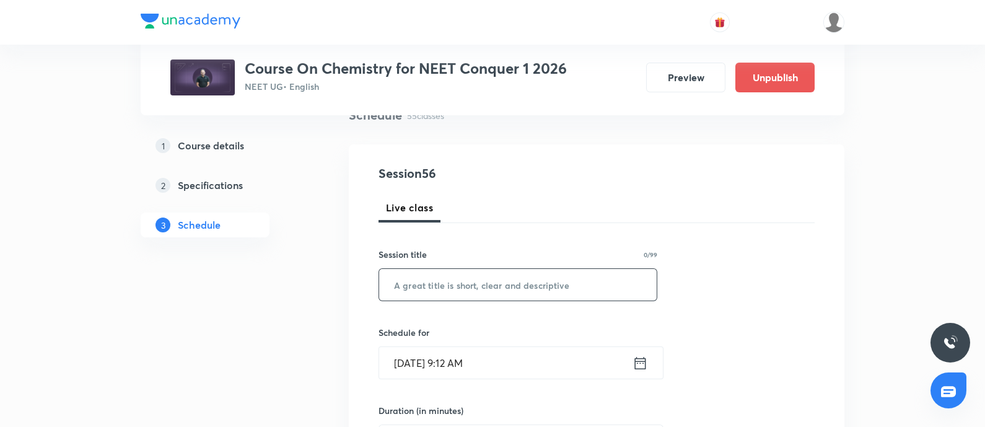
click at [421, 275] on input "text" at bounding box center [517, 285] width 277 height 32
paste input "General Organic Chemistry - 16"
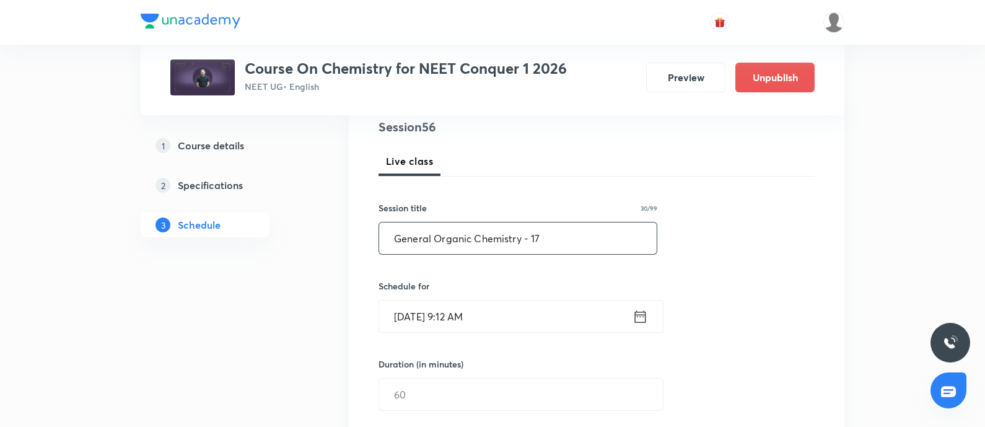
scroll to position [152, 0]
type input "General Organic Chemistry - 17"
click at [497, 314] on input "[DATE] 9:12 AM" at bounding box center [505, 314] width 253 height 32
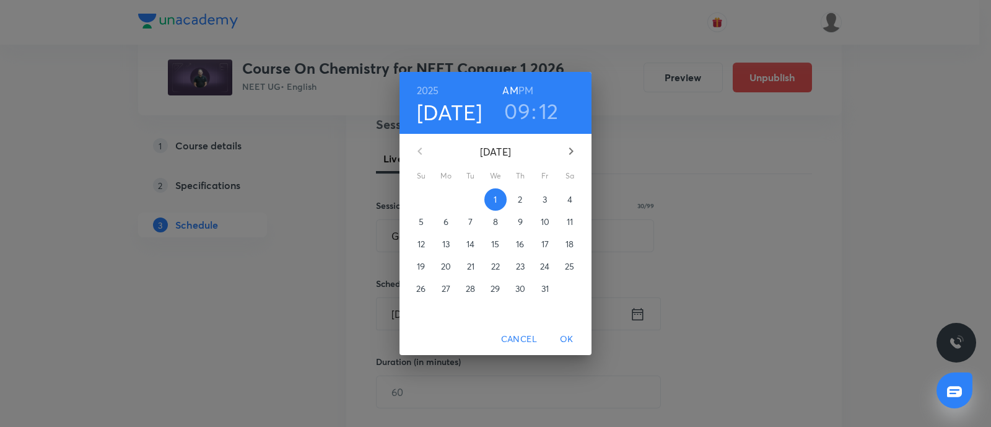
click at [574, 203] on span "4" at bounding box center [570, 199] width 22 height 12
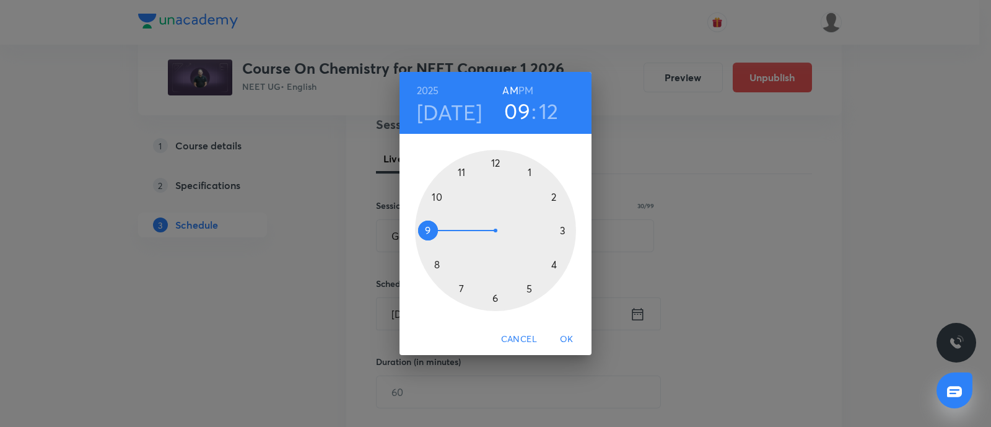
click at [530, 89] on h6 "PM" at bounding box center [525, 90] width 15 height 17
click at [495, 160] on div at bounding box center [495, 230] width 161 height 161
click at [562, 230] on div at bounding box center [495, 230] width 161 height 161
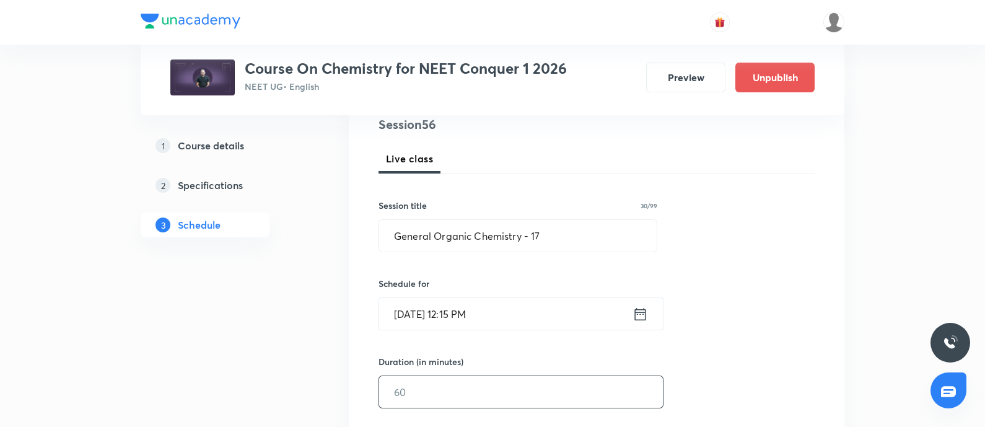
click at [438, 383] on input "text" at bounding box center [521, 392] width 284 height 32
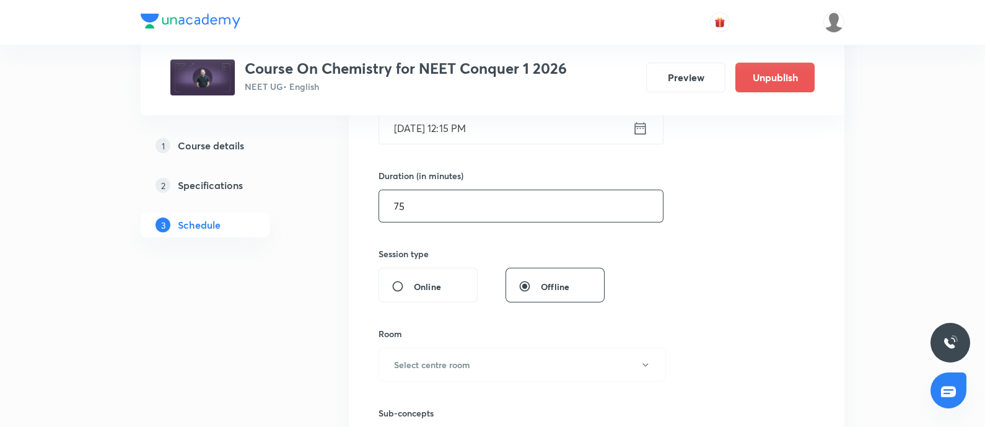
scroll to position [341, 0]
type input "75"
click at [450, 363] on h6 "Select centre room" at bounding box center [432, 362] width 76 height 13
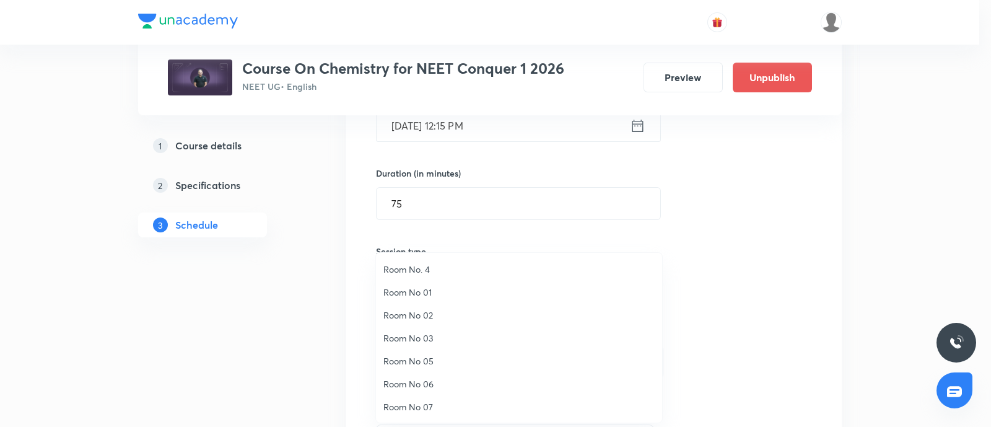
click at [419, 401] on span "Room No 07" at bounding box center [518, 406] width 271 height 13
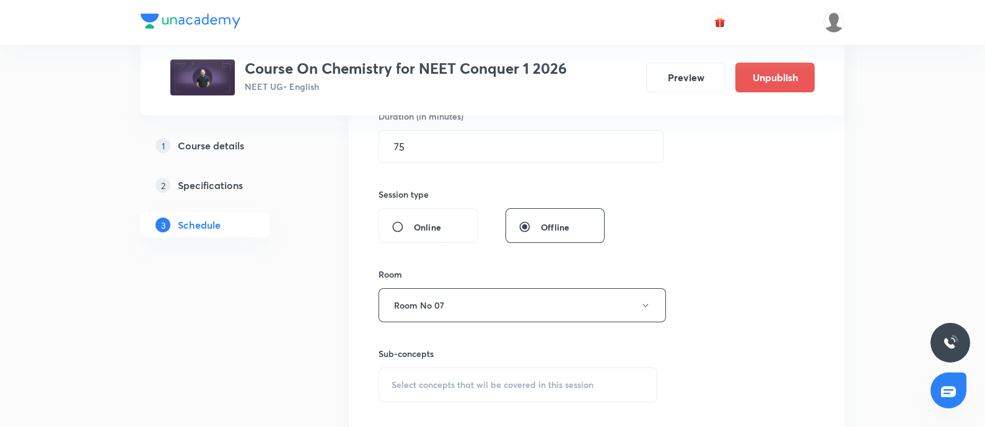
scroll to position [400, 0]
click at [441, 385] on span "Select concepts that wil be covered in this session" at bounding box center [492, 382] width 202 height 10
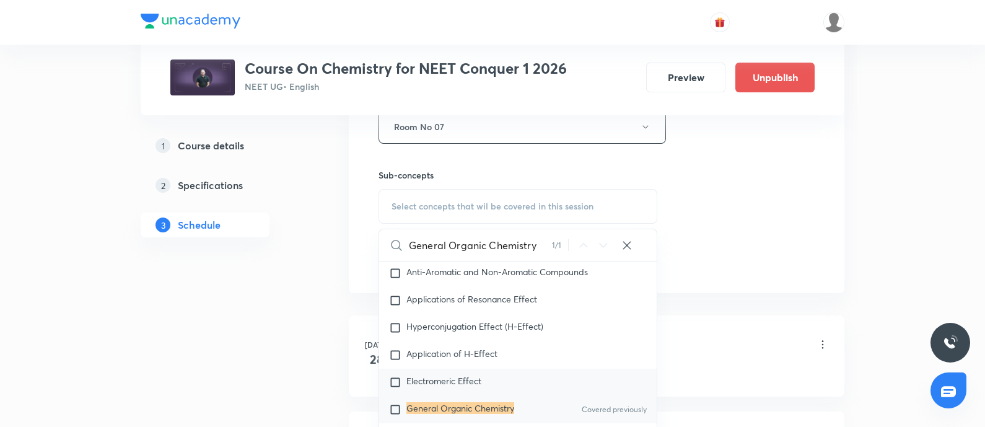
scroll to position [19373, 0]
type input "General Organic Chemistry"
click at [393, 415] on input "checkbox" at bounding box center [397, 409] width 17 height 12
checkbox input "true"
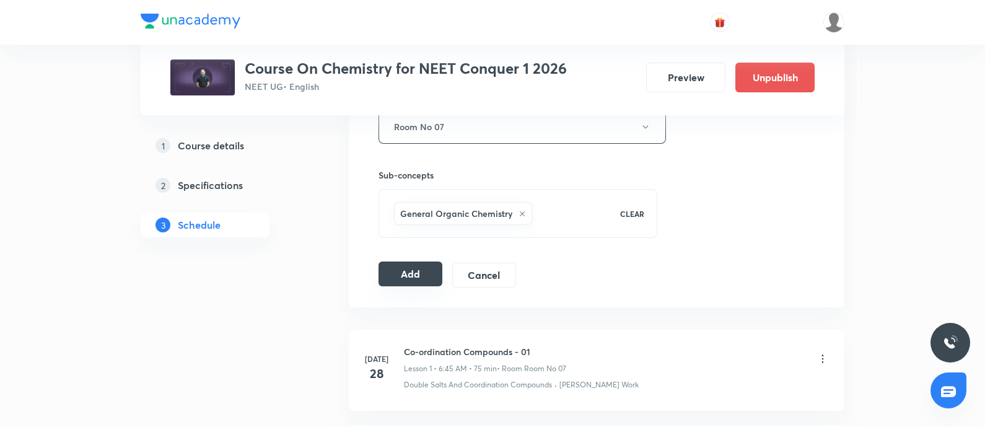
click at [408, 270] on button "Add" at bounding box center [410, 273] width 64 height 25
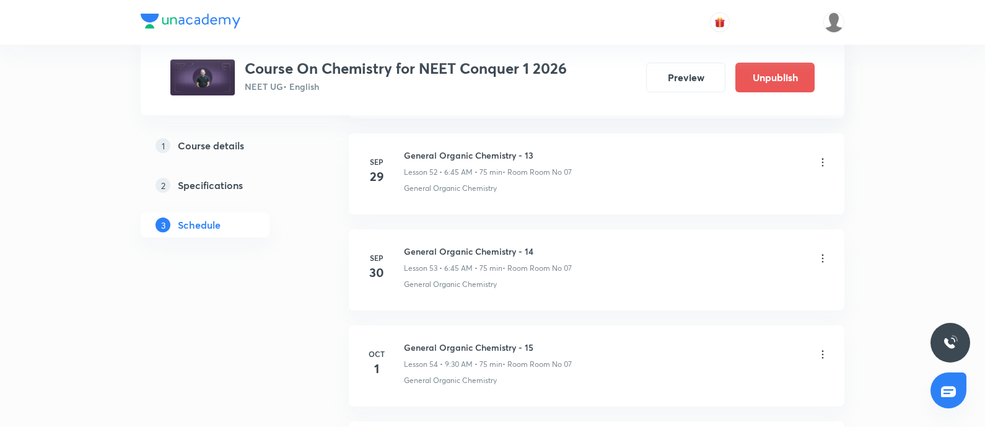
scroll to position [5928, 0]
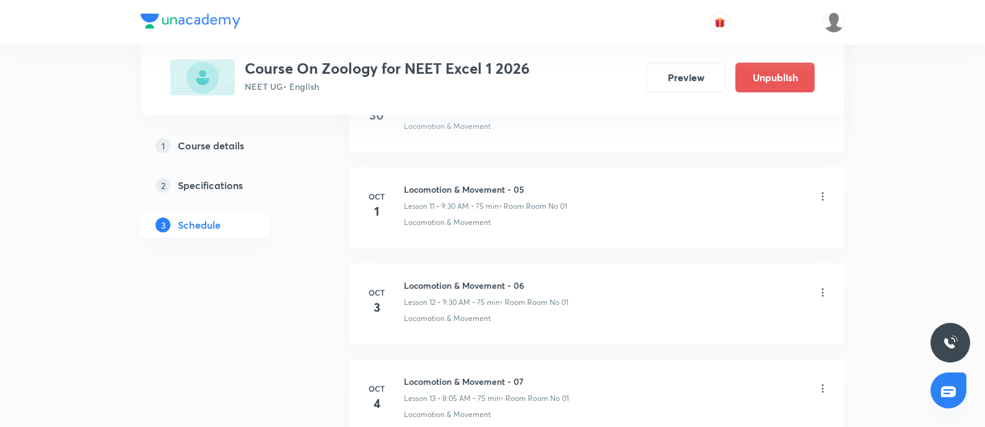
scroll to position [1682, 0]
click at [821, 192] on icon at bounding box center [822, 198] width 12 height 12
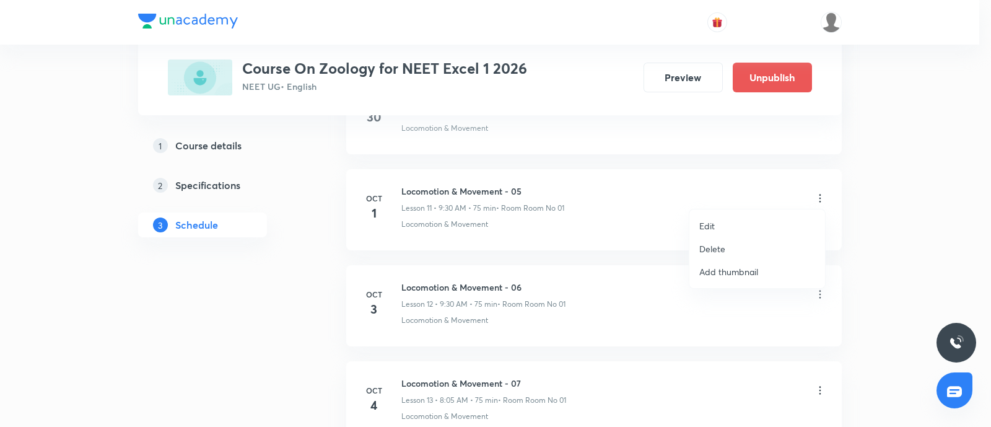
click at [734, 224] on li "Edit" at bounding box center [757, 225] width 136 height 23
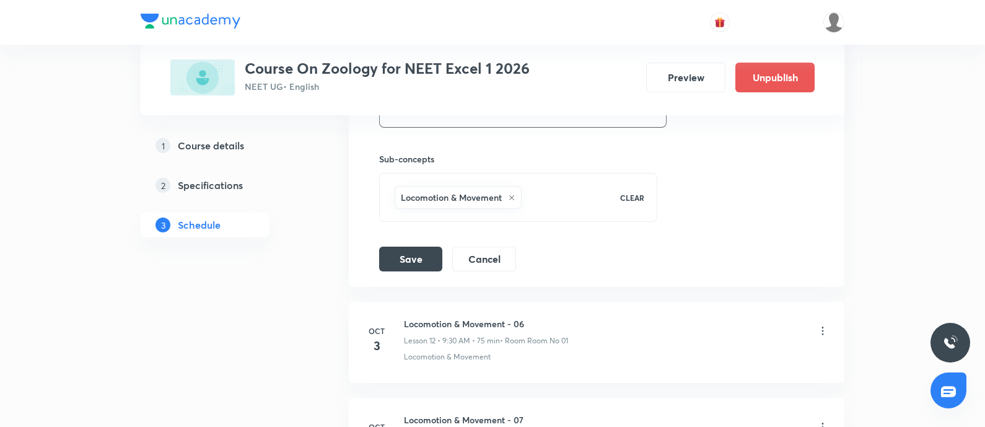
scroll to position [1549, 0]
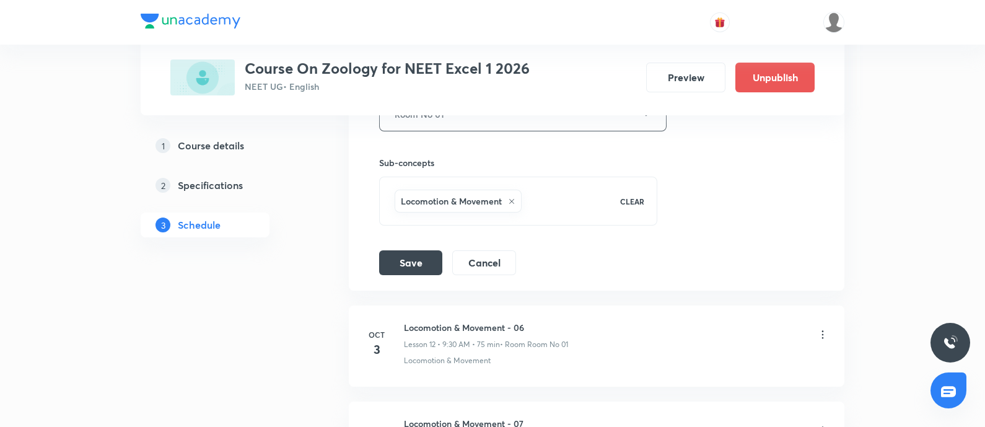
click at [513, 200] on icon at bounding box center [511, 201] width 7 height 7
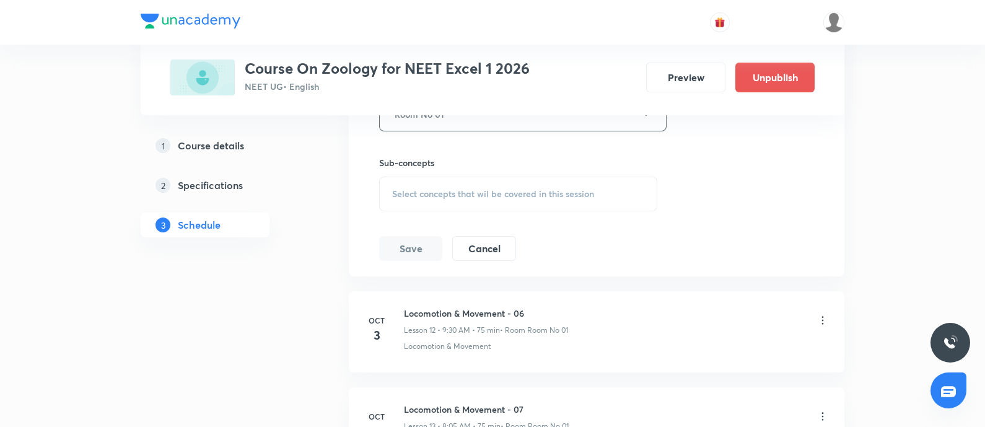
click at [456, 183] on div "Select concepts that wil be covered in this session" at bounding box center [518, 194] width 278 height 35
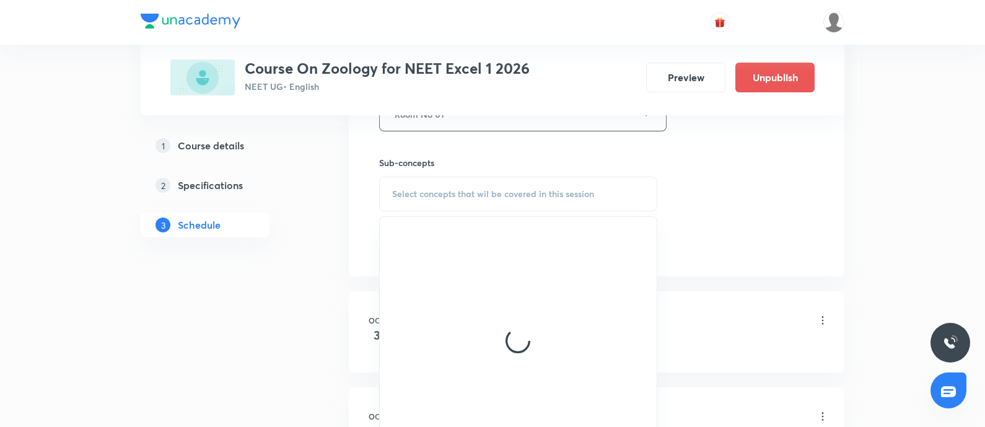
click at [461, 191] on span "Select concepts that wil be covered in this session" at bounding box center [493, 194] width 202 height 10
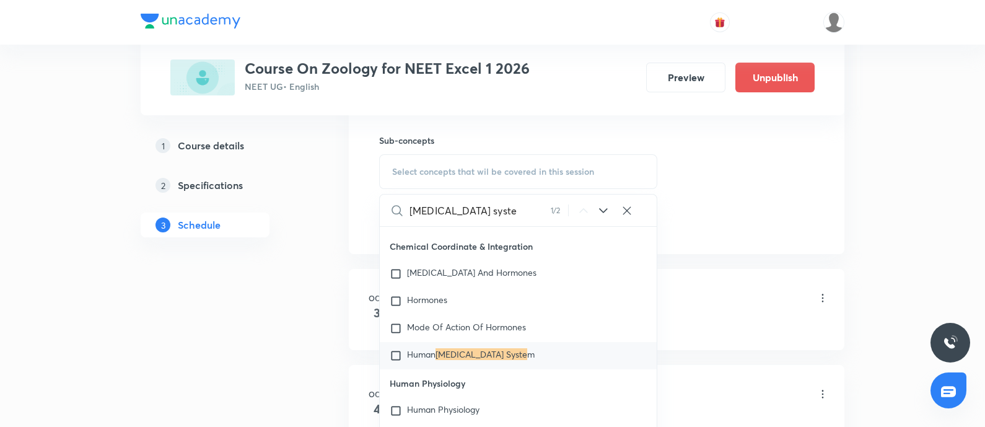
scroll to position [6117, 0]
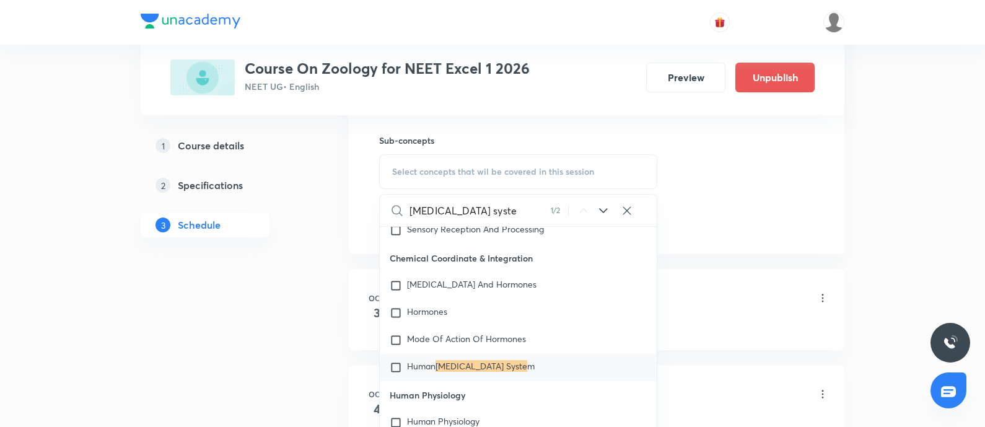
type input "endocrine syste"
click at [601, 209] on icon at bounding box center [603, 210] width 15 height 15
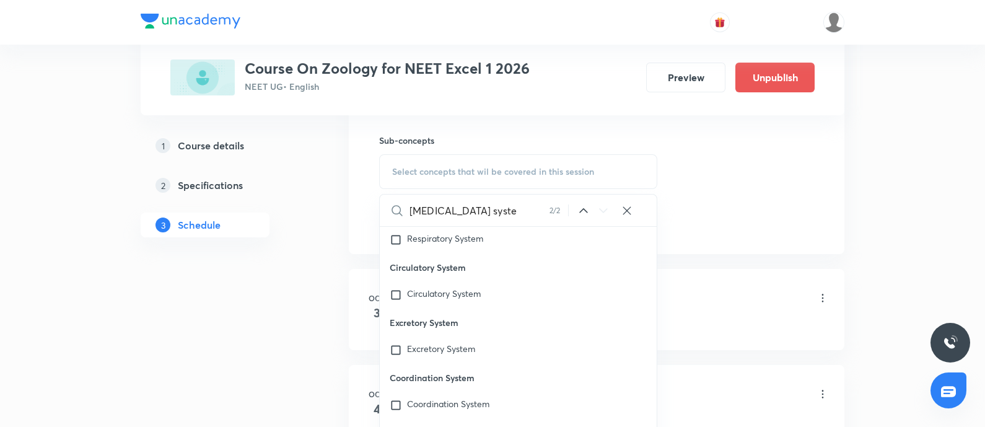
scroll to position [37844, 0]
drag, startPoint x: 390, startPoint y: 356, endPoint x: 461, endPoint y: 357, distance: 71.2
click at [461, 417] on p "Endocrine System" at bounding box center [518, 431] width 277 height 28
copy p "[MEDICAL_DATA] System"
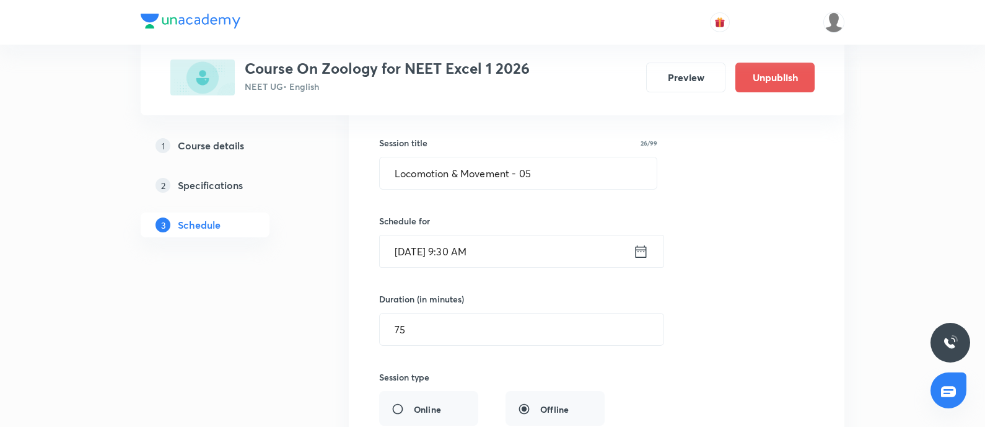
scroll to position [1172, 0]
click at [556, 170] on input "Locomotion & Movement - 05" at bounding box center [518, 175] width 277 height 32
paste input "Endocrine System"
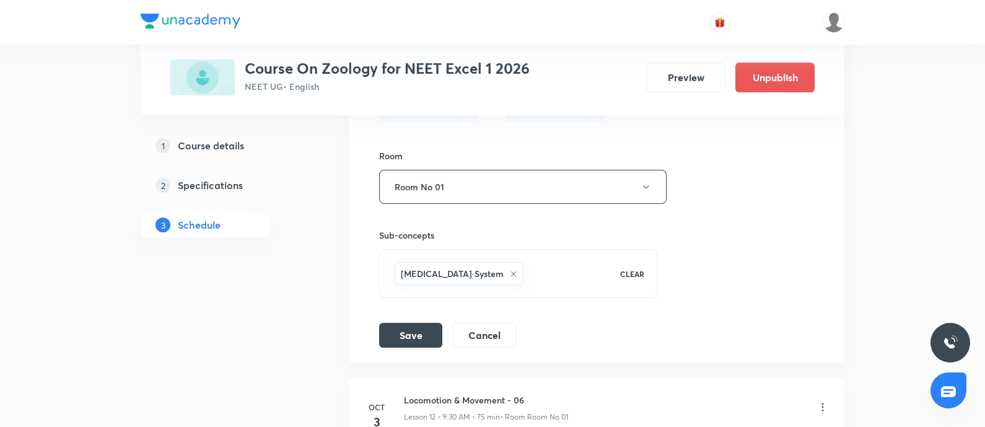
scroll to position [1485, 0]
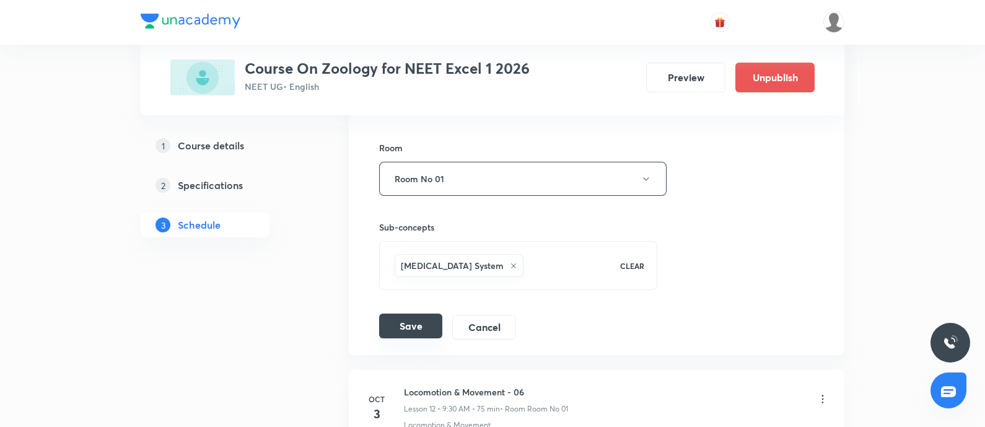
type input "Endocrine System - 01"
click at [424, 323] on button "Save" at bounding box center [410, 325] width 63 height 25
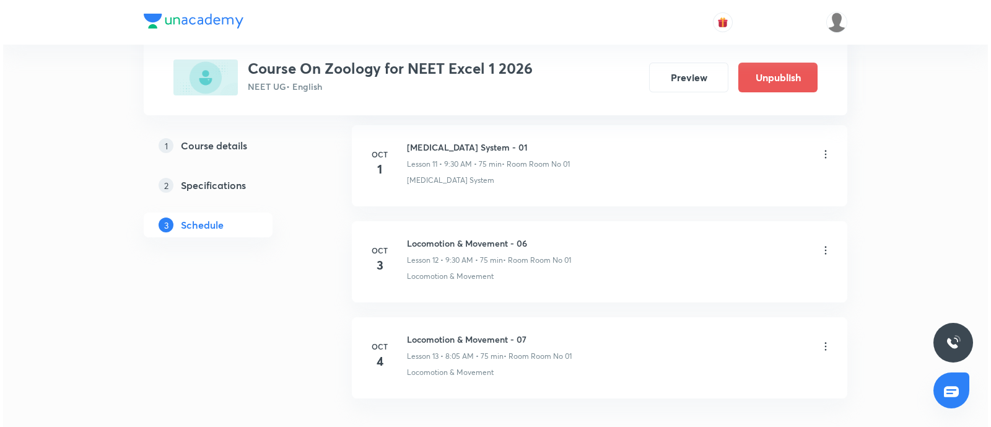
scroll to position [1723, 0]
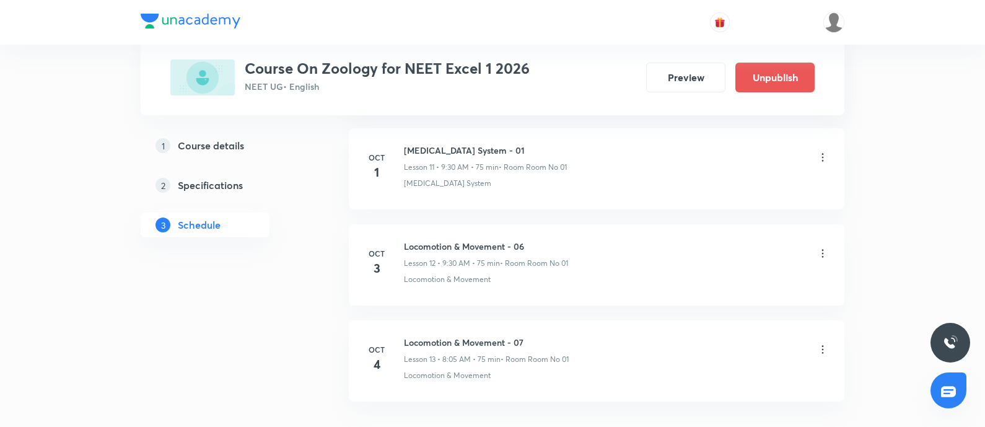
click at [818, 247] on icon at bounding box center [822, 253] width 12 height 12
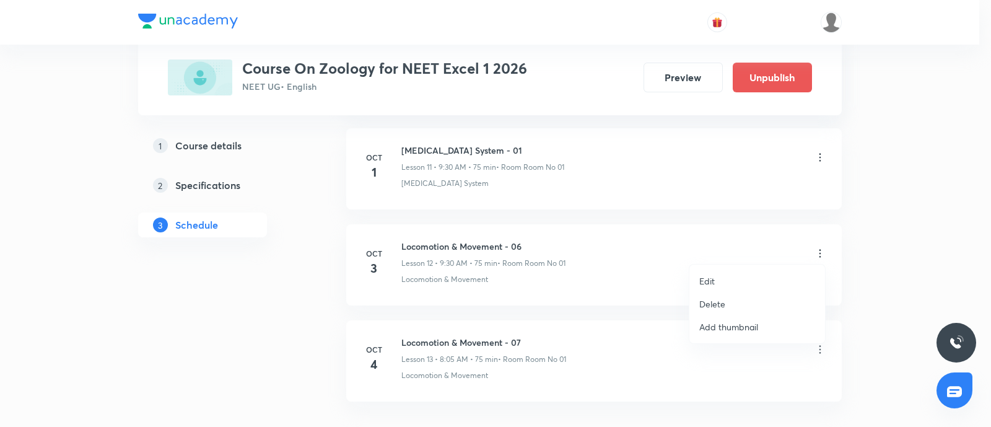
click at [718, 279] on li "Edit" at bounding box center [757, 280] width 136 height 23
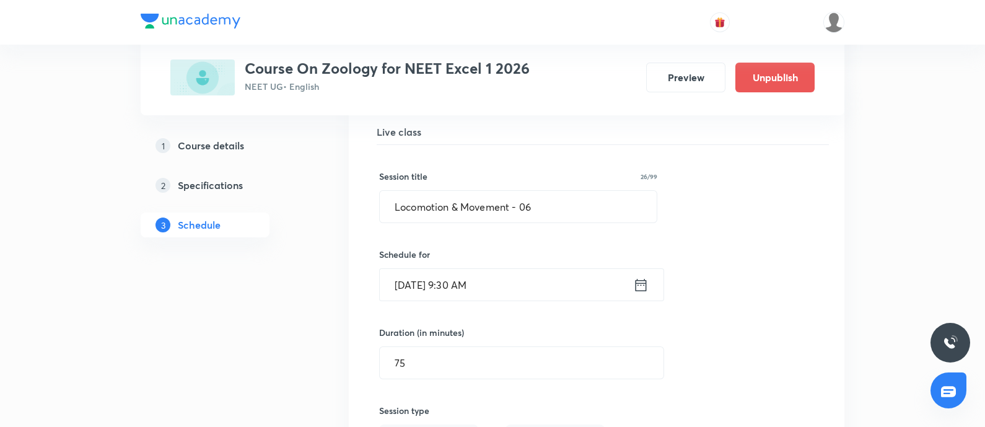
scroll to position [1235, 0]
click at [547, 204] on input "Locomotion & Movement - 06" at bounding box center [518, 207] width 277 height 32
paste input "[MEDICAL_DATA] System"
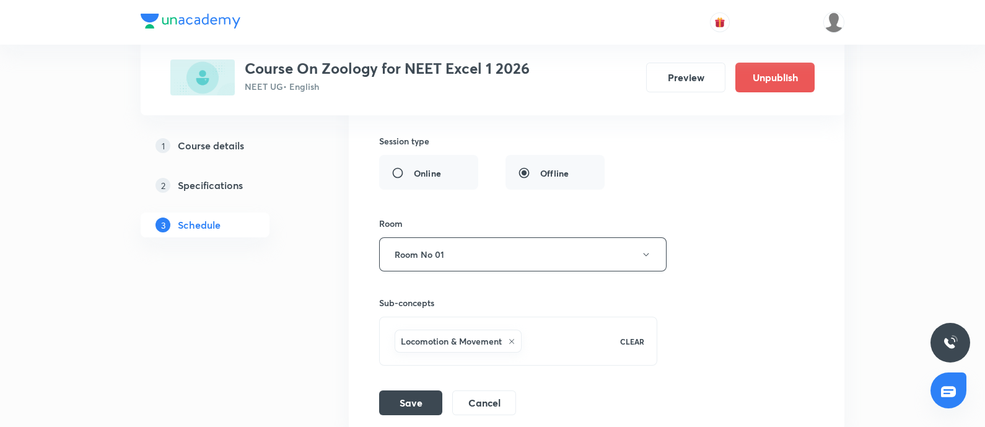
scroll to position [1506, 0]
type input "Endocrine System - -2"
click at [409, 394] on button "Save" at bounding box center [410, 400] width 63 height 25
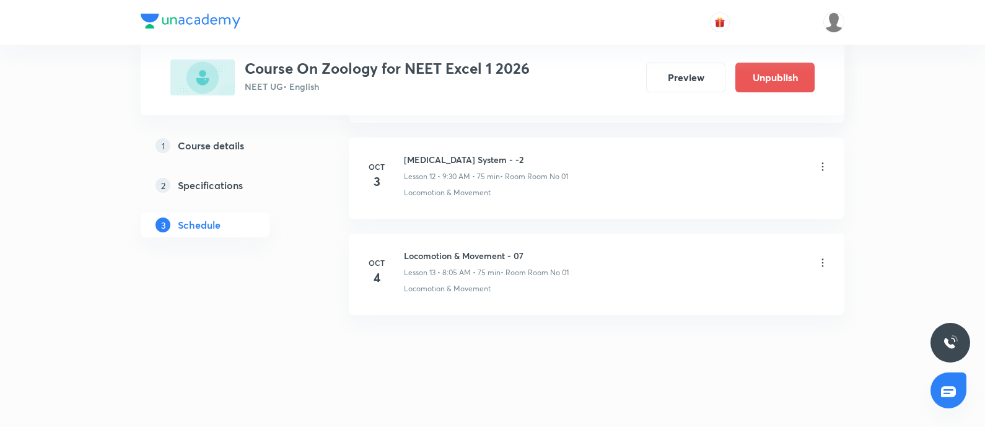
click at [822, 258] on icon at bounding box center [823, 262] width 2 height 8
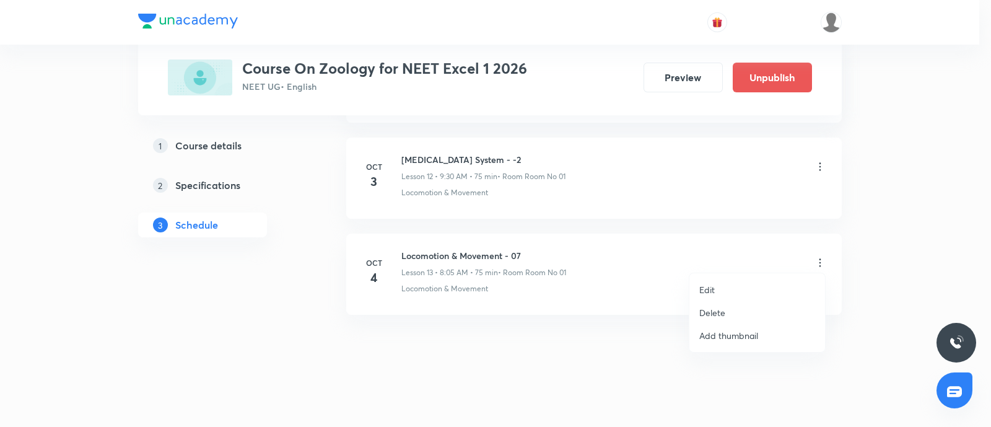
click at [731, 282] on li "Edit" at bounding box center [757, 289] width 136 height 23
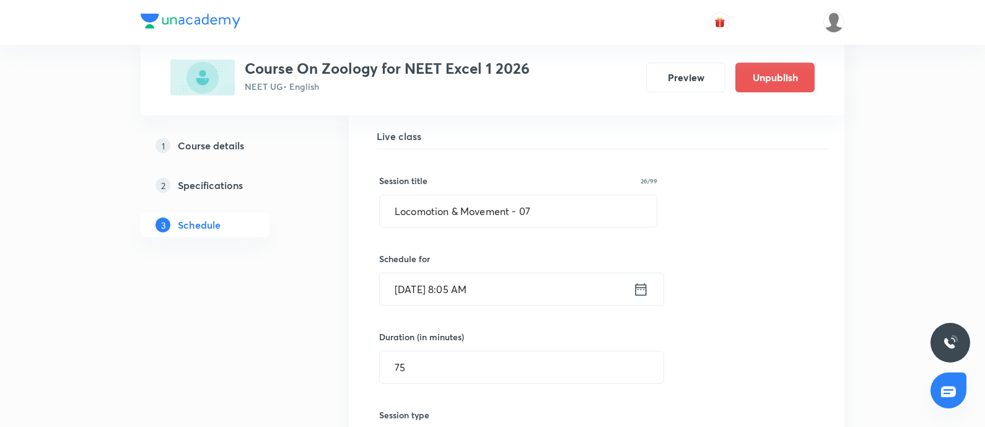
scroll to position [1320, 0]
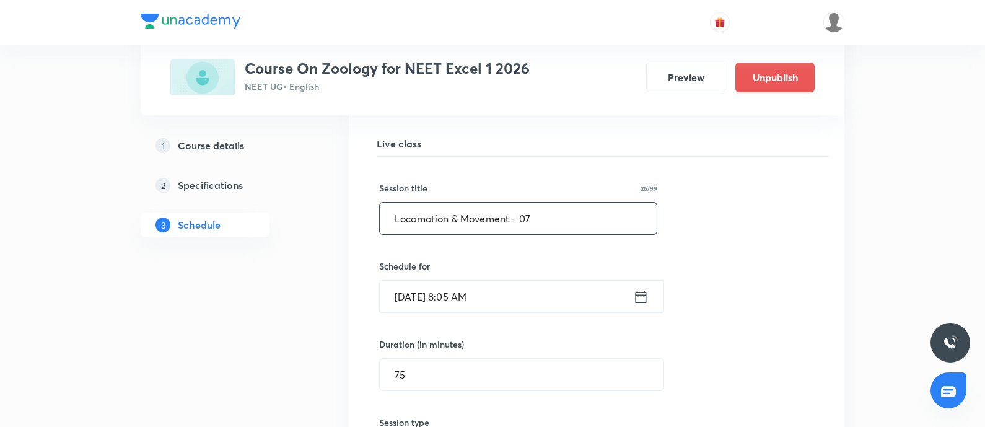
click at [543, 212] on input "Locomotion & Movement - 07" at bounding box center [518, 219] width 277 height 32
paste input "[MEDICAL_DATA] System"
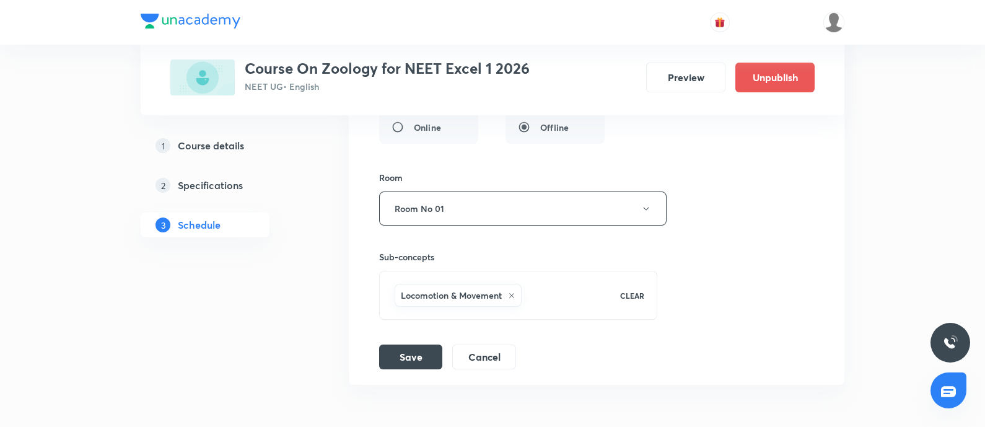
scroll to position [1650, 0]
type input "[MEDICAL_DATA] System - 01"
click at [403, 336] on div "Session title 21/99 [MEDICAL_DATA] System - 01 ​ Schedule for [DATE] 8:05 AM ​ …" at bounding box center [596, 96] width 435 height 539
click at [403, 346] on button "Save" at bounding box center [410, 352] width 63 height 25
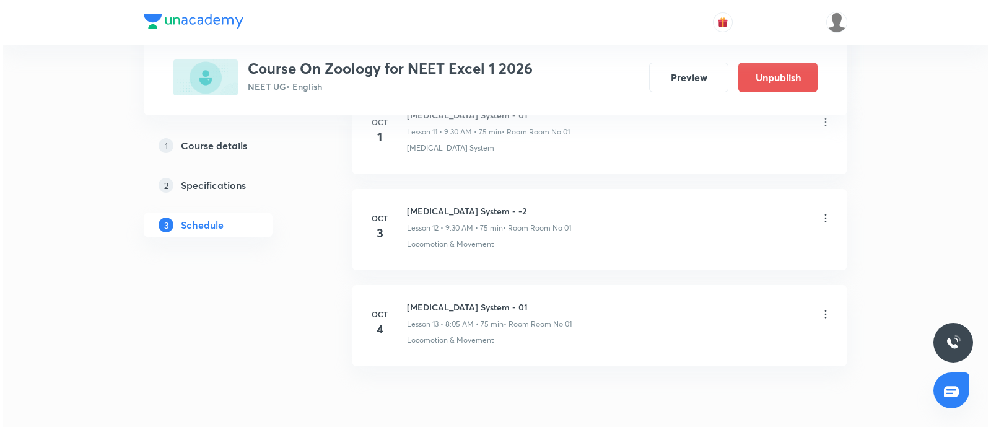
scroll to position [1810, 0]
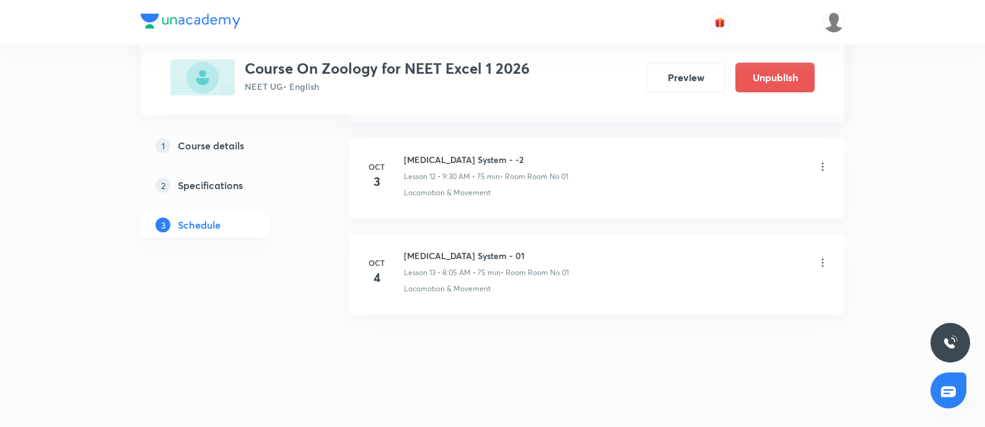
click at [826, 256] on icon at bounding box center [822, 262] width 12 height 12
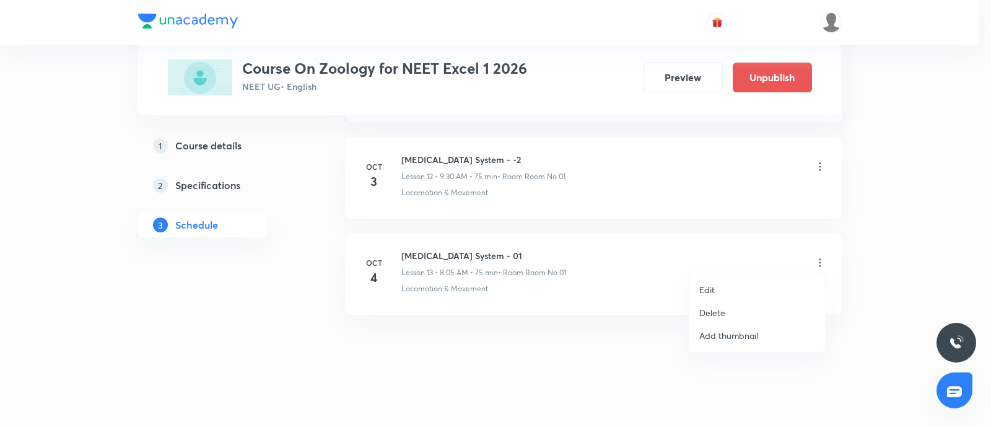
click at [719, 282] on li "Edit" at bounding box center [757, 289] width 136 height 23
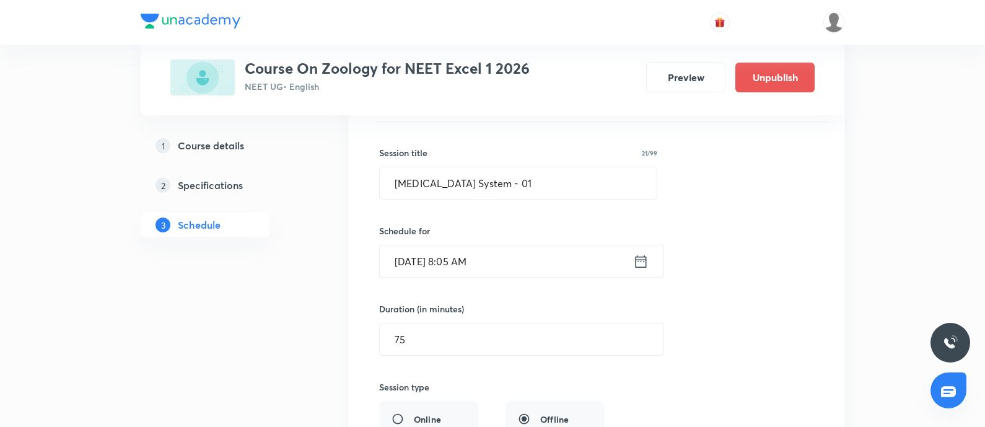
scroll to position [1353, 0]
click at [536, 178] on input "[MEDICAL_DATA] System - 01" at bounding box center [518, 186] width 277 height 32
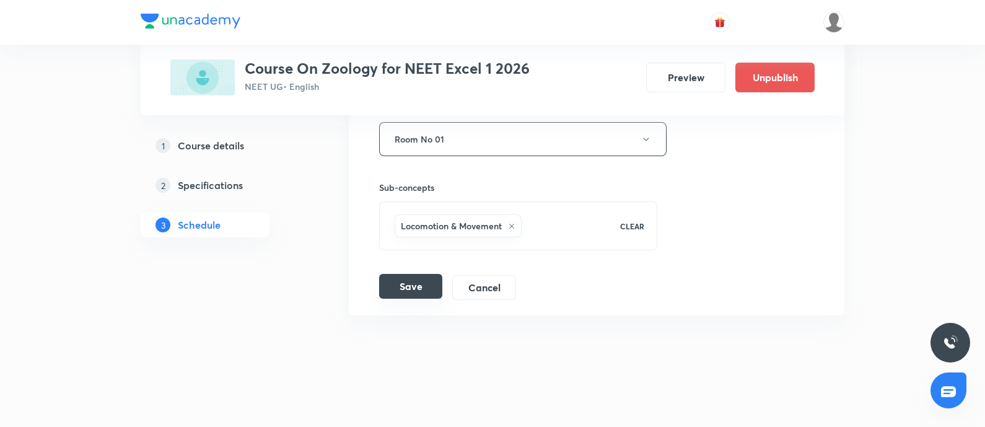
type input "[MEDICAL_DATA] System - 03"
click at [408, 282] on button "Save" at bounding box center [410, 286] width 63 height 25
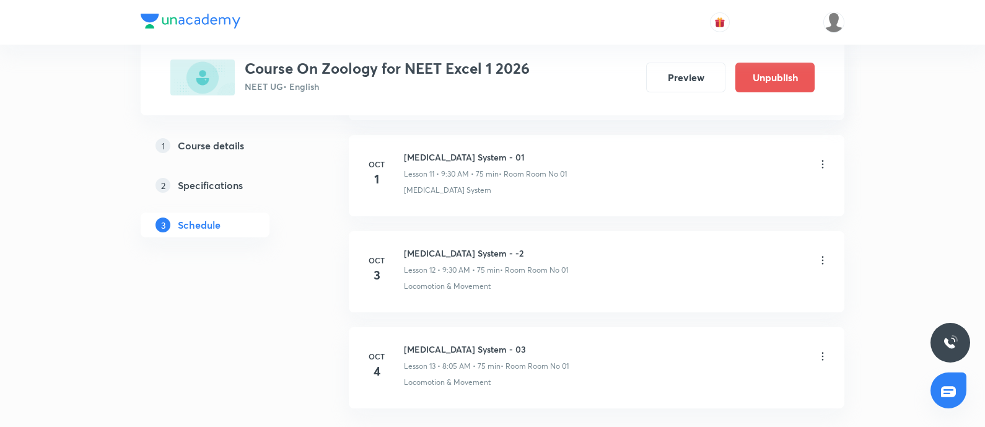
scroll to position [1810, 0]
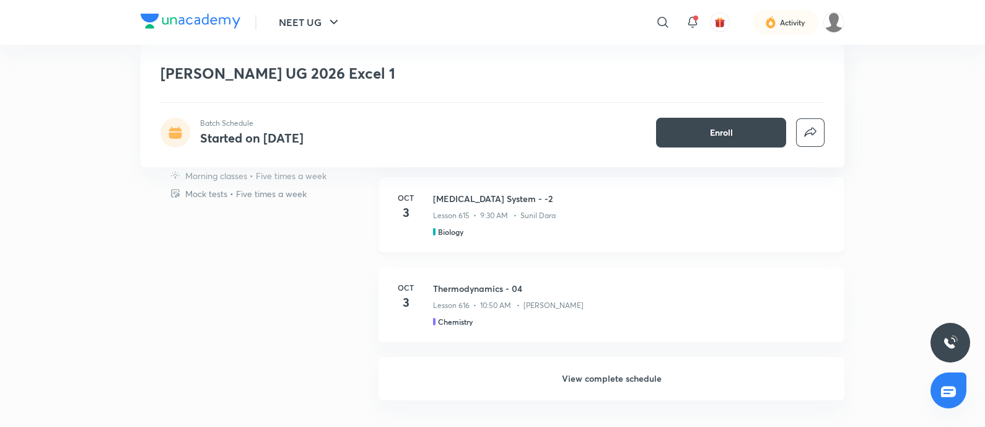
scroll to position [954, 0]
click at [606, 370] on h6 "View complete schedule" at bounding box center [611, 375] width 466 height 43
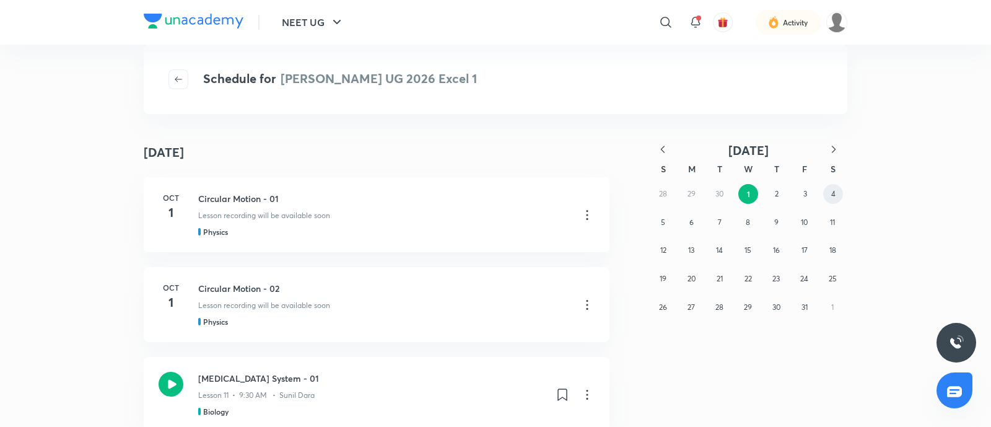
click at [831, 191] on abbr "4" at bounding box center [833, 193] width 4 height 9
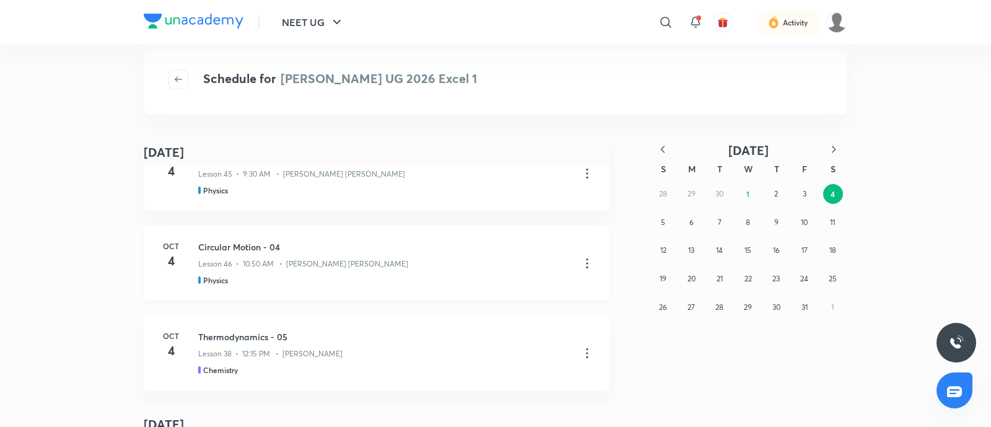
scroll to position [222, 0]
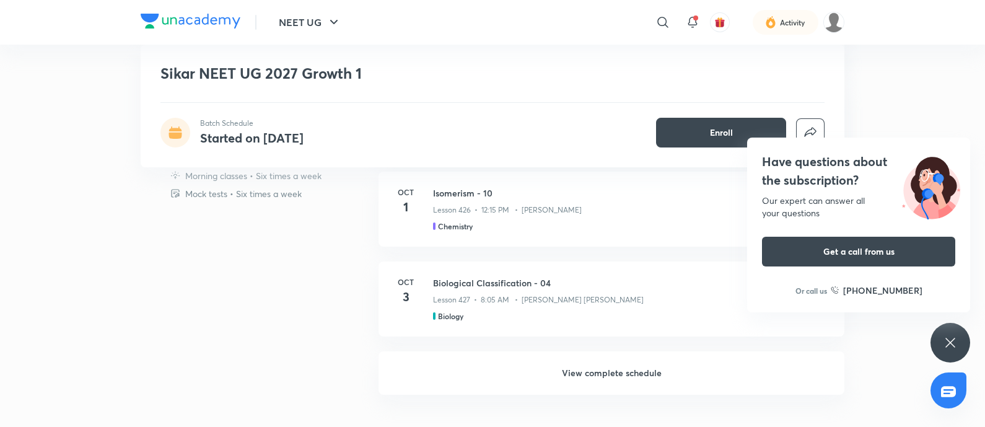
scroll to position [737, 0]
click at [561, 367] on h6 "View complete schedule" at bounding box center [611, 369] width 466 height 43
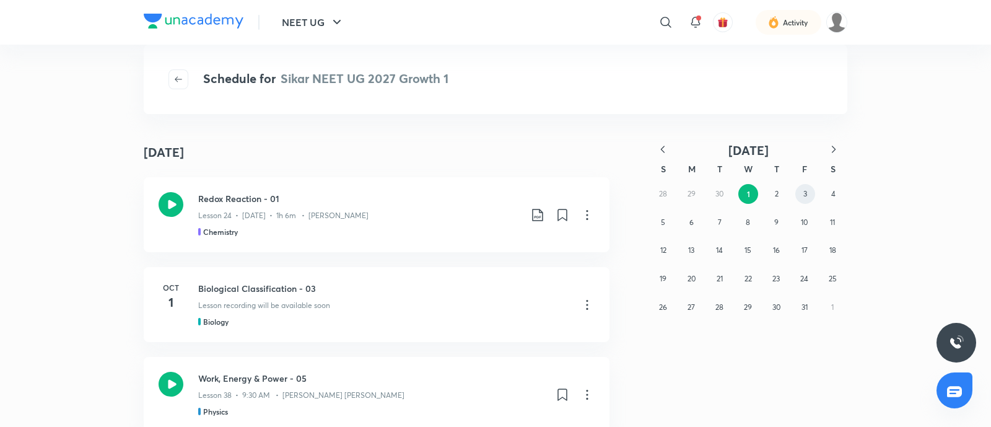
click at [795, 195] on button "3" at bounding box center [805, 194] width 20 height 20
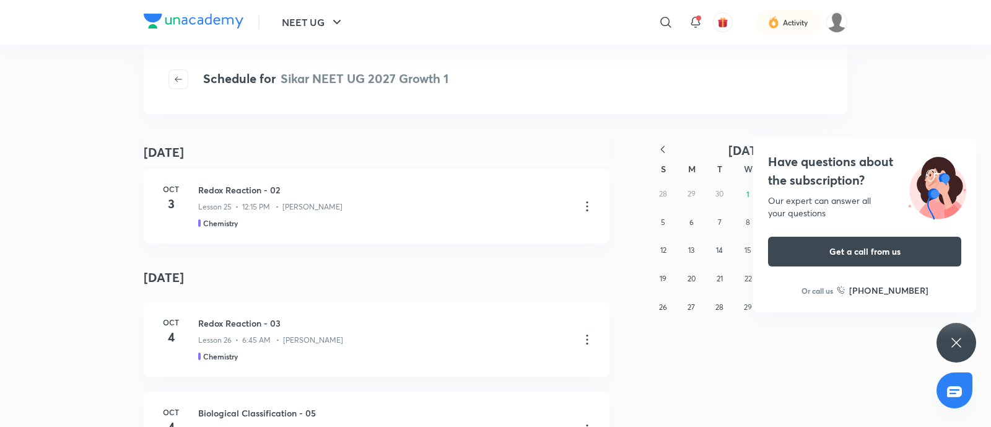
scroll to position [275, 0]
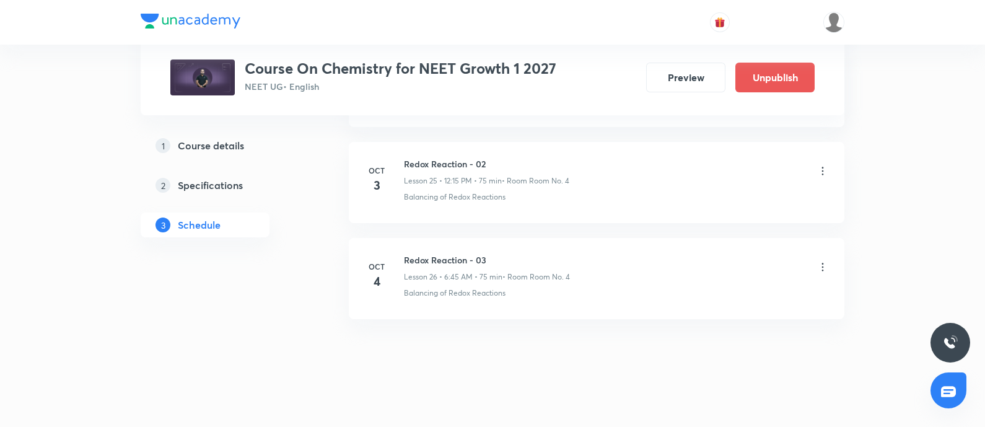
scroll to position [3056, 0]
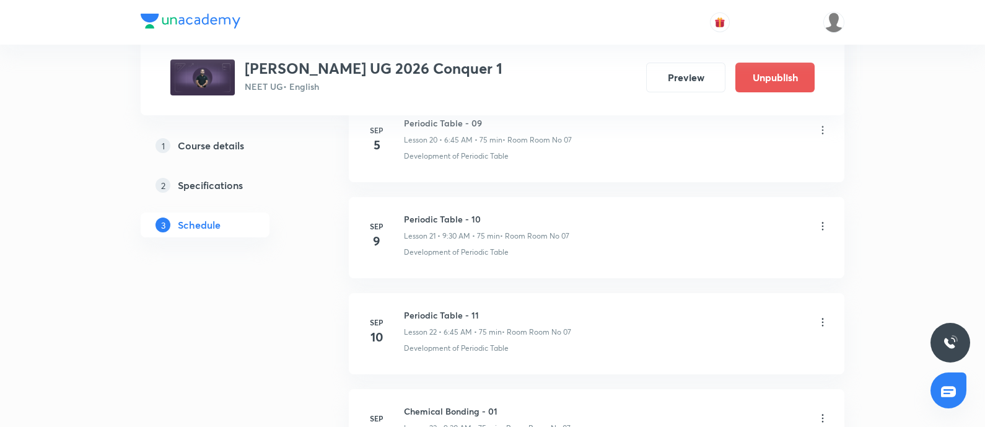
scroll to position [2603, 0]
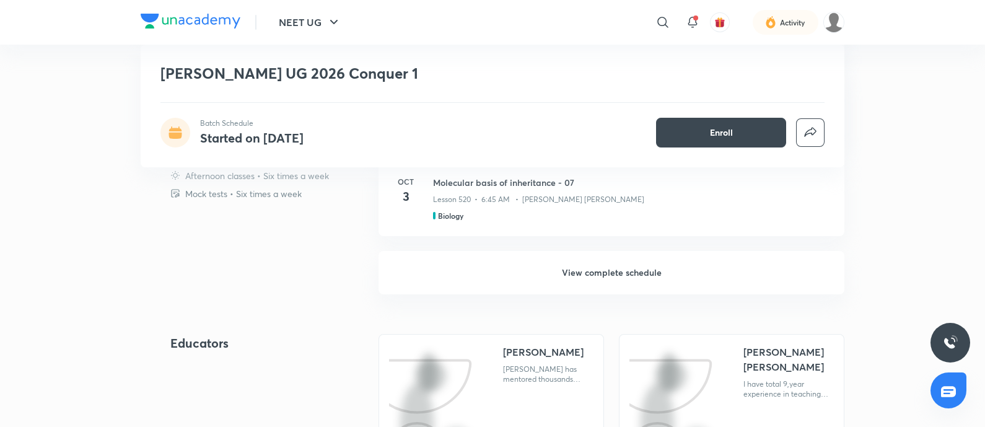
scroll to position [1055, 0]
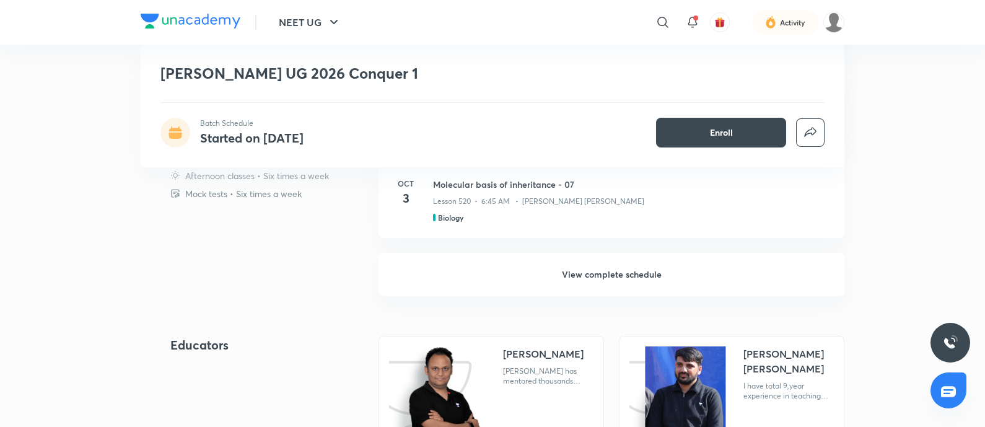
click at [604, 274] on h6 "View complete schedule" at bounding box center [611, 274] width 466 height 43
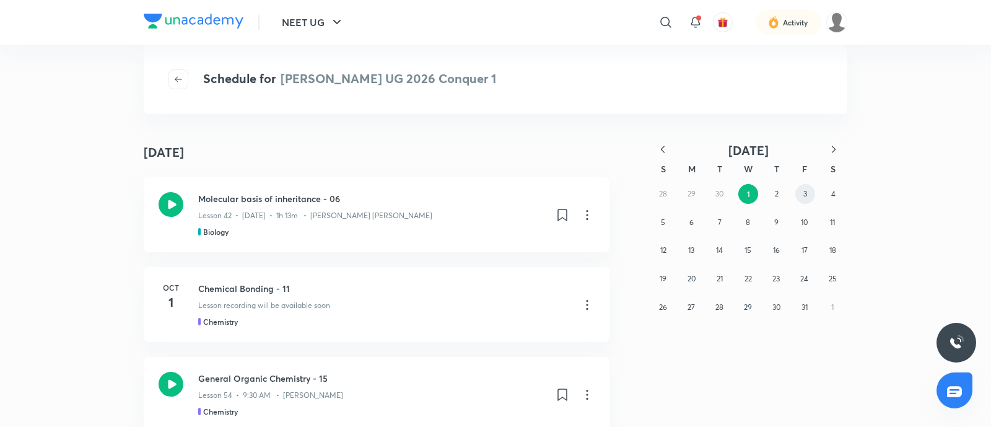
click at [800, 194] on button "3" at bounding box center [805, 194] width 20 height 20
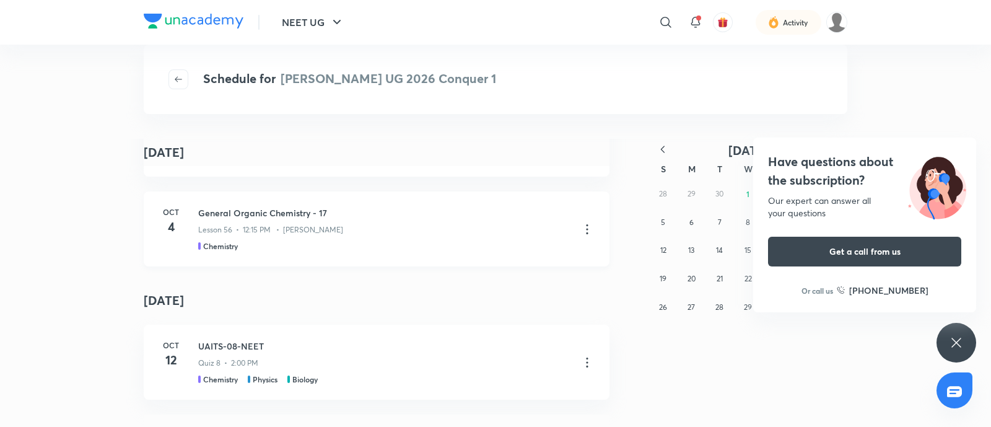
scroll to position [856, 0]
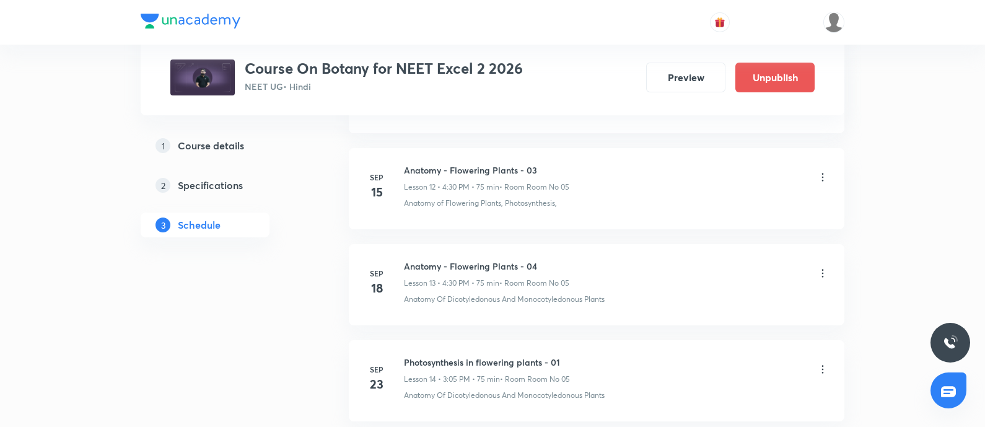
scroll to position [2480, 0]
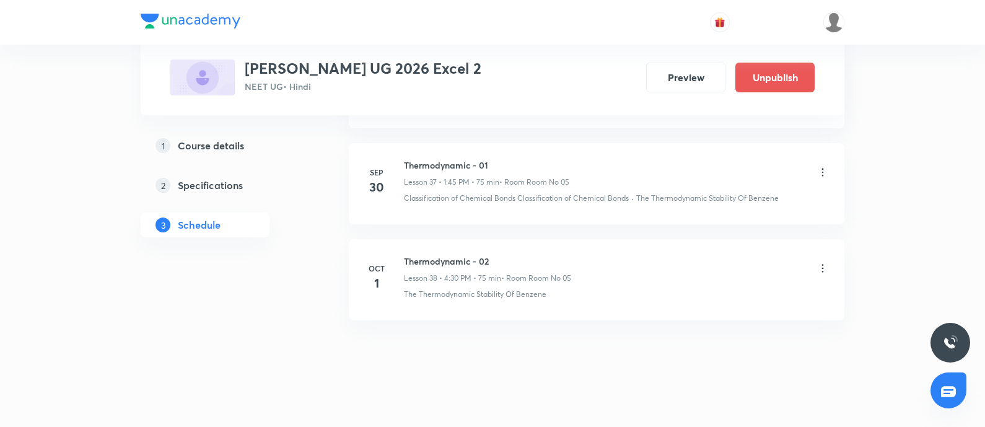
click at [412, 255] on h6 "Thermodynamic - 02" at bounding box center [487, 261] width 167 height 13
copy h6 "Thermodynamic - 02"
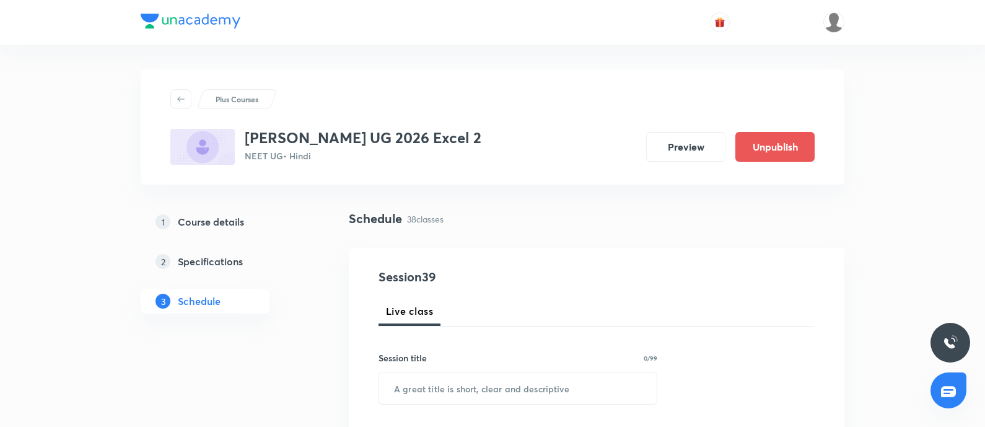
scroll to position [80, 0]
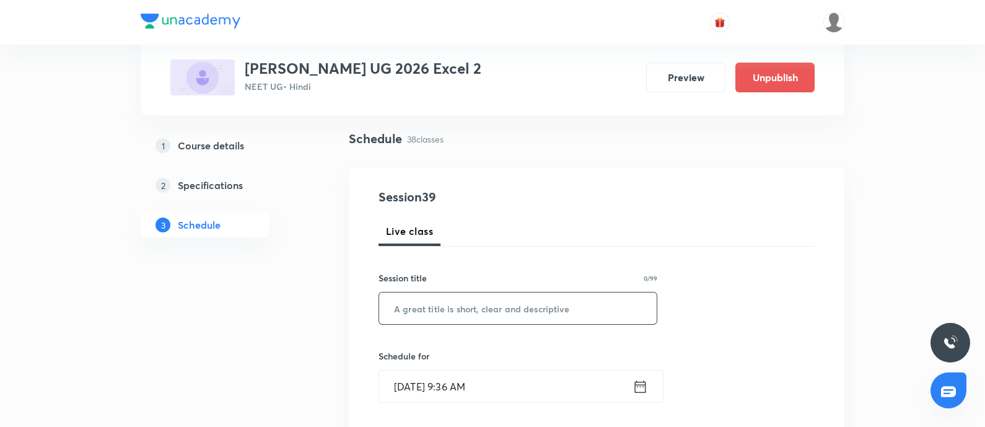
click at [446, 307] on input "text" at bounding box center [517, 308] width 277 height 32
paste input "Thermodynamic - 02"
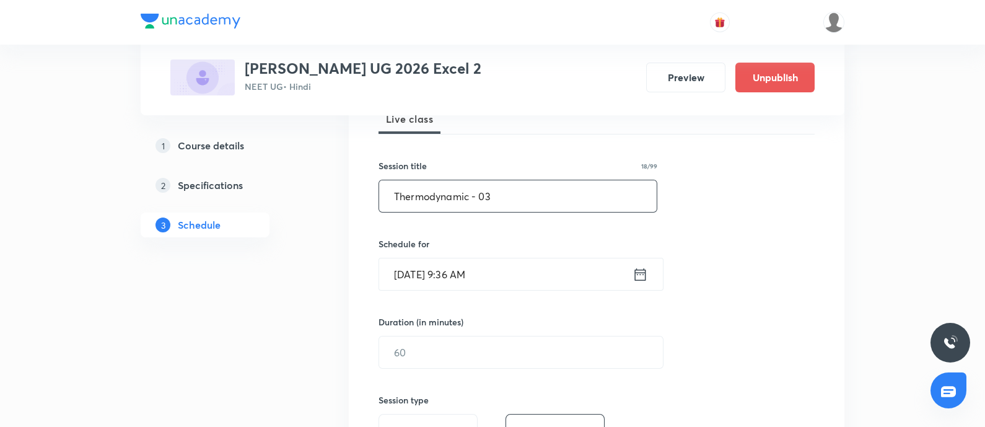
scroll to position [193, 0]
type input "Thermodynamic - 03"
click at [525, 279] on input "Oct 1, 2025, 9:36 AM" at bounding box center [505, 274] width 253 height 32
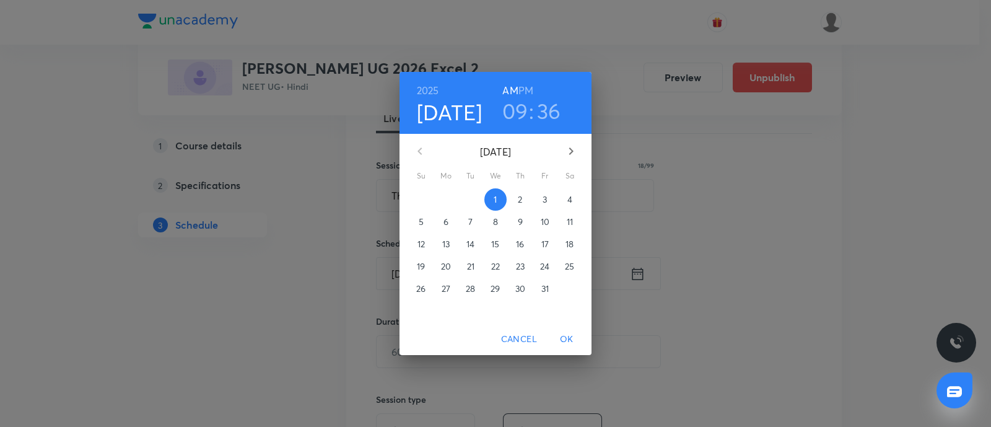
click at [543, 204] on p "3" at bounding box center [545, 199] width 4 height 12
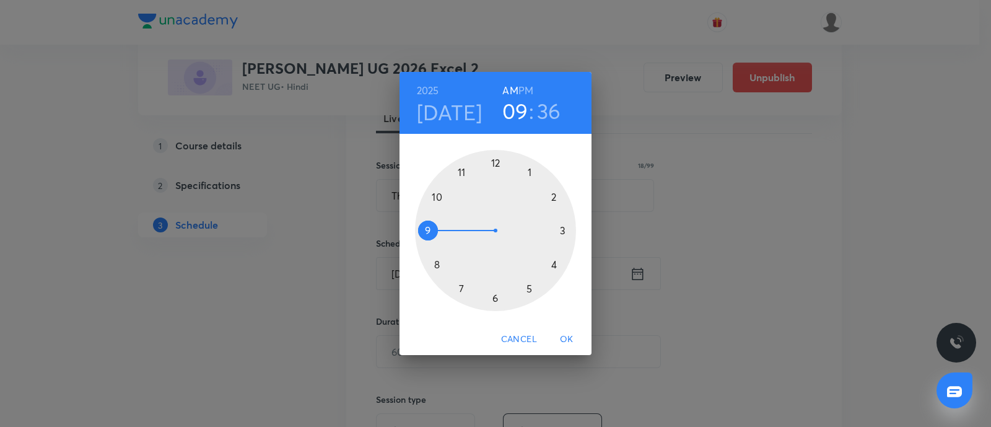
click at [527, 88] on h6 "PM" at bounding box center [525, 90] width 15 height 17
click at [554, 266] on div at bounding box center [495, 230] width 161 height 161
click at [495, 299] on div at bounding box center [495, 230] width 161 height 161
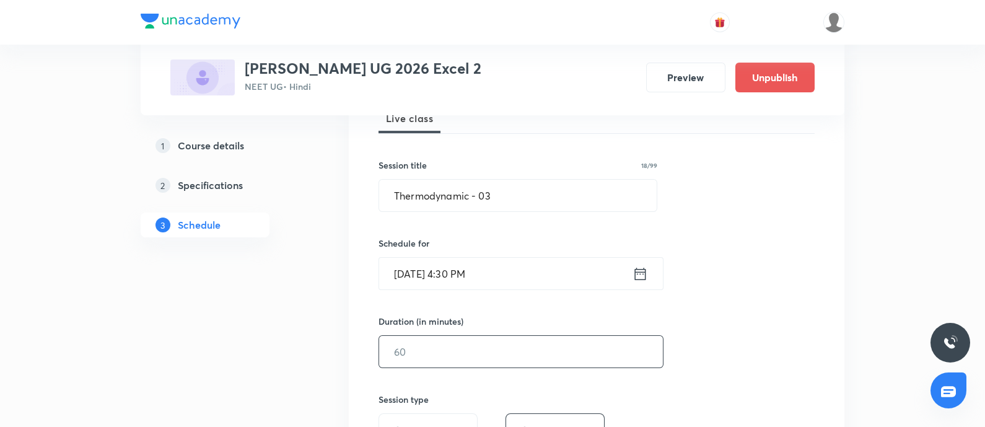
click at [438, 347] on input "text" at bounding box center [521, 352] width 284 height 32
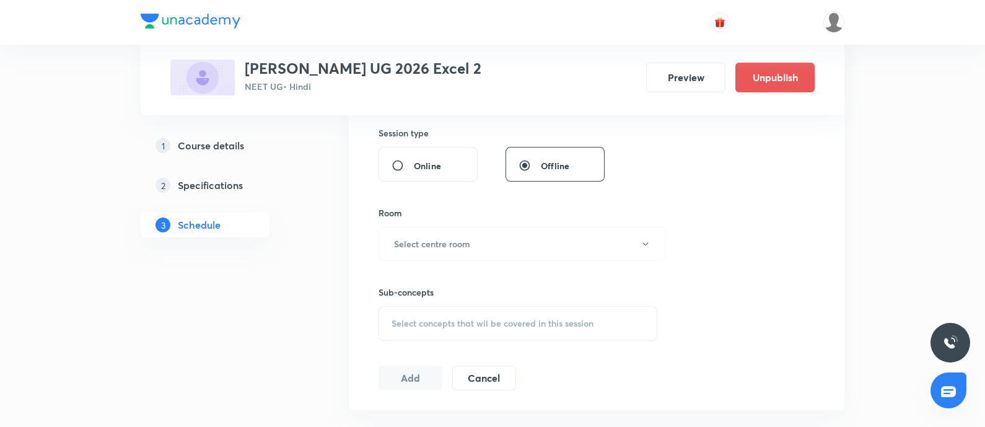
scroll to position [461, 0]
type input "75"
click at [464, 230] on button "Select centre room" at bounding box center [521, 242] width 287 height 34
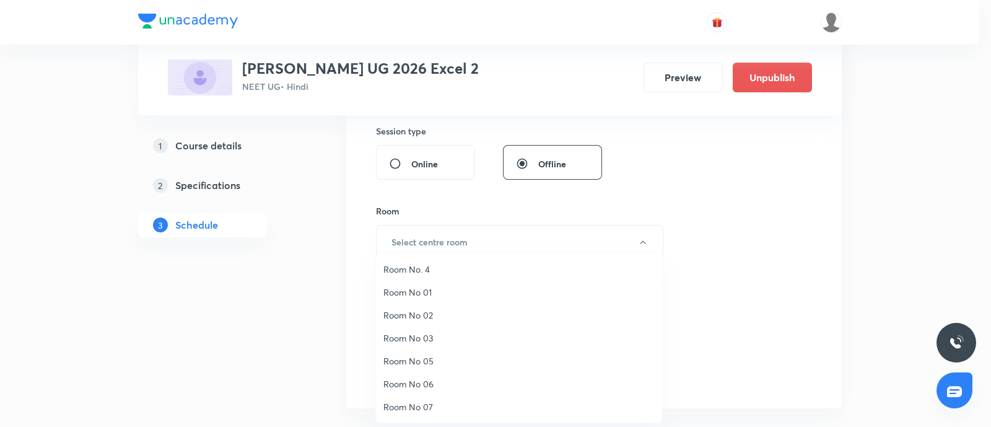
click at [427, 360] on span "Room No 05" at bounding box center [518, 360] width 271 height 13
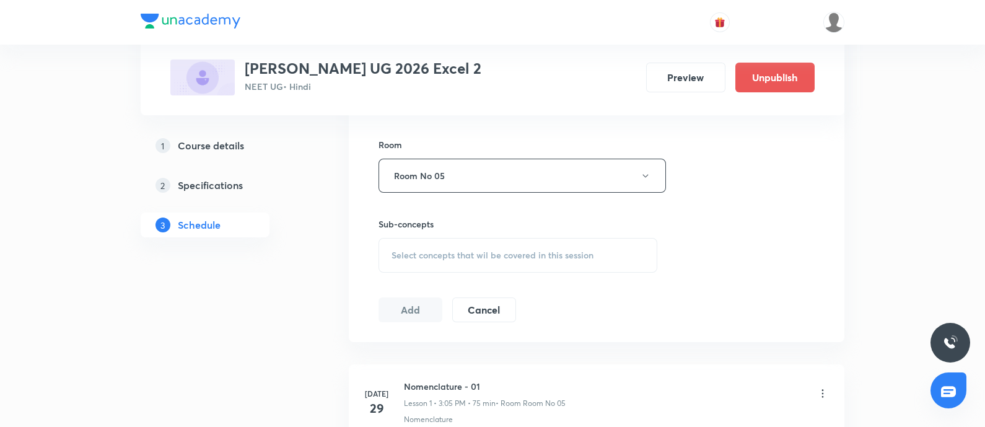
scroll to position [539, 0]
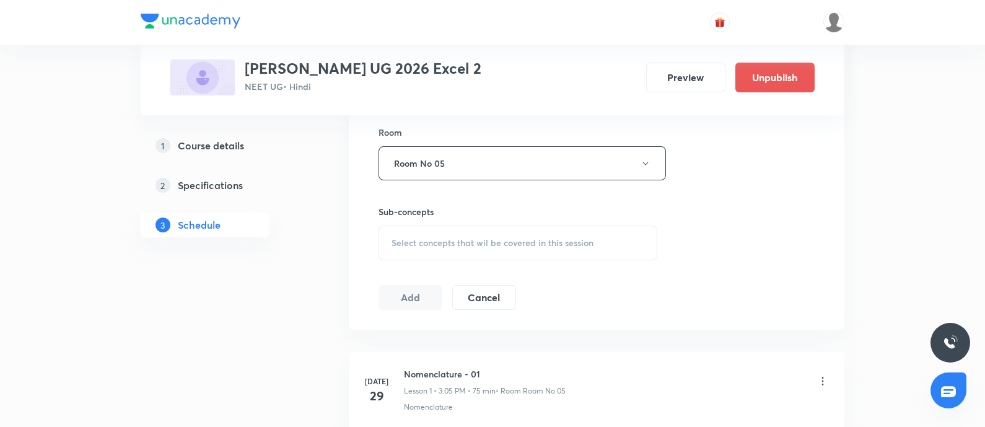
click at [448, 246] on span "Select concepts that wil be covered in this session" at bounding box center [492, 243] width 202 height 10
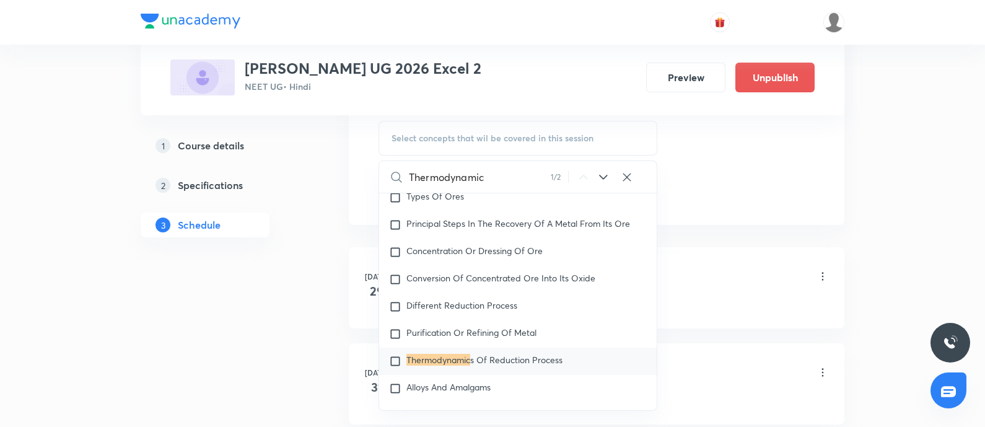
scroll to position [645, 0]
type input "Thermodynamic"
click at [417, 353] on mark "Thermodynamic" at bounding box center [438, 359] width 64 height 12
checkbox input "true"
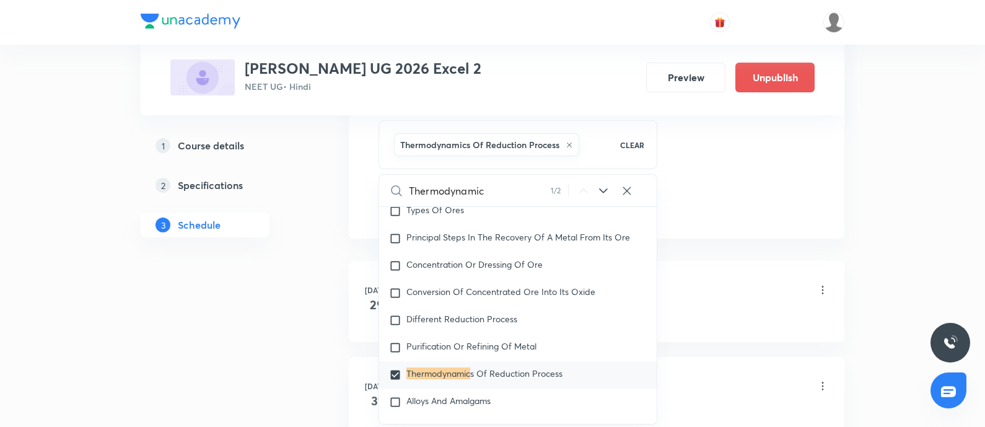
click at [710, 305] on div "Nomenclature - 01 Lesson 1 • 3:05 PM • 75 min • Room Room No 05 Nomenclature" at bounding box center [616, 298] width 425 height 45
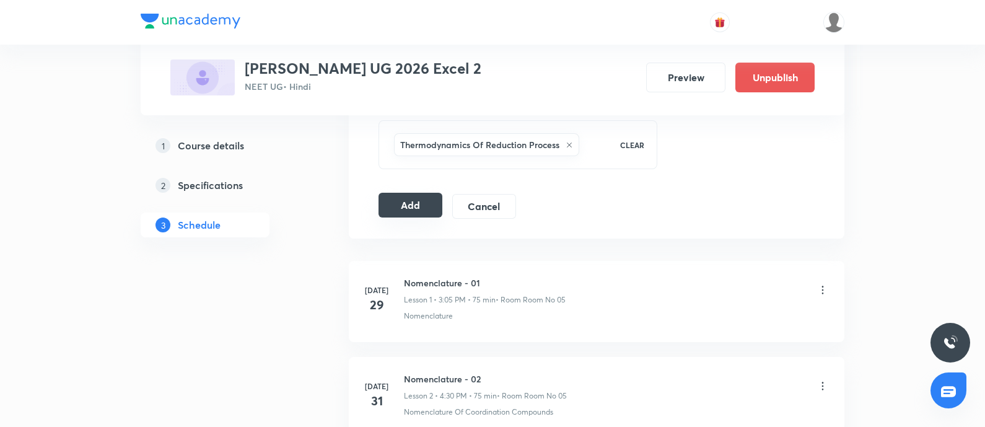
click at [422, 207] on button "Add" at bounding box center [410, 205] width 64 height 25
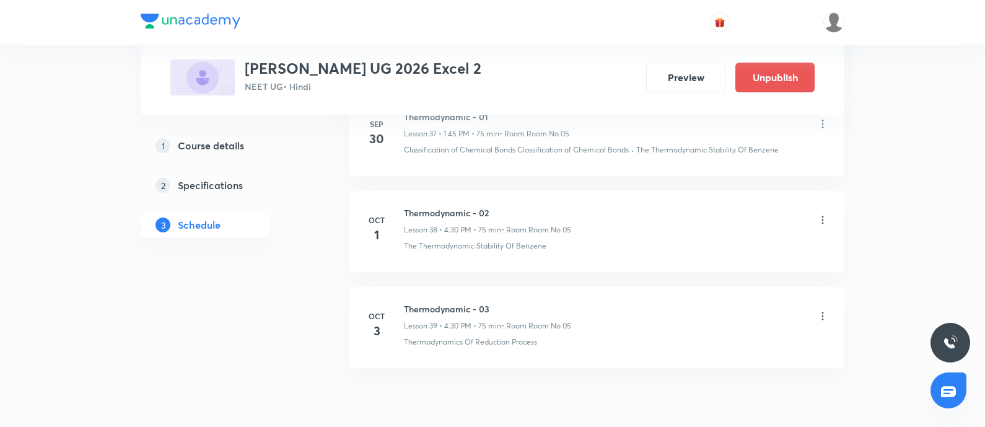
scroll to position [4300, 0]
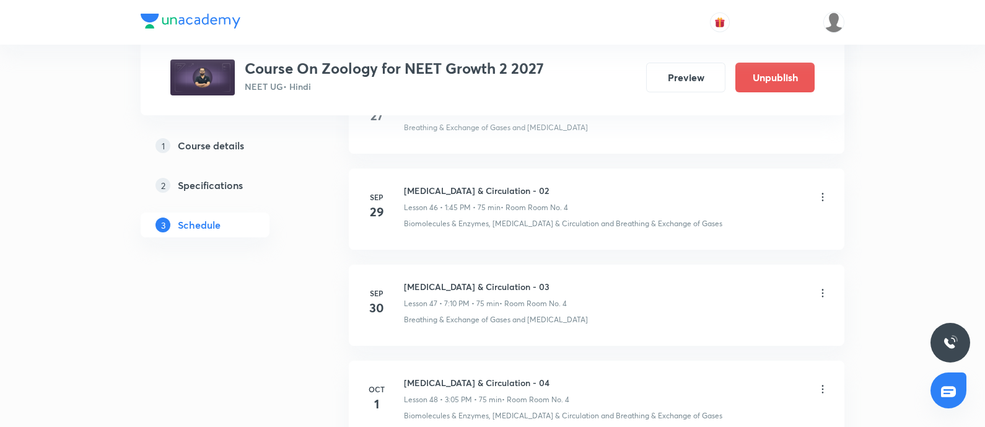
scroll to position [5162, 0]
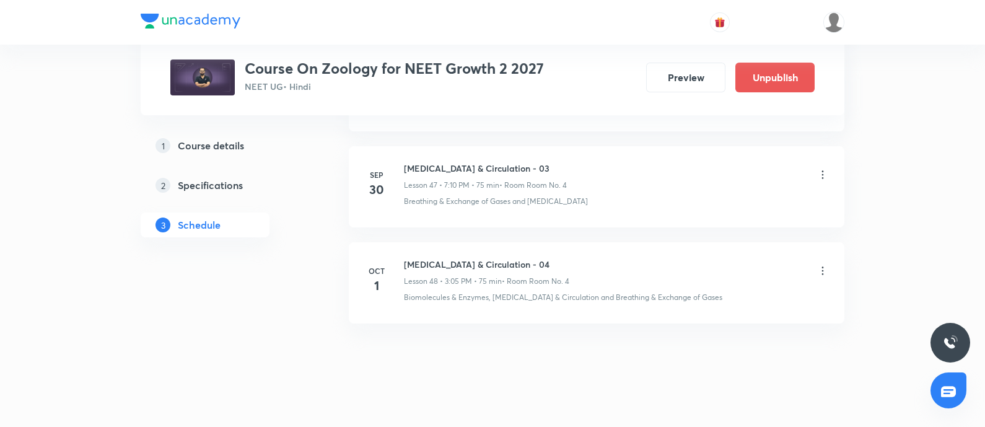
click at [411, 258] on h6 "[MEDICAL_DATA] & Circulation - 04" at bounding box center [486, 264] width 165 height 13
copy h6 "[MEDICAL_DATA] & Circulation - 04"
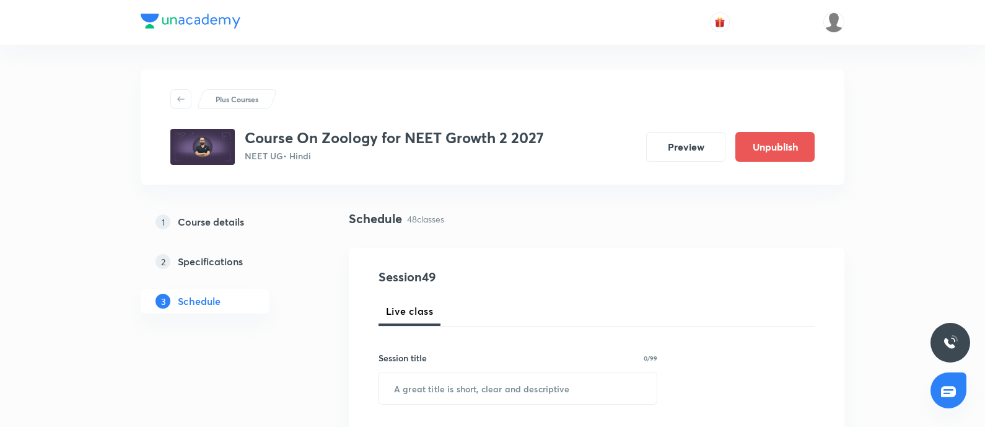
scroll to position [88, 0]
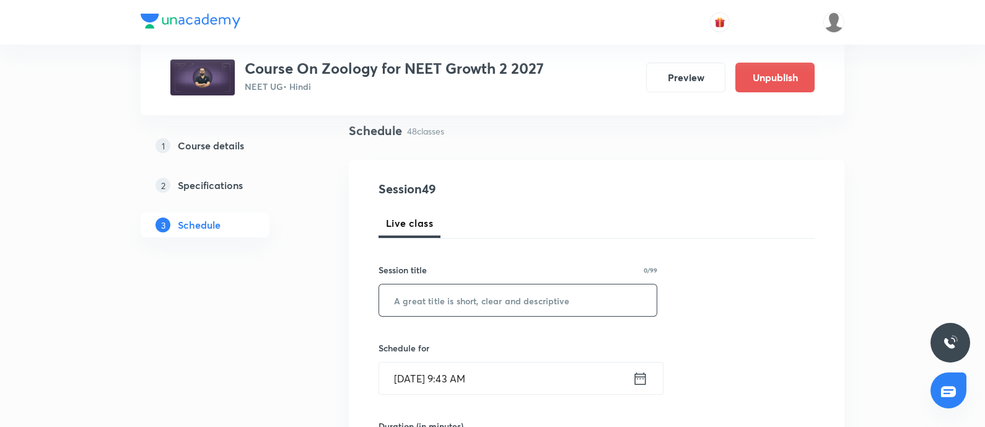
click at [448, 306] on input "text" at bounding box center [517, 300] width 277 height 32
paste input "[MEDICAL_DATA] & Circulation - 04"
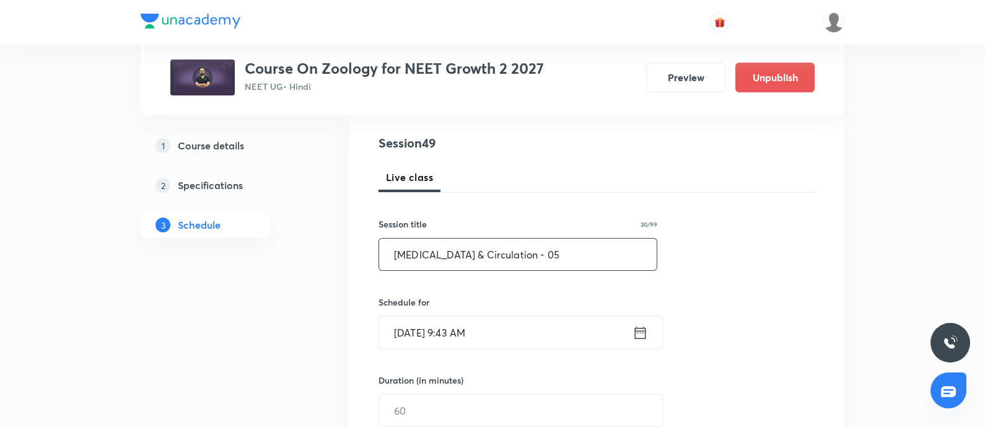
scroll to position [137, 0]
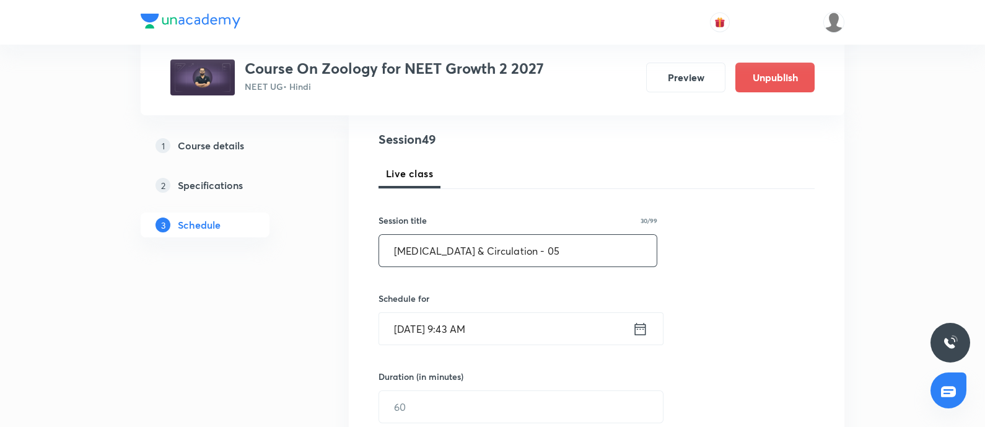
type input "[MEDICAL_DATA] & Circulation - 05"
click at [525, 325] on input "[DATE] 9:43 AM" at bounding box center [505, 329] width 253 height 32
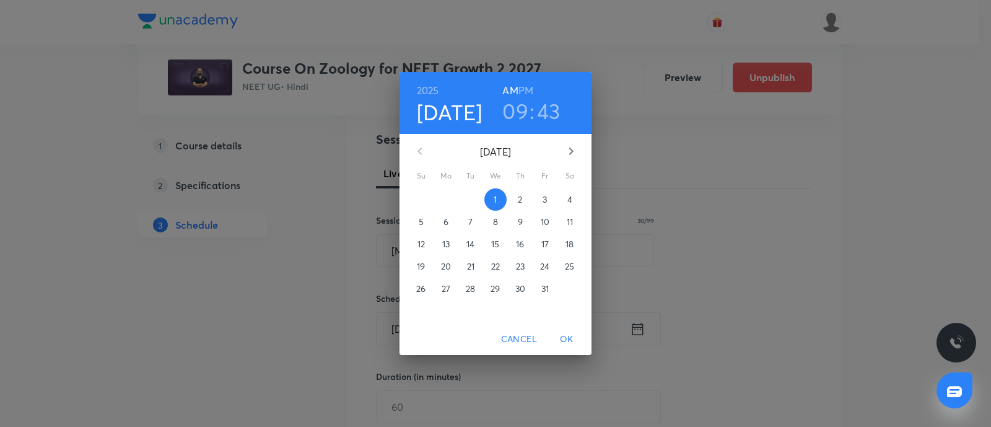
click at [545, 200] on p "3" at bounding box center [545, 199] width 4 height 12
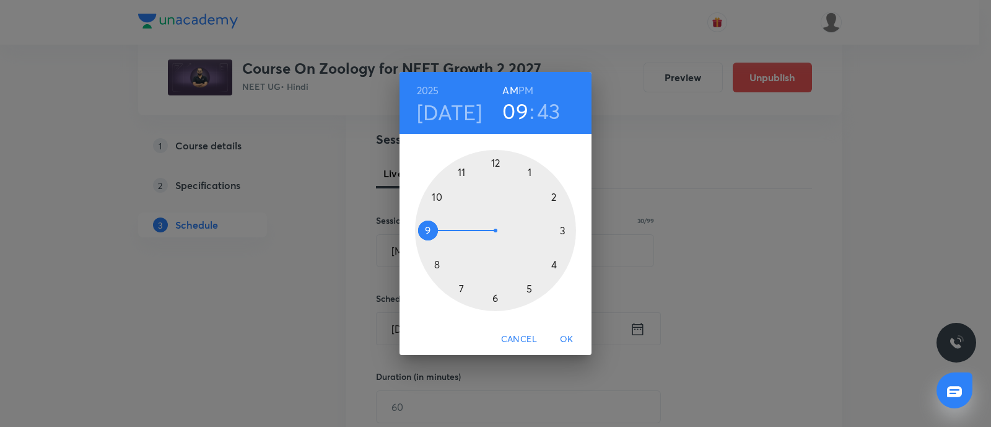
click at [530, 86] on h6 "PM" at bounding box center [525, 90] width 15 height 17
click at [528, 172] on div at bounding box center [495, 230] width 161 height 161
click at [435, 230] on div at bounding box center [495, 230] width 161 height 161
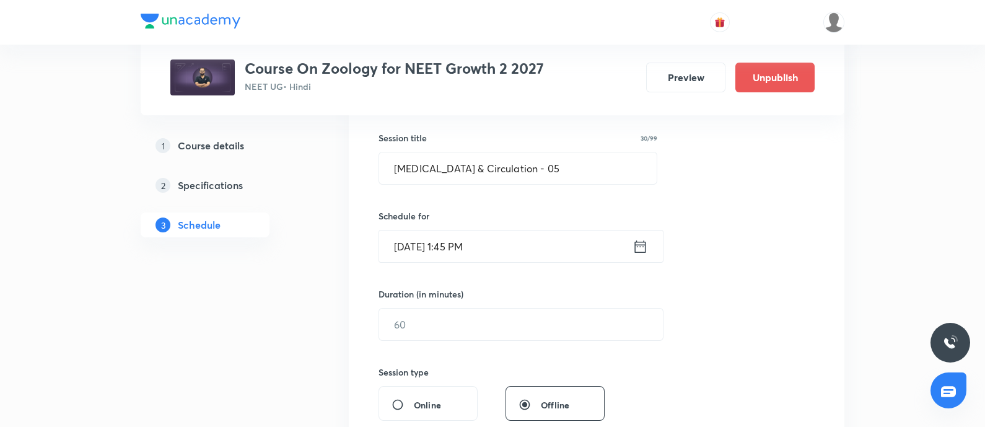
scroll to position [221, 0]
click at [452, 325] on input "text" at bounding box center [521, 323] width 284 height 32
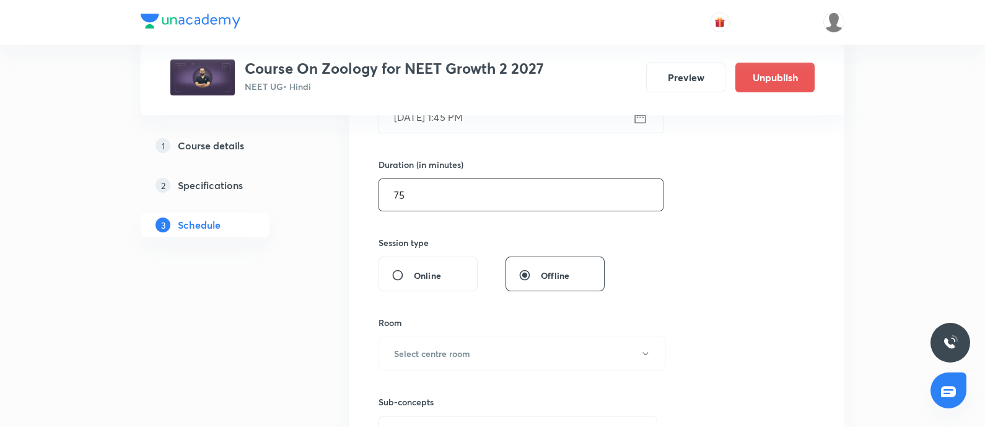
scroll to position [359, 0]
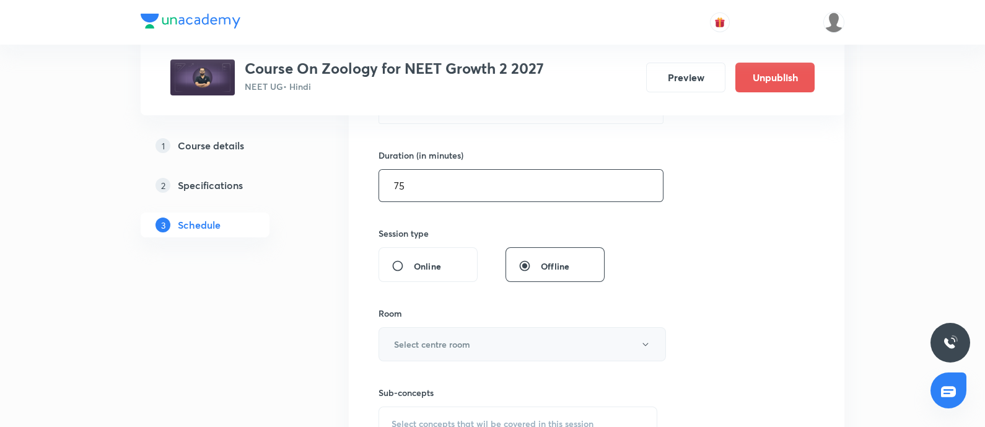
type input "75"
click at [449, 349] on button "Select centre room" at bounding box center [521, 344] width 287 height 34
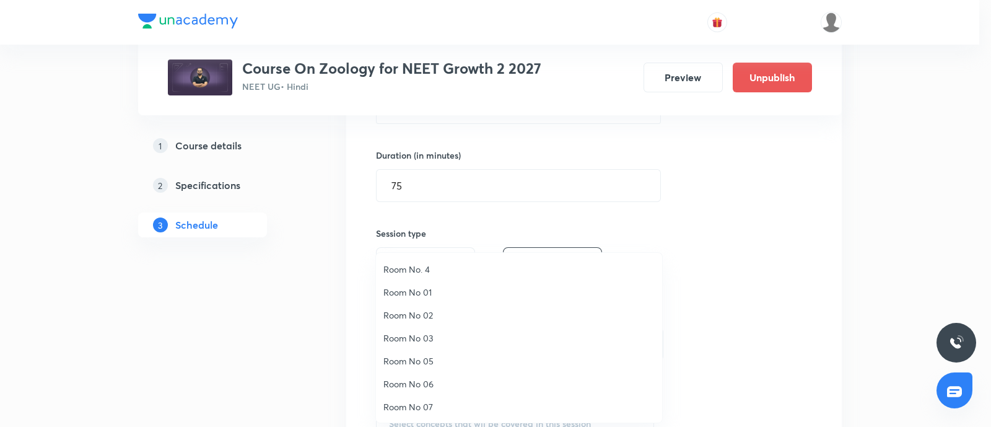
click at [427, 269] on span "Room No. 4" at bounding box center [518, 269] width 271 height 13
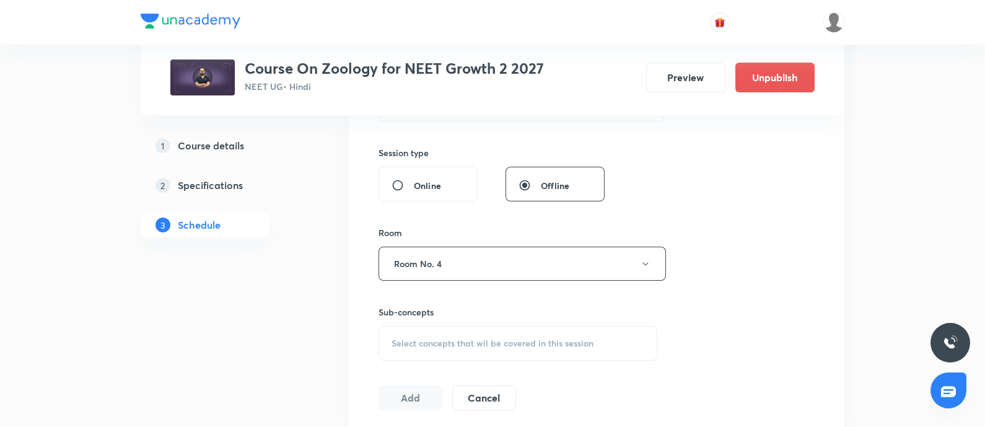
scroll to position [443, 0]
click at [431, 339] on span "Select concepts that wil be covered in this session" at bounding box center [492, 339] width 202 height 10
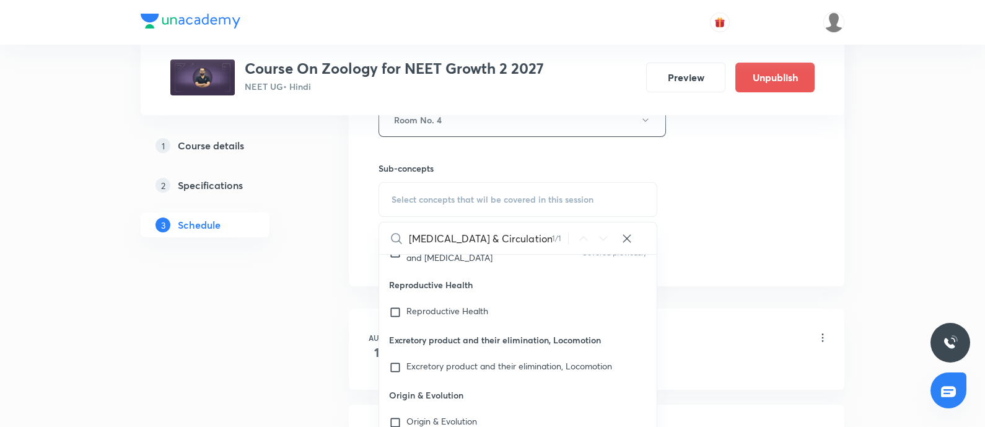
scroll to position [56869, 0]
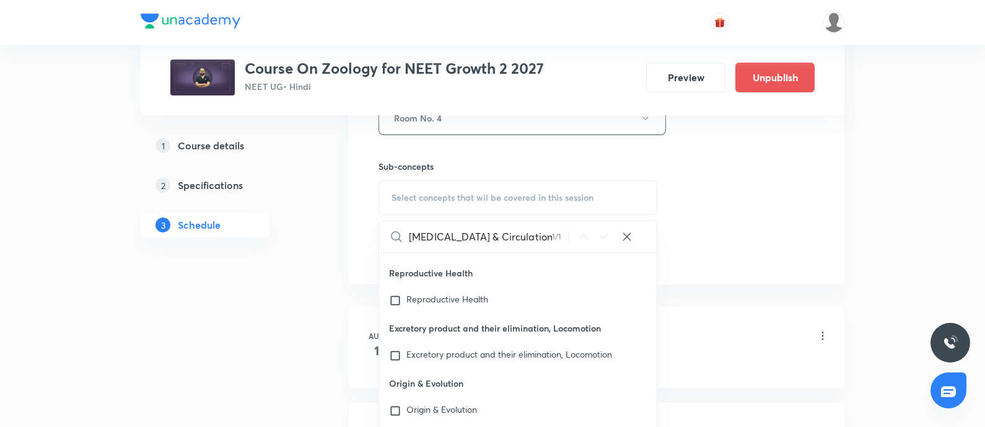
type input "Body Fluids & Circulation"
checkbox input "true"
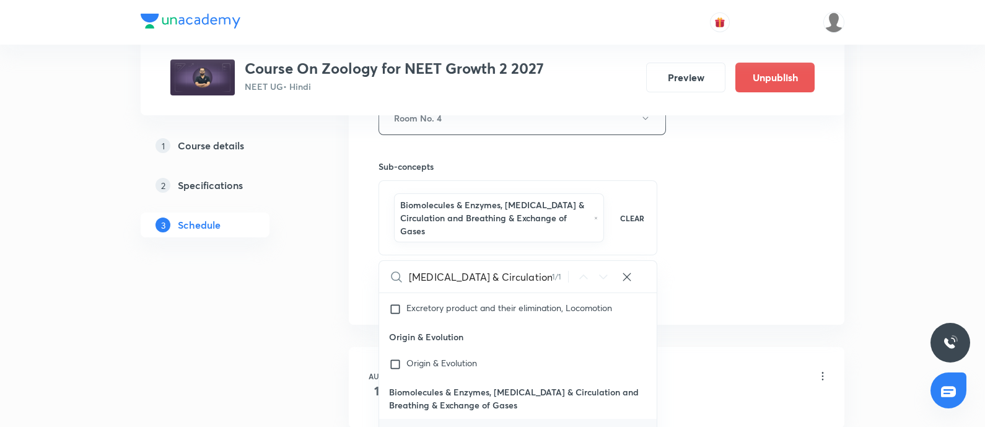
scroll to position [56957, 0]
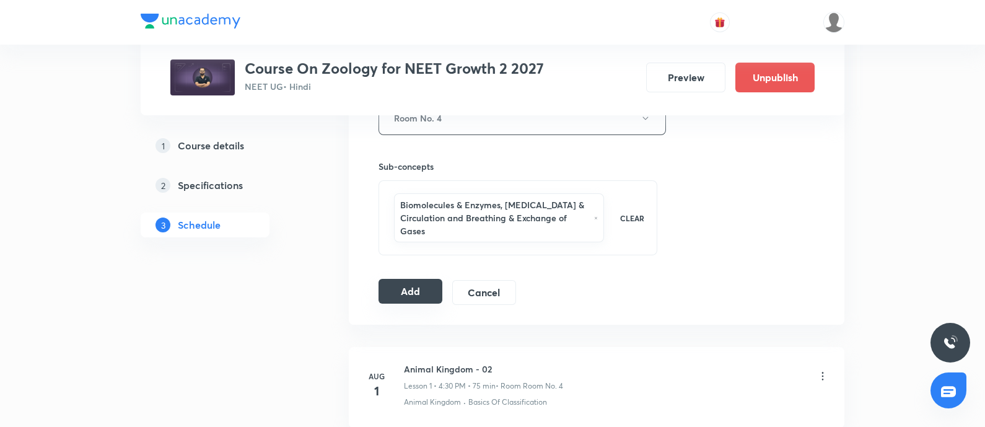
click at [422, 289] on button "Add" at bounding box center [410, 291] width 64 height 25
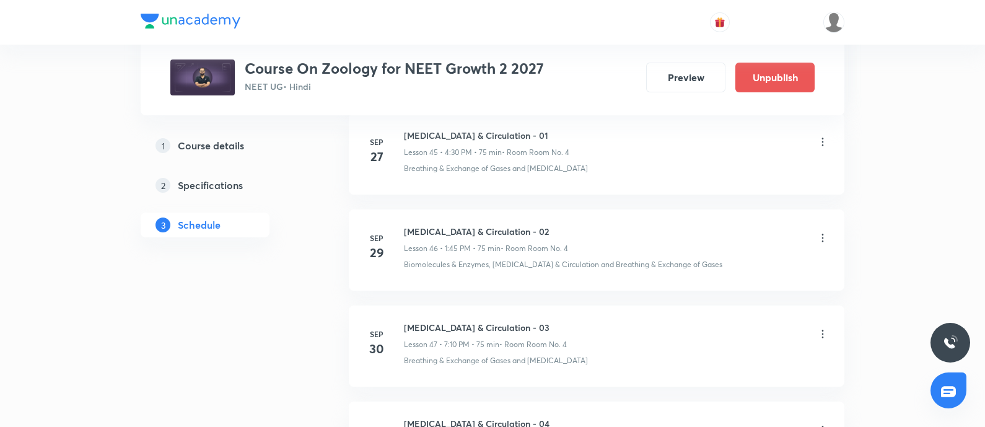
scroll to position [4690, 0]
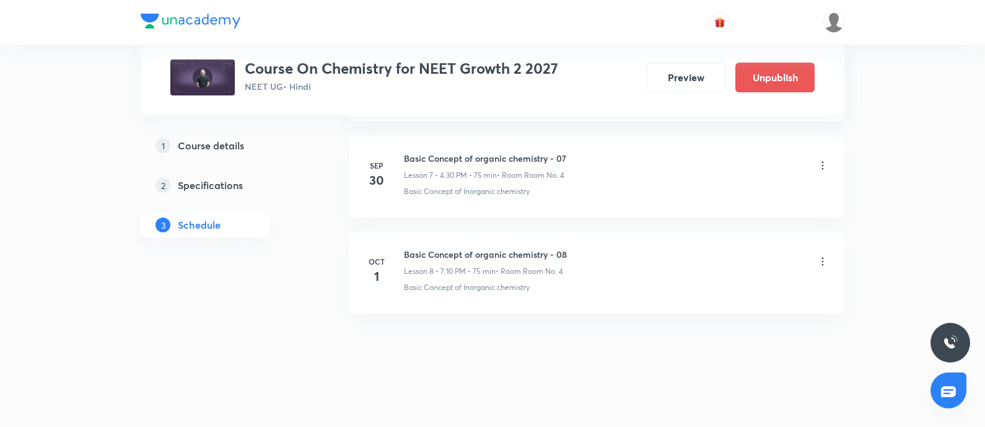
click at [408, 250] on h6 "Basic Concept of organic chemistry - 08" at bounding box center [485, 254] width 163 height 13
copy h6 "Basic Concept of organic chemistry - 08"
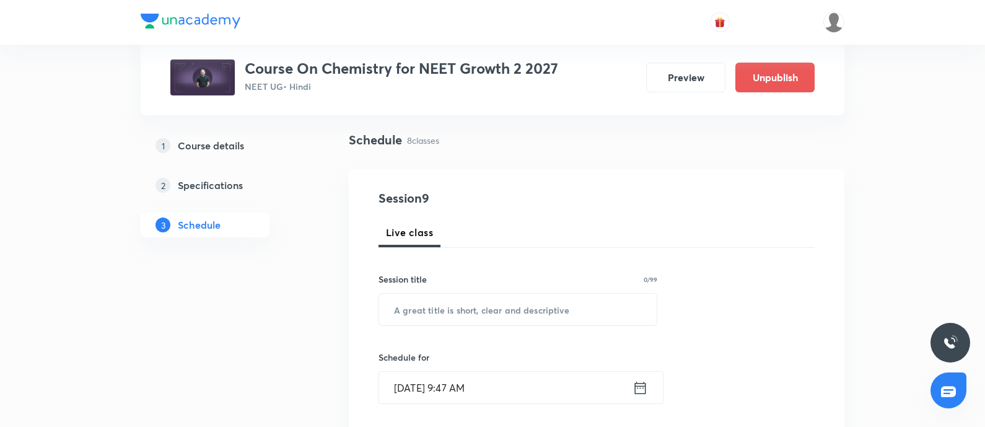
scroll to position [80, 0]
click at [445, 308] on input "text" at bounding box center [517, 308] width 277 height 32
paste input "Basic Concept of organic chemistry - 08"
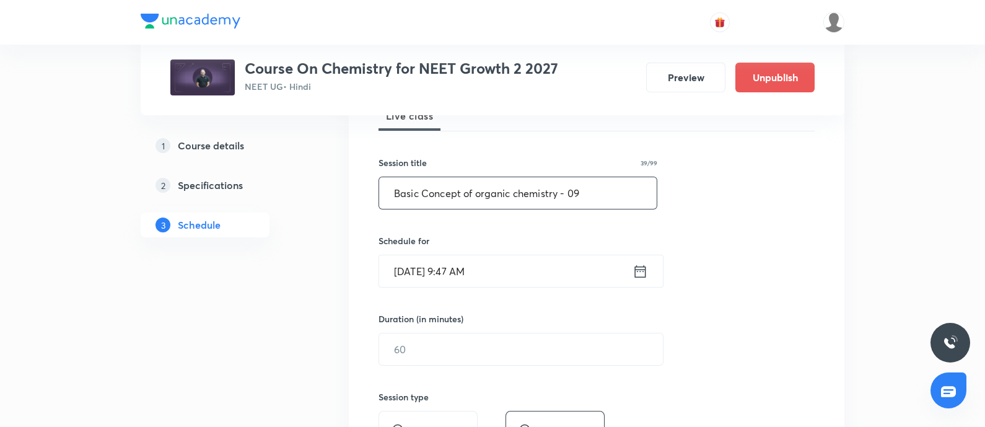
scroll to position [196, 0]
type input "Basic Concept of organic chemistry - 09"
click at [509, 274] on input "[DATE] 9:47 AM" at bounding box center [505, 271] width 253 height 32
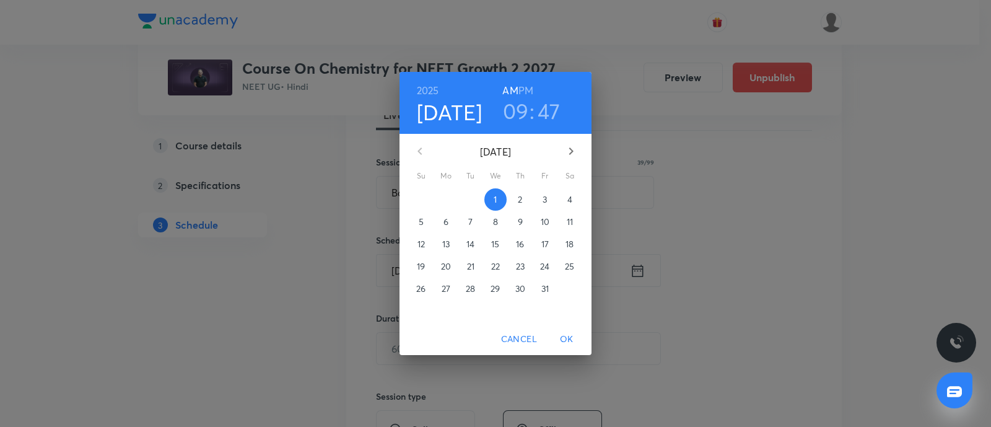
click at [545, 203] on p "3" at bounding box center [545, 199] width 4 height 12
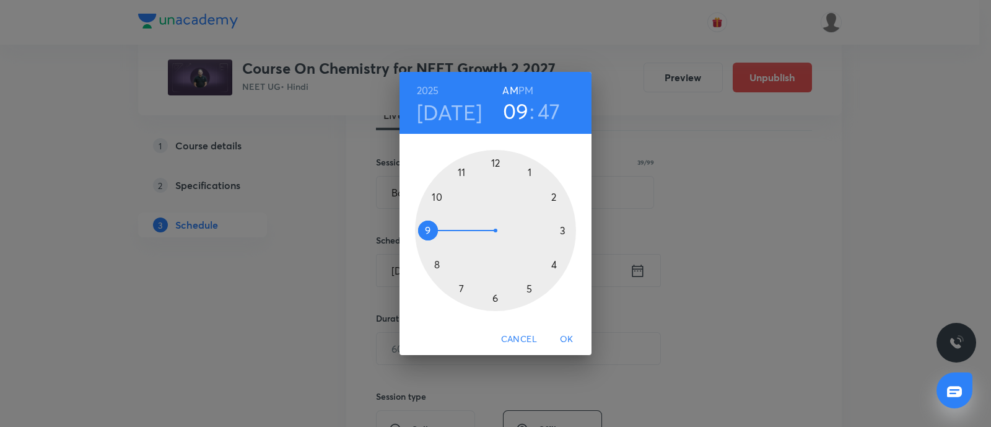
click at [564, 229] on div at bounding box center [495, 230] width 161 height 161
click at [530, 173] on div at bounding box center [495, 230] width 161 height 161
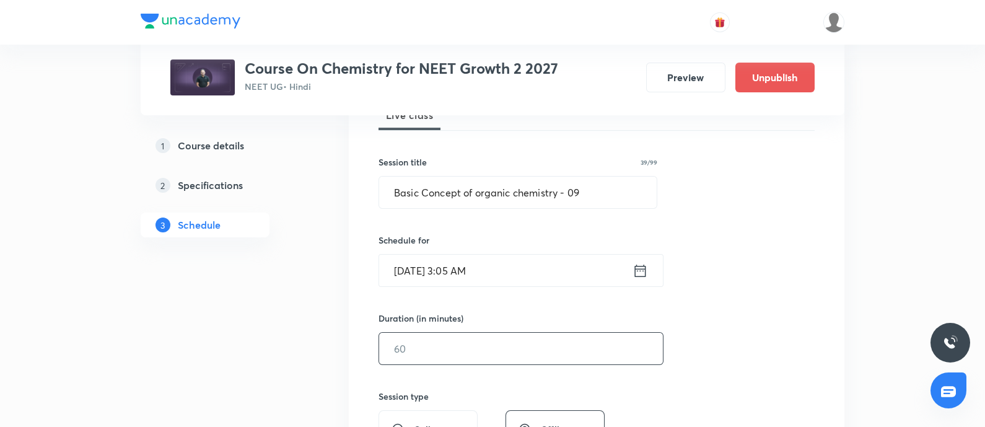
click at [441, 356] on input "text" at bounding box center [521, 349] width 284 height 32
click at [627, 269] on input "[DATE] 3:05 AM" at bounding box center [505, 271] width 253 height 32
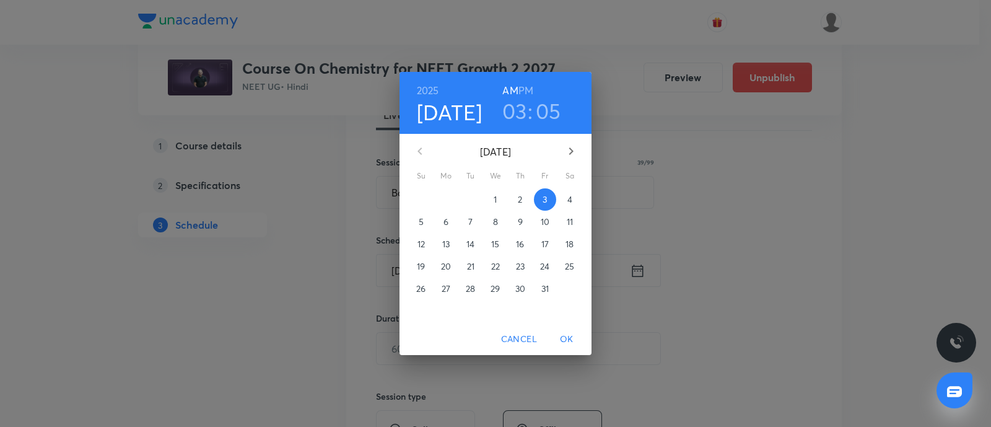
click at [523, 87] on h6 "PM" at bounding box center [525, 90] width 15 height 17
click at [567, 334] on span "OK" at bounding box center [567, 338] width 30 height 15
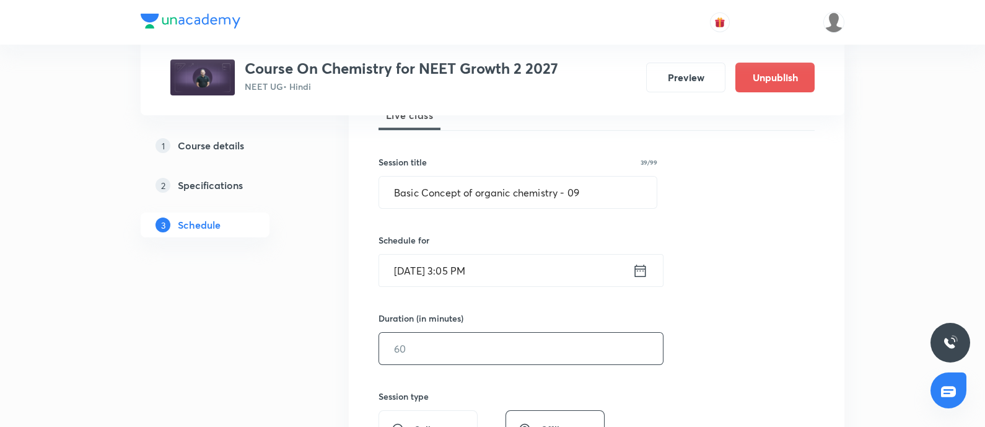
click at [443, 336] on input "text" at bounding box center [521, 349] width 284 height 32
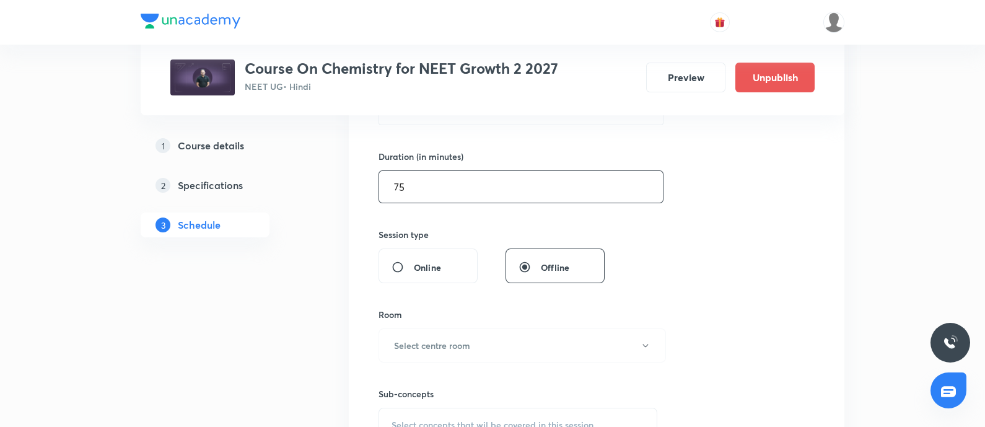
scroll to position [360, 0]
type input "75"
click at [443, 336] on h6 "Select centre room" at bounding box center [432, 342] width 76 height 13
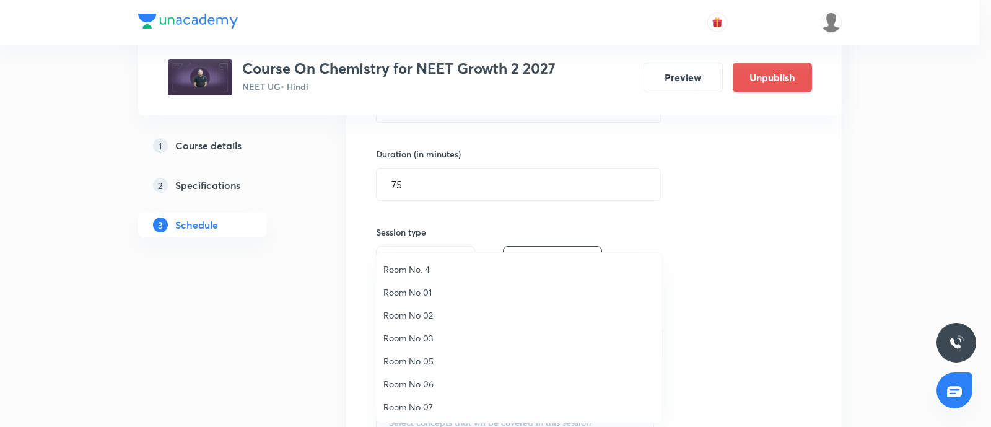
click at [415, 273] on span "Room No. 4" at bounding box center [518, 269] width 271 height 13
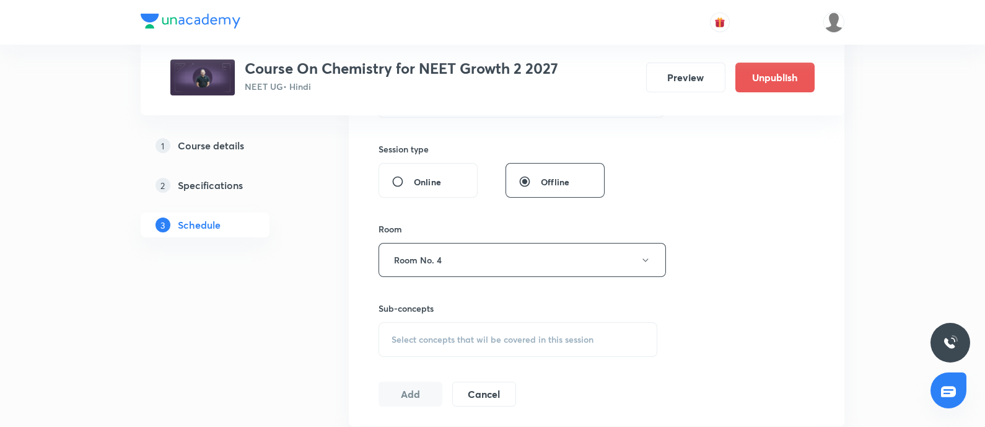
scroll to position [446, 0]
click at [417, 322] on div "Select concepts that wil be covered in this session" at bounding box center [517, 336] width 279 height 35
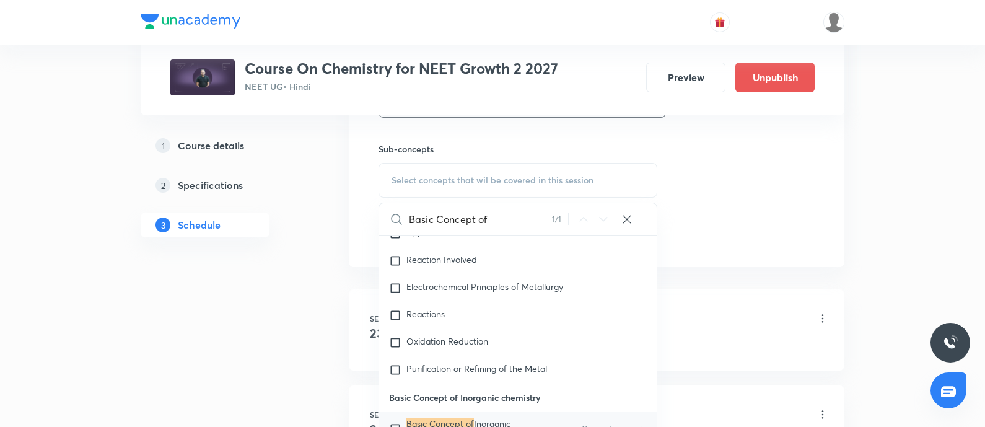
scroll to position [8611, 0]
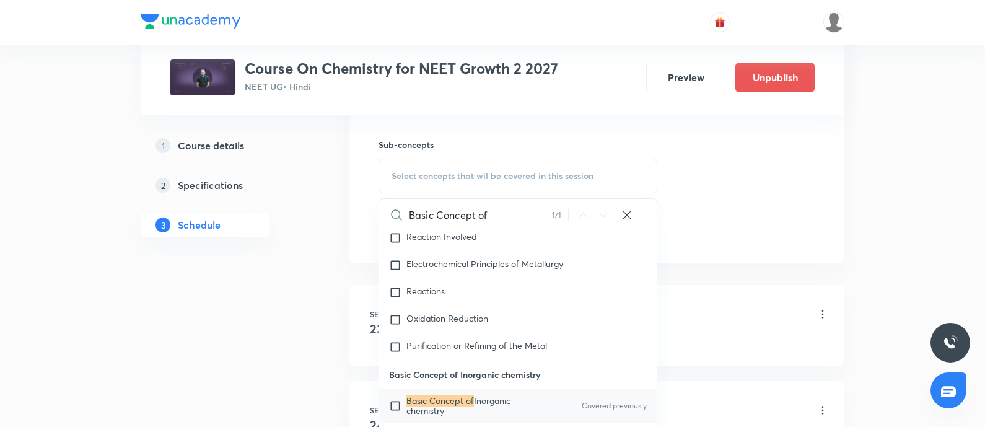
type input "Basic Concept of"
click at [393, 396] on input "checkbox" at bounding box center [397, 406] width 17 height 20
checkbox input "true"
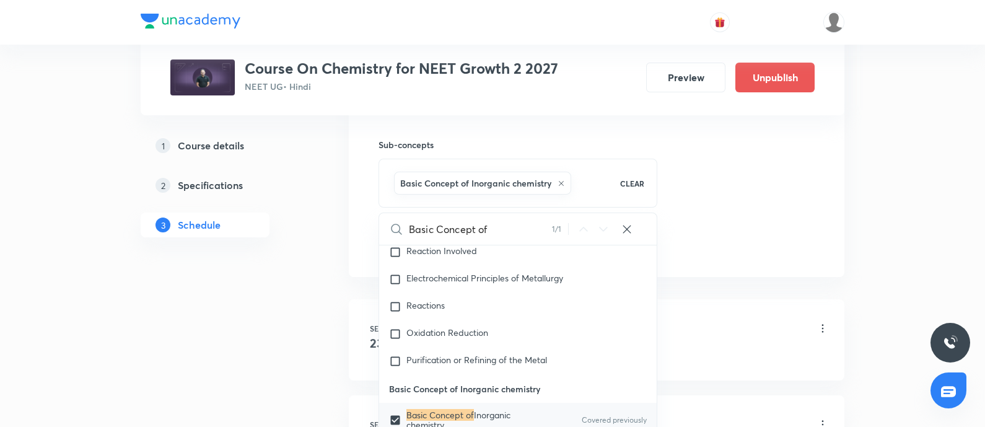
click at [728, 320] on div "Basic Concept of Inorganic chemistry - 01 Lesson 1 • 3:05 PM • 75 min • Room Ro…" at bounding box center [616, 329] width 425 height 29
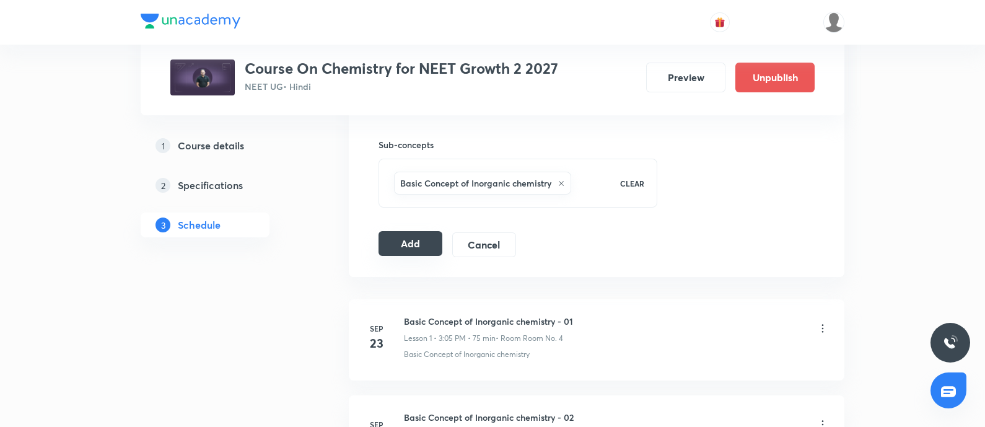
click at [416, 236] on button "Add" at bounding box center [410, 243] width 64 height 25
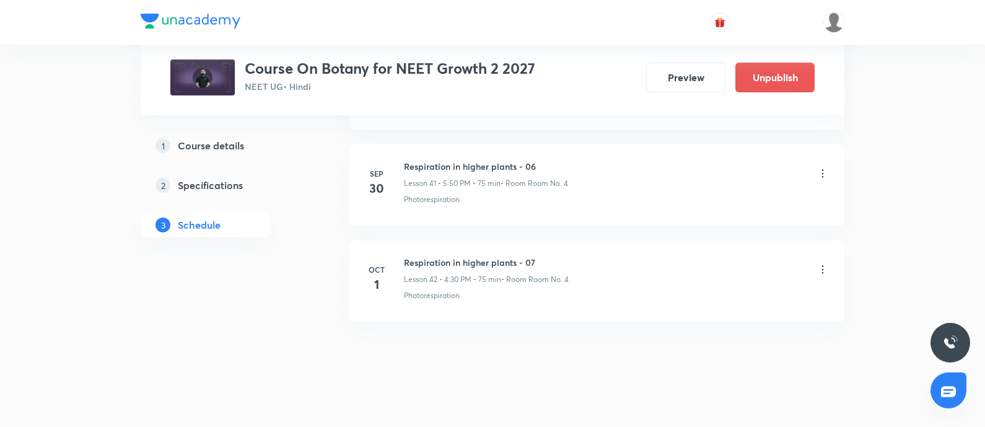
click at [411, 256] on h6 "Respiration in higher plants - 07" at bounding box center [486, 262] width 165 height 13
copy h6 "Respiration in higher plants - 07"
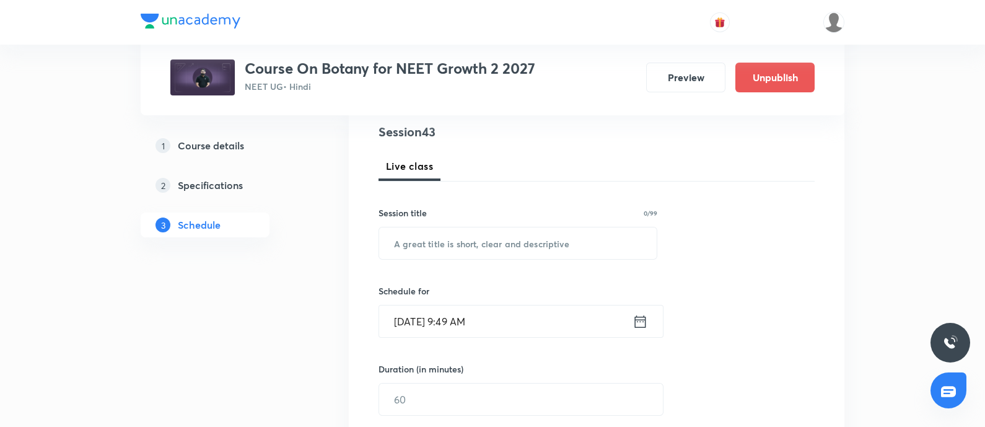
scroll to position [148, 0]
click at [455, 244] on input "text" at bounding box center [517, 240] width 277 height 32
paste input "Respiration in higher plants - 07"
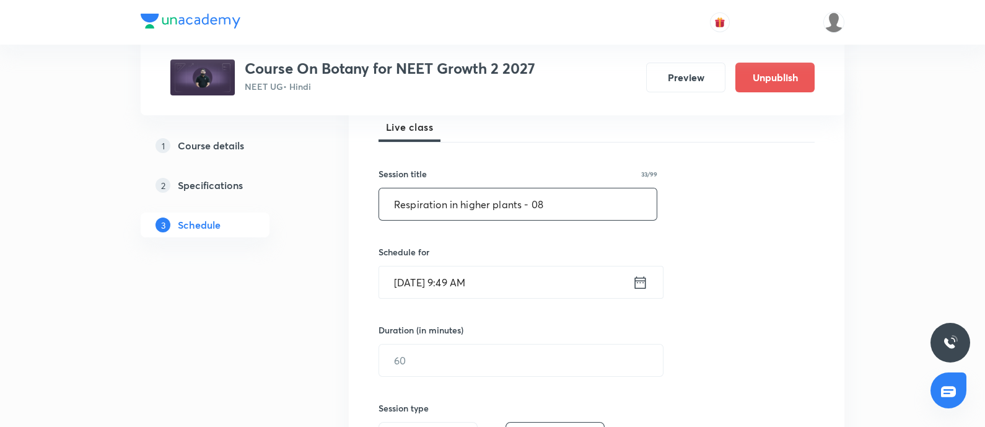
scroll to position [190, 0]
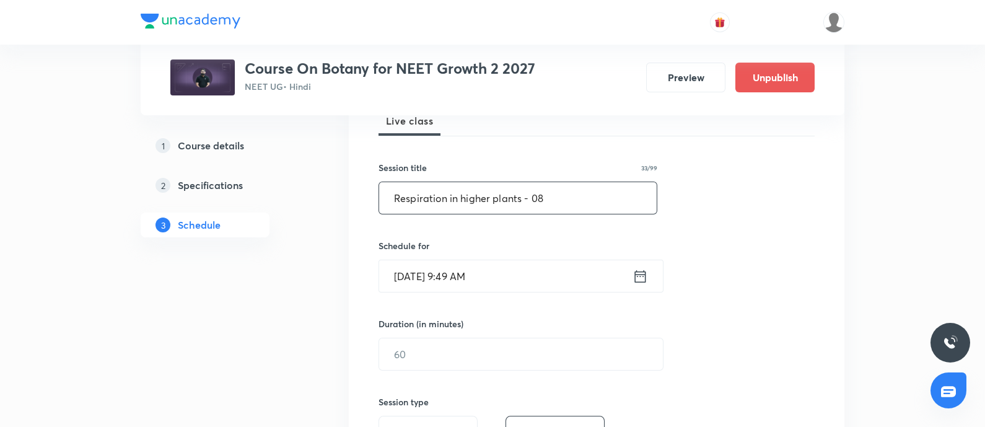
type input "Respiration in higher plants - 08"
click at [512, 274] on input "[DATE] 9:49 AM" at bounding box center [505, 276] width 253 height 32
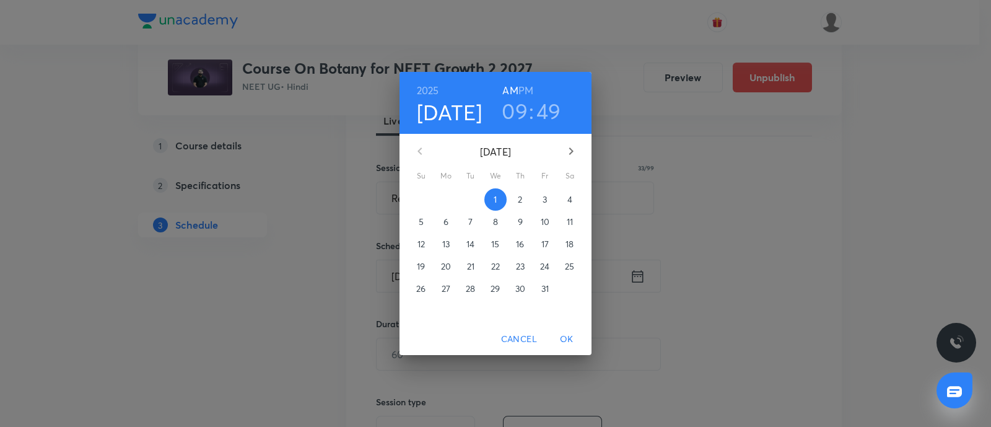
click at [541, 207] on button "3" at bounding box center [545, 199] width 22 height 22
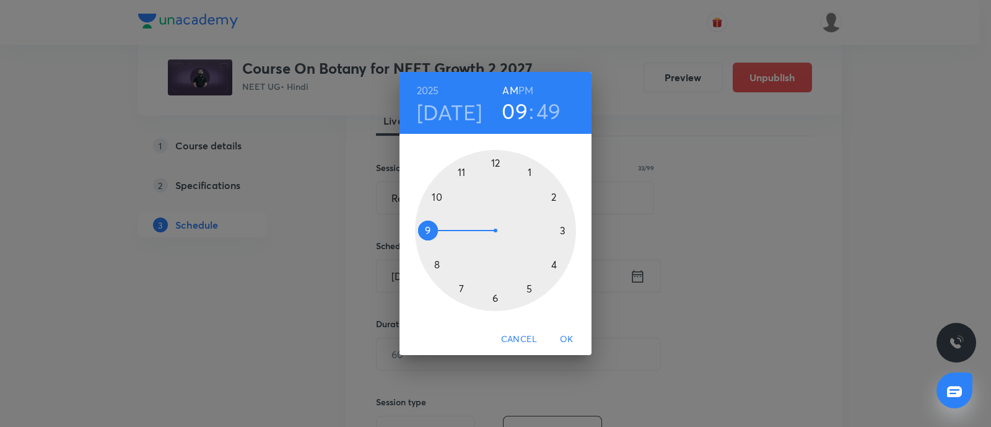
click at [529, 85] on h6 "PM" at bounding box center [525, 90] width 15 height 17
click at [554, 263] on div at bounding box center [495, 230] width 161 height 161
click at [495, 304] on div at bounding box center [495, 230] width 161 height 161
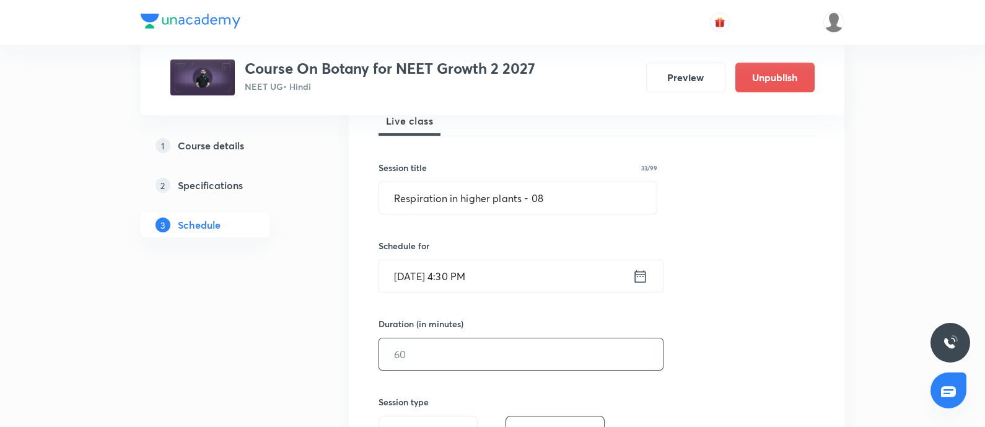
click at [446, 356] on input "text" at bounding box center [521, 354] width 284 height 32
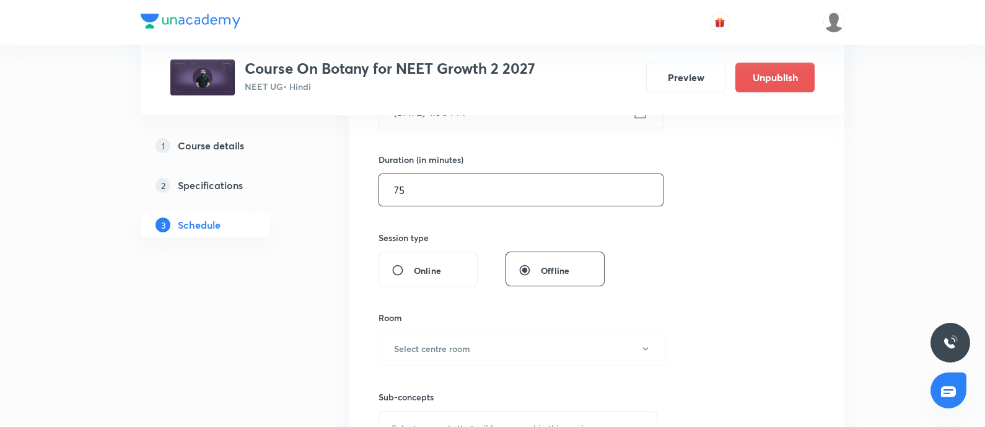
scroll to position [359, 0]
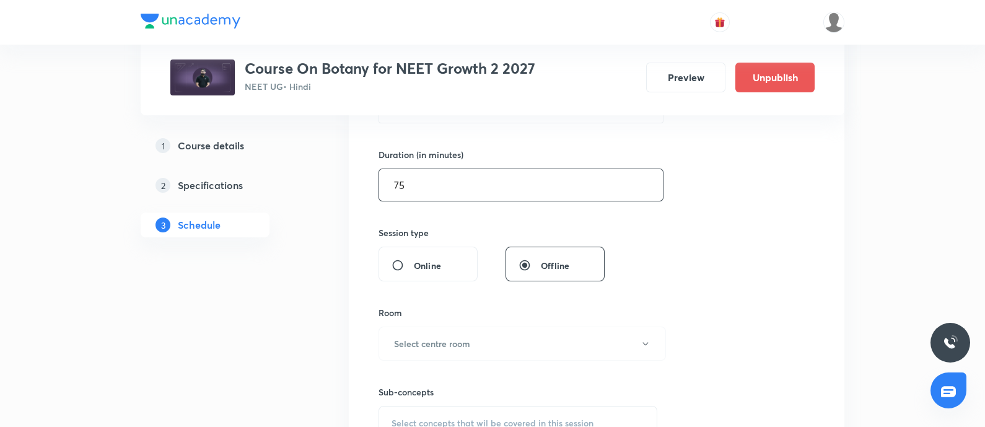
type input "75"
click at [446, 356] on button "Select centre room" at bounding box center [521, 343] width 287 height 34
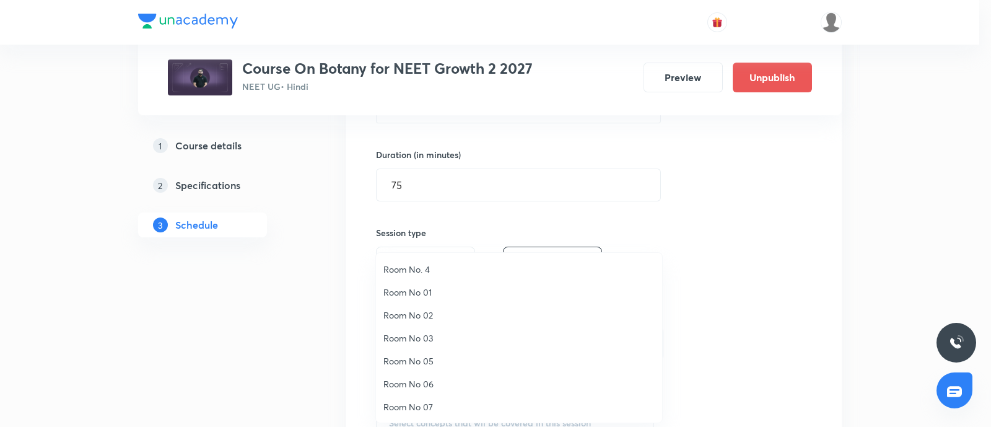
click at [409, 268] on span "Room No. 4" at bounding box center [518, 269] width 271 height 13
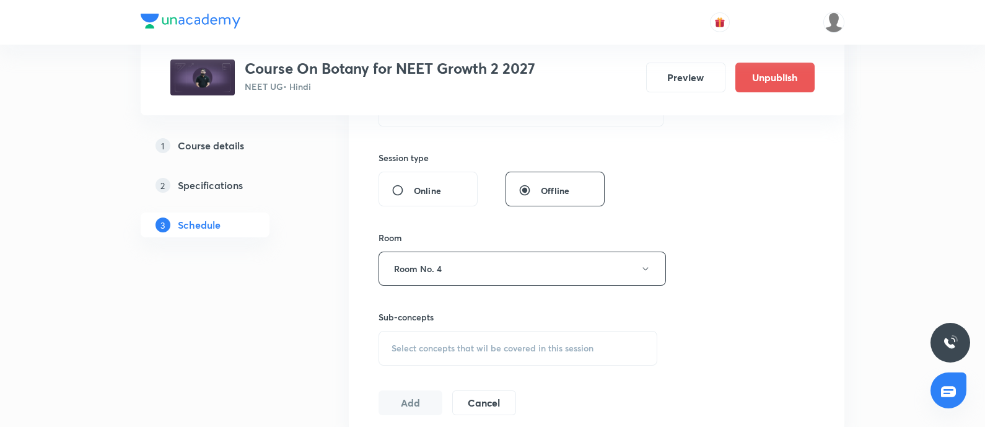
scroll to position [435, 0]
click at [417, 348] on span "Select concepts that wil be covered in this session" at bounding box center [492, 348] width 202 height 10
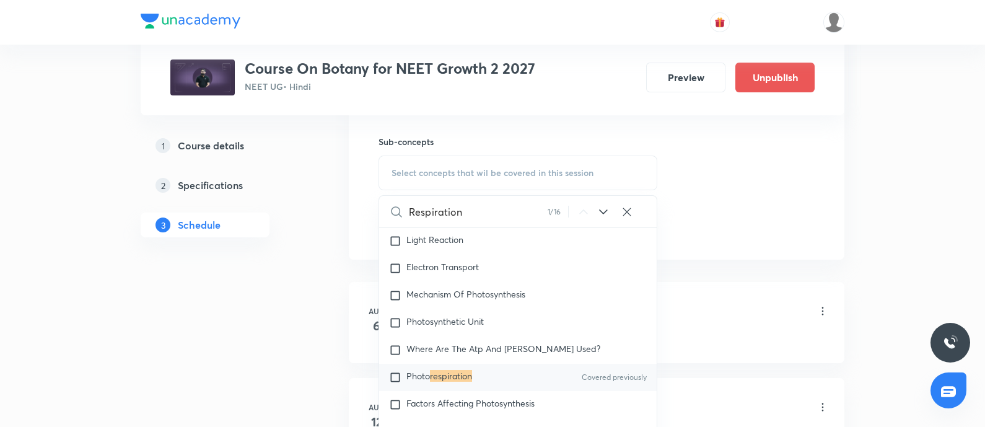
scroll to position [3747, 0]
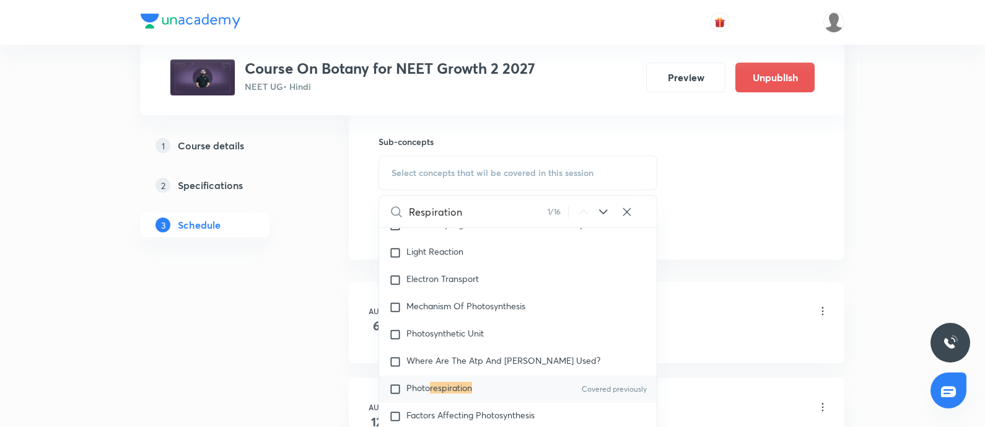
type input "Respiration"
click at [440, 375] on div "Photo respiration Covered previously" at bounding box center [517, 388] width 277 height 27
checkbox input "true"
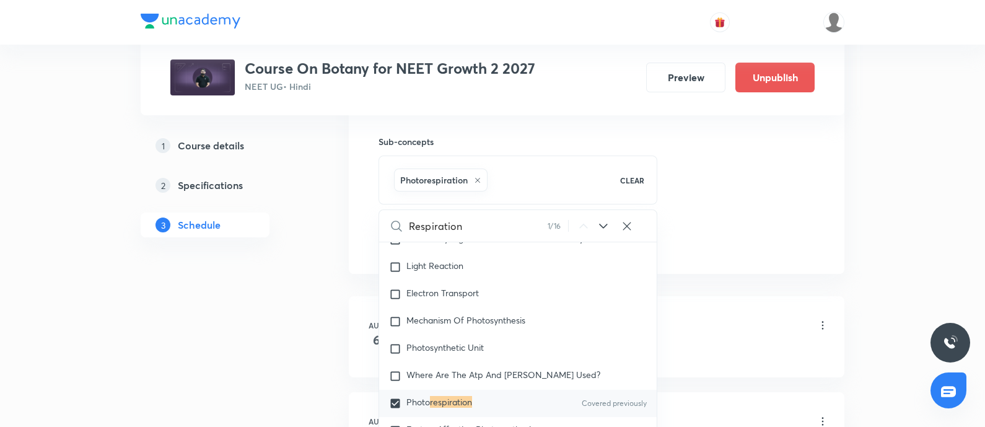
click at [730, 348] on div "Morphology of Flowering Plant" at bounding box center [616, 351] width 425 height 11
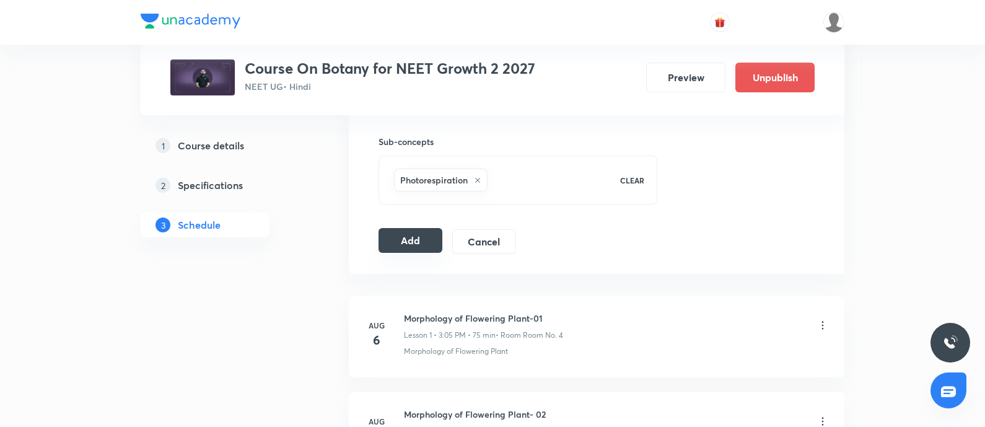
click at [421, 243] on button "Add" at bounding box center [410, 240] width 64 height 25
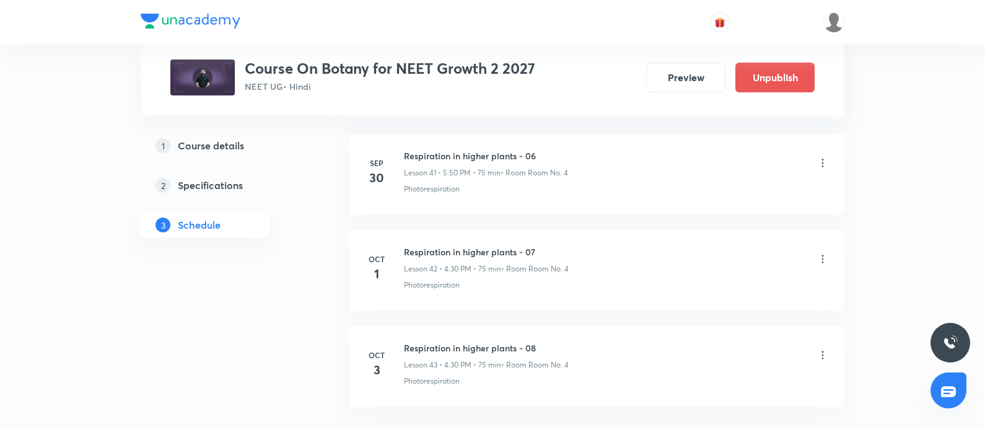
scroll to position [4115, 0]
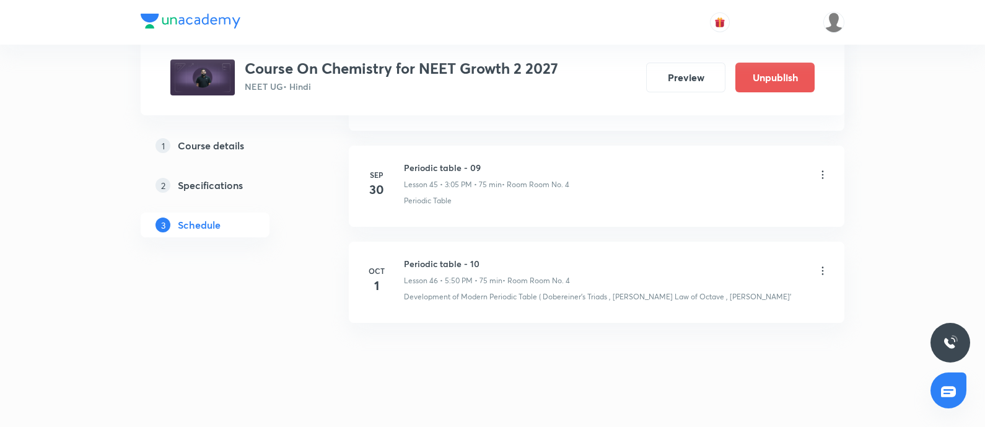
click at [405, 257] on h6 "Periodic table - 10" at bounding box center [487, 263] width 166 height 13
copy h6 "Periodic table - 10"
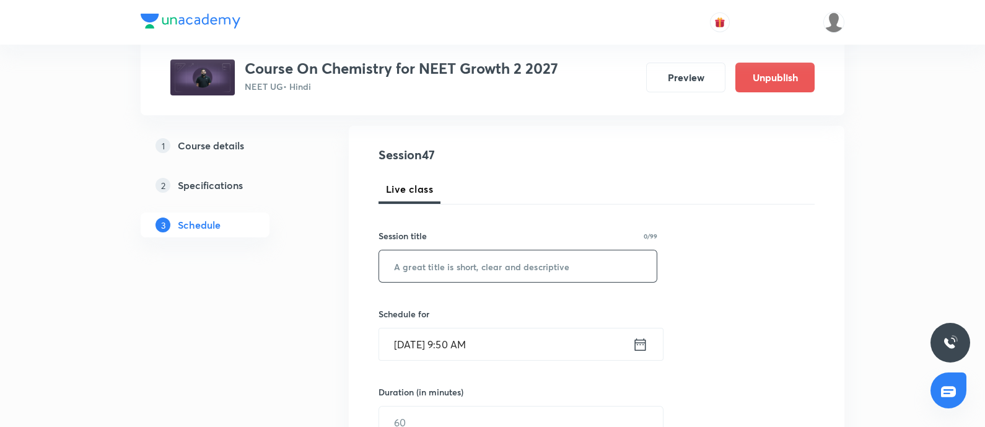
scroll to position [123, 0]
click at [428, 269] on input "text" at bounding box center [517, 265] width 277 height 32
paste input "Periodic table - 10"
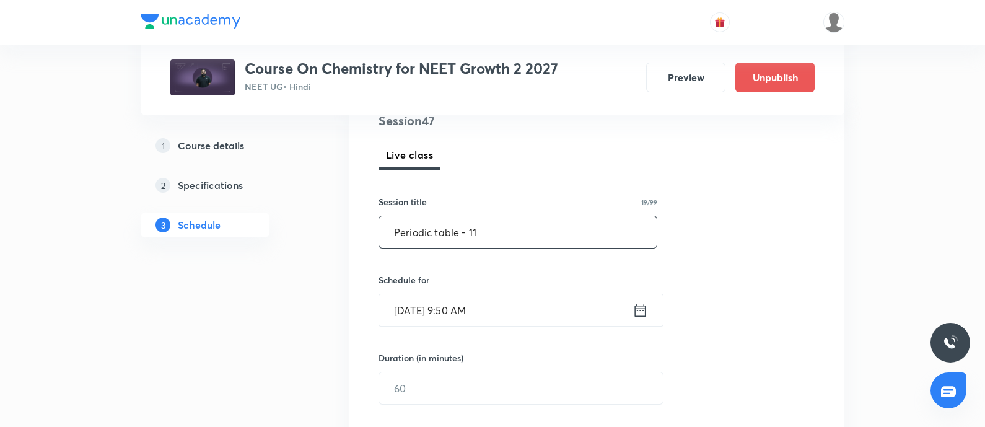
scroll to position [157, 0]
type input "Periodic table - 11"
click at [510, 307] on input "[DATE] 9:50 AM" at bounding box center [505, 309] width 253 height 32
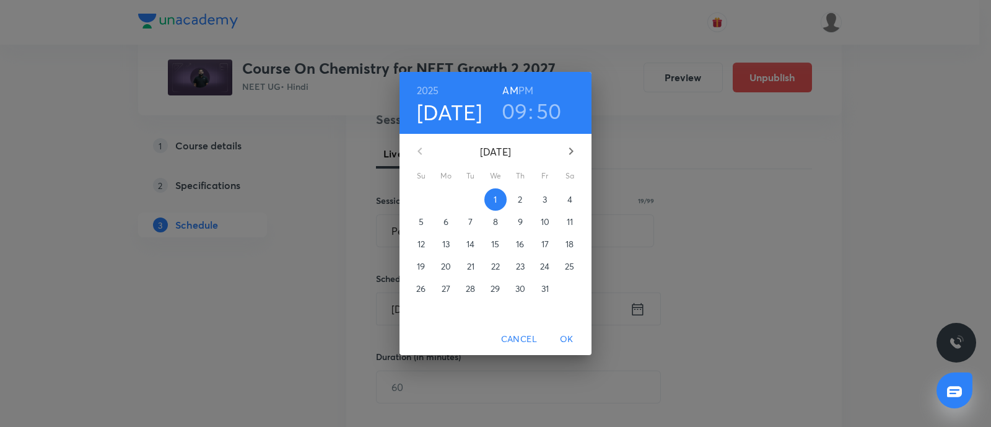
click at [548, 201] on span "3" at bounding box center [545, 199] width 22 height 12
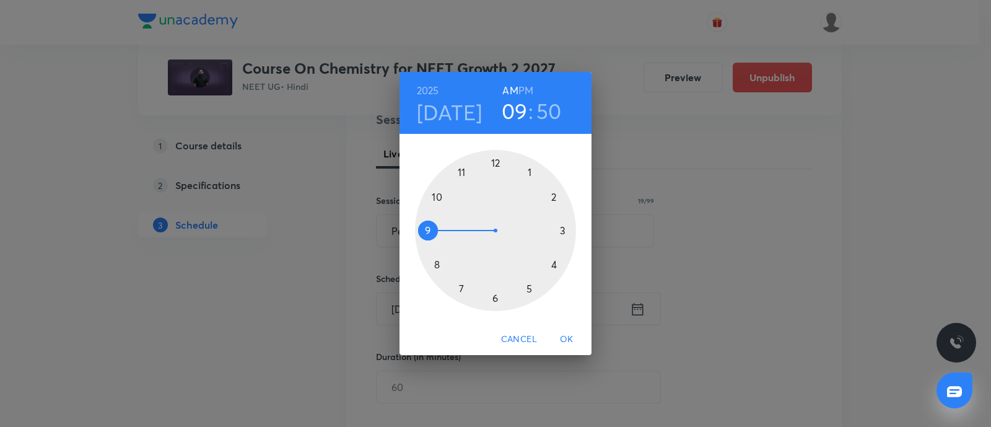
click at [526, 92] on h6 "PM" at bounding box center [525, 90] width 15 height 17
click at [530, 290] on div at bounding box center [495, 230] width 161 height 161
click at [435, 193] on div at bounding box center [495, 230] width 161 height 161
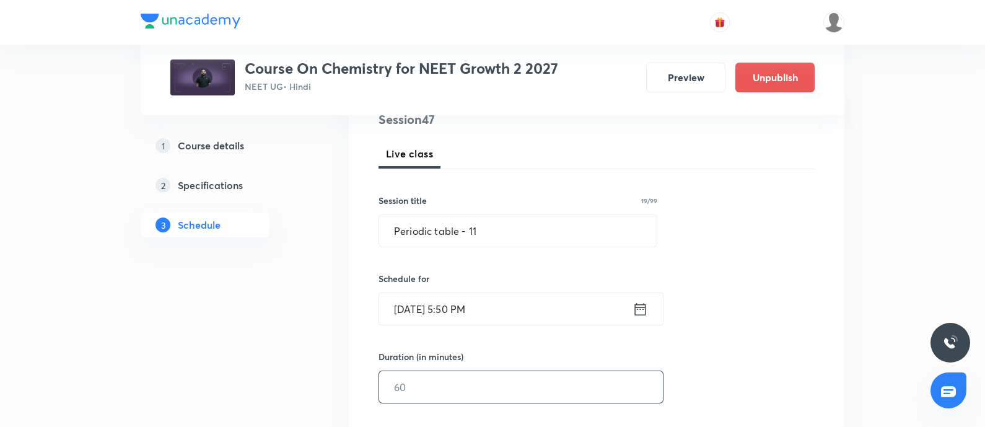
click at [437, 382] on input "text" at bounding box center [521, 387] width 284 height 32
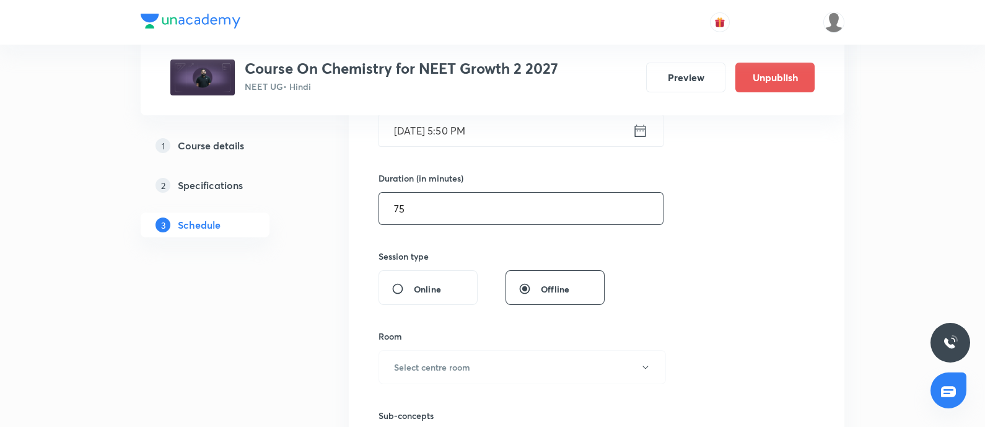
scroll to position [338, 0]
type input "75"
click at [437, 382] on div "Sub-concepts Select concepts that wil be covered in this session" at bounding box center [517, 422] width 279 height 80
click at [444, 354] on button "Select centre room" at bounding box center [521, 365] width 287 height 34
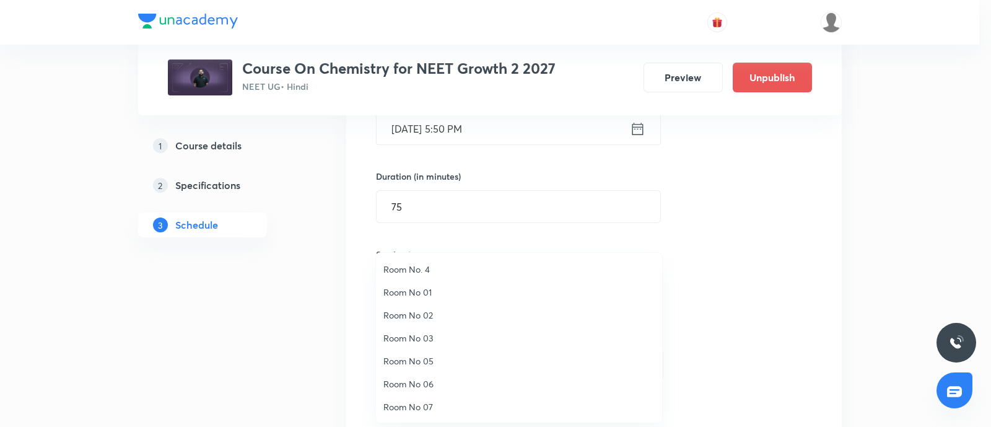
click at [412, 258] on li "Room No. 4" at bounding box center [519, 269] width 286 height 23
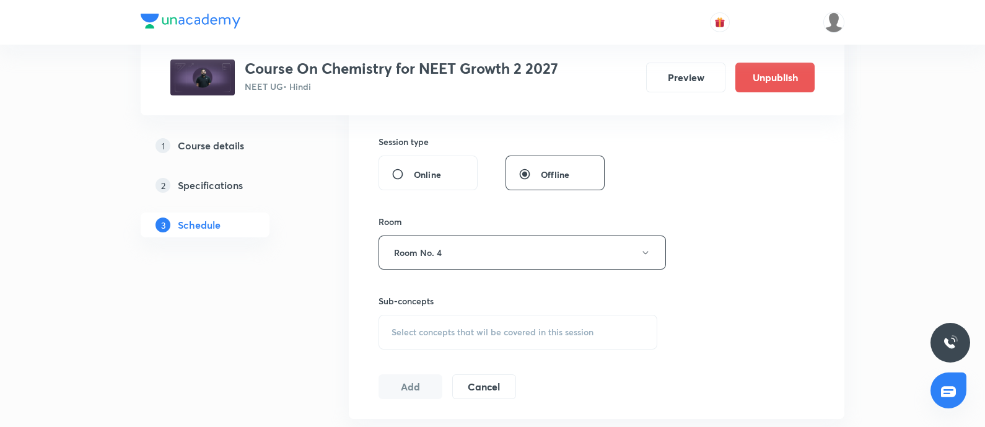
scroll to position [479, 0]
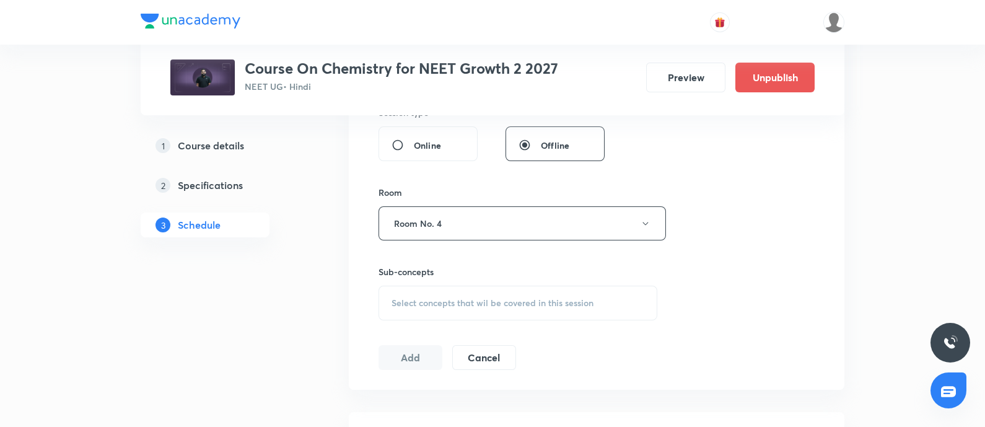
click at [418, 310] on div "Select concepts that wil be covered in this session" at bounding box center [517, 303] width 279 height 35
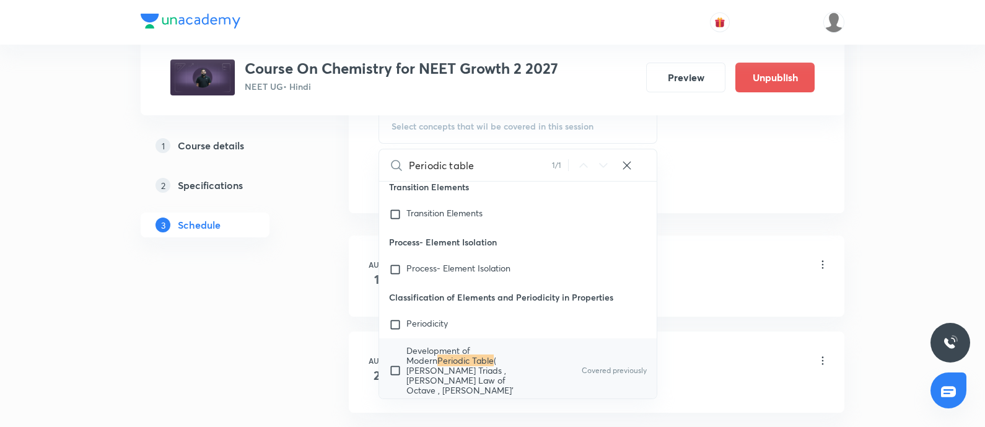
scroll to position [661, 0]
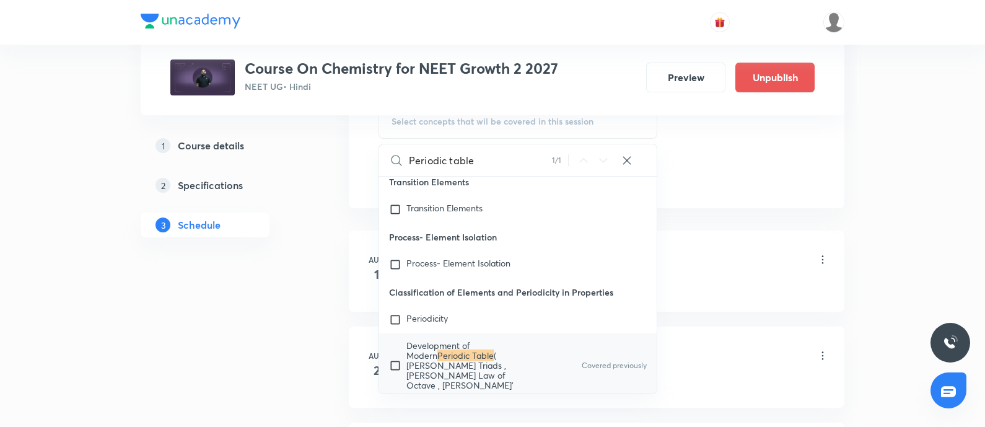
type input "Periodic table"
click at [437, 349] on mark "Periodic Table" at bounding box center [465, 355] width 56 height 12
checkbox input "true"
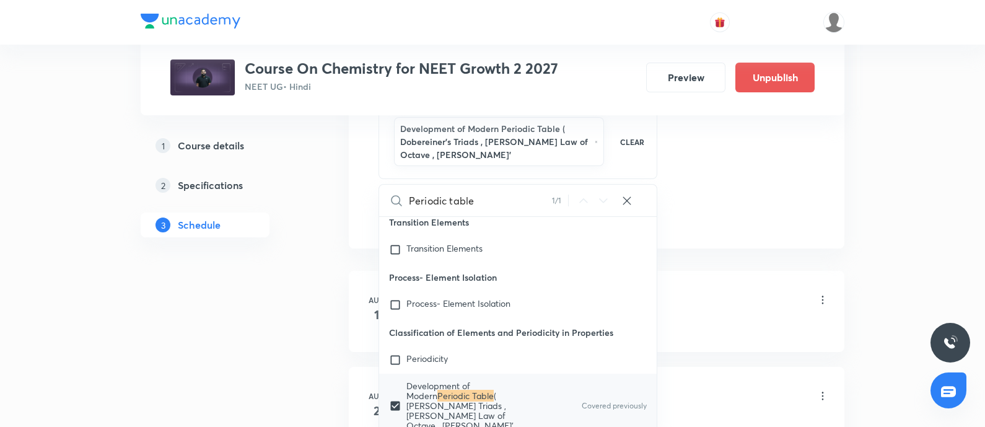
click at [703, 300] on div "Mole Concept - 01 Lesson 1 • 1:45 PM • 75 min • Room Room No. 4" at bounding box center [616, 300] width 425 height 29
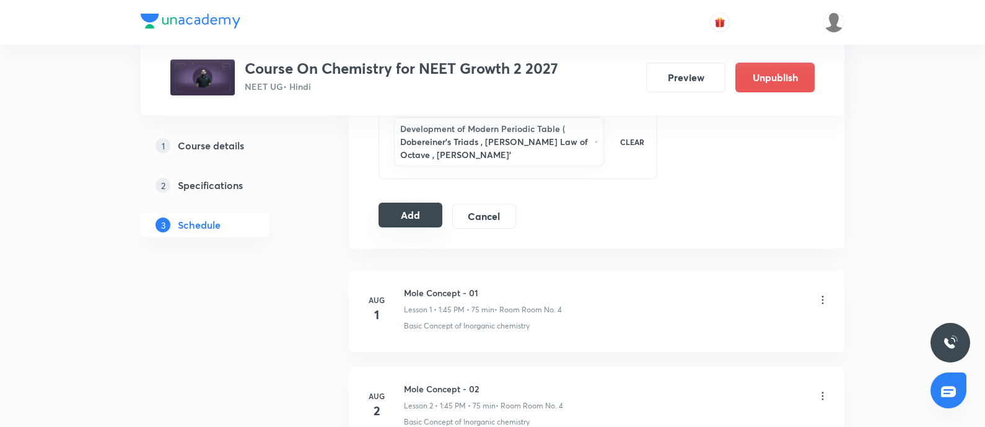
click at [418, 219] on button "Add" at bounding box center [410, 215] width 64 height 25
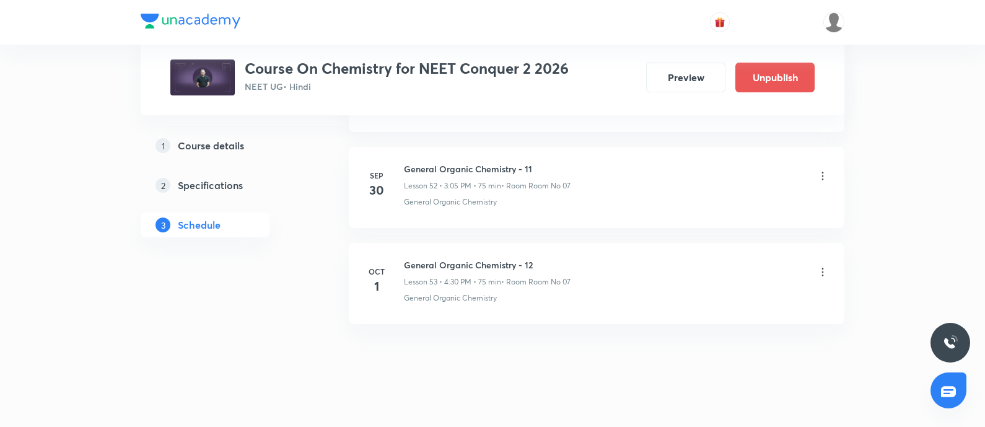
click at [407, 258] on h6 "General Organic Chemistry - 12" at bounding box center [487, 264] width 167 height 13
copy h6 "General Organic Chemistry - 12"
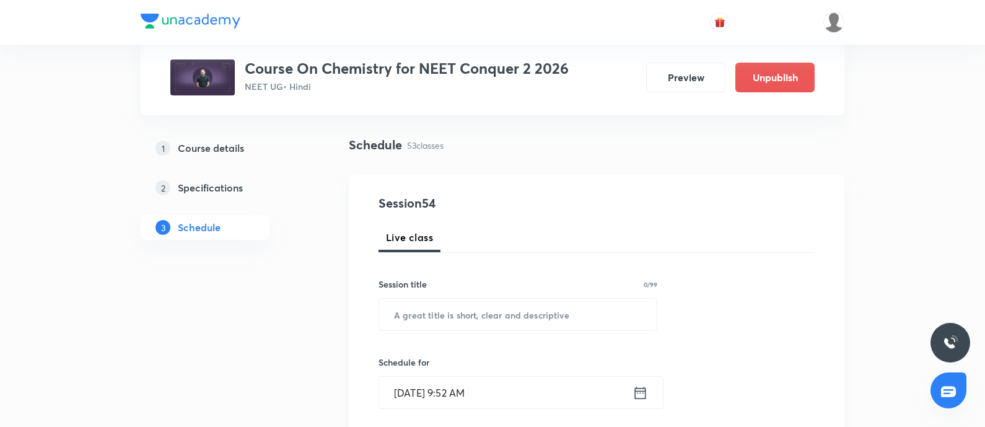
scroll to position [74, 0]
click at [434, 315] on input "text" at bounding box center [517, 315] width 277 height 32
paste input "General Organic Chemistry - 12"
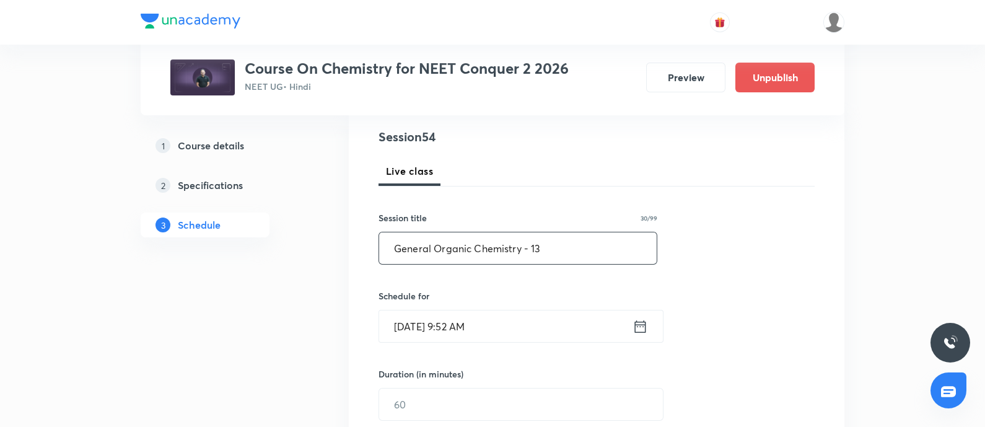
scroll to position [142, 0]
type input "General Organic Chemistry - 13"
click at [510, 327] on input "[DATE] 9:52 AM" at bounding box center [505, 324] width 253 height 32
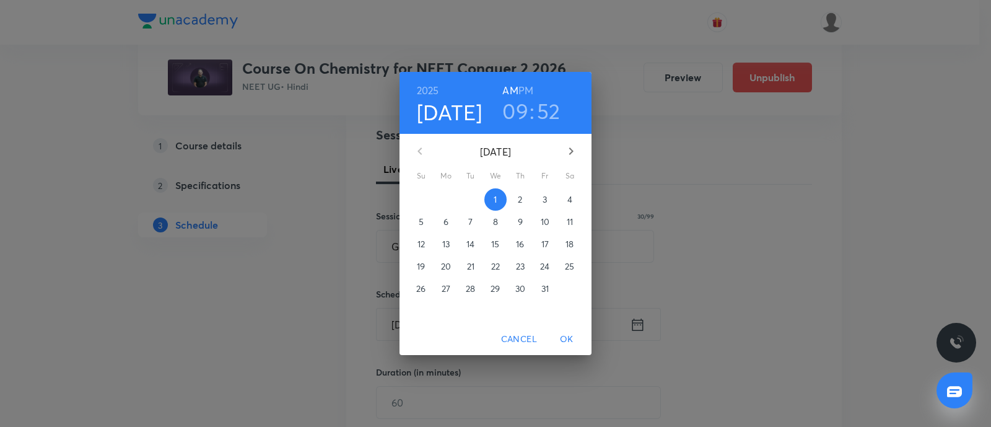
click at [546, 203] on p "3" at bounding box center [545, 199] width 4 height 12
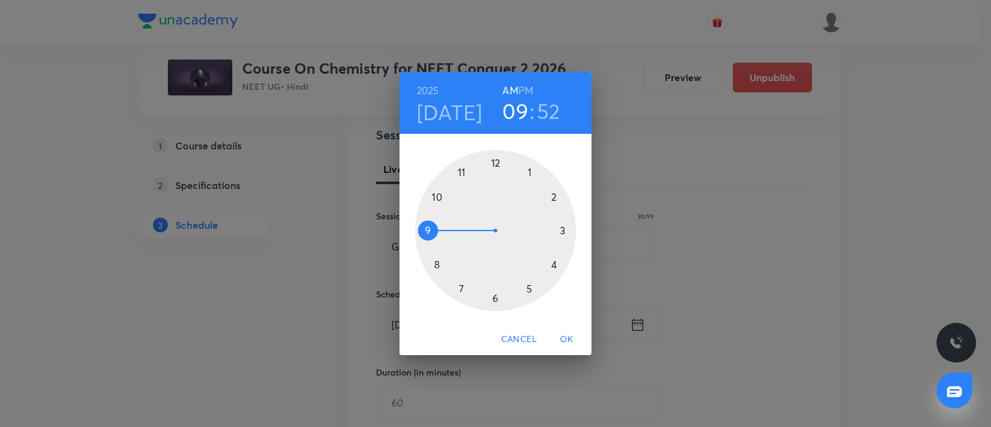
click at [533, 91] on h6 "PM" at bounding box center [525, 90] width 15 height 17
click at [530, 173] on div at bounding box center [495, 230] width 161 height 161
click at [430, 230] on div at bounding box center [495, 230] width 161 height 161
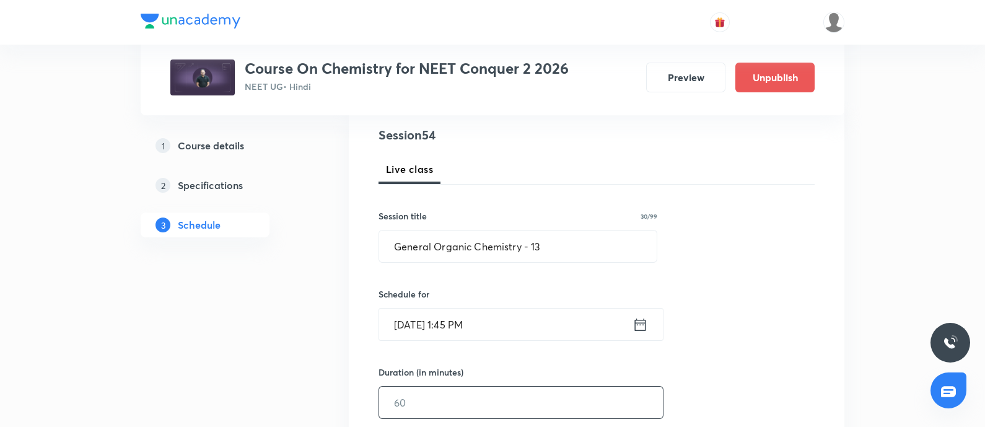
click at [426, 399] on input "text" at bounding box center [521, 402] width 284 height 32
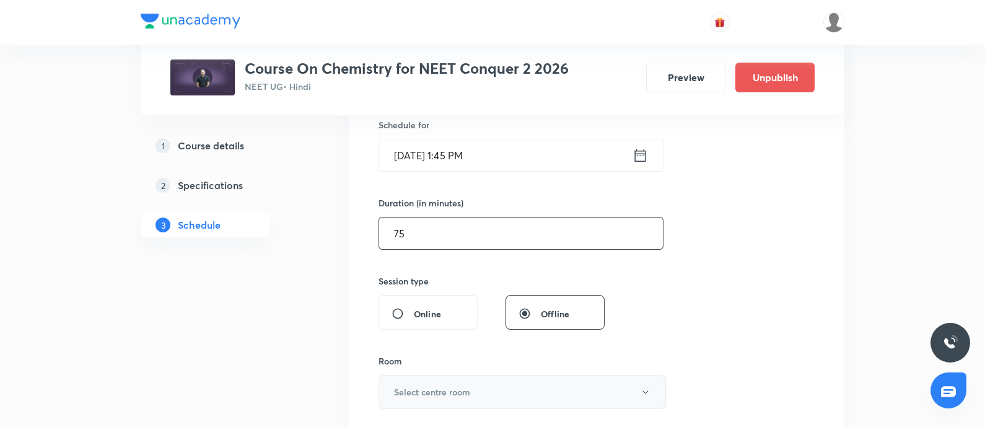
scroll to position [312, 0]
type input "75"
click at [430, 398] on button "Select centre room" at bounding box center [521, 390] width 287 height 34
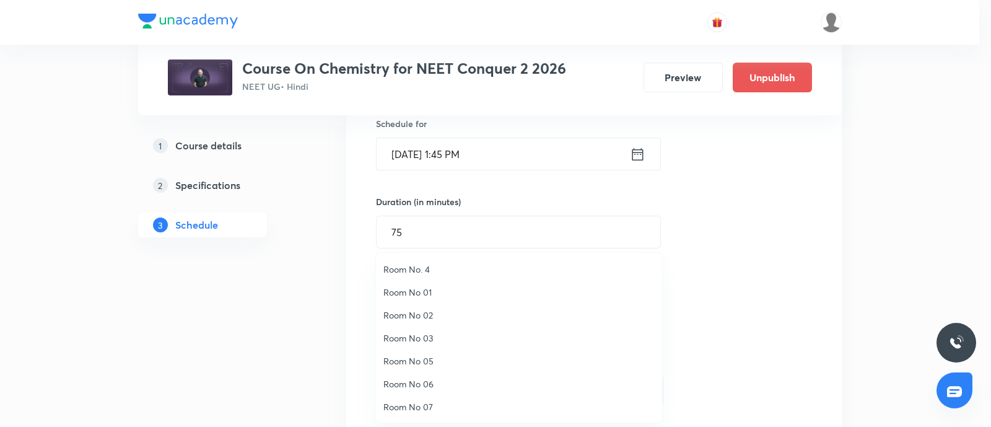
click at [412, 403] on span "Room No 07" at bounding box center [518, 406] width 271 height 13
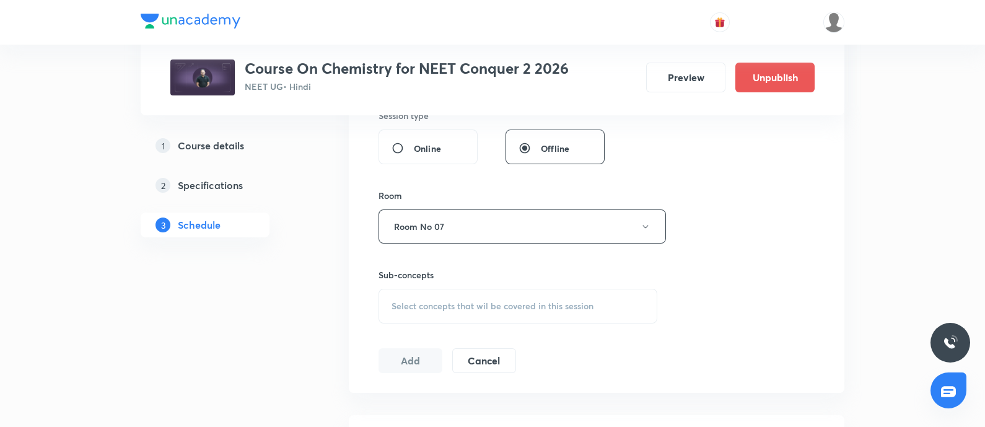
scroll to position [482, 0]
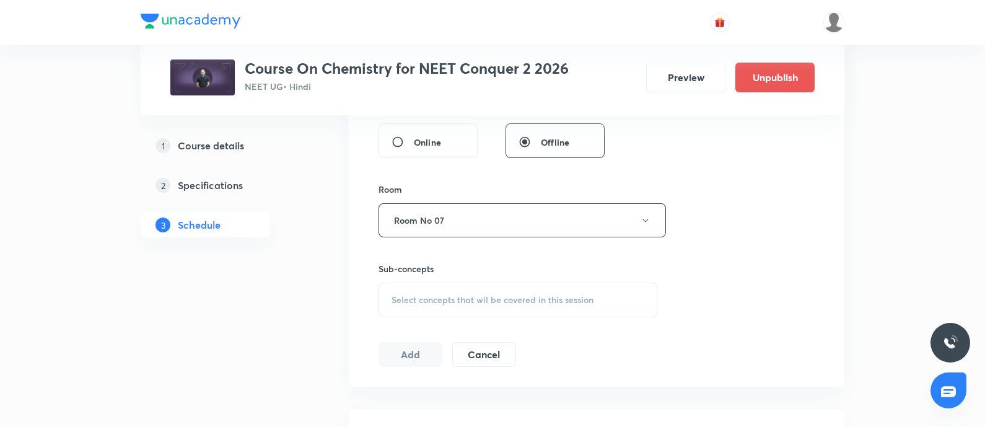
click at [444, 305] on div "Select concepts that wil be covered in this session" at bounding box center [517, 299] width 279 height 35
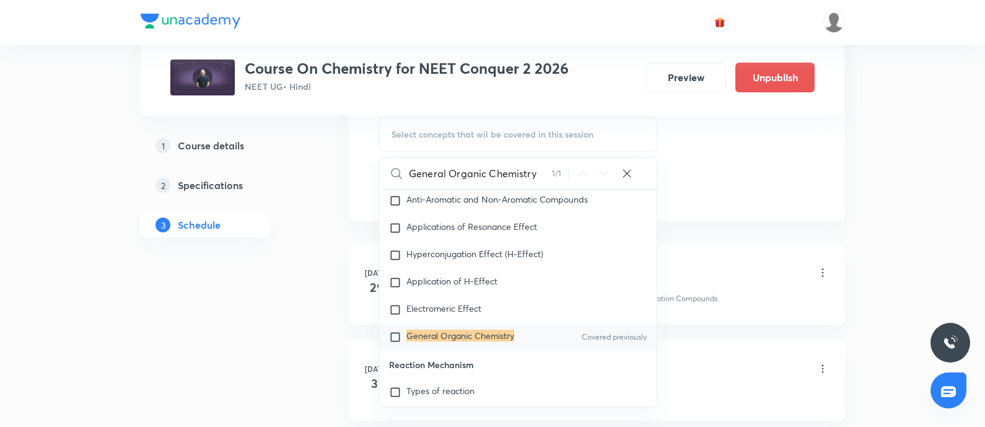
scroll to position [19388, 0]
type input "General Organic Chemistry"
click at [425, 341] on mark "General Organic Chemistry" at bounding box center [460, 335] width 108 height 12
checkbox input "true"
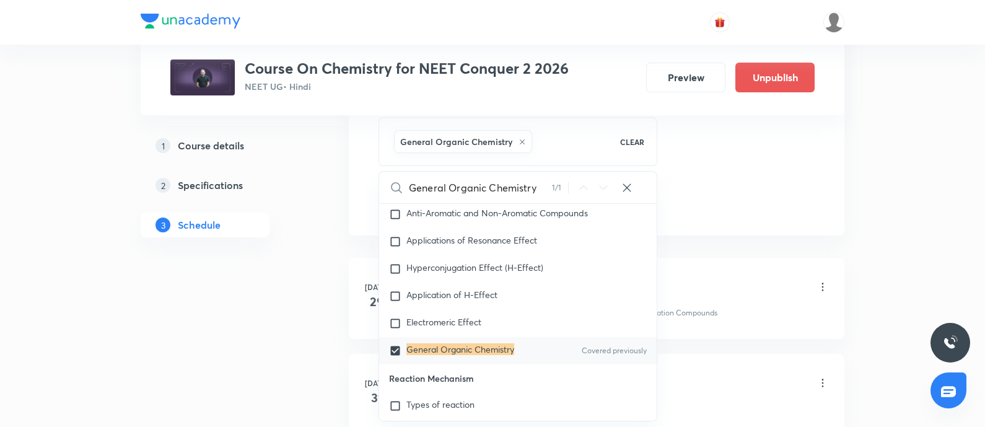
click at [713, 280] on div "Co-ordination Compounds - 01 Lesson 1 • 4:30 PM • 75 min • Room Room No 06" at bounding box center [616, 287] width 425 height 29
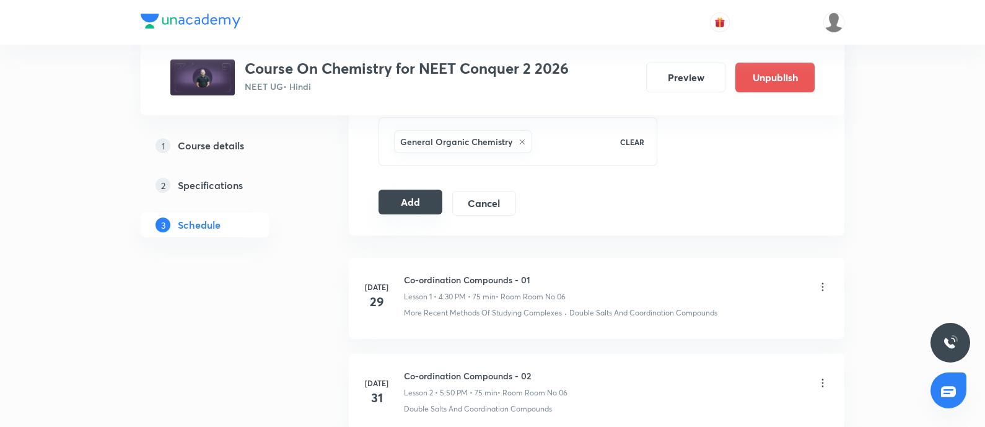
click at [390, 199] on button "Add" at bounding box center [410, 202] width 64 height 25
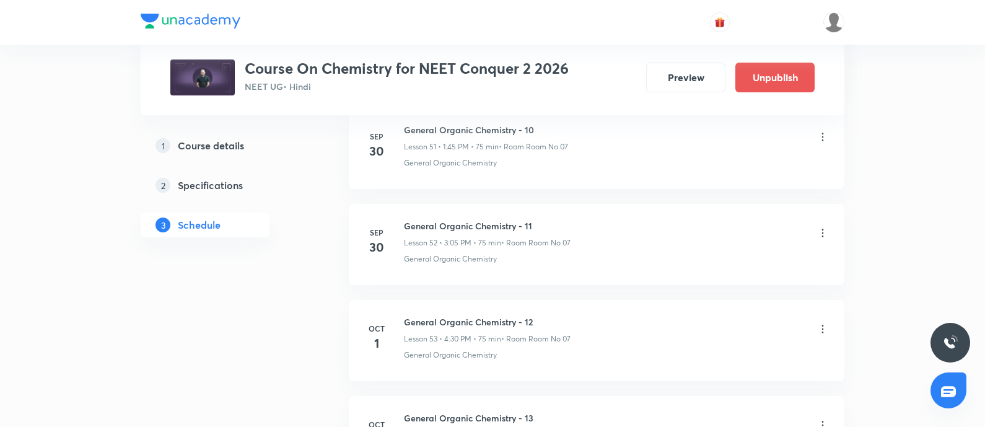
scroll to position [5168, 0]
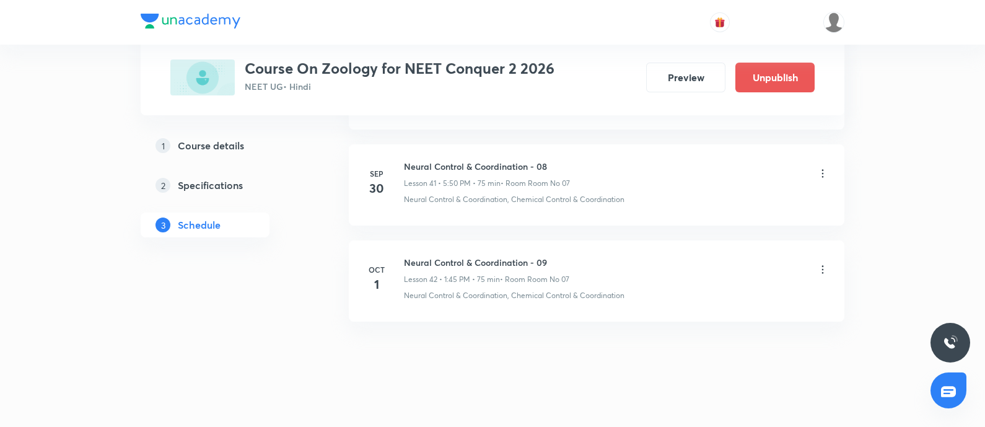
click at [411, 256] on h6 "Neural Control & Coordination - 09" at bounding box center [486, 262] width 165 height 13
copy h6 "Neural Control & Coordination - 09"
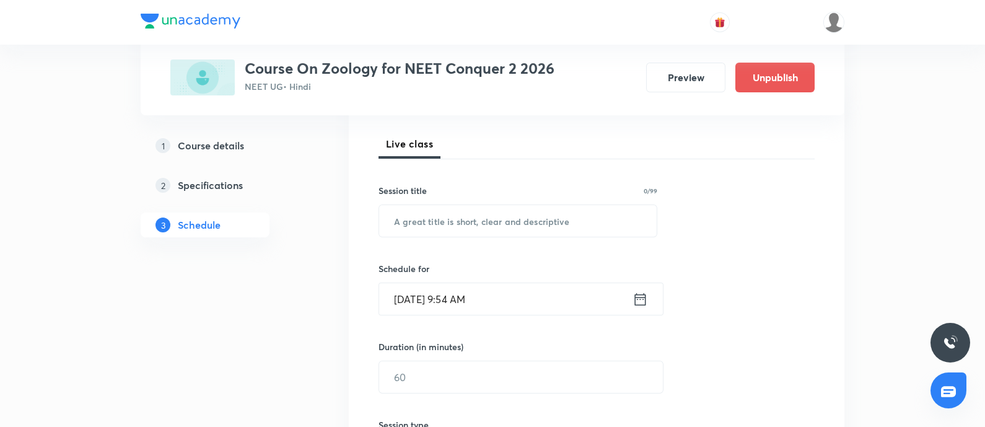
scroll to position [167, 0]
click at [437, 222] on input "text" at bounding box center [517, 222] width 277 height 32
paste input "Neural Control & Coordination - 09"
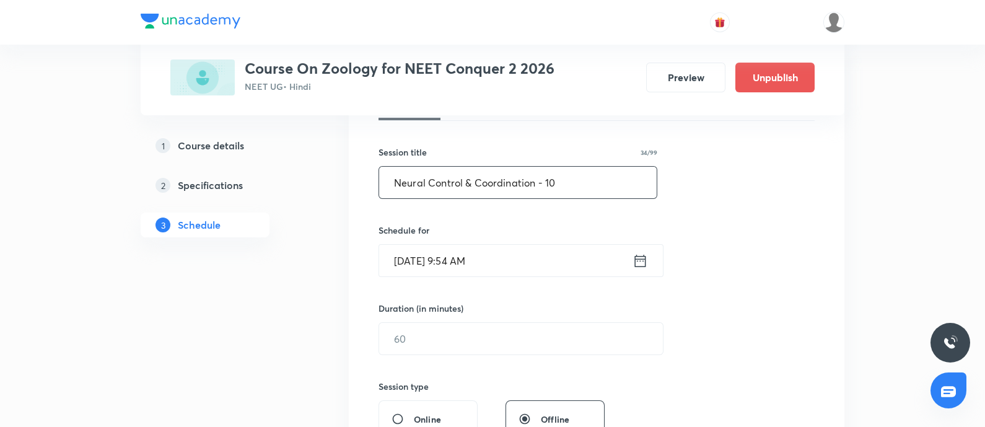
scroll to position [213, 0]
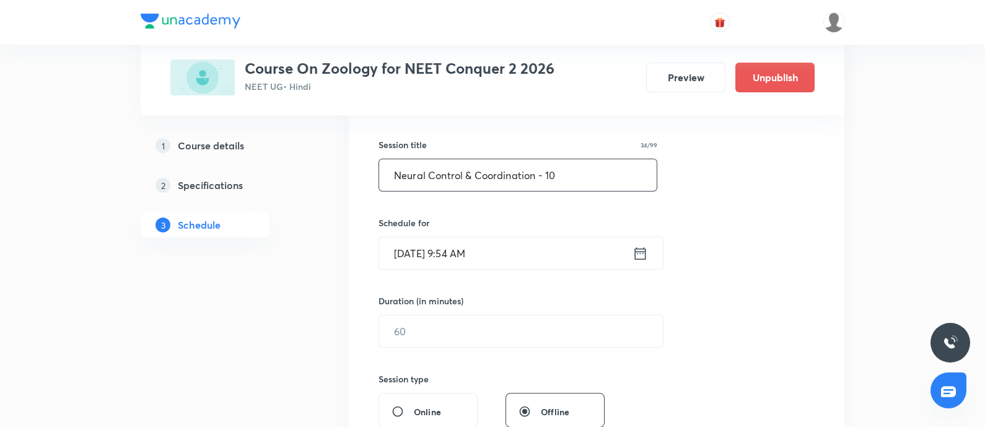
type input "Neural Control & Coordination - 10"
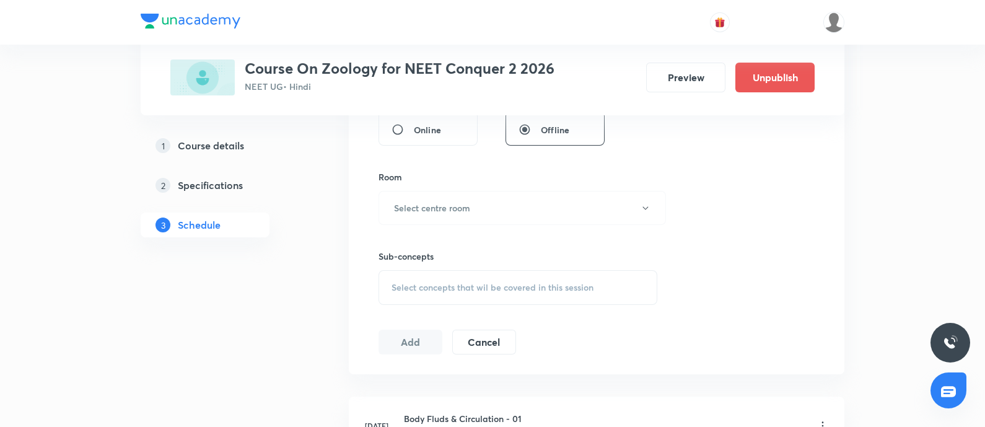
scroll to position [496, 0]
click at [474, 293] on div "Select concepts that wil be covered in this session" at bounding box center [517, 286] width 279 height 35
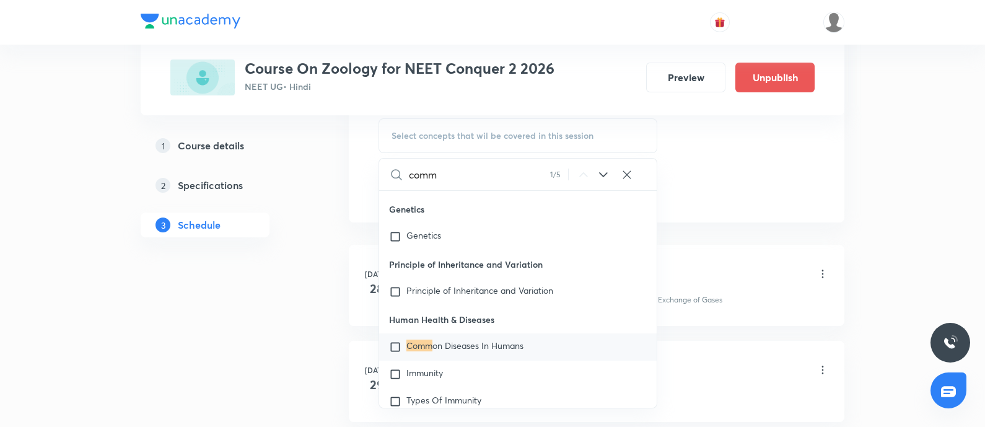
scroll to position [653, 0]
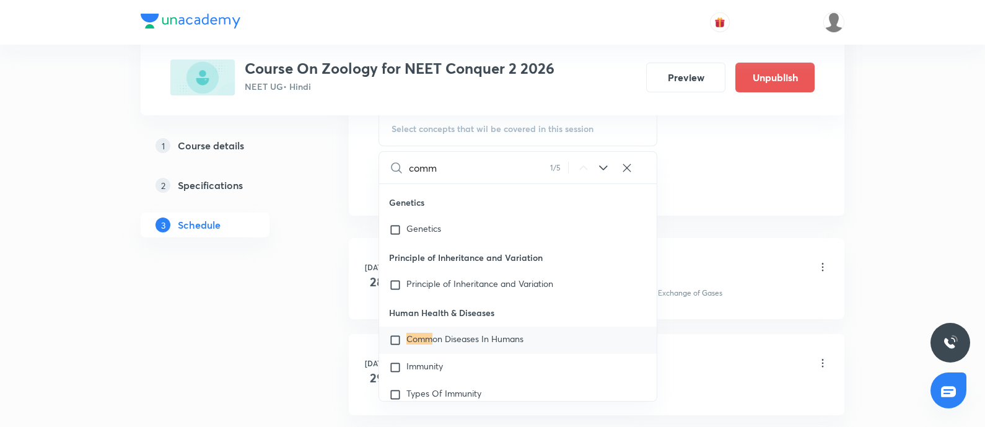
type input "comm"
drag, startPoint x: 390, startPoint y: 314, endPoint x: 499, endPoint y: 317, distance: 108.4
click at [499, 317] on p "Human Health & Diseases" at bounding box center [517, 313] width 277 height 28
copy p "Human Health & Diseases"
click at [392, 342] on input "checkbox" at bounding box center [397, 340] width 17 height 12
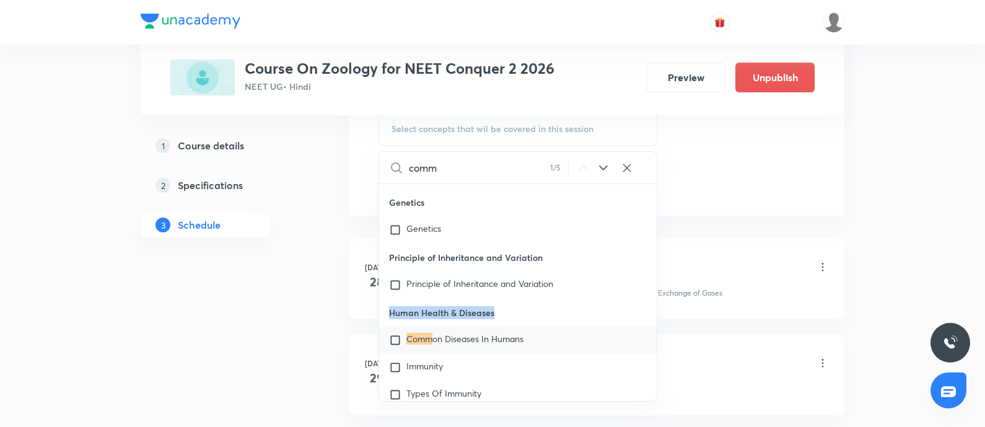
checkbox input "true"
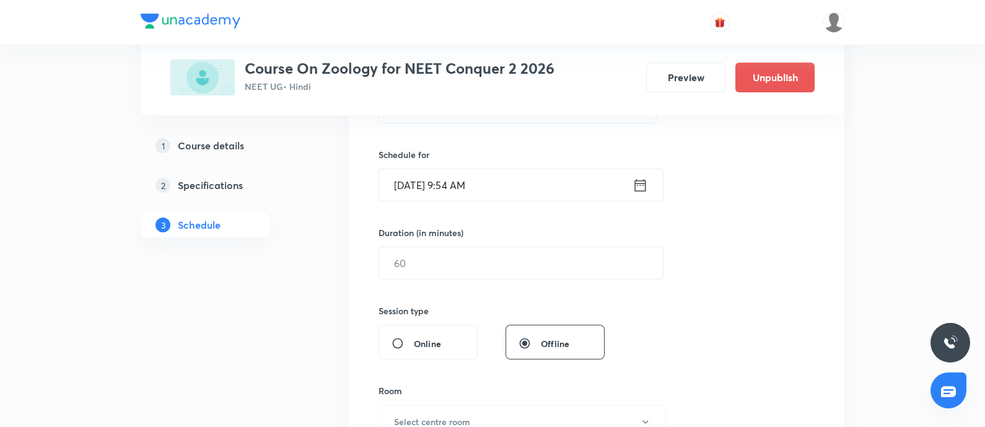
scroll to position [219, 0]
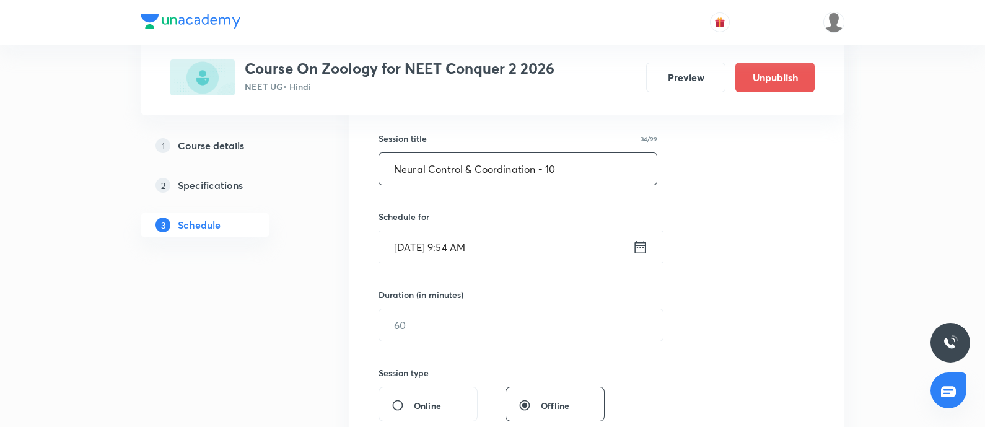
click at [577, 168] on input "Neural Control & Coordination - 10" at bounding box center [517, 169] width 277 height 32
paste input "Human Health & Diseases"
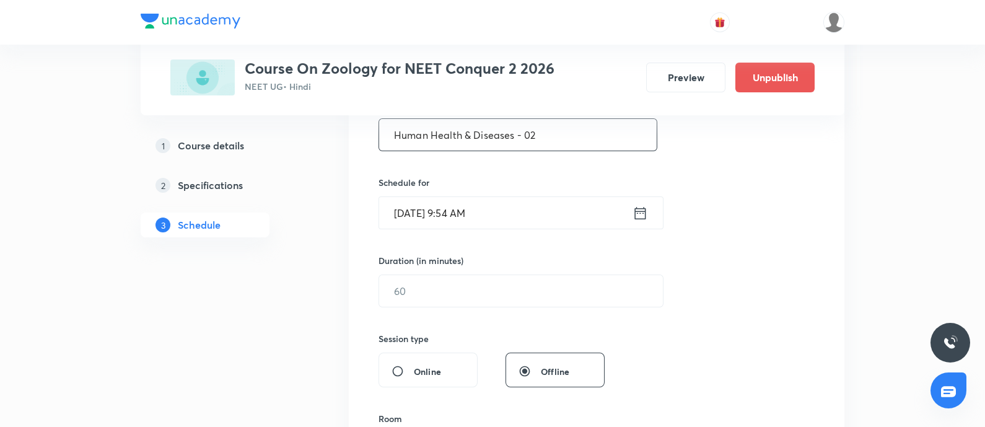
scroll to position [255, 0]
type input "Human Health & Diseases - 02"
click at [548, 197] on input "Oct 1, 2025, 9:54 AM" at bounding box center [505, 212] width 253 height 32
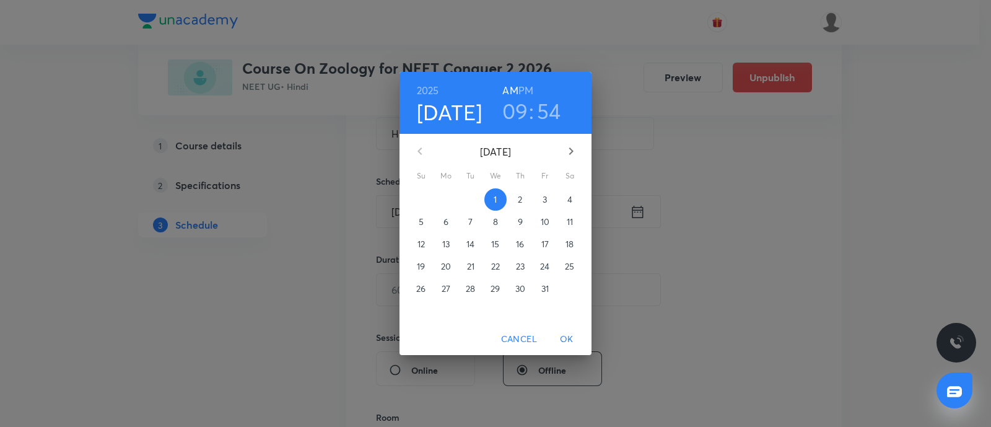
click at [548, 197] on span "3" at bounding box center [545, 199] width 22 height 12
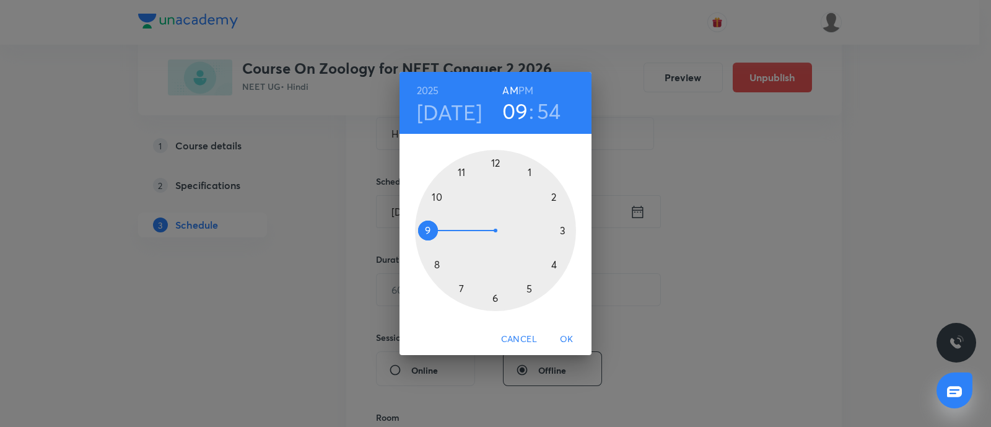
click at [526, 84] on h6 "PM" at bounding box center [525, 90] width 15 height 17
click at [563, 229] on div at bounding box center [495, 230] width 161 height 161
click at [526, 168] on div at bounding box center [495, 230] width 161 height 161
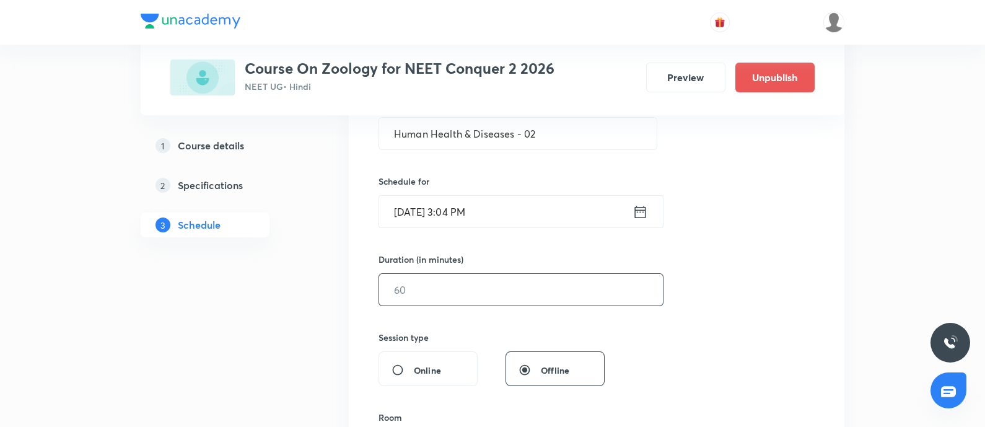
click at [457, 290] on input "text" at bounding box center [521, 290] width 284 height 32
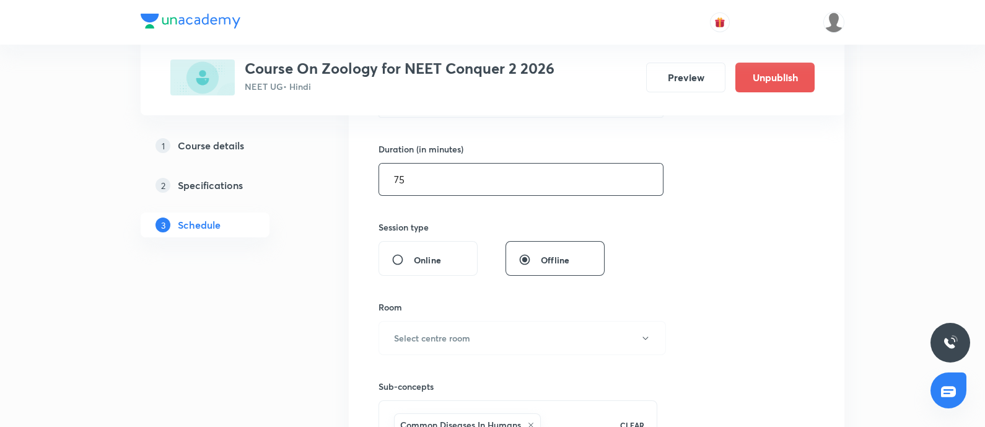
scroll to position [367, 0]
type input "75"
click at [447, 339] on h6 "Select centre room" at bounding box center [432, 335] width 76 height 13
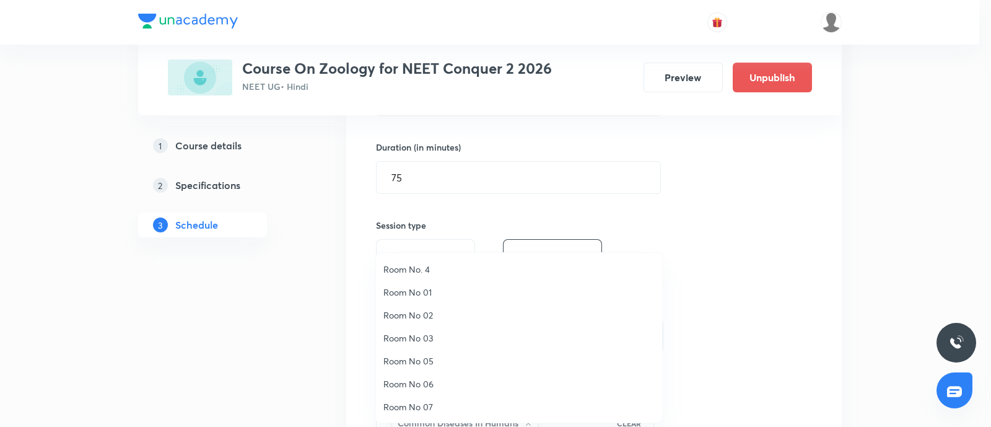
click at [427, 404] on span "Room No 07" at bounding box center [518, 406] width 271 height 13
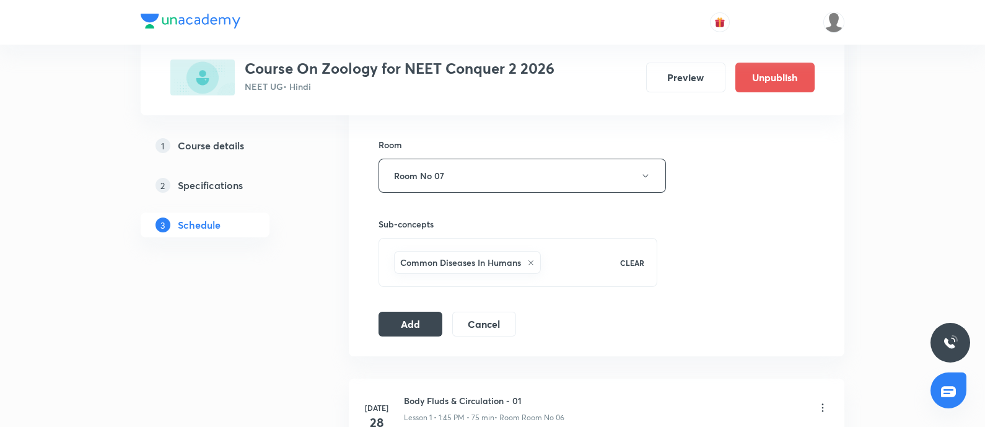
scroll to position [531, 0]
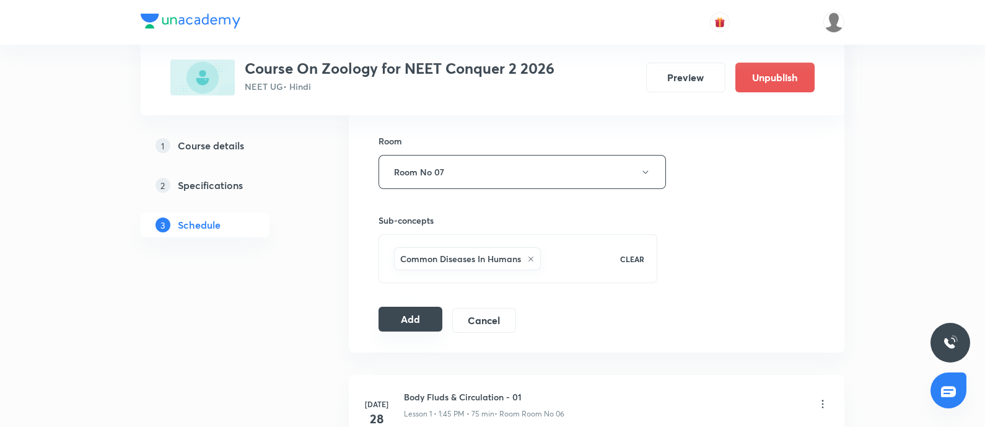
click at [405, 316] on button "Add" at bounding box center [410, 319] width 64 height 25
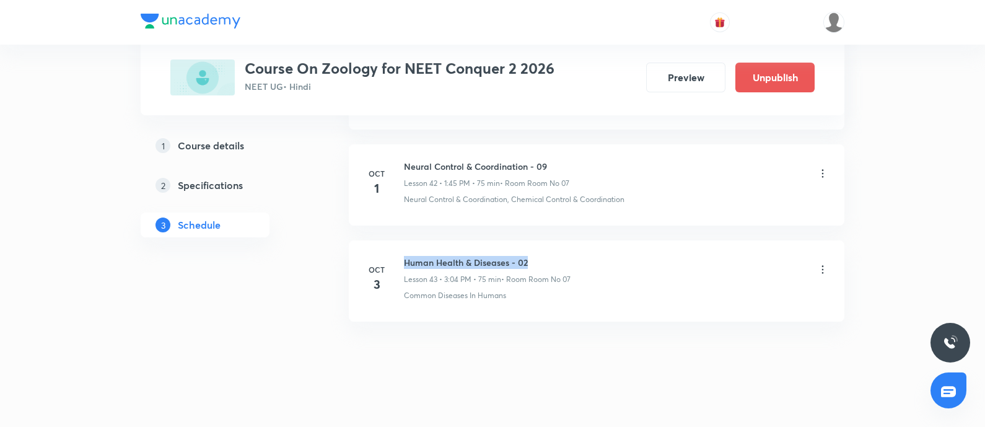
drag, startPoint x: 403, startPoint y: 249, endPoint x: 536, endPoint y: 253, distance: 133.2
click at [536, 256] on div "[DATE] Human Health & Diseases - 02 Lesson 43 • 3:04 PM • 75 min • Room Room No…" at bounding box center [596, 278] width 465 height 45
copy h6 "Human Health & Diseases - 02"
click at [824, 167] on icon at bounding box center [822, 173] width 12 height 12
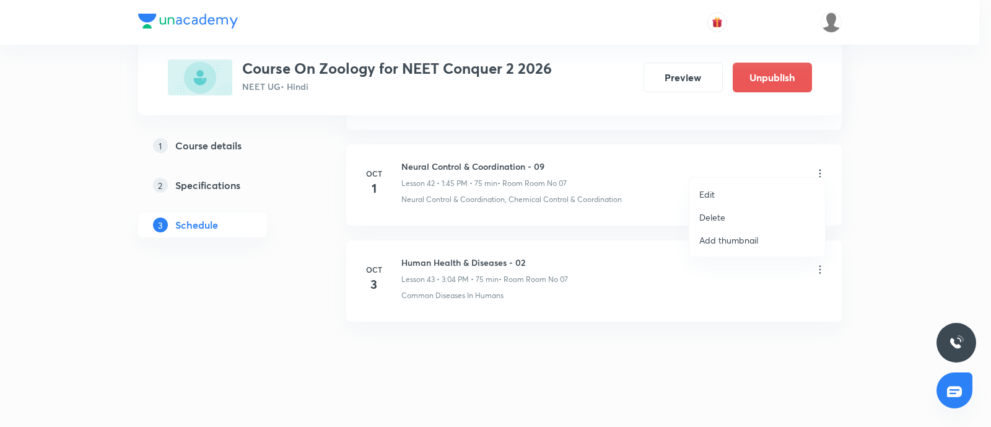
click at [725, 186] on li "Edit" at bounding box center [757, 194] width 136 height 23
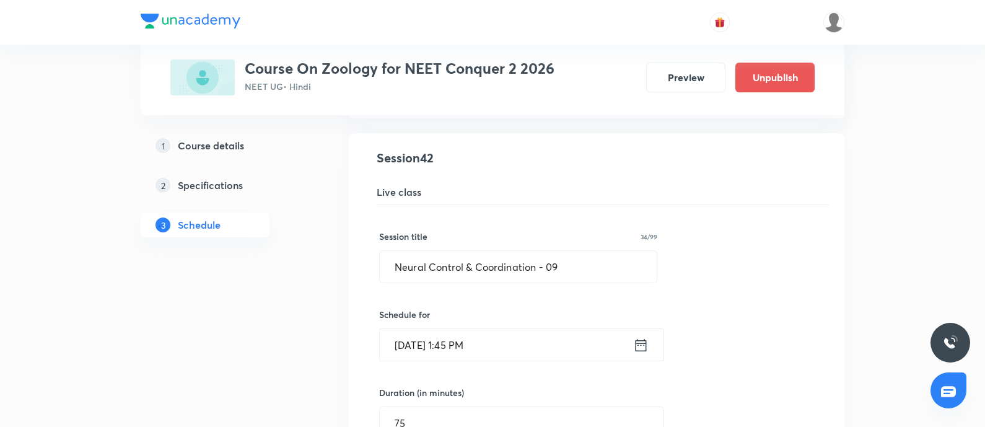
scroll to position [4053, 0]
click at [571, 261] on input "Neural Control & Coordination - 09" at bounding box center [518, 269] width 277 height 32
paste input "Human Health & Diseases - 02"
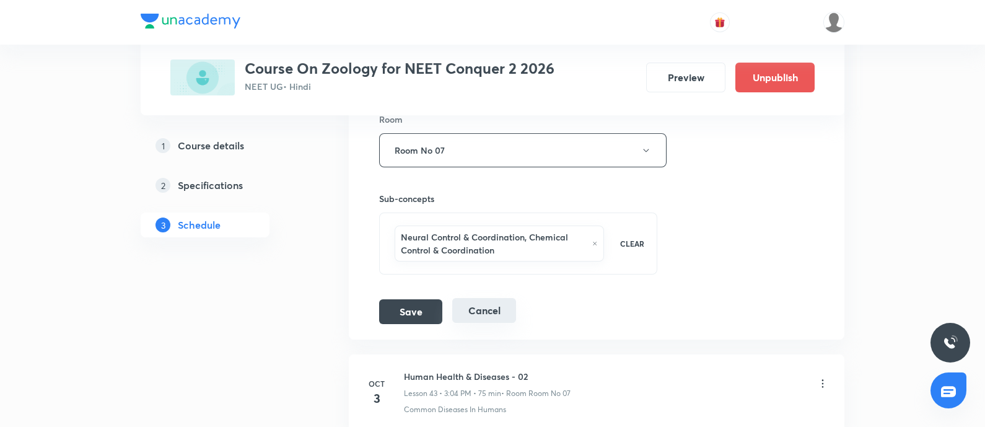
scroll to position [4491, 0]
type input "Human Health & Diseases - 01"
click at [395, 296] on button "Save" at bounding box center [410, 308] width 63 height 25
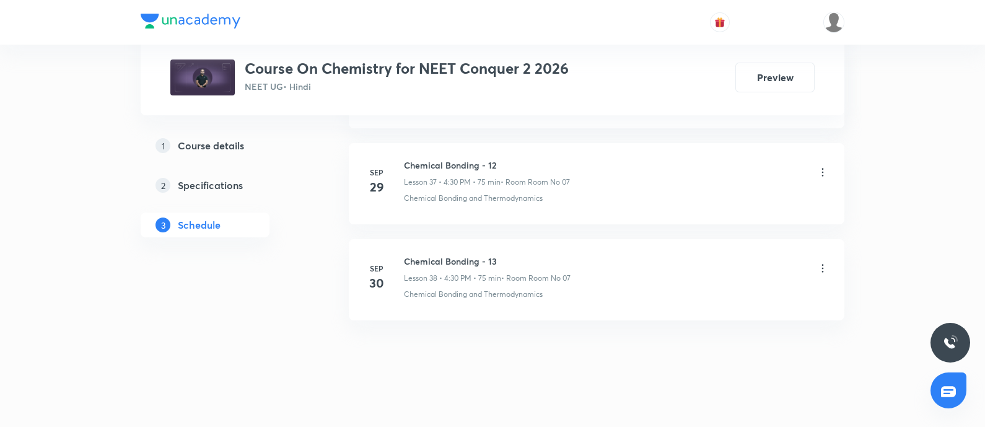
click at [412, 255] on h6 "Chemical Bonding - 13" at bounding box center [487, 261] width 167 height 13
copy h6 "Chemical Bonding - 13"
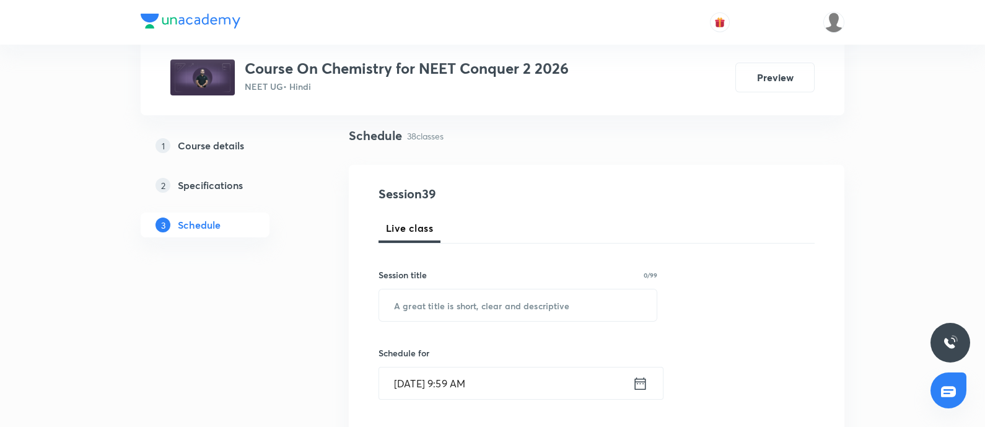
scroll to position [84, 0]
click at [434, 304] on input "text" at bounding box center [517, 304] width 277 height 32
paste input "Chemical Bonding - 13"
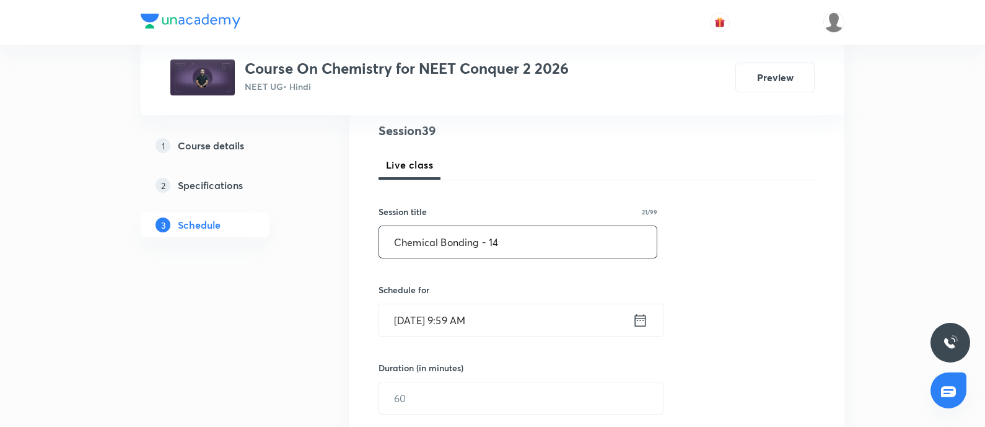
scroll to position [157, 0]
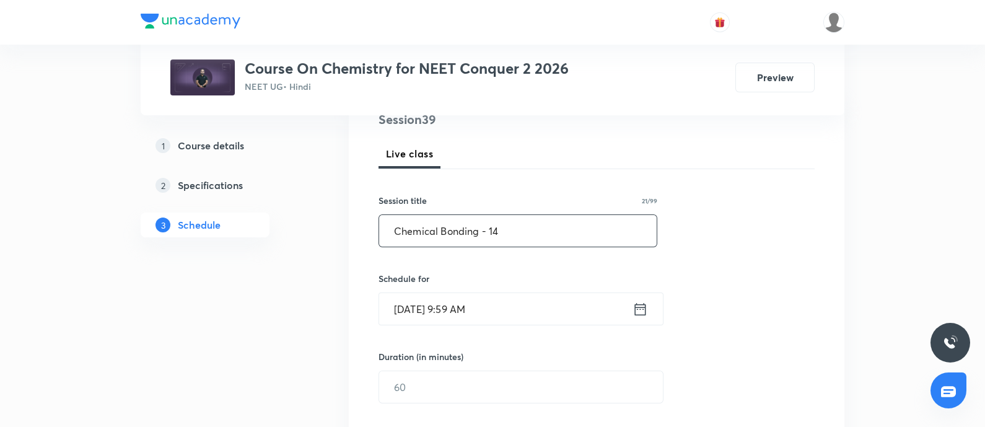
type input "Chemical Bonding - 14"
click at [511, 313] on input "Oct 1, 2025, 9:59 AM" at bounding box center [505, 309] width 253 height 32
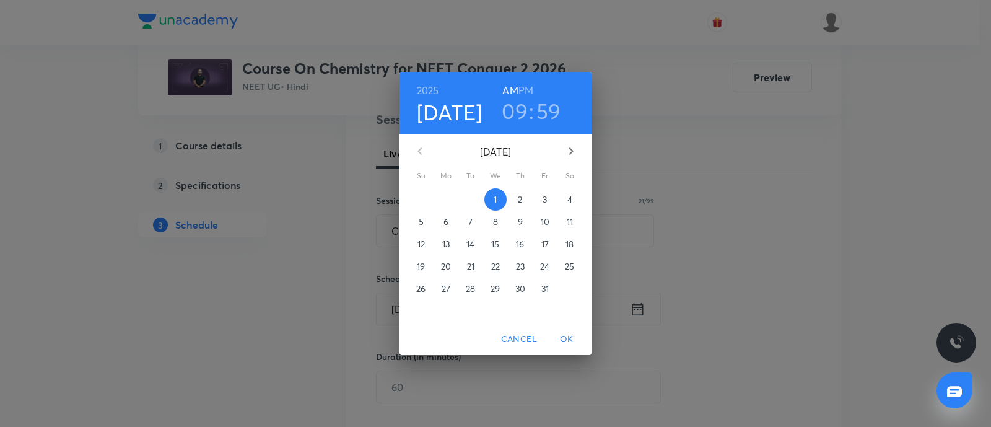
click at [542, 204] on span "3" at bounding box center [545, 199] width 22 height 12
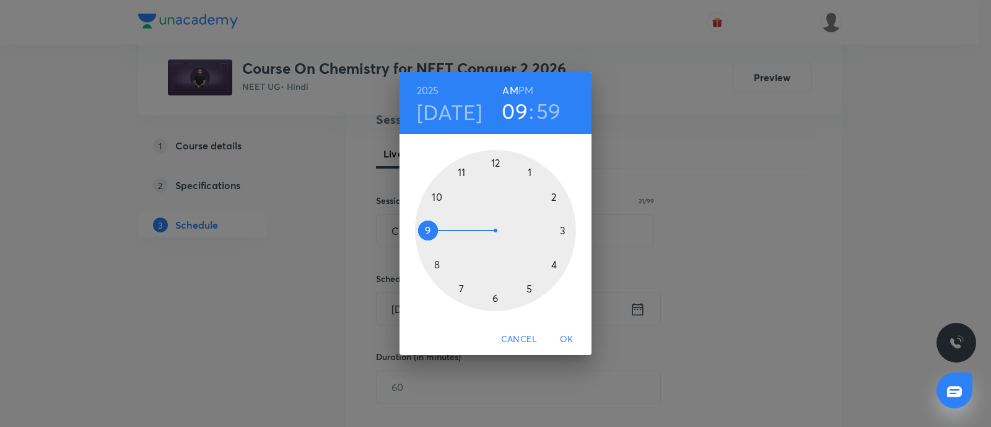
click at [555, 268] on div at bounding box center [495, 230] width 161 height 161
click at [525, 88] on h6 "PM" at bounding box center [525, 90] width 15 height 17
click at [495, 299] on div at bounding box center [495, 230] width 161 height 161
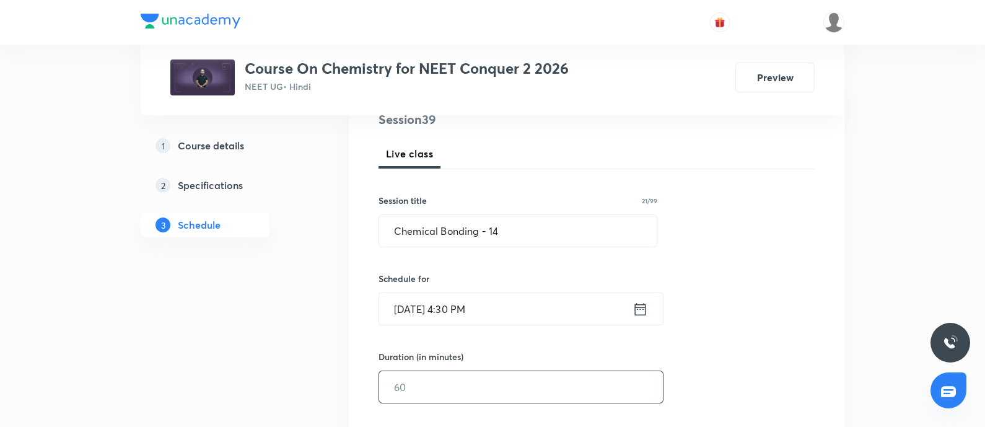
click at [431, 382] on input "text" at bounding box center [521, 387] width 284 height 32
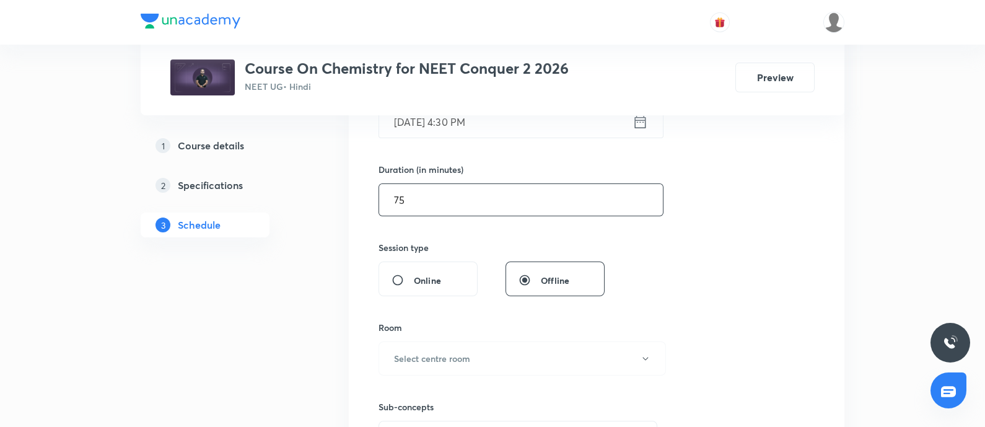
scroll to position [346, 0]
type input "75"
click at [448, 350] on h6 "Select centre room" at bounding box center [432, 356] width 76 height 13
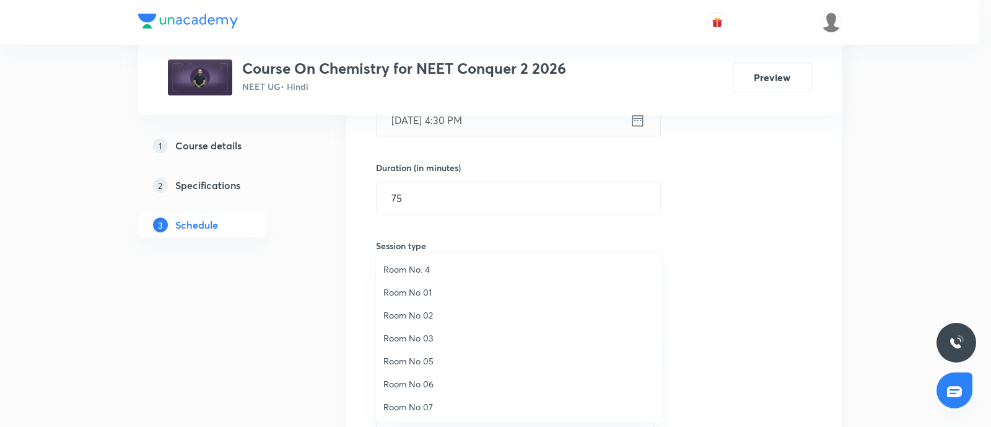
click at [430, 405] on span "Room No 07" at bounding box center [518, 406] width 271 height 13
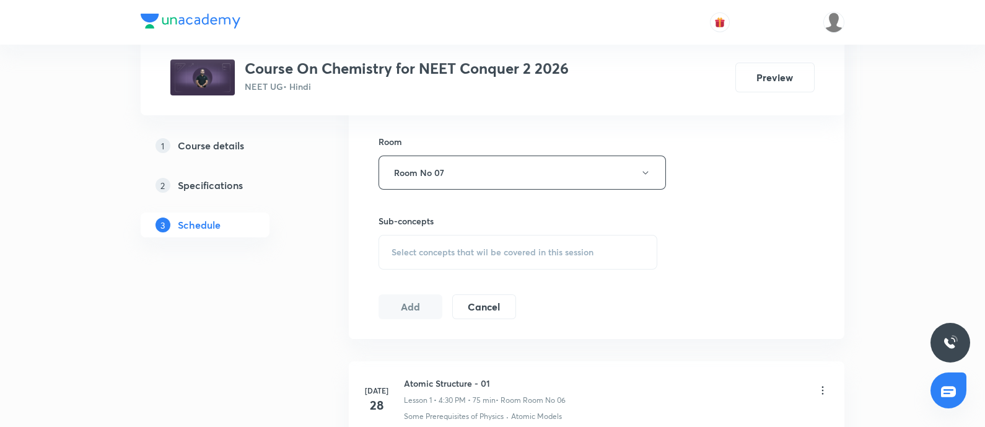
scroll to position [532, 0]
click at [457, 254] on span "Select concepts that wil be covered in this session" at bounding box center [492, 250] width 202 height 10
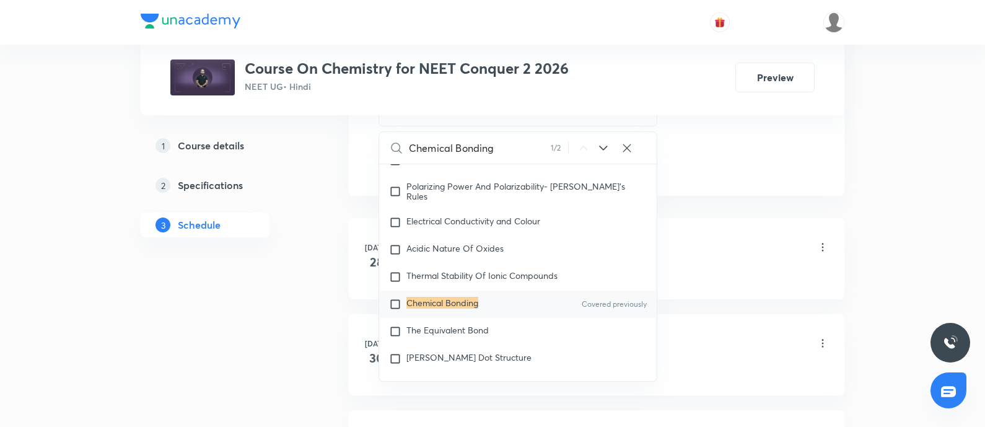
scroll to position [5764, 0]
type input "Chemical Bonding"
click at [443, 308] on mark "Chemical Bonding" at bounding box center [442, 302] width 72 height 12
checkbox input "true"
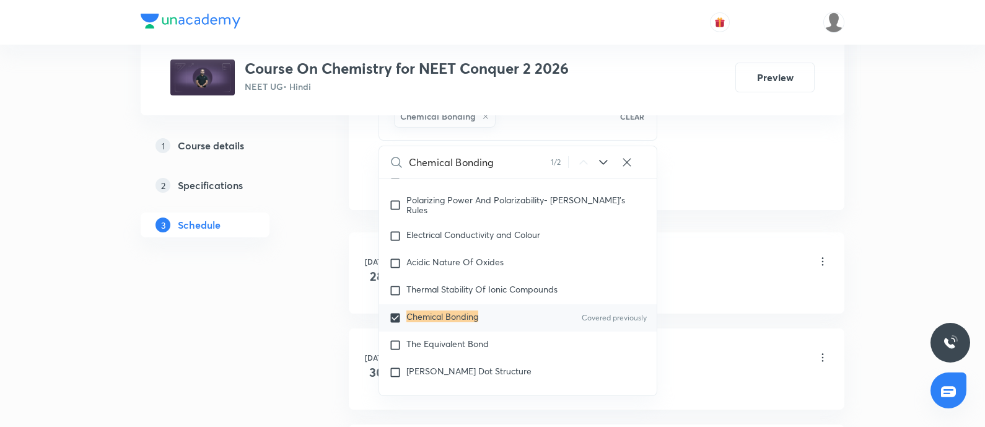
click at [718, 284] on div "Some Prerequisites of Physics · Atomic Models" at bounding box center [616, 287] width 425 height 11
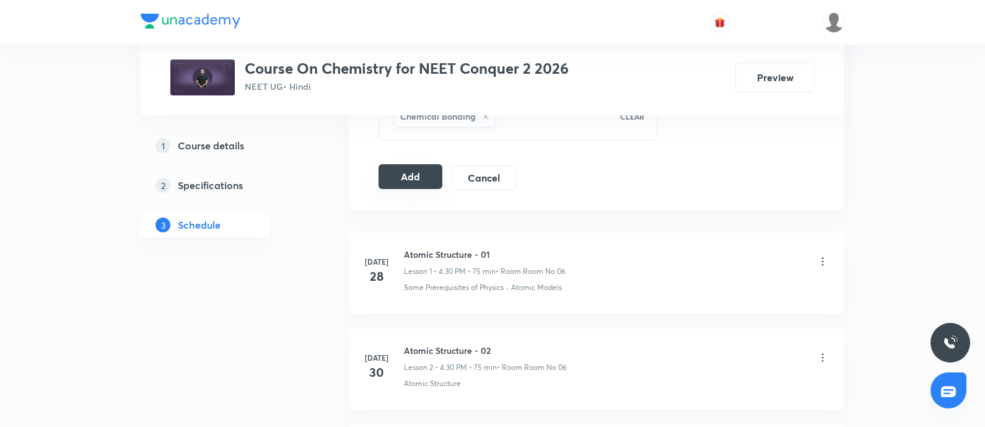
click at [413, 175] on button "Add" at bounding box center [410, 176] width 64 height 25
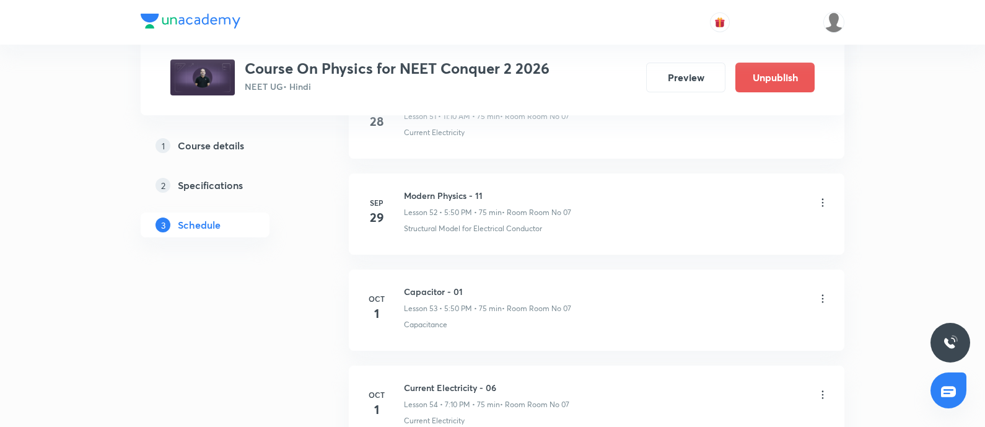
scroll to position [5736, 0]
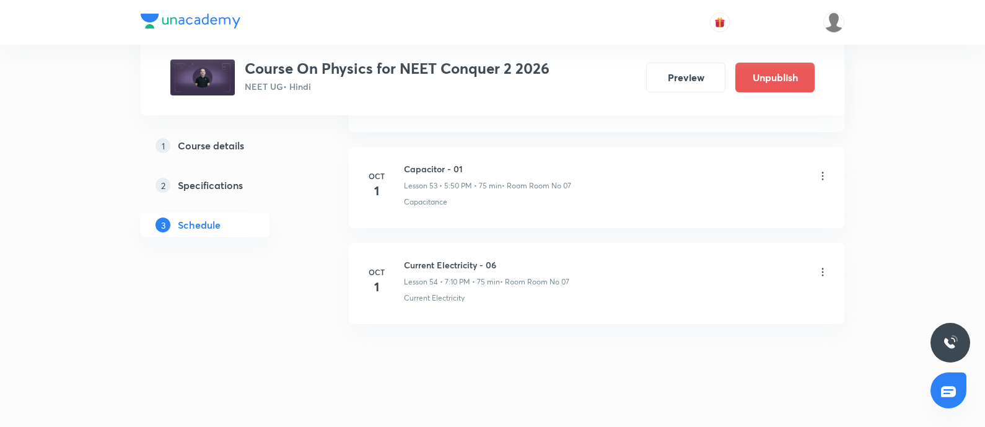
click at [411, 162] on h6 "Capacitor - 01" at bounding box center [487, 168] width 167 height 13
copy h6 "Capacitor - 01"
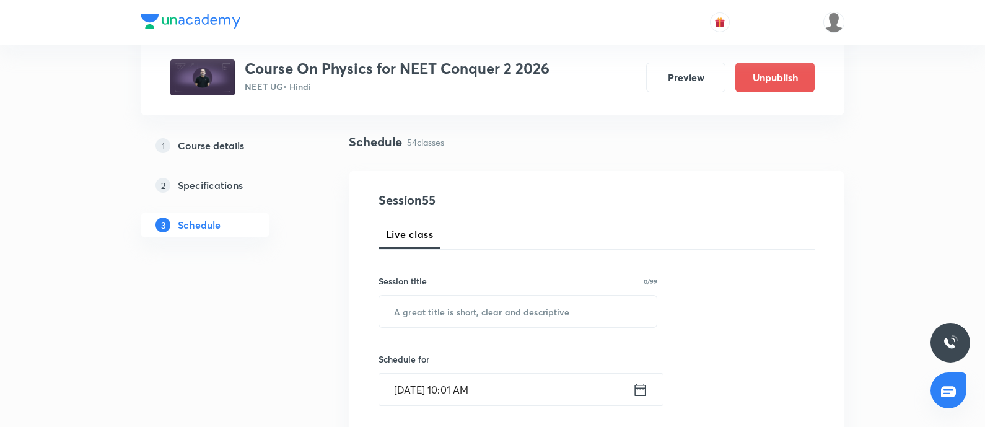
scroll to position [97, 0]
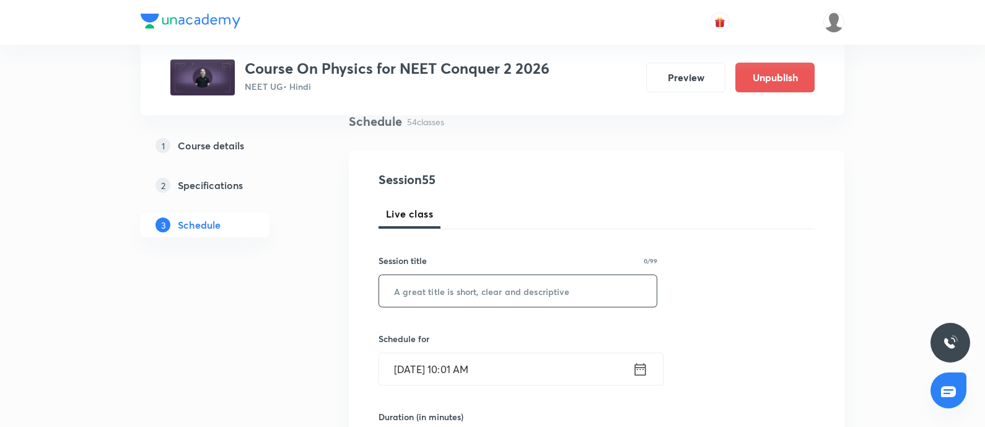
click at [433, 282] on input "text" at bounding box center [517, 291] width 277 height 32
paste input "Capacitor - 01"
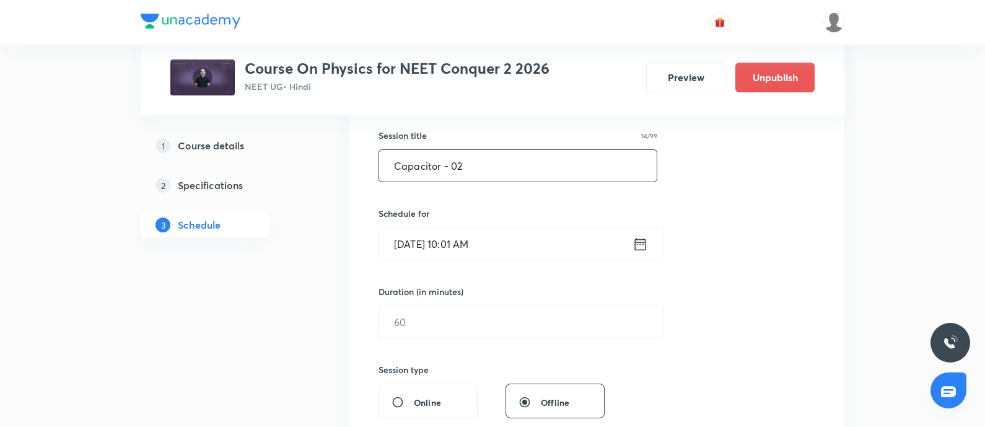
scroll to position [224, 0]
type input "Capacitor - 02"
click at [517, 246] on input "[DATE] 10:01 AM" at bounding box center [505, 243] width 253 height 32
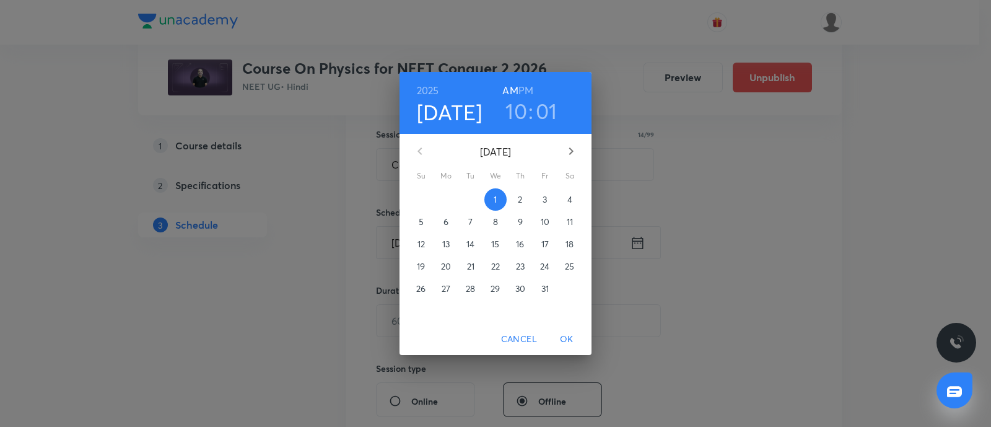
click at [546, 198] on p "3" at bounding box center [545, 199] width 4 height 12
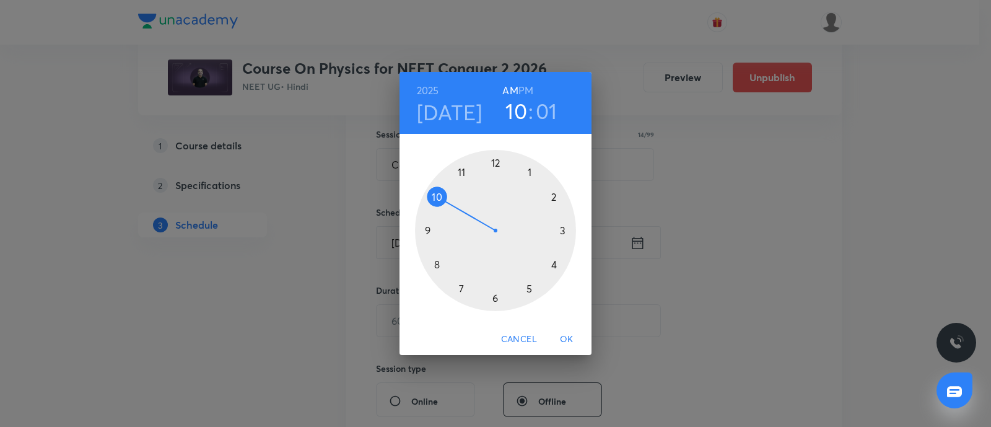
click at [526, 91] on h6 "PM" at bounding box center [525, 90] width 15 height 17
click at [532, 292] on div at bounding box center [495, 230] width 161 height 161
click at [437, 198] on div at bounding box center [495, 230] width 161 height 161
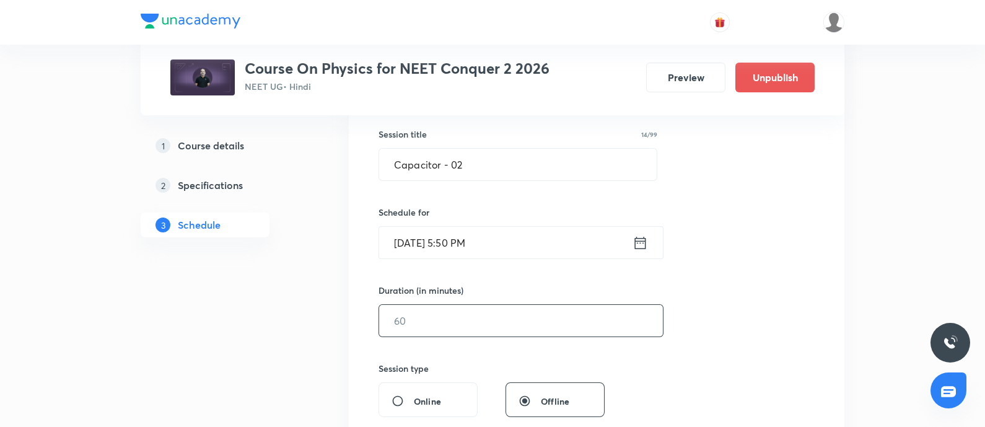
click at [434, 310] on input "text" at bounding box center [521, 321] width 284 height 32
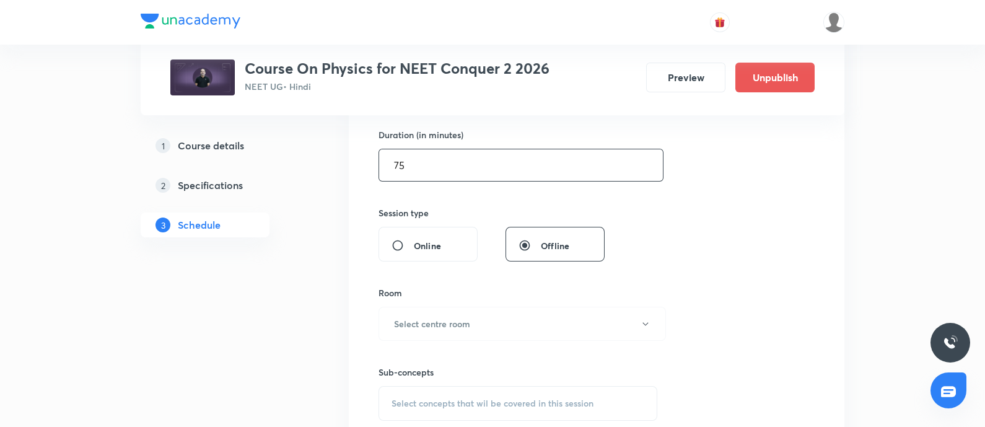
scroll to position [380, 0]
type input "75"
click at [434, 310] on button "Select centre room" at bounding box center [521, 322] width 287 height 34
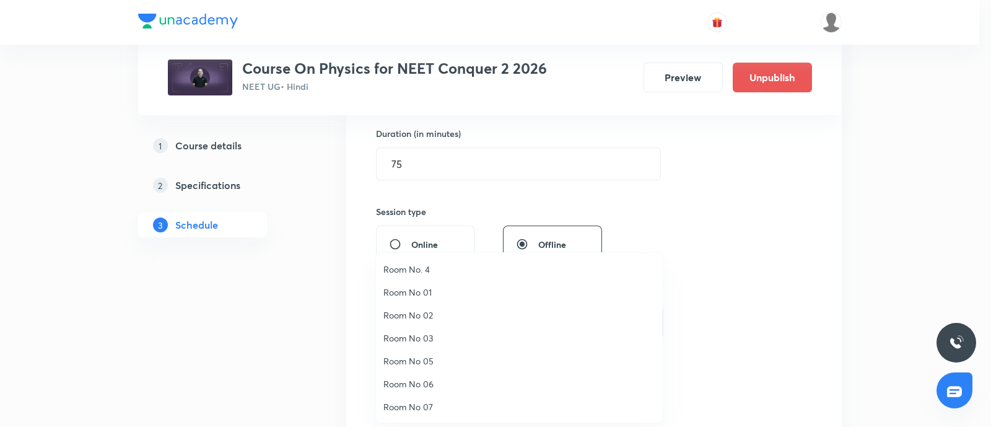
click at [420, 401] on span "Room No 07" at bounding box center [518, 406] width 271 height 13
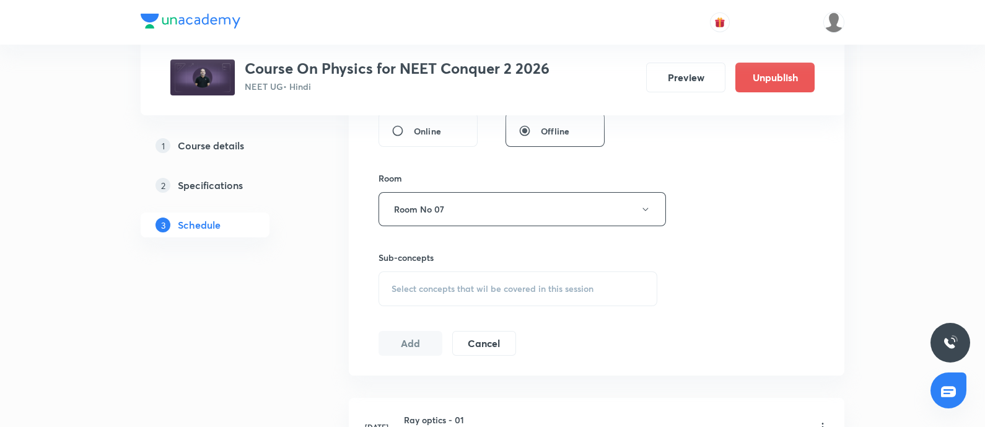
scroll to position [495, 0]
click at [443, 290] on span "Select concepts that wil be covered in this session" at bounding box center [492, 287] width 202 height 10
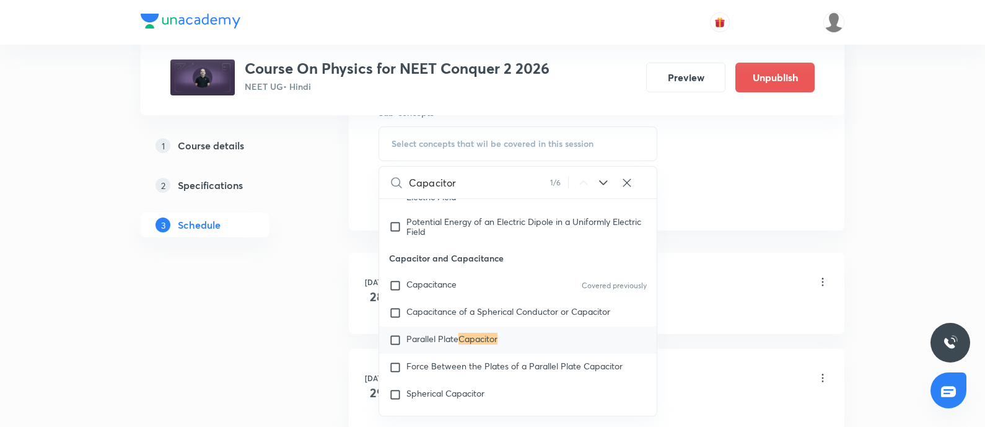
scroll to position [640, 0]
type input "Capacitor"
click at [445, 343] on span "Parallel Plate" at bounding box center [432, 337] width 52 height 12
checkbox input "true"
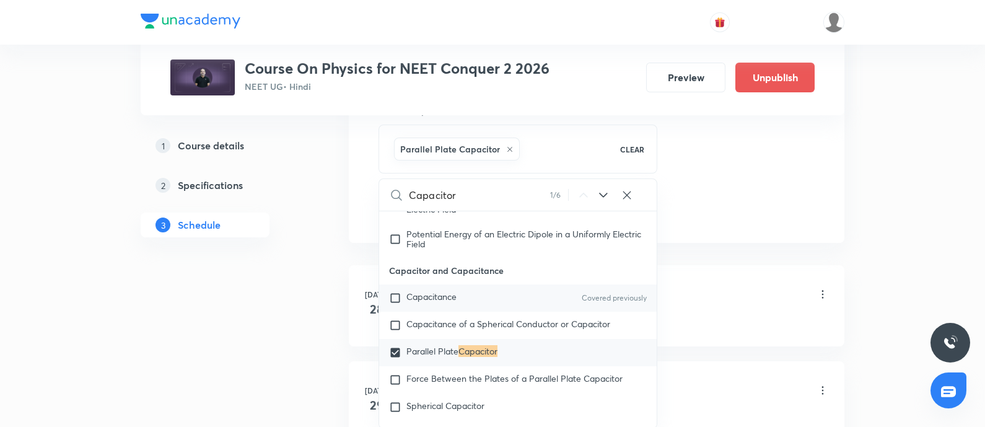
click at [437, 304] on p "Capacitance" at bounding box center [431, 298] width 50 height 12
checkbox input "true"
click at [730, 277] on li "Jul 28 Ray optics - 01 Lesson 1 • 5:50 PM • 75 min • Room Room No 06 Geometrica…" at bounding box center [596, 305] width 495 height 81
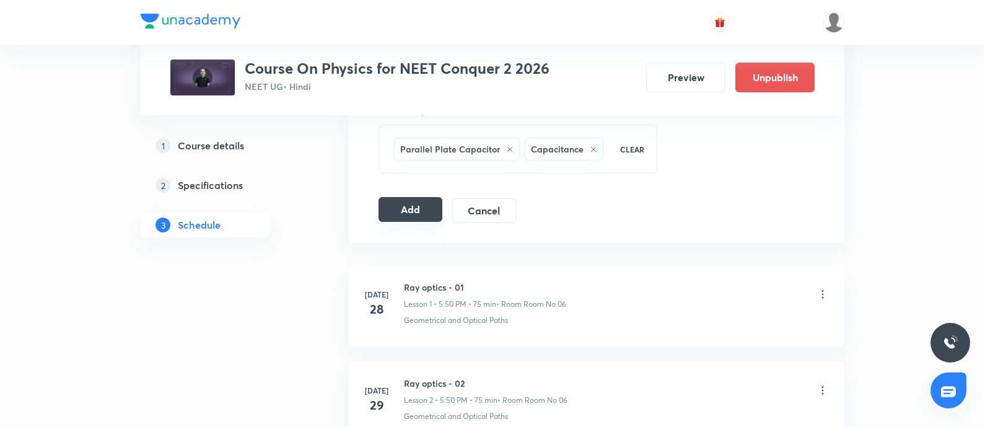
click at [412, 201] on button "Add" at bounding box center [410, 209] width 64 height 25
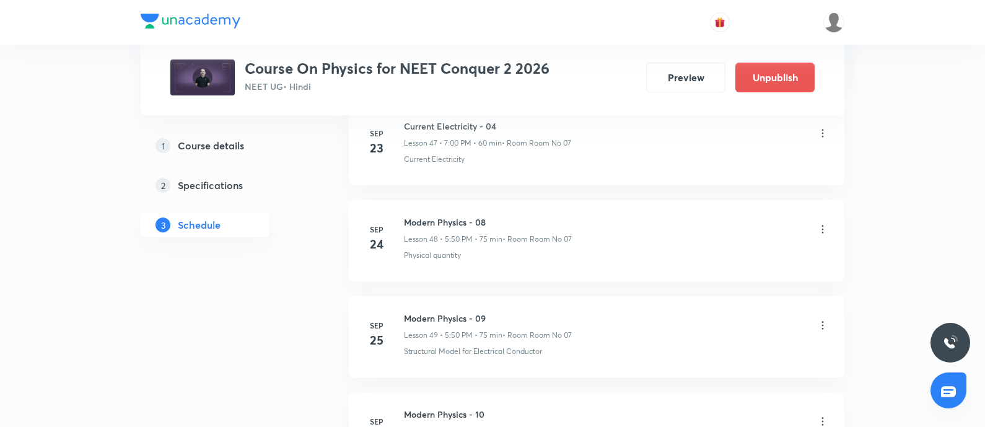
scroll to position [5751, 0]
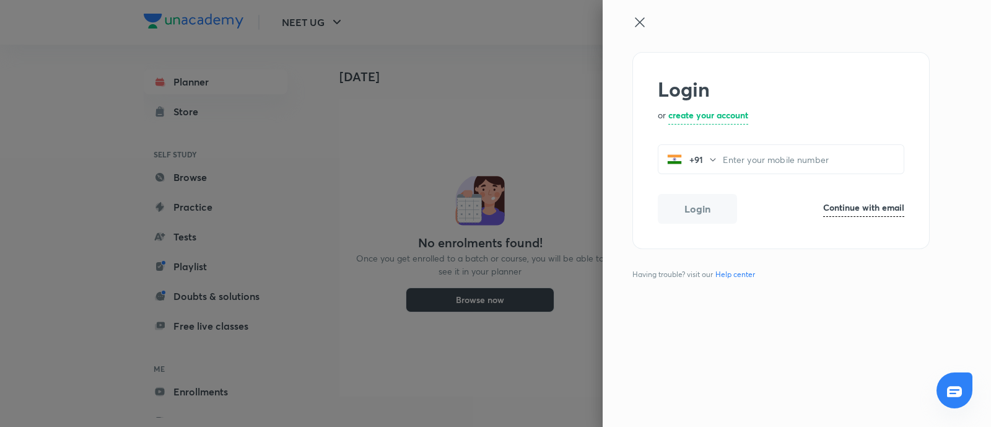
click at [855, 201] on h6 "Continue with email" at bounding box center [863, 207] width 81 height 13
click at [757, 170] on input "email" at bounding box center [780, 161] width 245 height 32
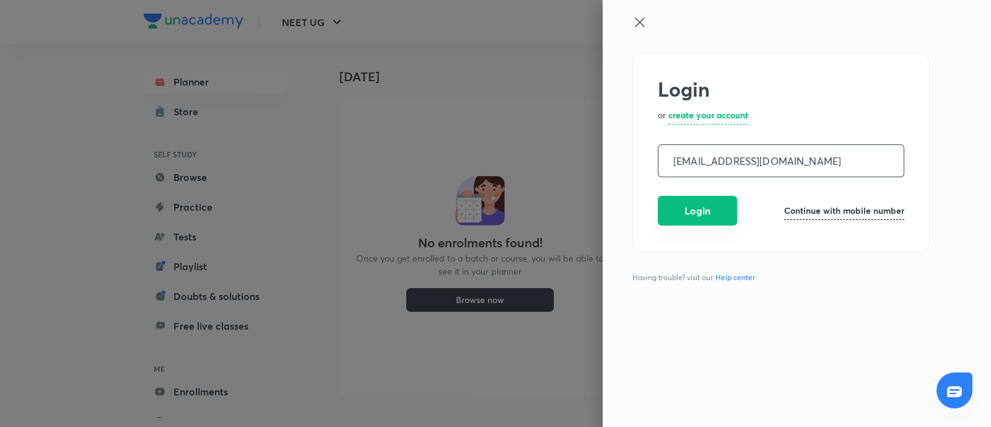
type input "dhanka.gopal@unacademy.com"
click at [686, 216] on button "Login" at bounding box center [697, 211] width 79 height 30
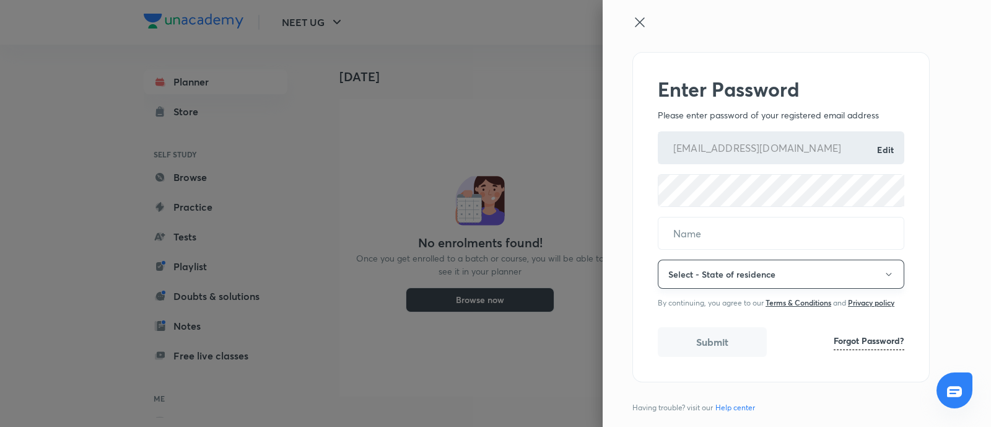
click at [883, 271] on button "Select - State of residence" at bounding box center [781, 274] width 247 height 29
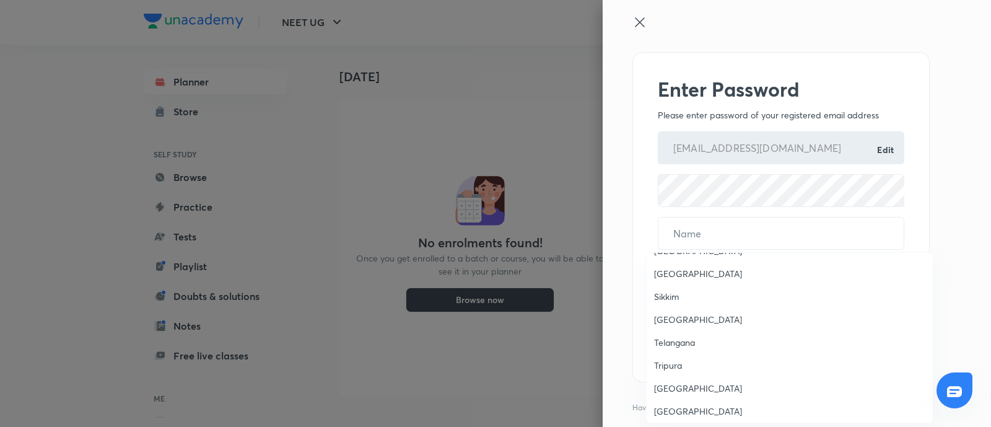
scroll to position [643, 0]
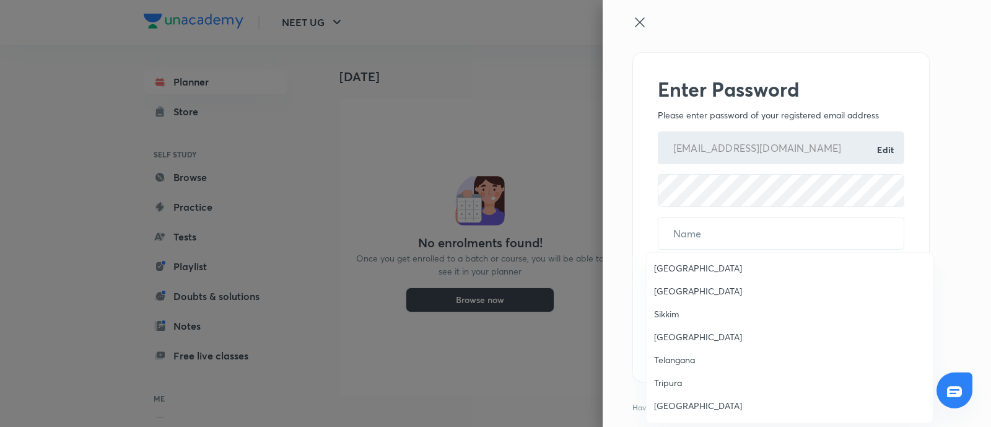
click at [693, 291] on span "Rajasthan" at bounding box center [789, 290] width 271 height 13
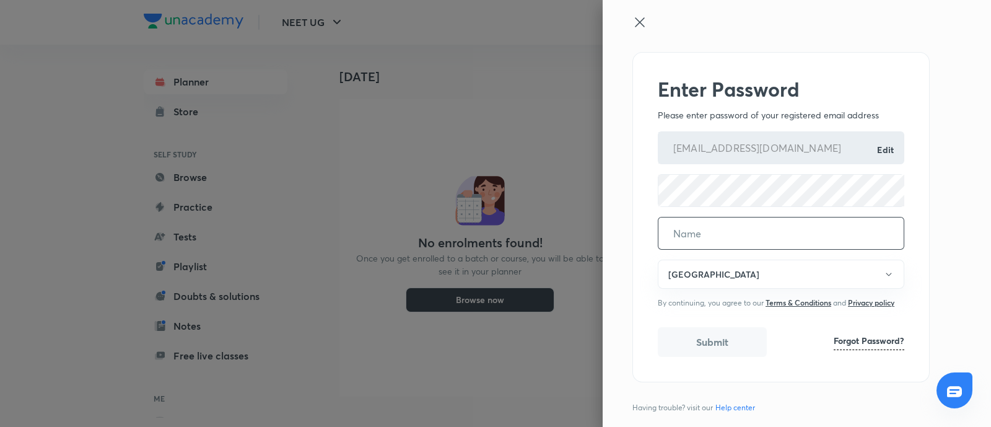
click at [697, 225] on input "text" at bounding box center [780, 233] width 245 height 32
type input "Gopal ram dhanka"
click at [700, 344] on button "Submit" at bounding box center [712, 342] width 109 height 30
click at [697, 350] on button "Submit" at bounding box center [712, 342] width 109 height 30
drag, startPoint x: 697, startPoint y: 350, endPoint x: 713, endPoint y: 339, distance: 19.1
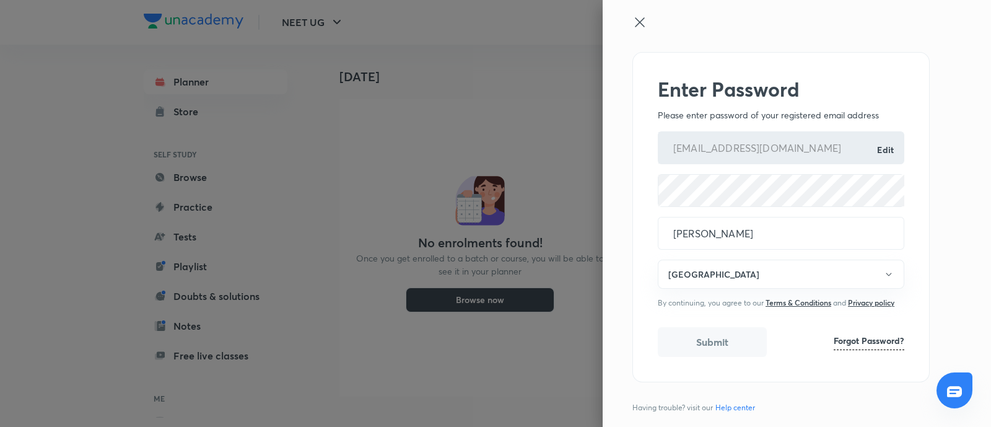
click at [713, 339] on button "Submit" at bounding box center [712, 342] width 109 height 30
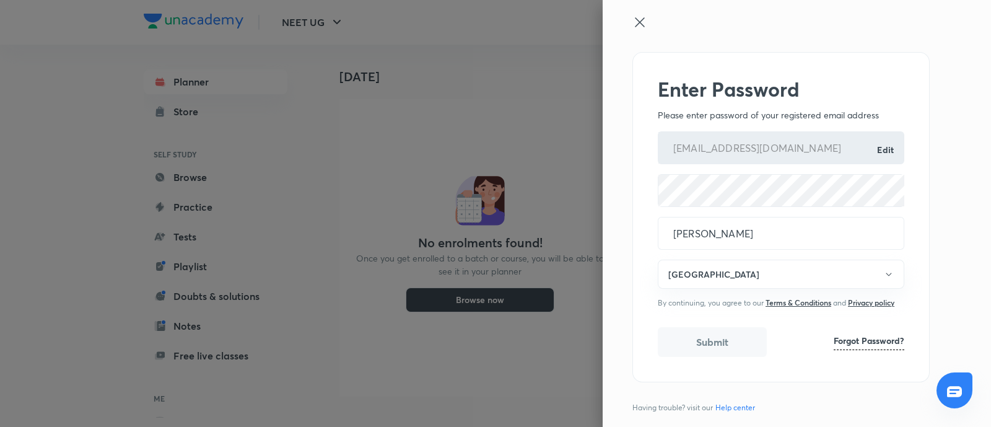
click at [632, 19] on icon at bounding box center [639, 22] width 15 height 15
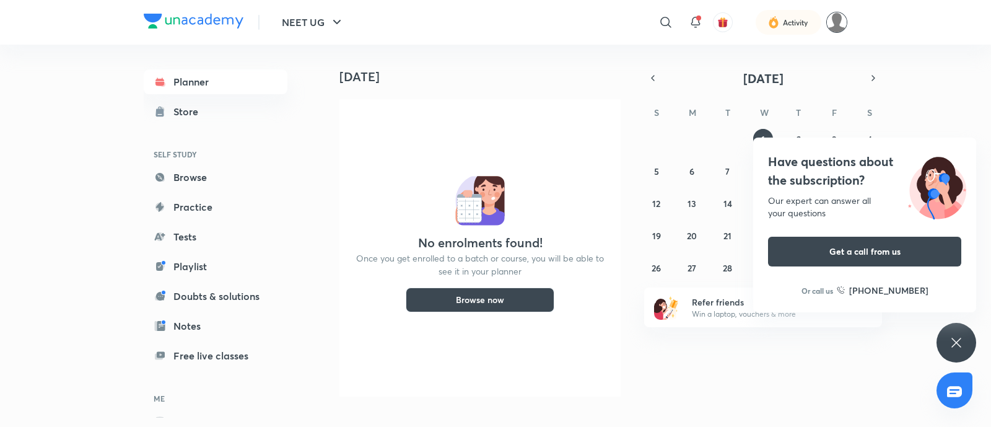
click at [842, 23] on img at bounding box center [836, 22] width 21 height 21
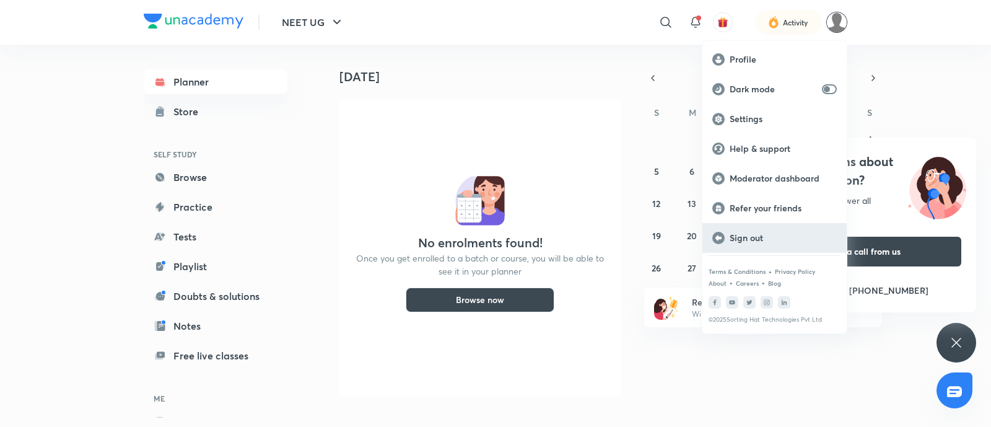
click at [759, 227] on div "Sign out" at bounding box center [774, 238] width 144 height 30
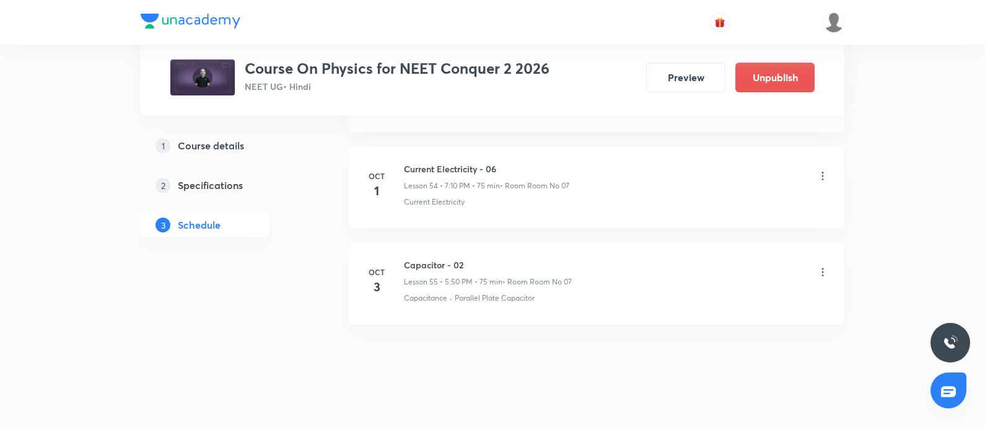
scroll to position [5826, 0]
drag, startPoint x: 406, startPoint y: 164, endPoint x: 505, endPoint y: 167, distance: 99.2
click at [505, 168] on h6 "Current Electricity - 06" at bounding box center [486, 174] width 165 height 13
copy h6 "Current Electricity - 06"
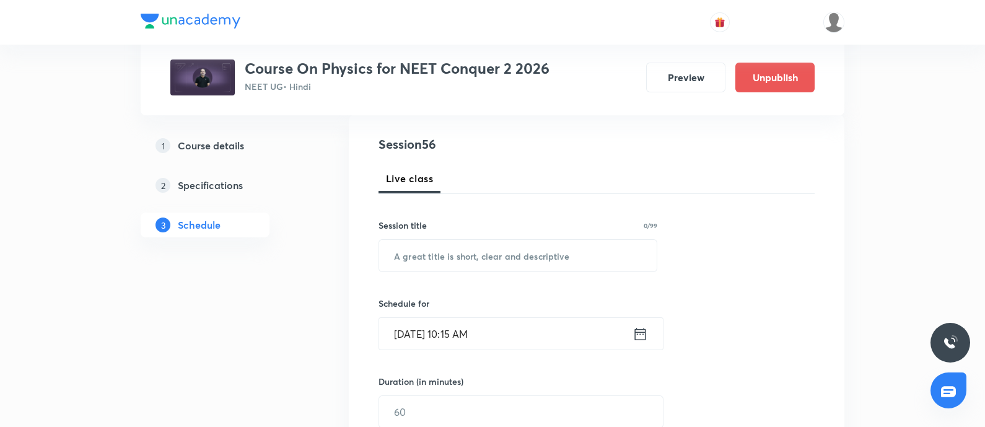
scroll to position [142, 0]
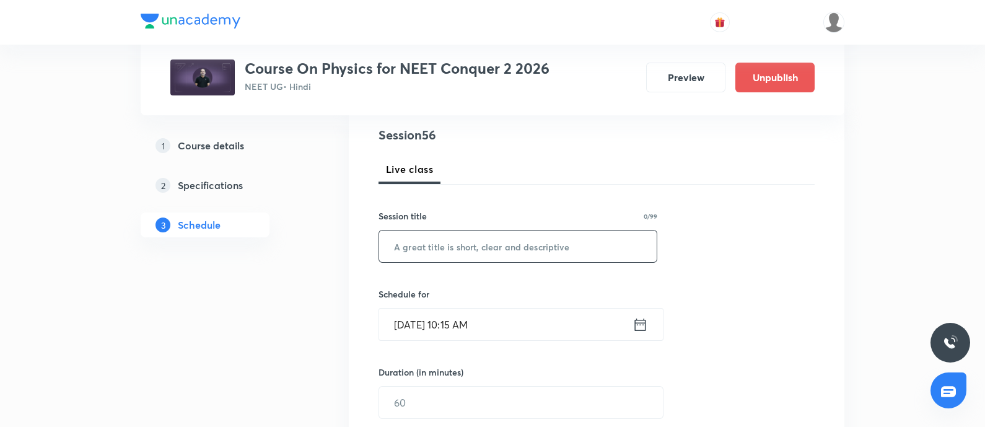
click at [438, 253] on input "text" at bounding box center [517, 246] width 277 height 32
paste input "Current Electricity - 06"
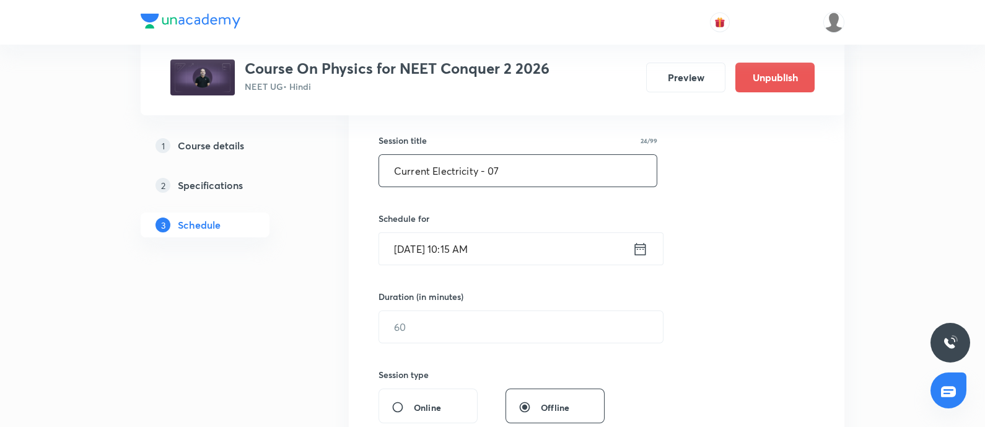
type input "Current Electricity - 07"
click at [511, 250] on input "[DATE] 10:15 AM" at bounding box center [505, 249] width 253 height 32
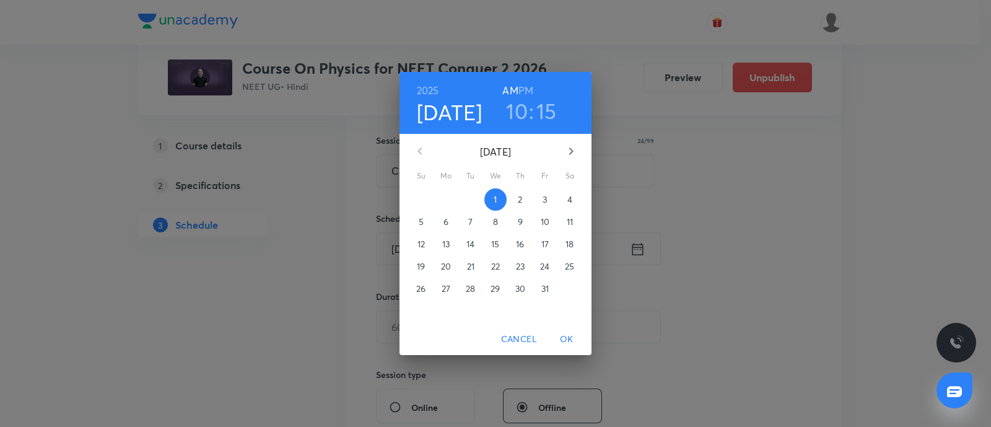
click at [565, 201] on span "4" at bounding box center [570, 199] width 22 height 12
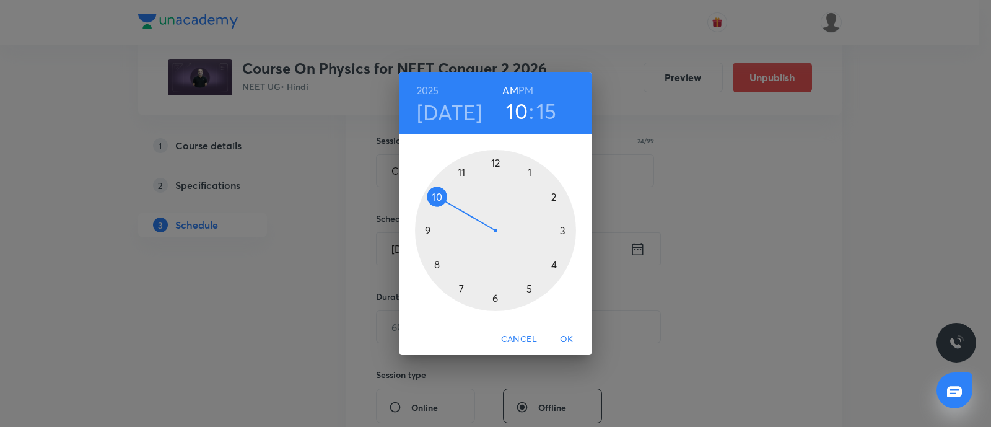
click at [526, 89] on h6 "PM" at bounding box center [525, 90] width 15 height 17
click at [461, 287] on div at bounding box center [495, 230] width 161 height 161
click at [555, 196] on div at bounding box center [495, 230] width 161 height 161
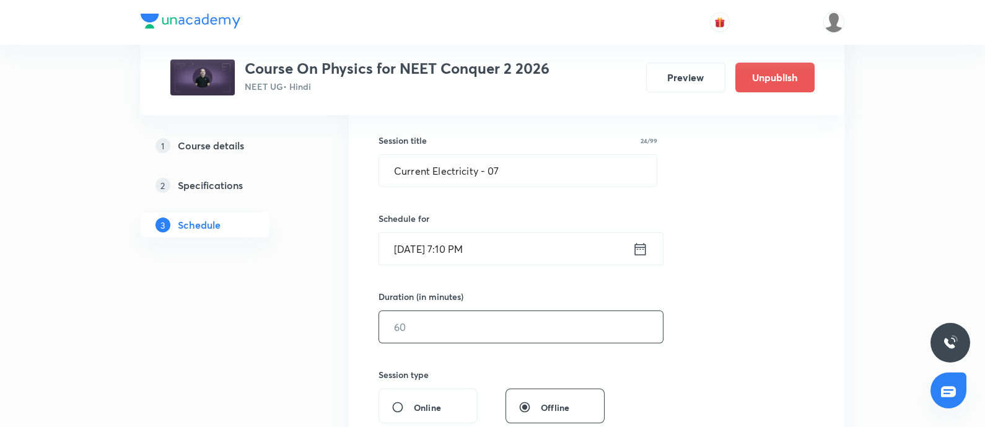
click at [434, 331] on input "text" at bounding box center [521, 327] width 284 height 32
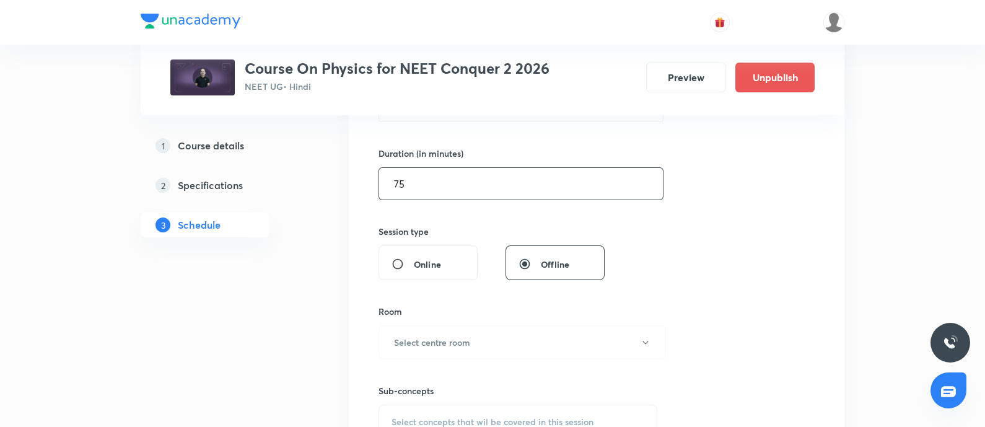
scroll to position [372, 0]
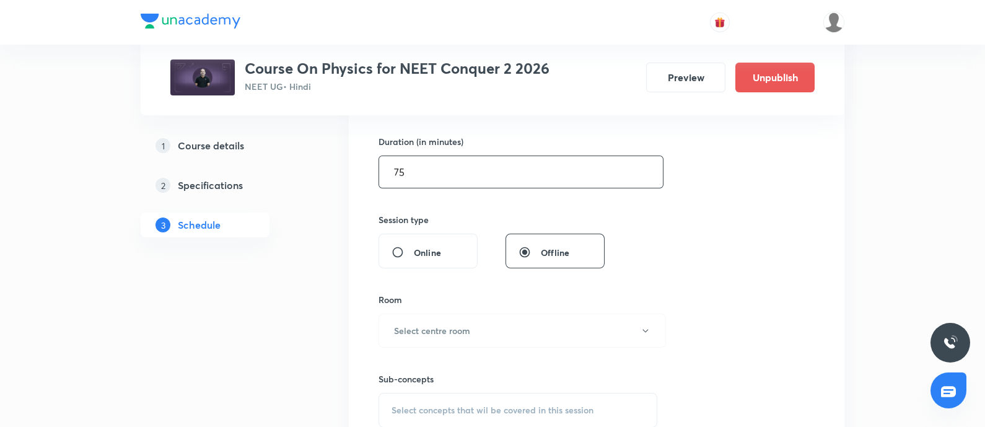
type input "75"
click at [434, 331] on h6 "Select centre room" at bounding box center [432, 330] width 76 height 13
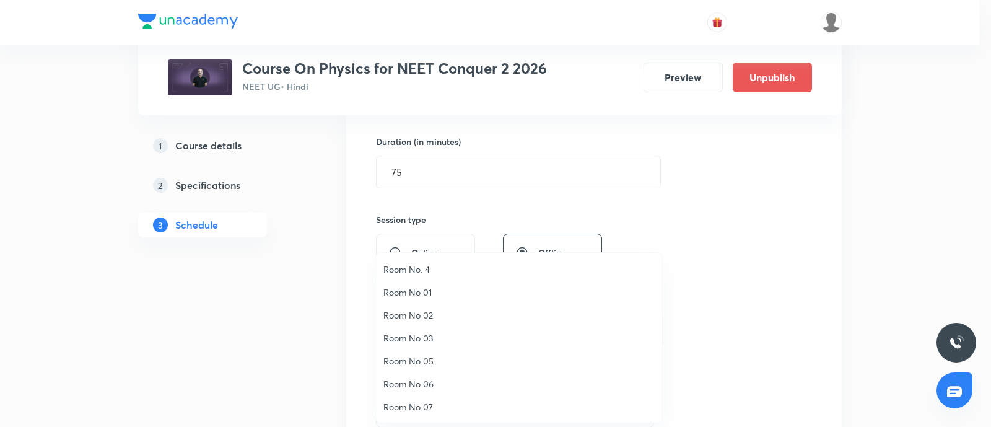
click at [419, 407] on span "Room No 07" at bounding box center [518, 406] width 271 height 13
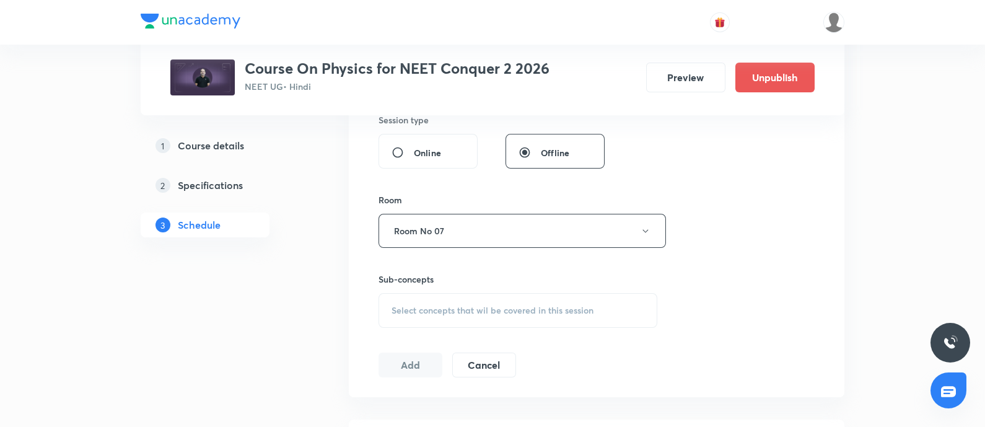
scroll to position [497, 0]
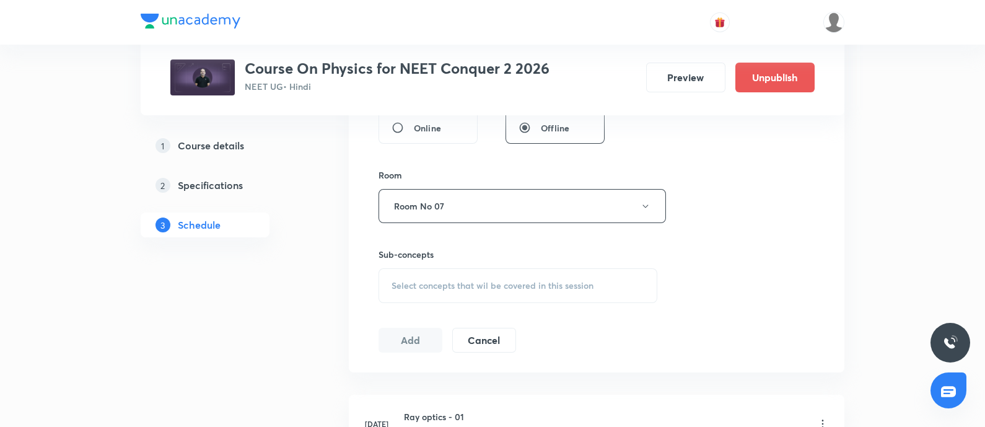
click at [437, 293] on div "Select concepts that wil be covered in this session" at bounding box center [517, 285] width 279 height 35
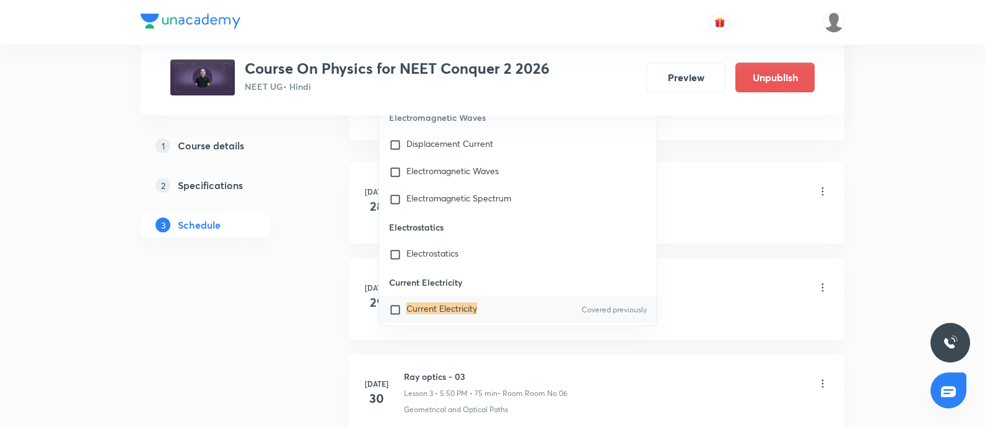
scroll to position [12346, 0]
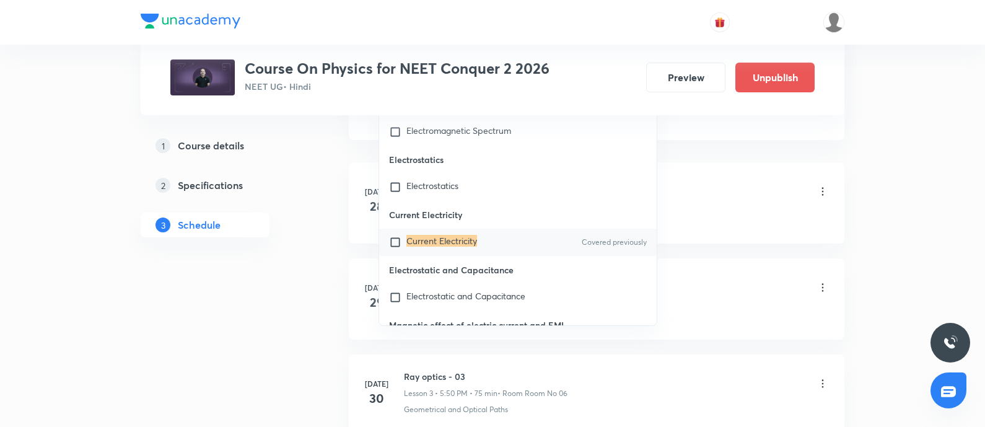
type input "Current Electricity"
click at [437, 256] on div "Current Electricity Covered previously" at bounding box center [517, 242] width 277 height 27
checkbox input "true"
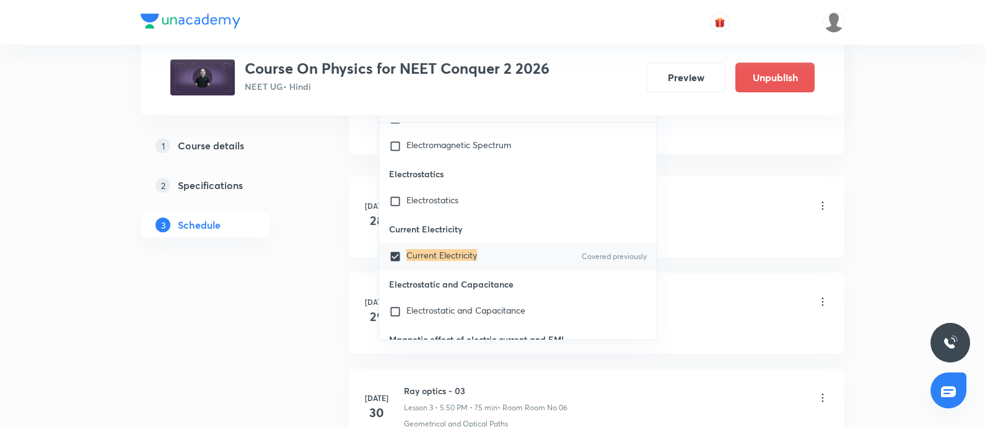
click at [731, 230] on div "Geometrical and Optical Paths" at bounding box center [616, 231] width 425 height 11
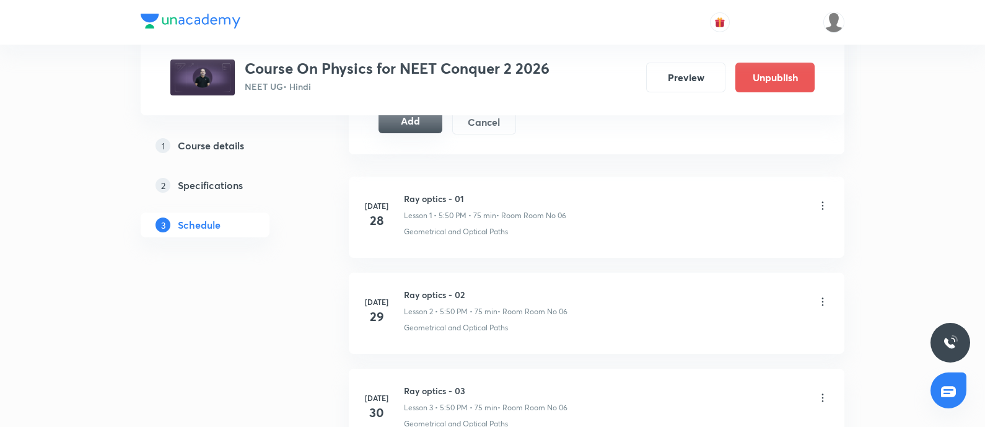
click at [417, 122] on button "Add" at bounding box center [410, 120] width 64 height 25
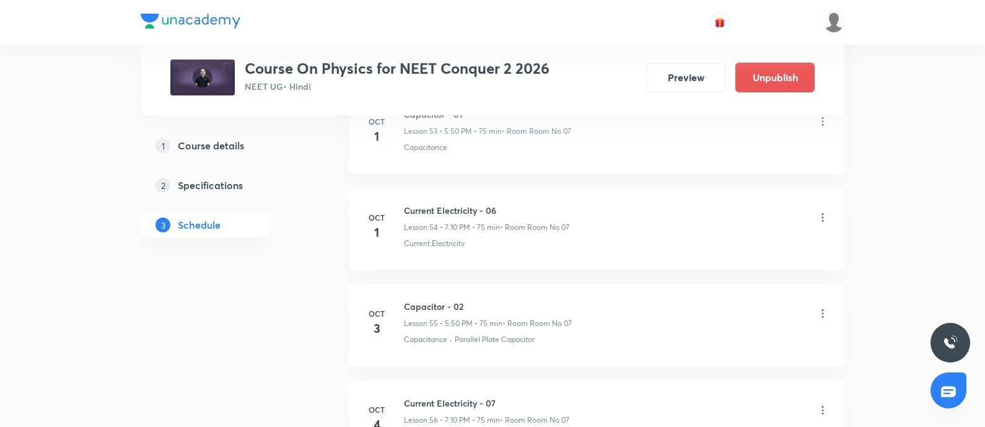
scroll to position [5928, 0]
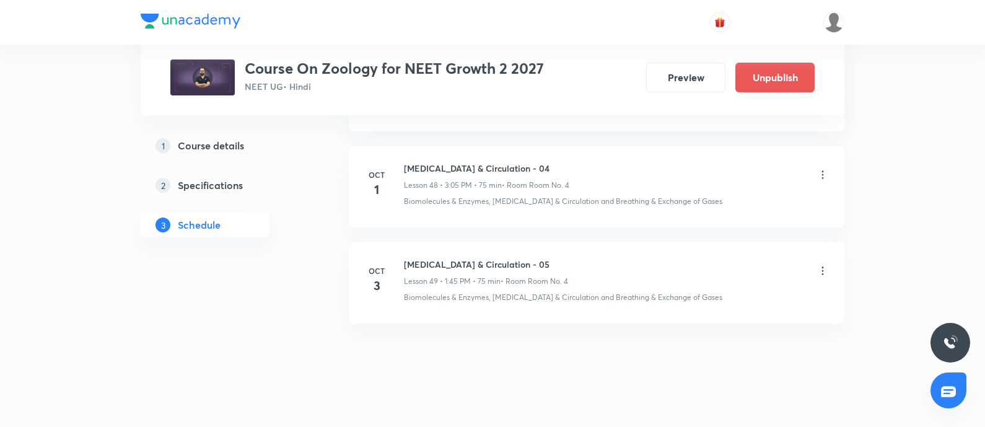
click at [823, 168] on icon at bounding box center [822, 174] width 12 height 12
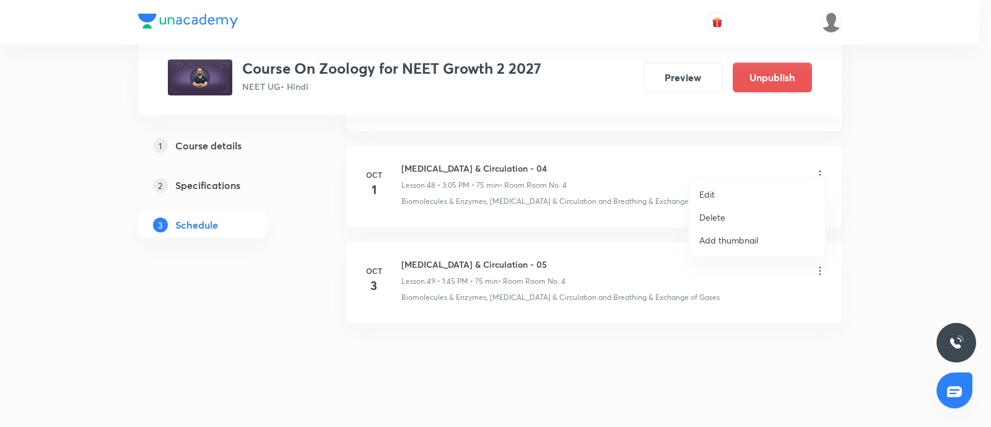
click at [724, 212] on p "Delete" at bounding box center [712, 217] width 26 height 13
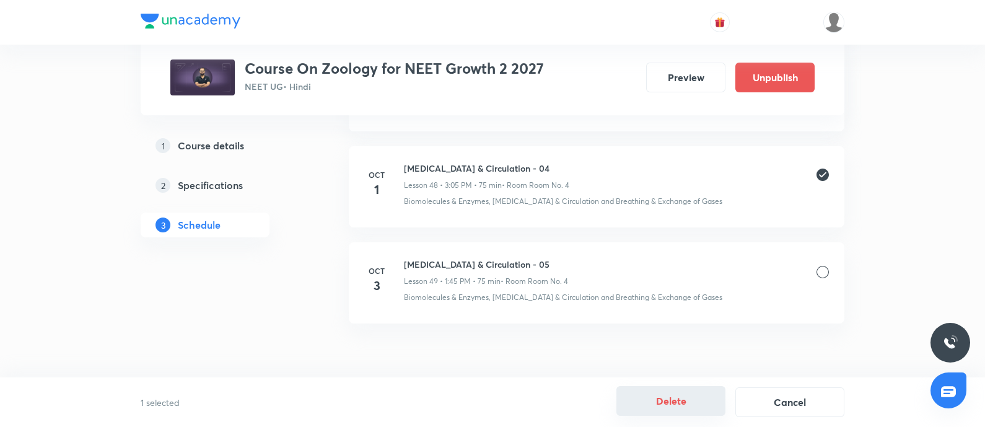
click at [676, 393] on button "Delete" at bounding box center [670, 401] width 109 height 30
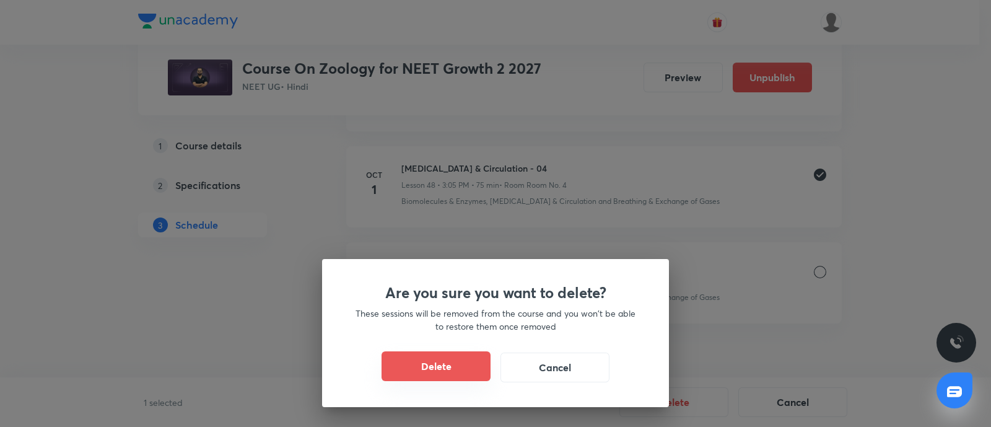
click at [458, 364] on button "Delete" at bounding box center [436, 366] width 109 height 30
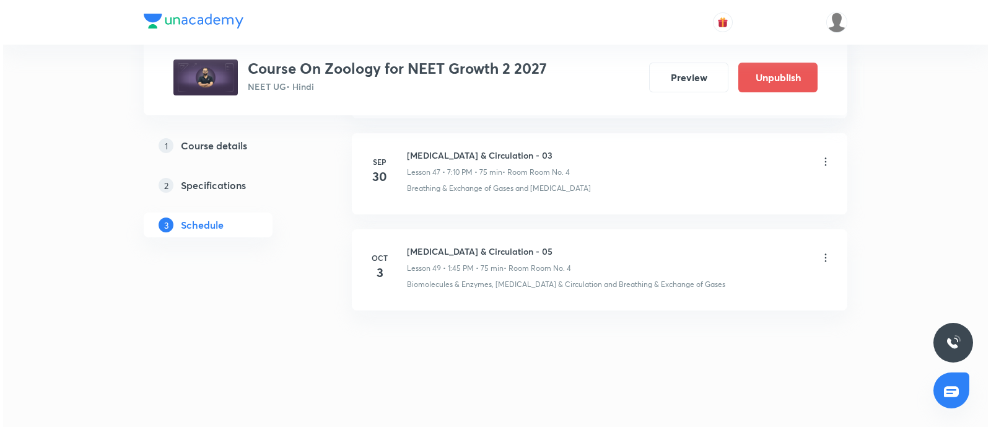
scroll to position [5162, 0]
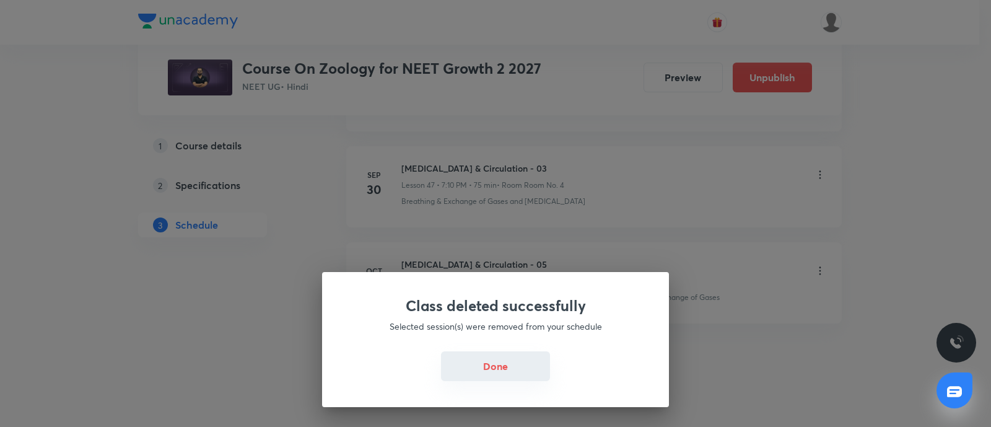
click at [489, 357] on button "Done" at bounding box center [495, 366] width 109 height 30
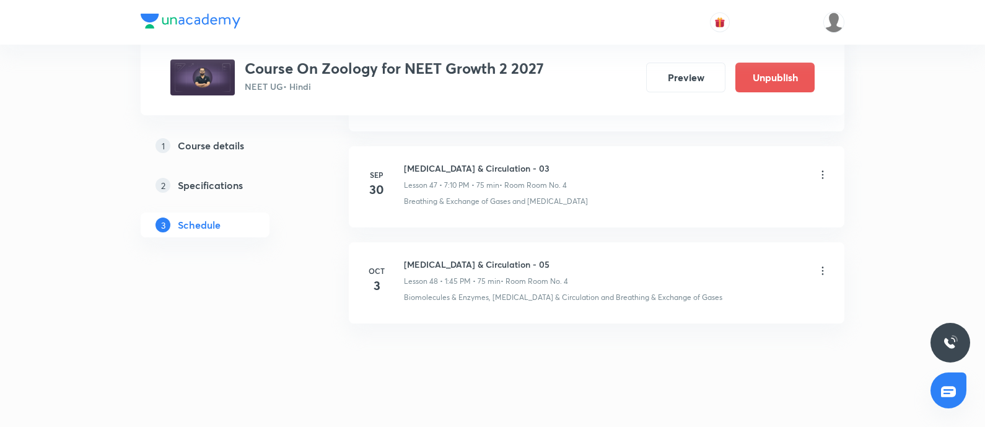
click at [821, 264] on icon at bounding box center [822, 270] width 12 height 12
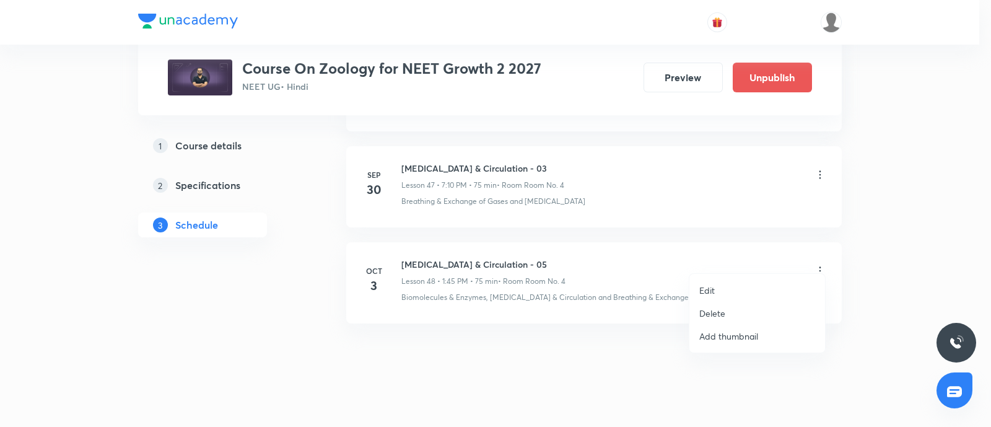
click at [722, 286] on li "Edit" at bounding box center [757, 290] width 136 height 23
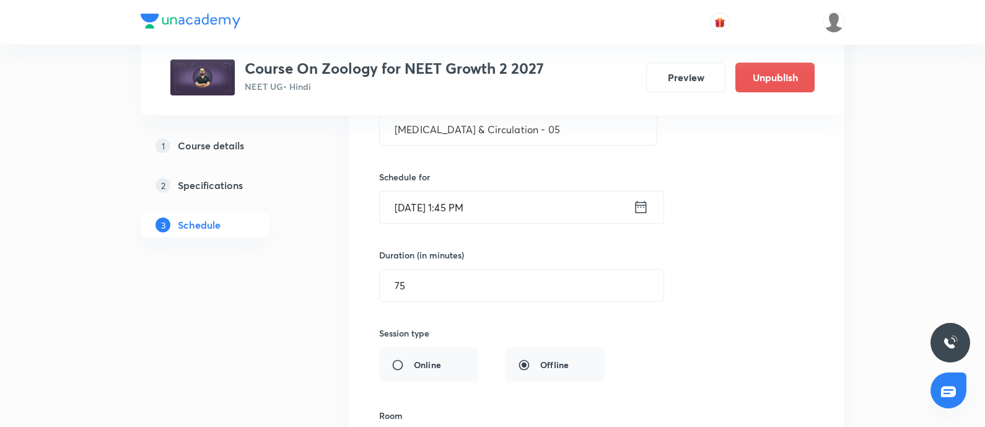
scroll to position [4767, 0]
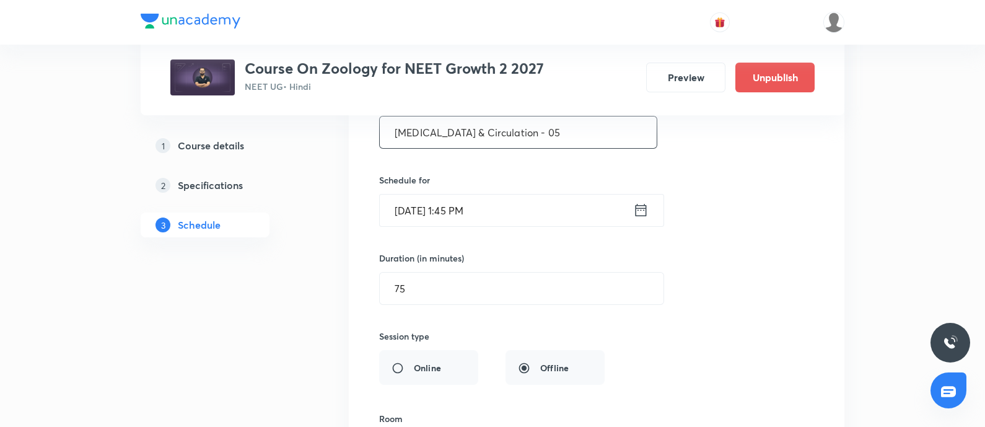
click at [546, 124] on input "[MEDICAL_DATA] & Circulation - 05" at bounding box center [518, 132] width 277 height 32
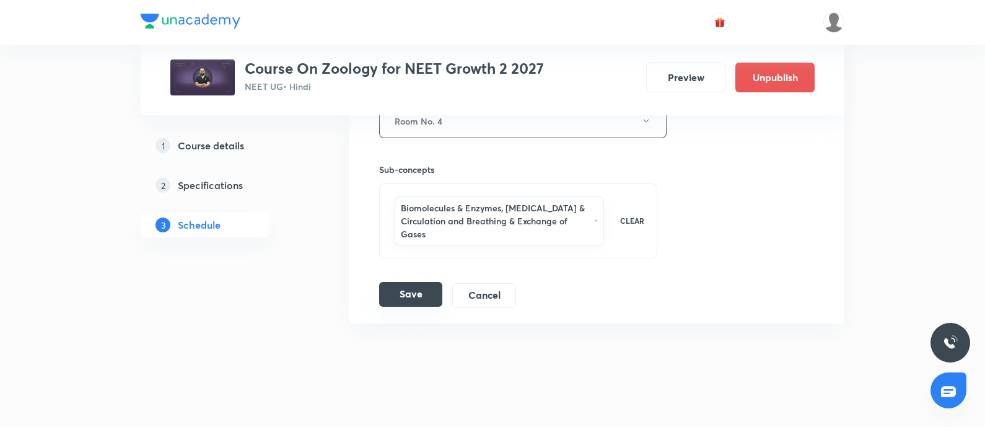
type input "[MEDICAL_DATA] & Circulation - 04"
click at [409, 289] on button "Save" at bounding box center [410, 294] width 63 height 25
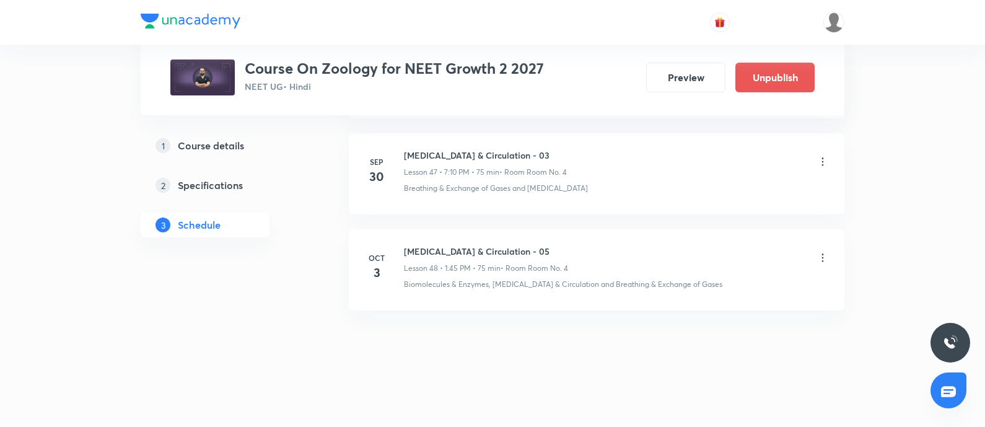
scroll to position [4595, 0]
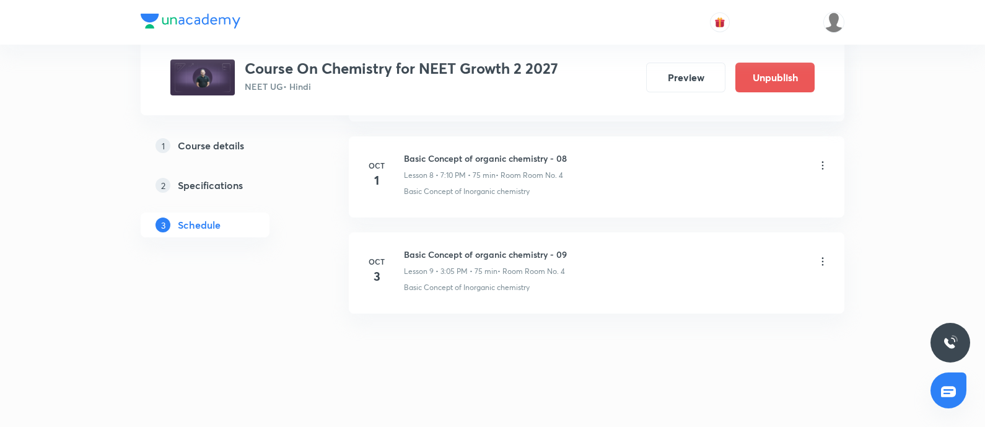
click at [826, 160] on icon at bounding box center [822, 165] width 12 height 12
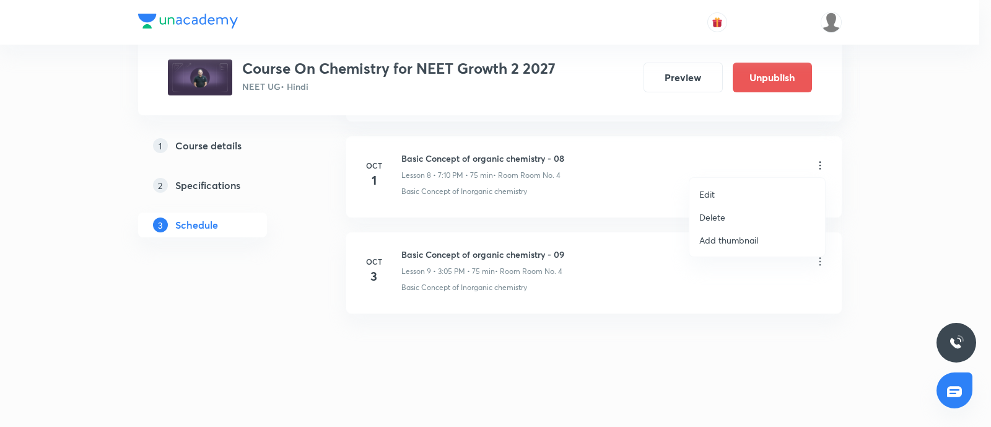
click at [730, 186] on li "Edit" at bounding box center [757, 194] width 136 height 23
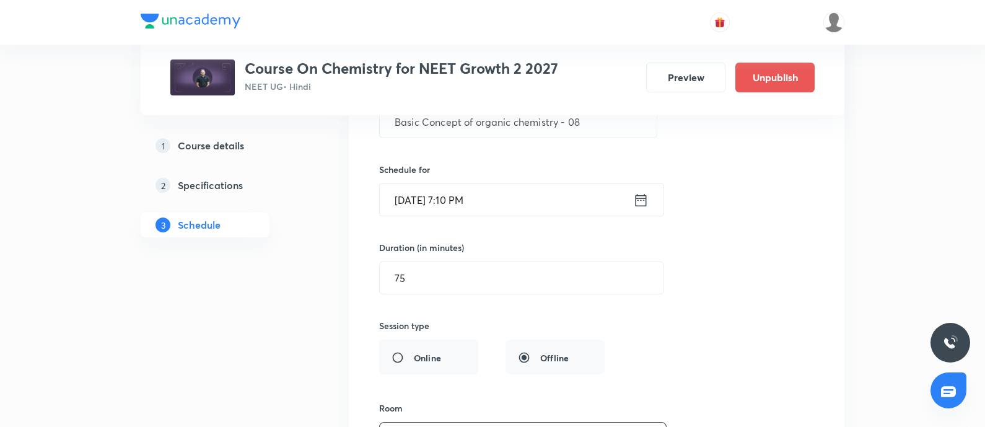
scroll to position [926, 0]
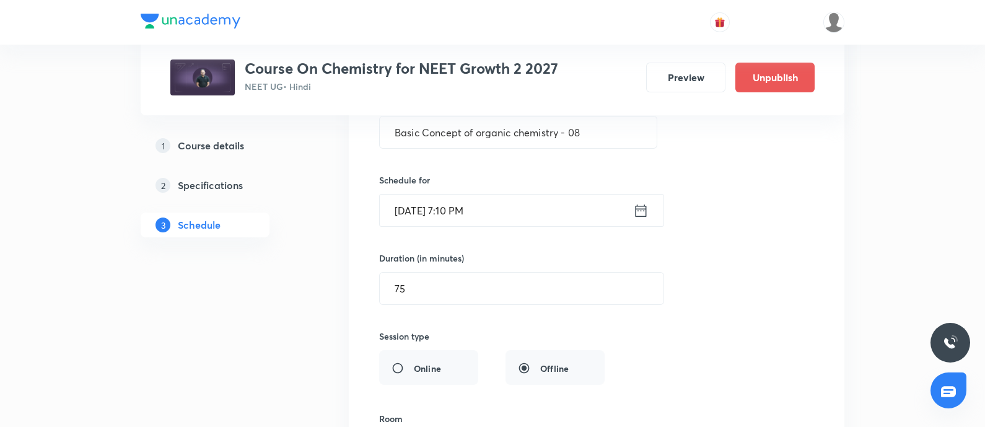
click at [495, 217] on input "Oct 1, 2025, 7:10 PM" at bounding box center [506, 210] width 253 height 32
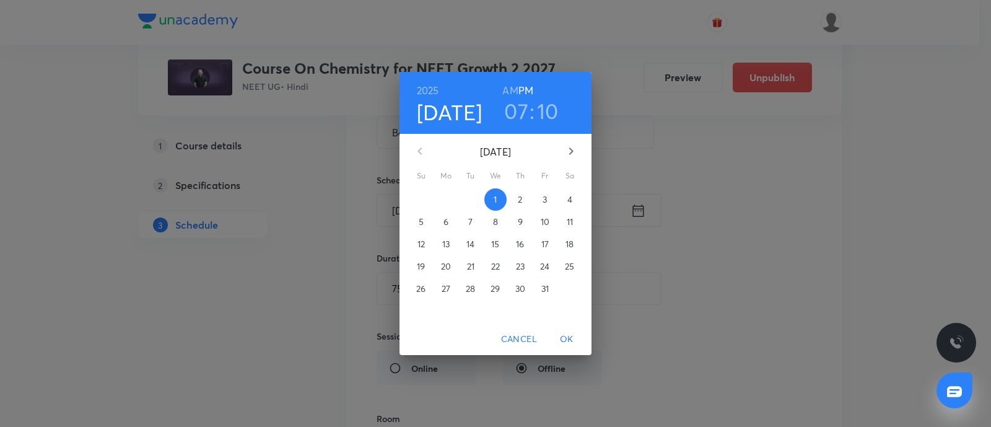
click at [523, 116] on h3 "07" at bounding box center [516, 111] width 24 height 26
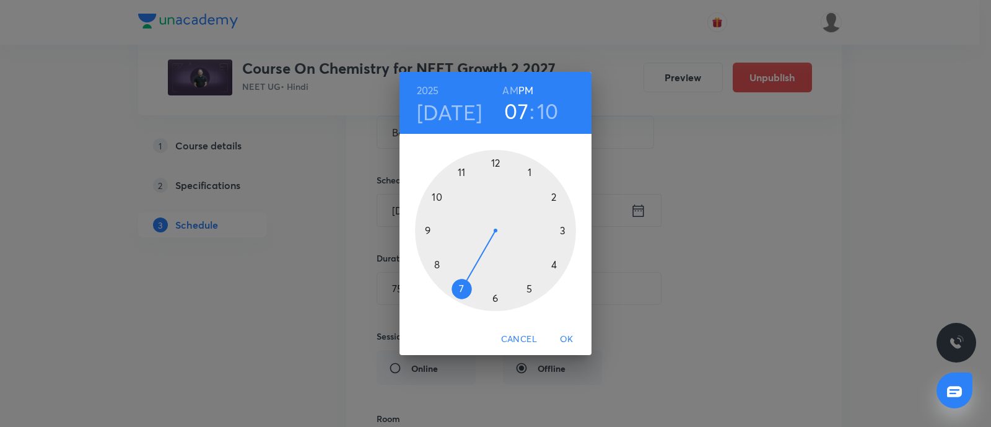
click at [564, 231] on div at bounding box center [495, 230] width 161 height 161
click at [530, 172] on div at bounding box center [495, 230] width 161 height 161
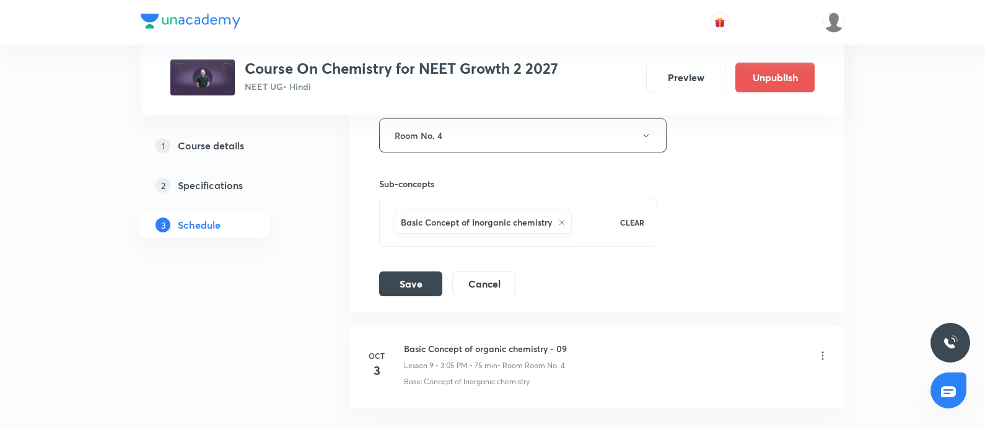
scroll to position [1262, 0]
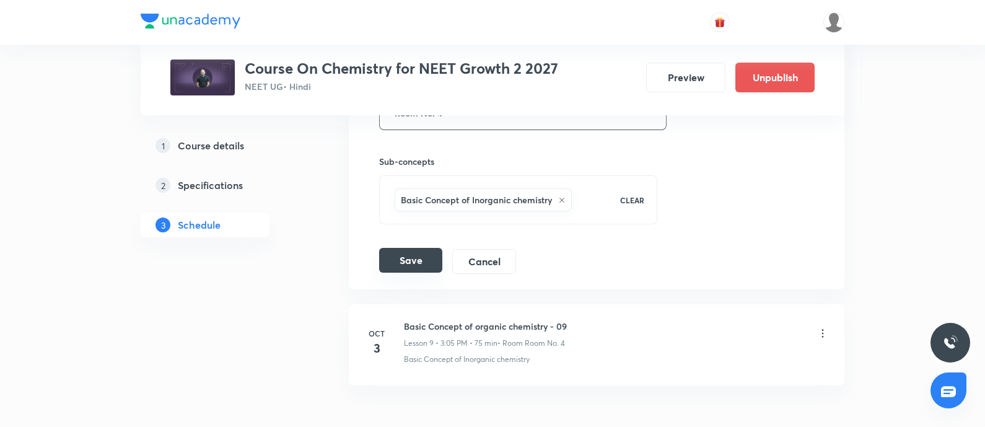
click at [399, 249] on button "Save" at bounding box center [410, 260] width 63 height 25
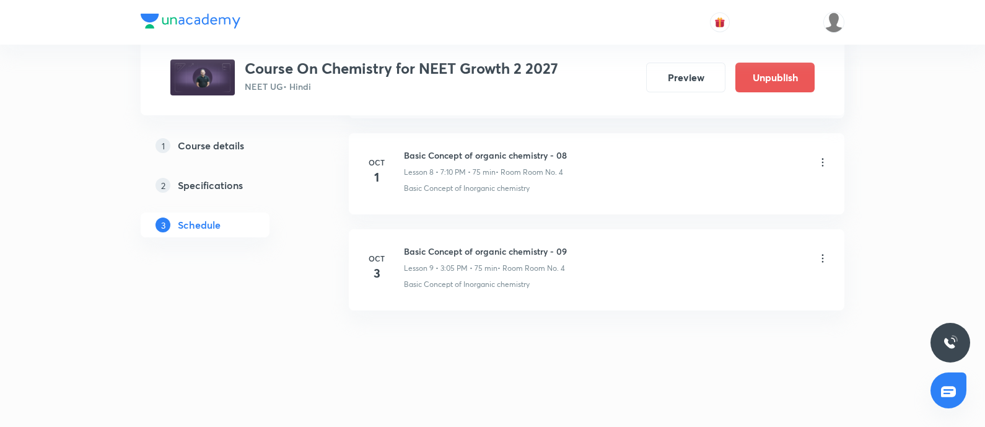
scroll to position [858, 0]
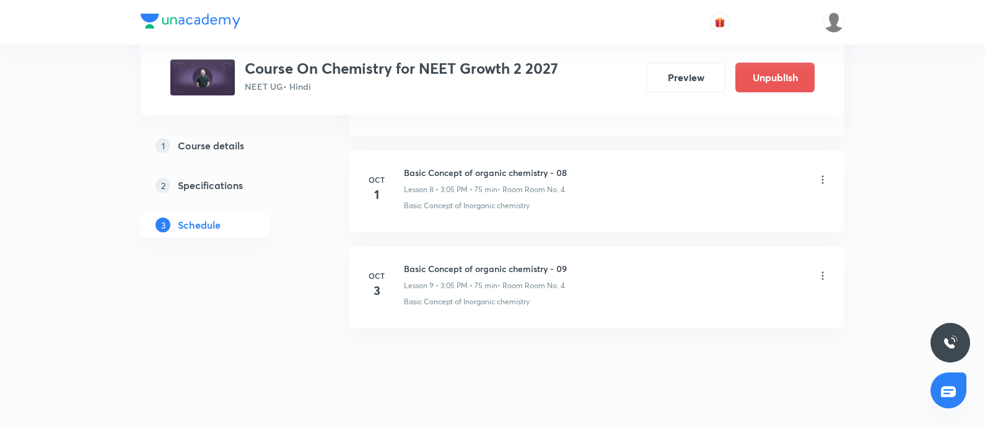
scroll to position [1427, 0]
